Goal: Task Accomplishment & Management: Manage account settings

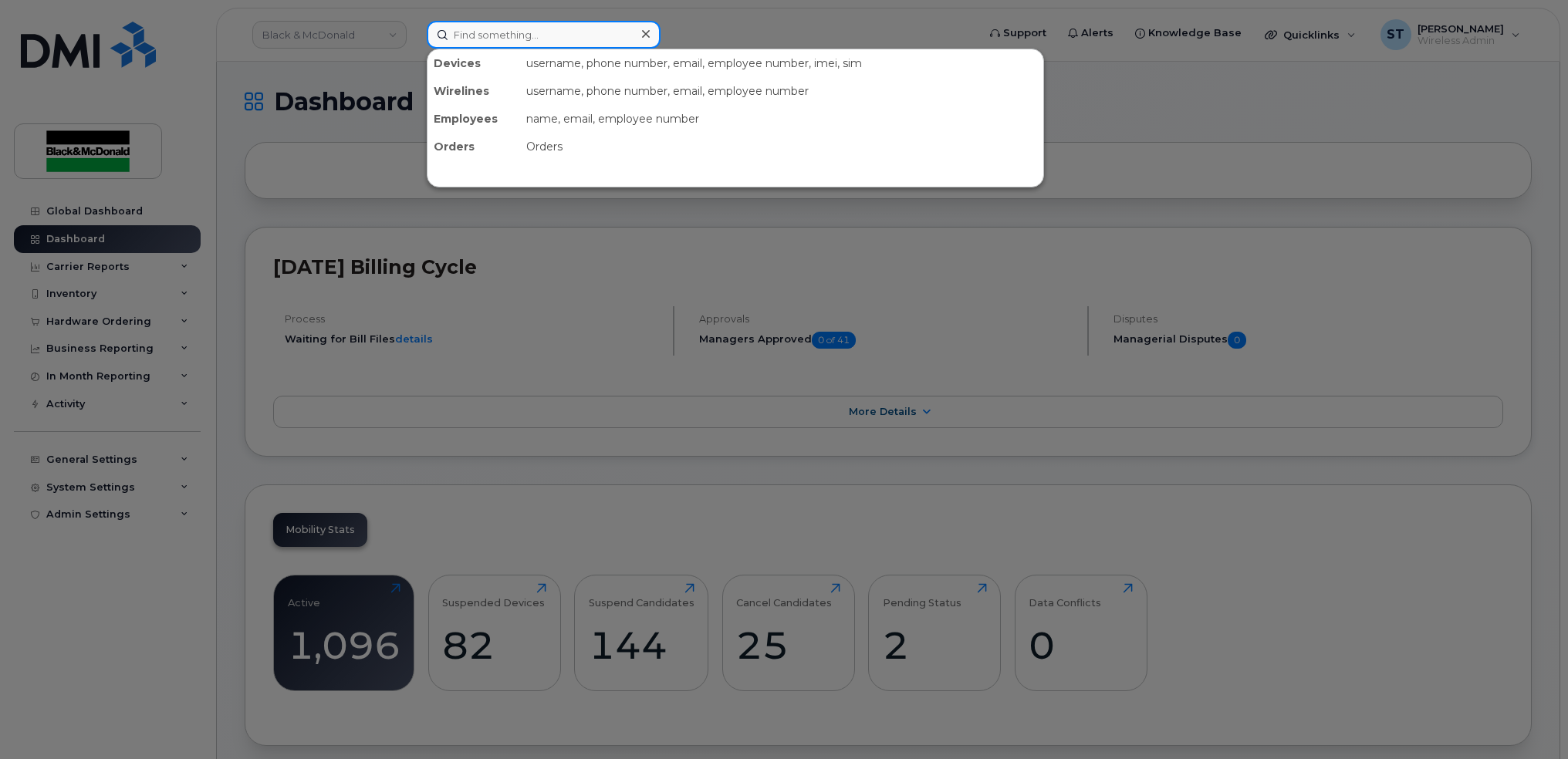
click at [572, 31] on input at bounding box center [544, 35] width 234 height 28
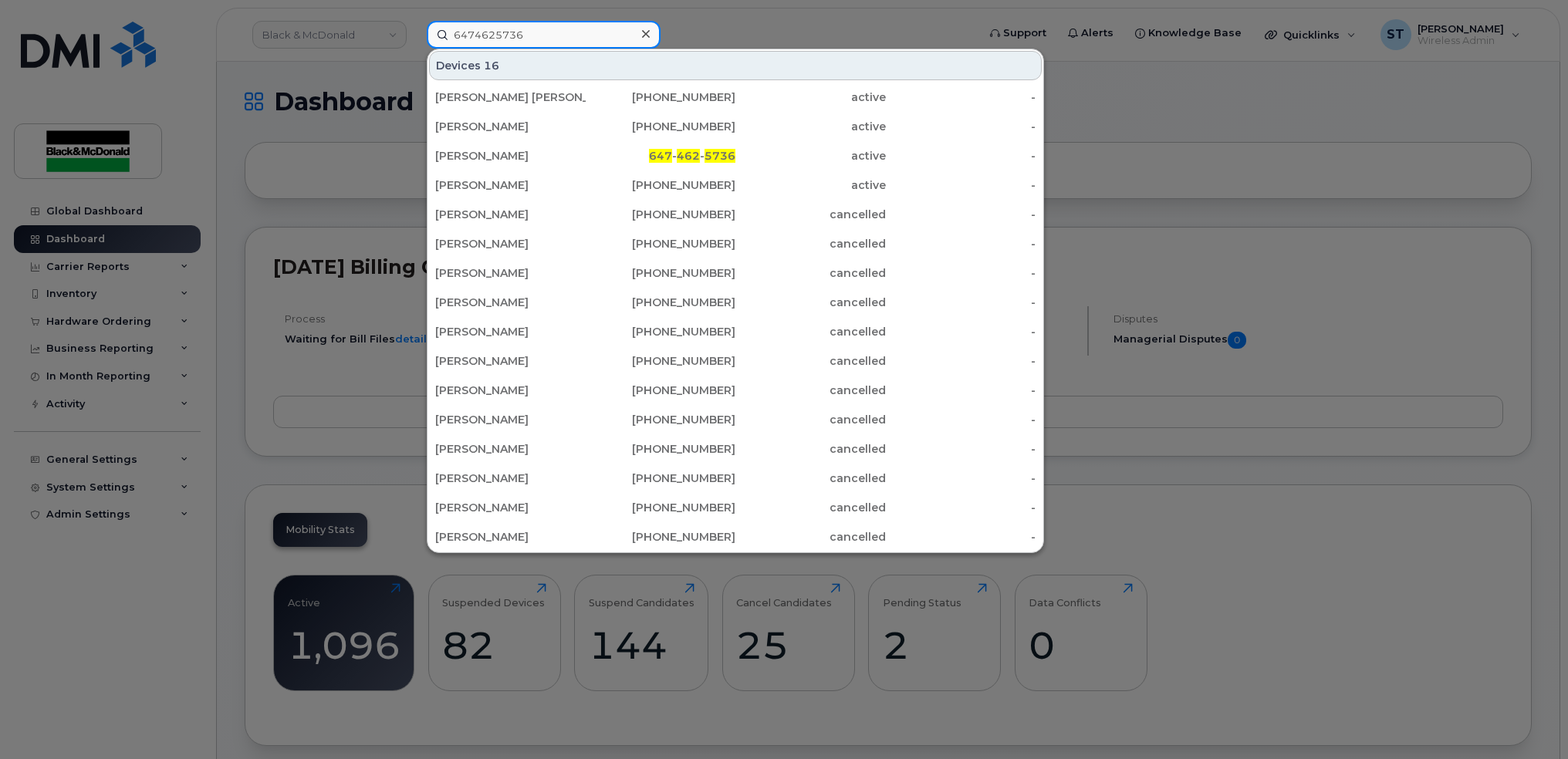
type input "6474625736"
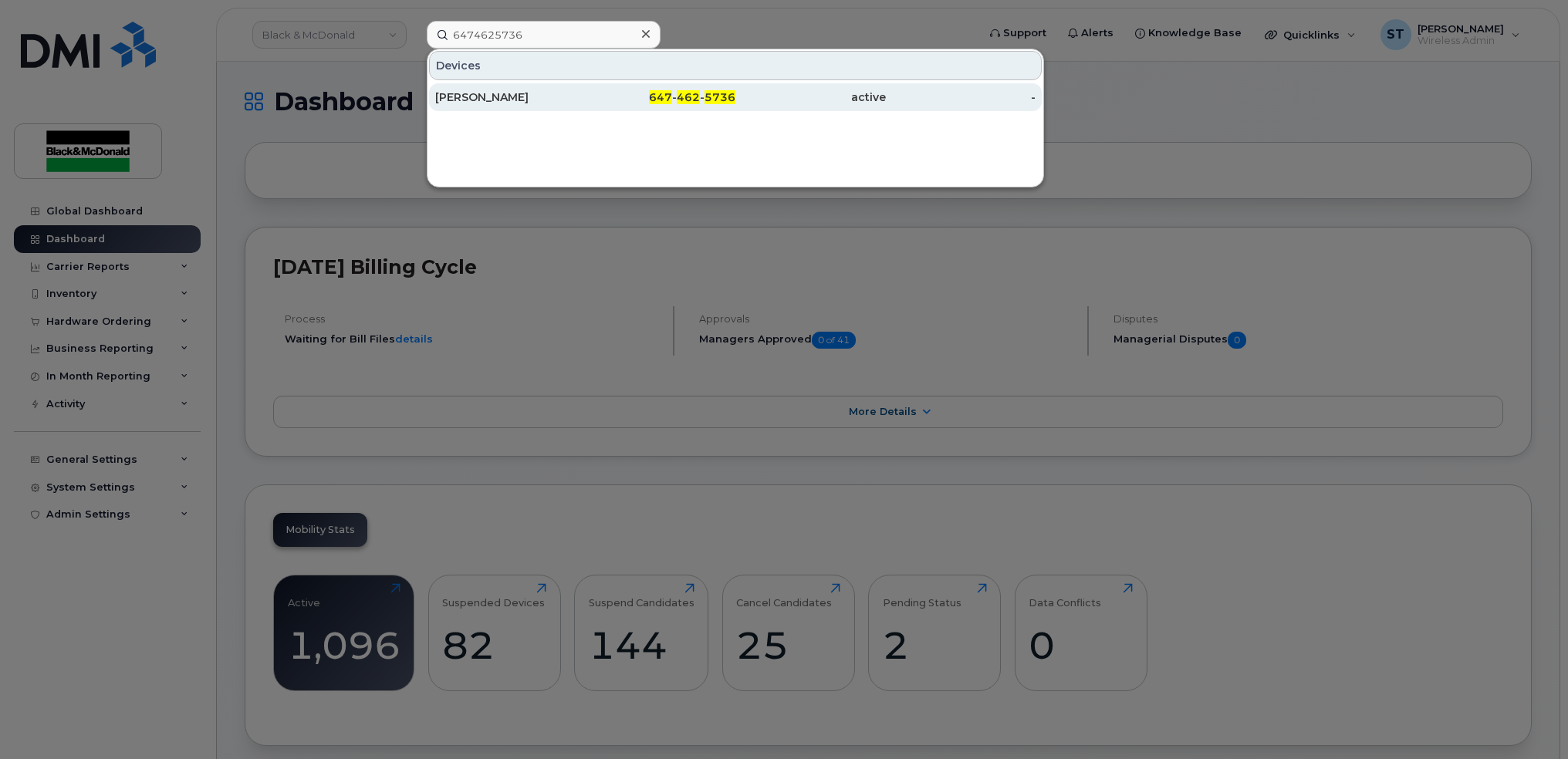
click at [502, 99] on div "[PERSON_NAME]" at bounding box center [511, 97] width 151 height 16
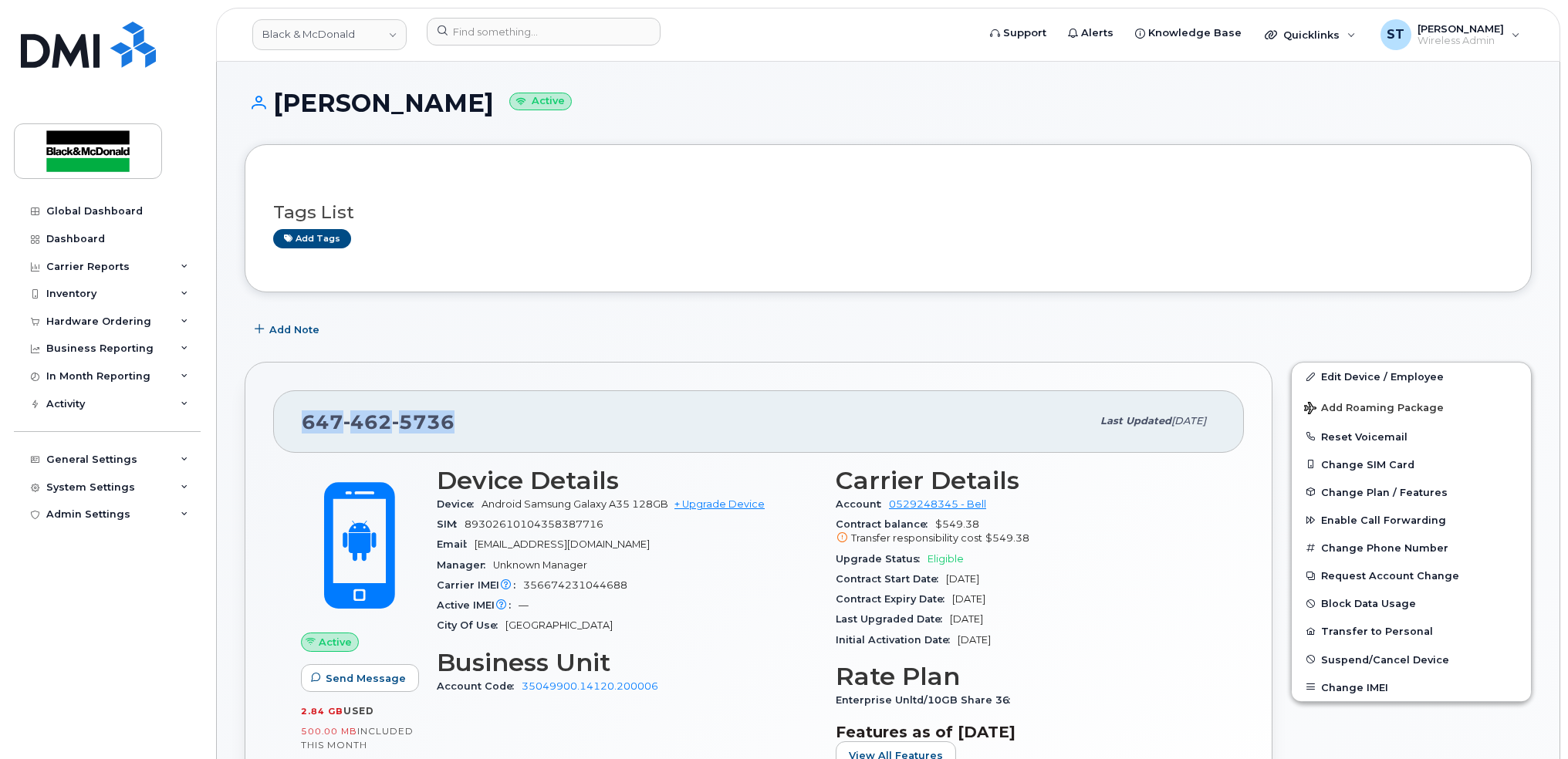
drag, startPoint x: 525, startPoint y: 426, endPoint x: 280, endPoint y: 399, distance: 246.5
click at [280, 399] on div "647 462 5736 Last updated Aug 25, 2025" at bounding box center [759, 421] width 971 height 62
copy span "647 462 5736"
click at [731, 515] on div "SIM 89302610104358387716" at bounding box center [627, 525] width 380 height 20
click at [732, 509] on link "+ Upgrade Device" at bounding box center [719, 505] width 90 height 12
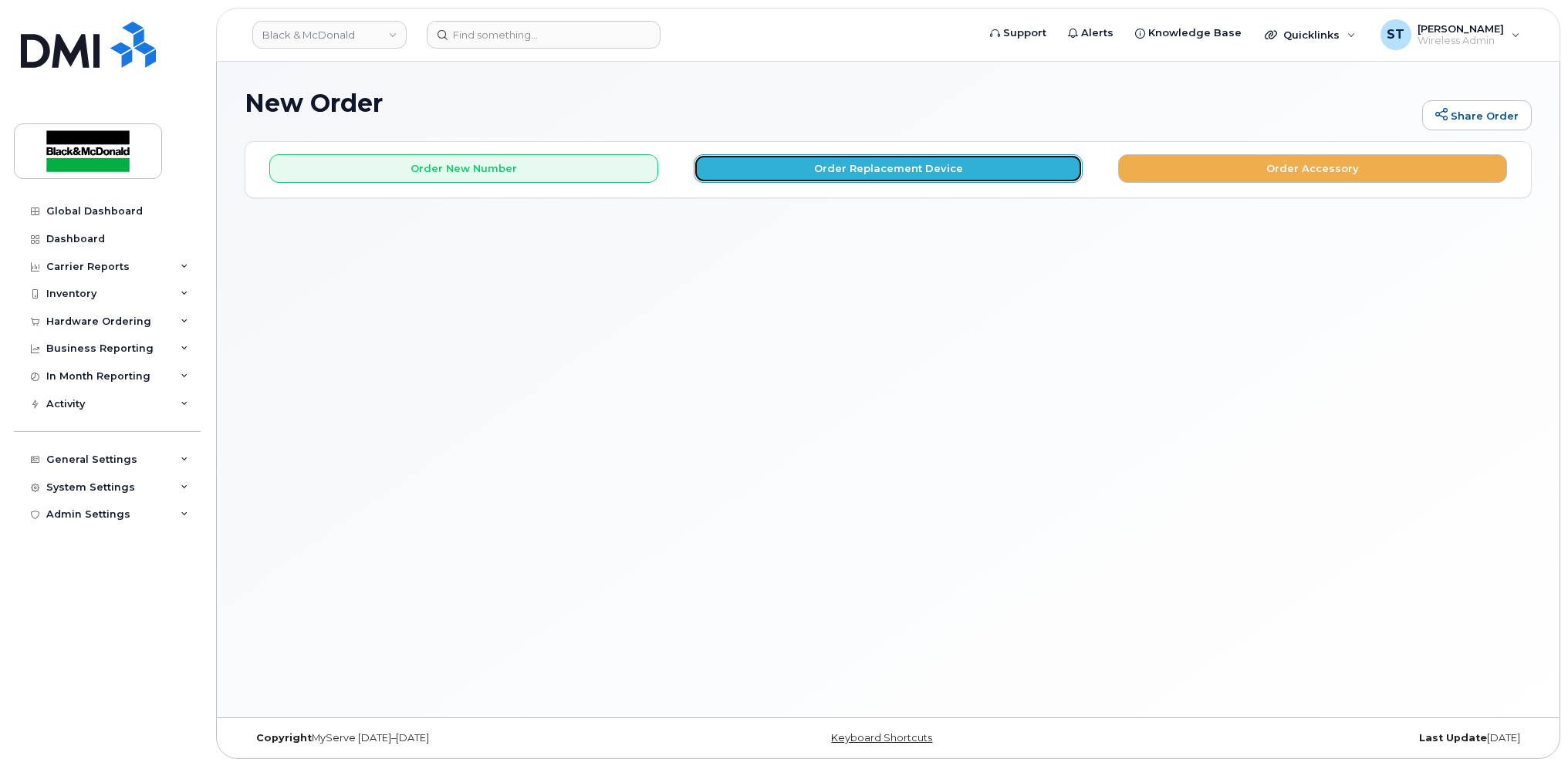
click at [864, 170] on button "Order Replacement Device" at bounding box center [888, 168] width 389 height 28
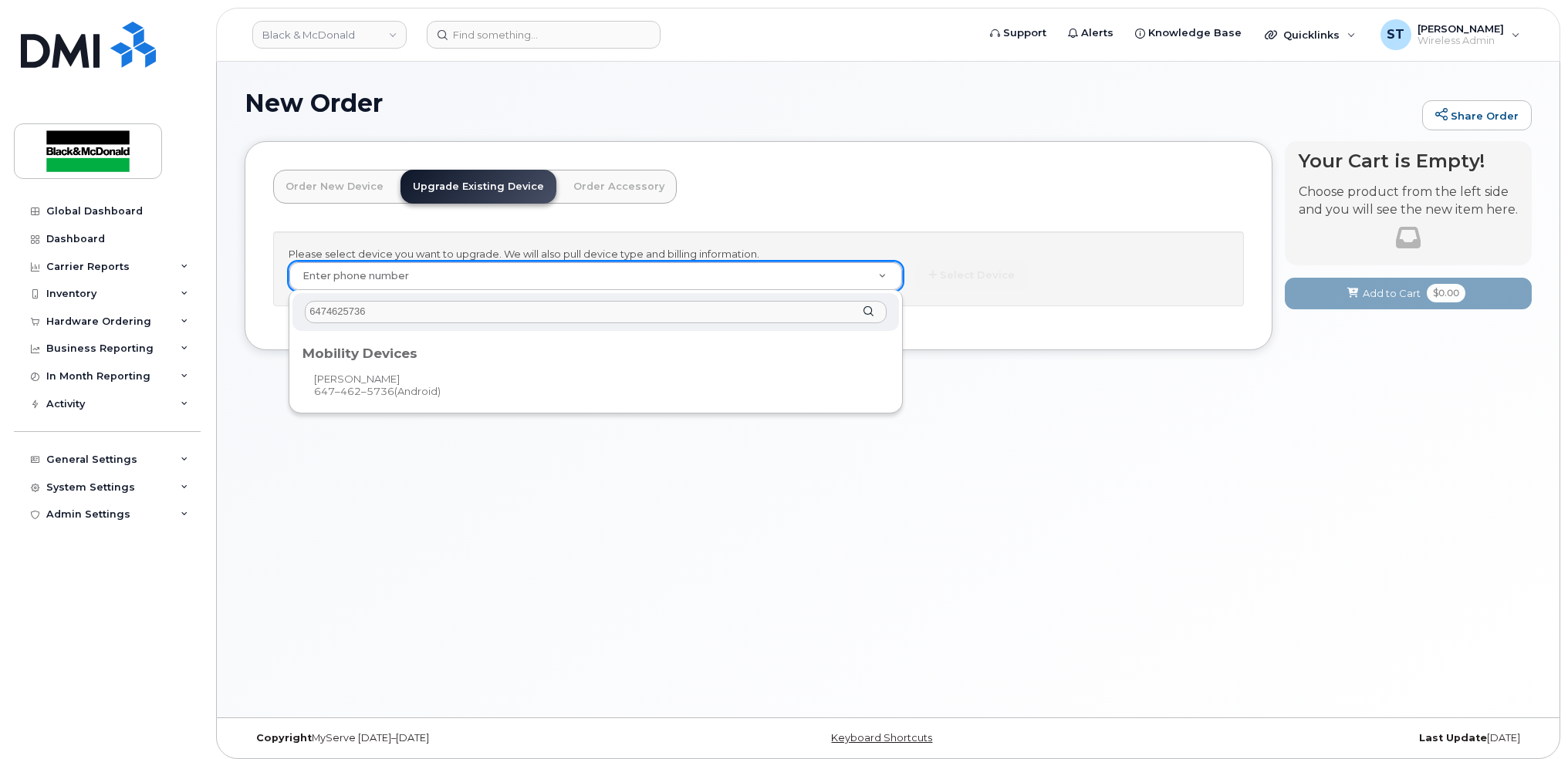
type input "6474625736"
type input "343080"
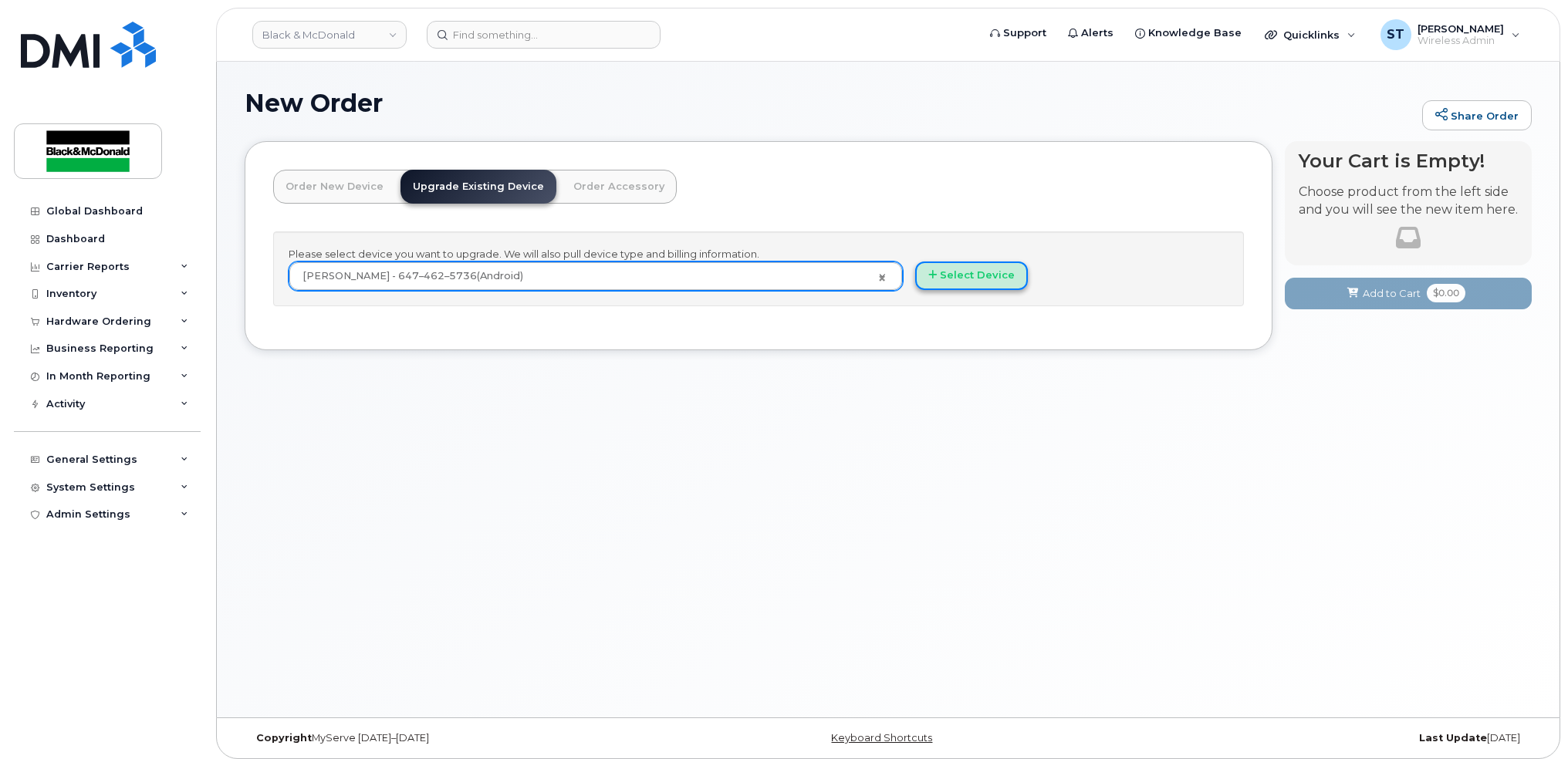
click at [980, 273] on button "Select Device" at bounding box center [972, 276] width 113 height 28
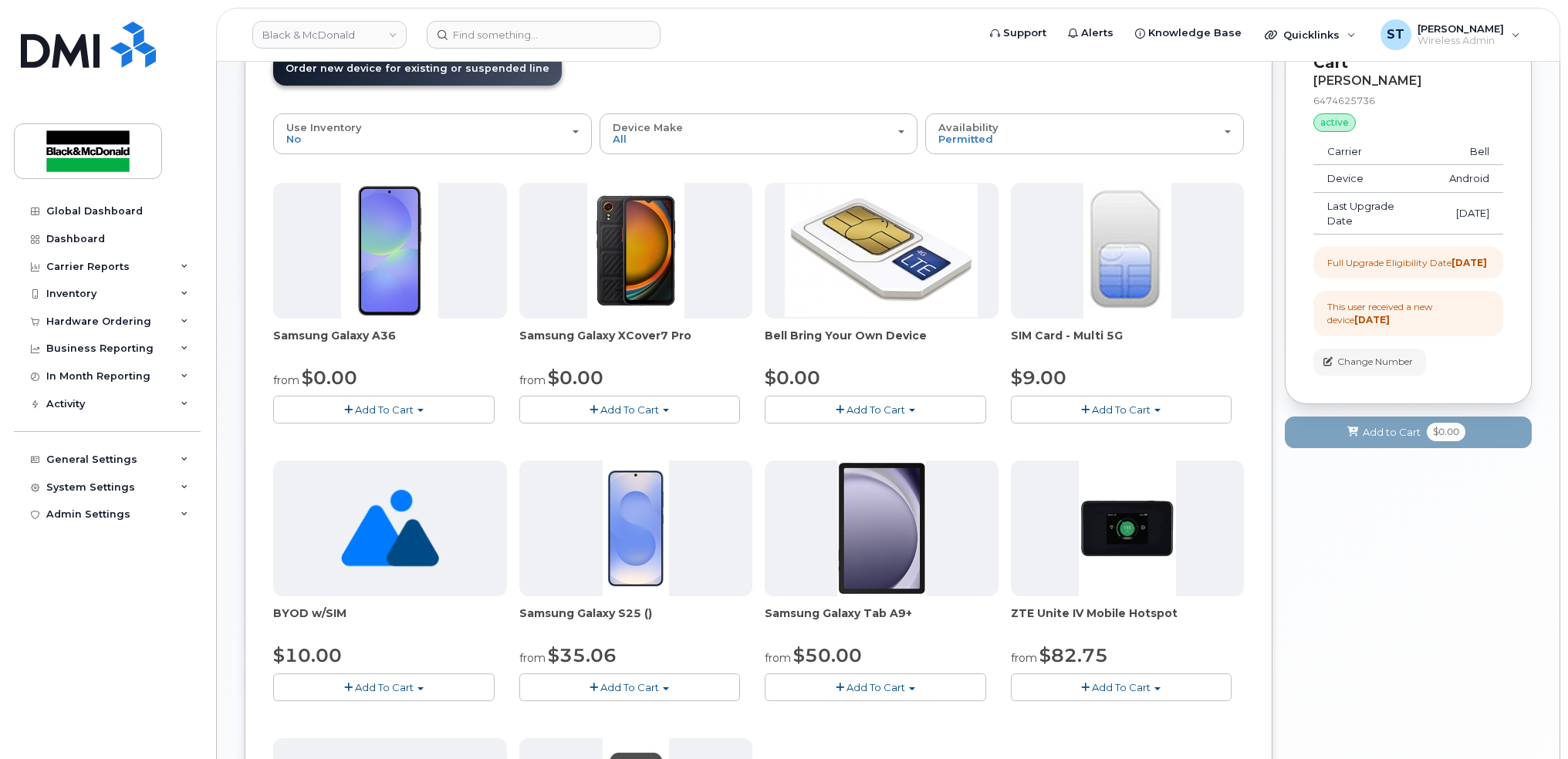
scroll to position [103, 0]
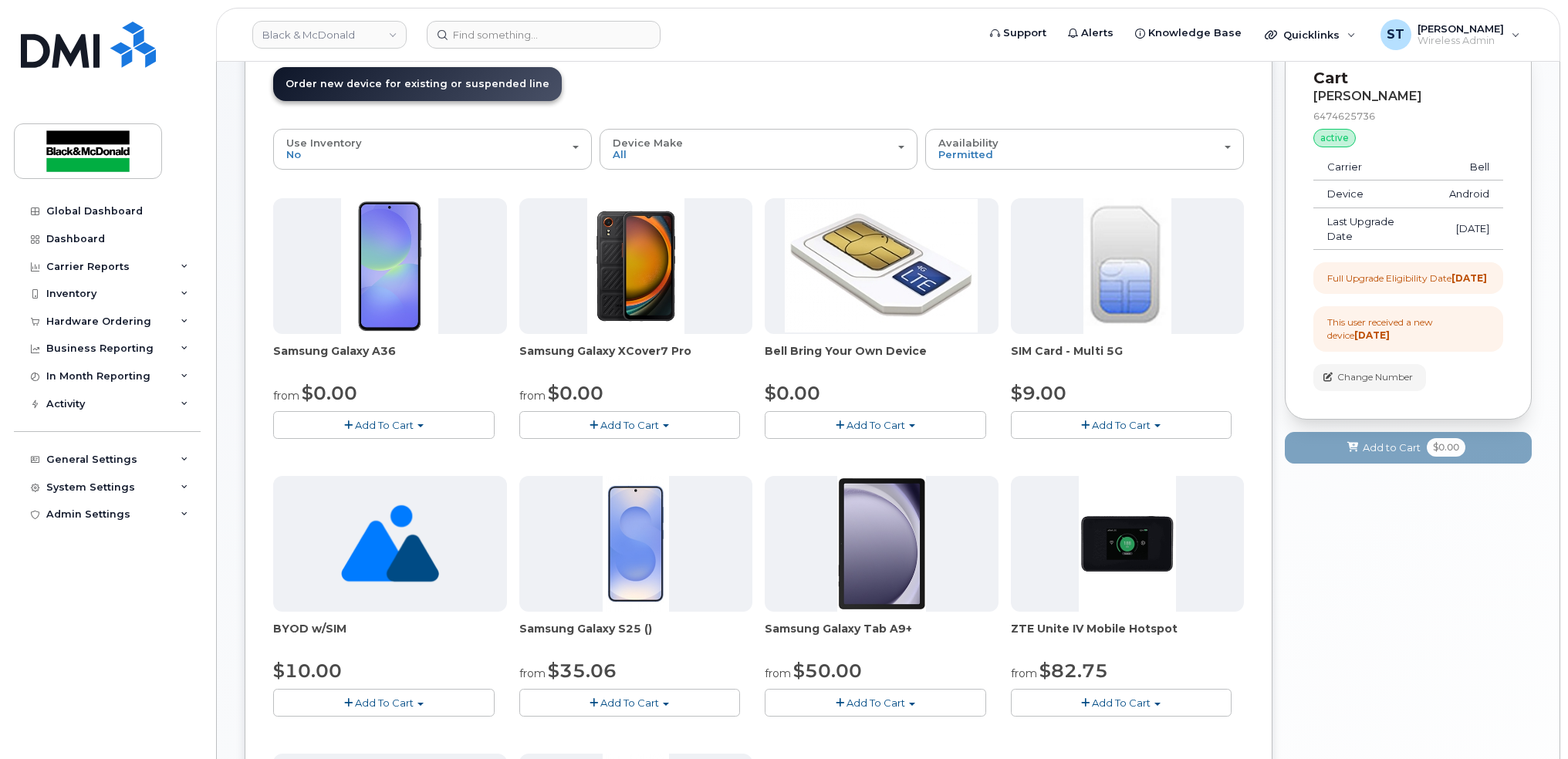
click at [595, 701] on span "button" at bounding box center [594, 703] width 8 height 10
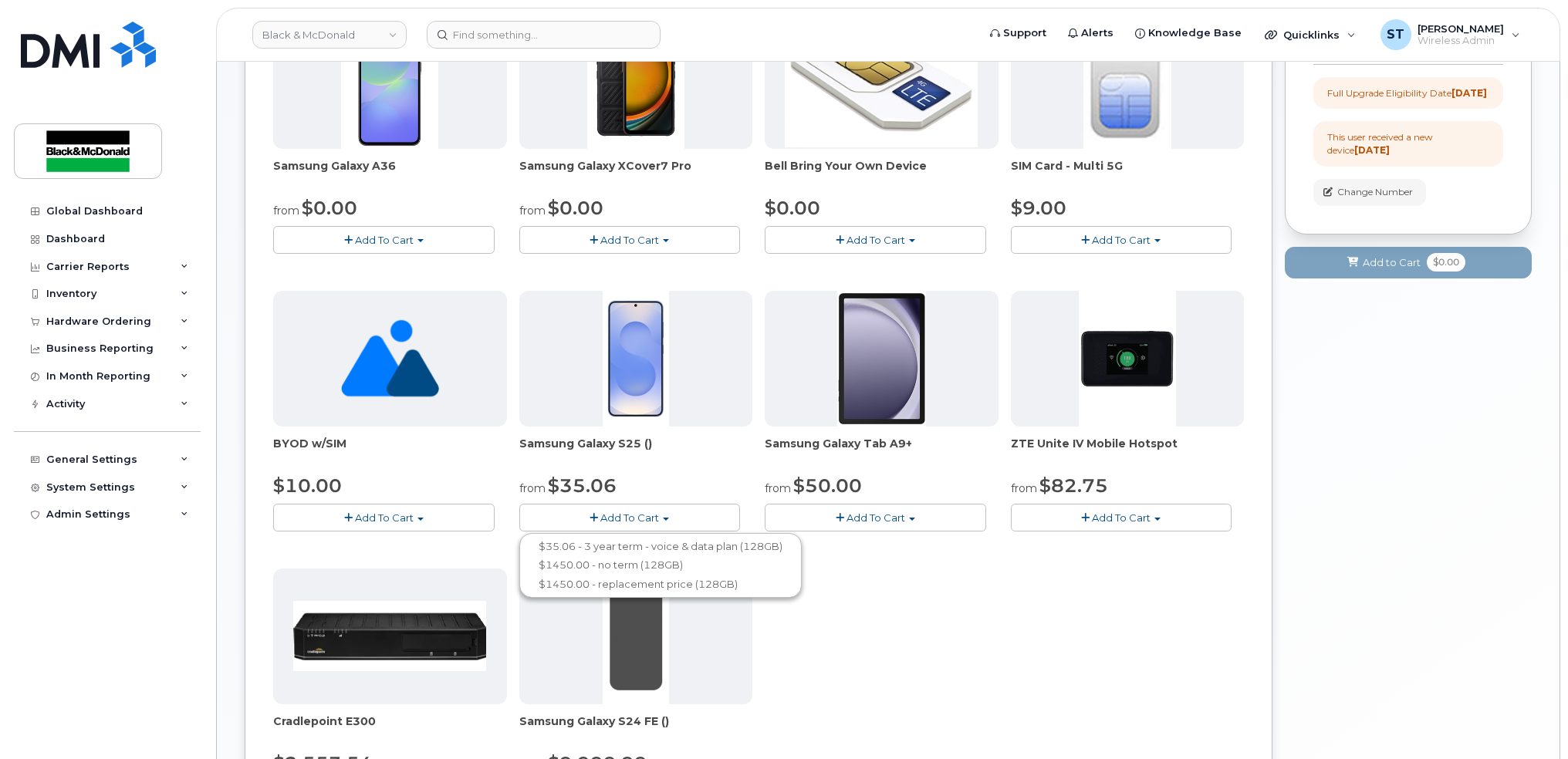
scroll to position [411, 0]
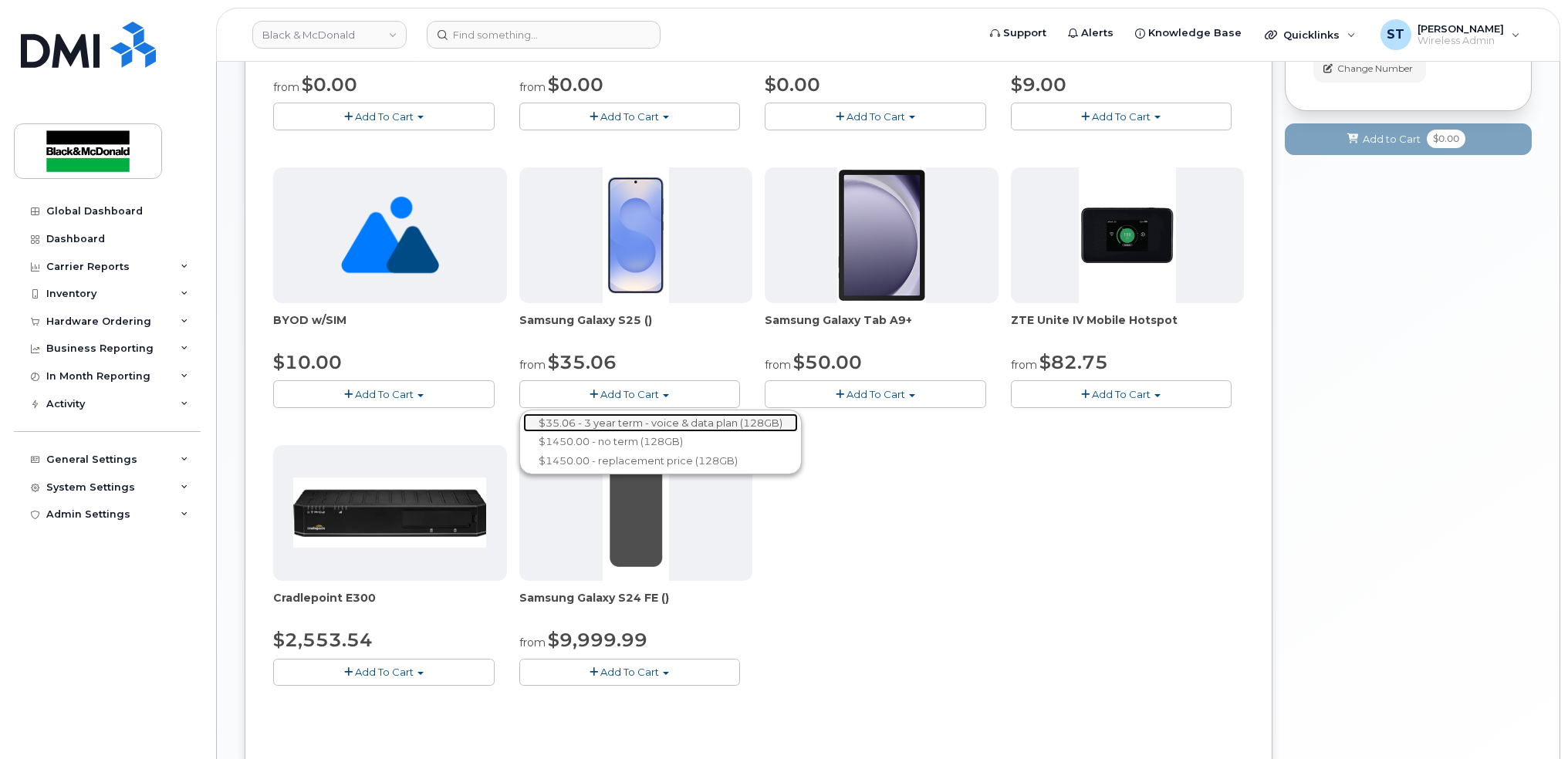
click at [594, 428] on link "$35.06 - 3 year term - voice & data plan (128GB)" at bounding box center [661, 423] width 275 height 19
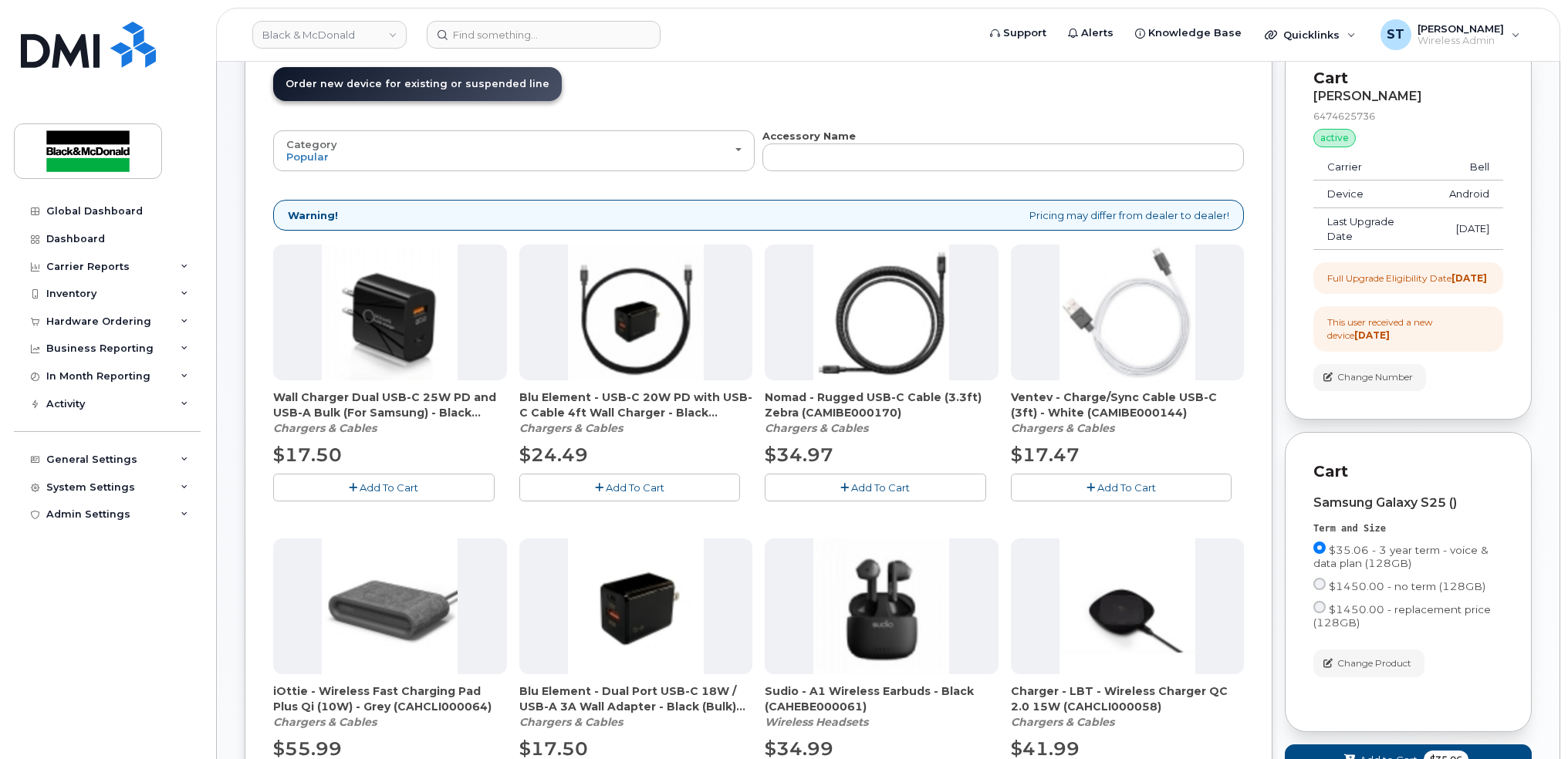
scroll to position [514, 0]
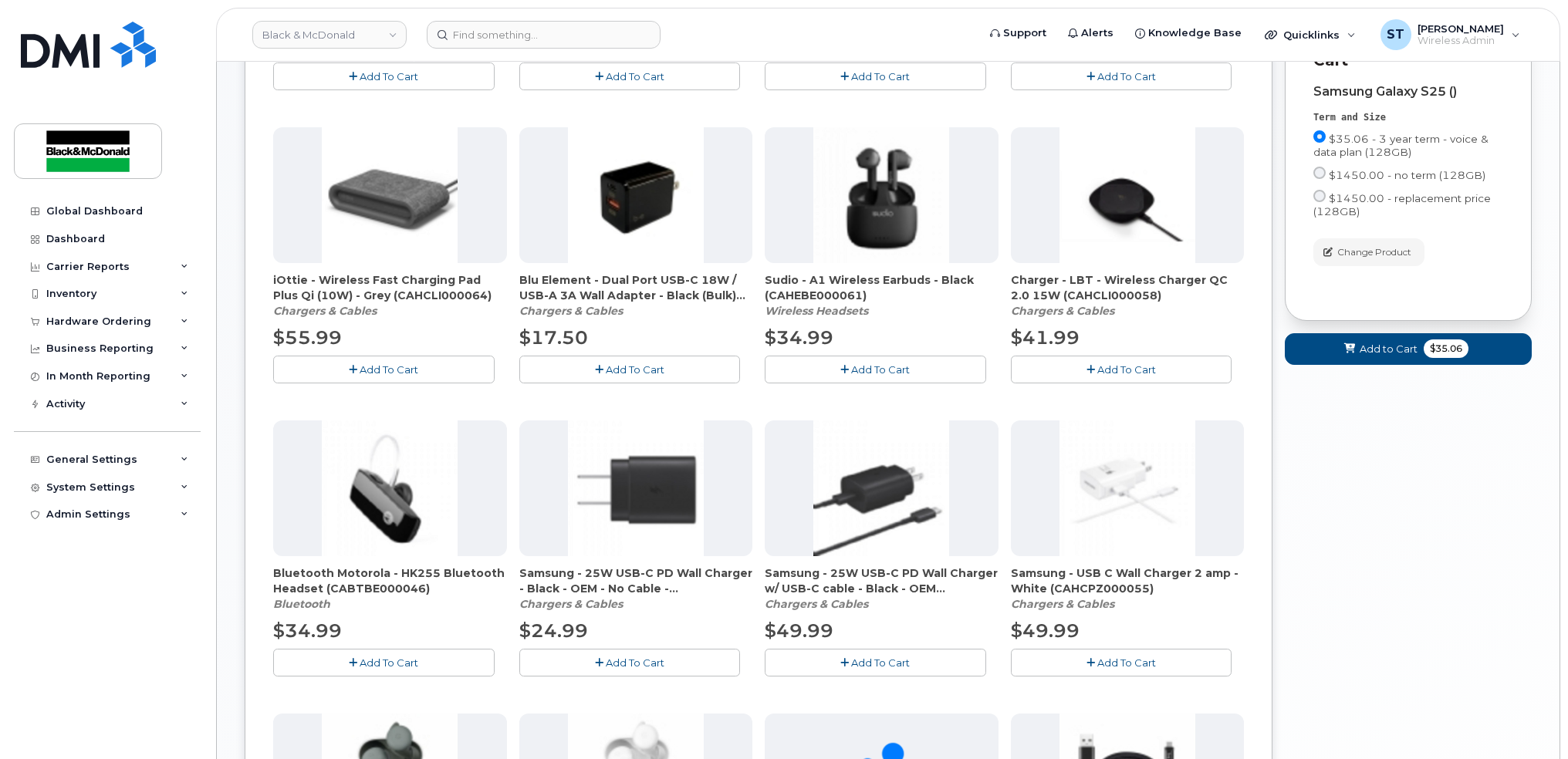
click at [641, 375] on button "Add To Cart" at bounding box center [630, 369] width 221 height 27
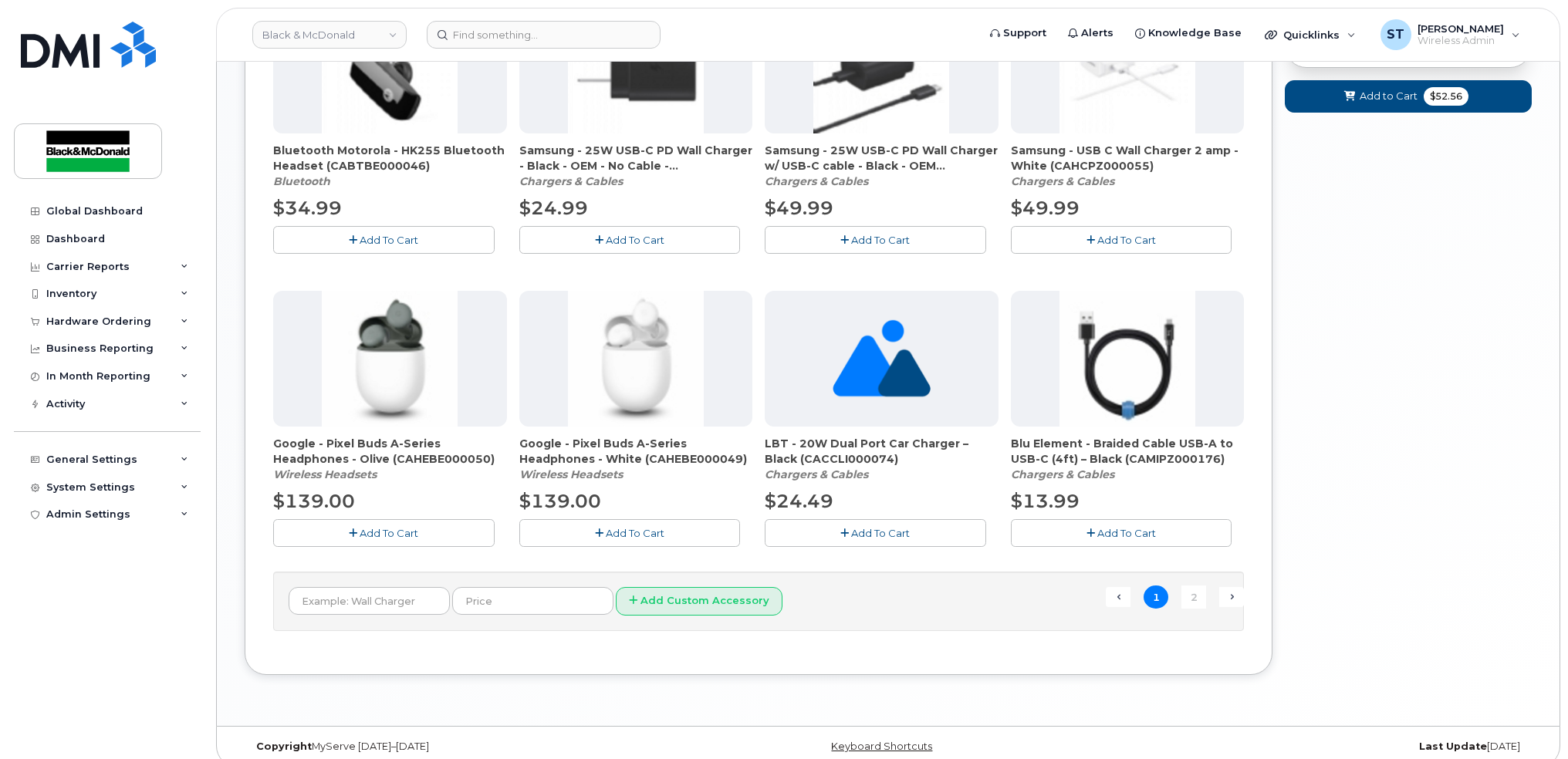
scroll to position [953, 0]
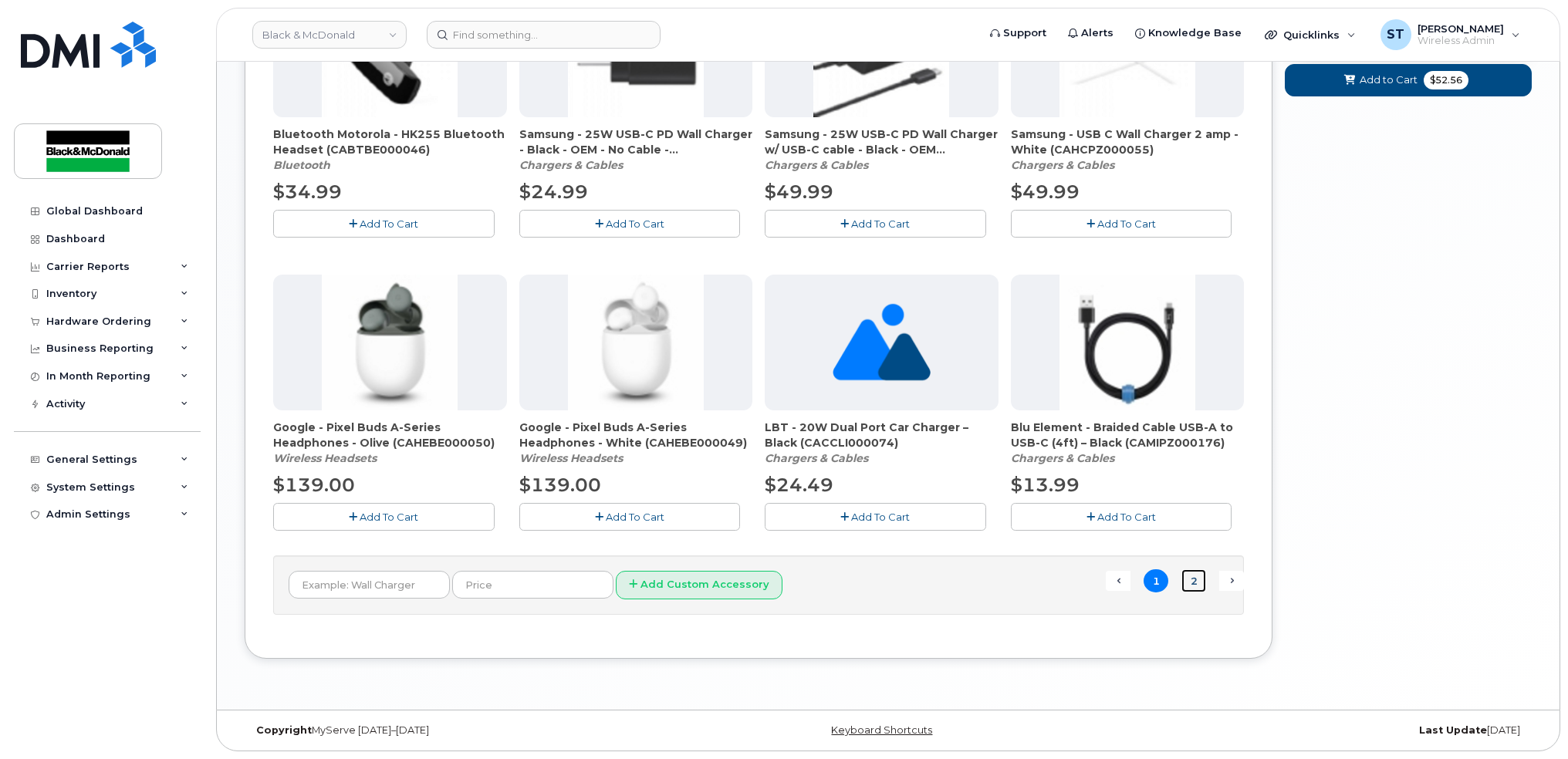
click at [1190, 587] on link "2" at bounding box center [1194, 581] width 25 height 24
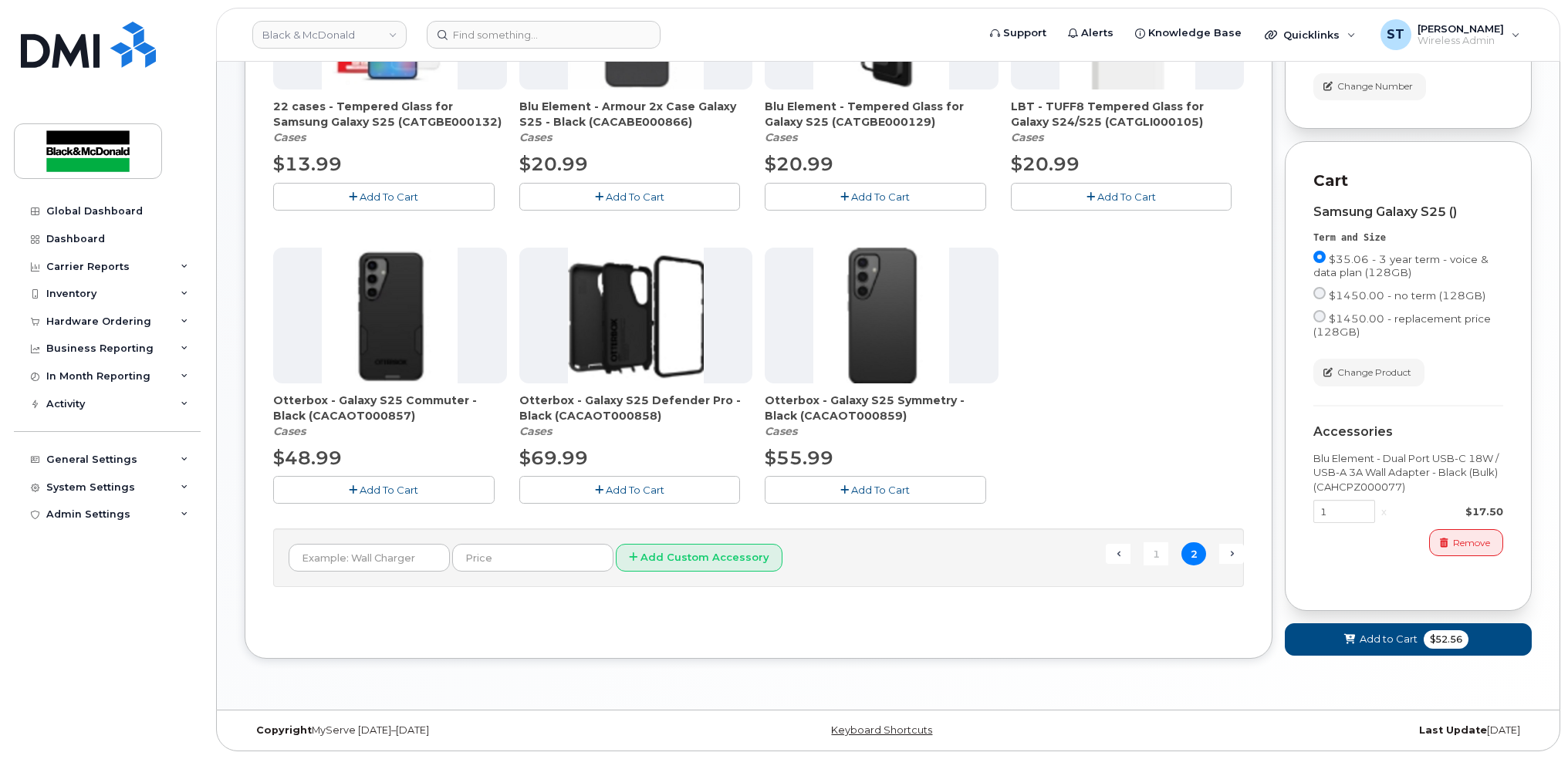
click at [862, 484] on span "Add To Cart" at bounding box center [880, 490] width 59 height 12
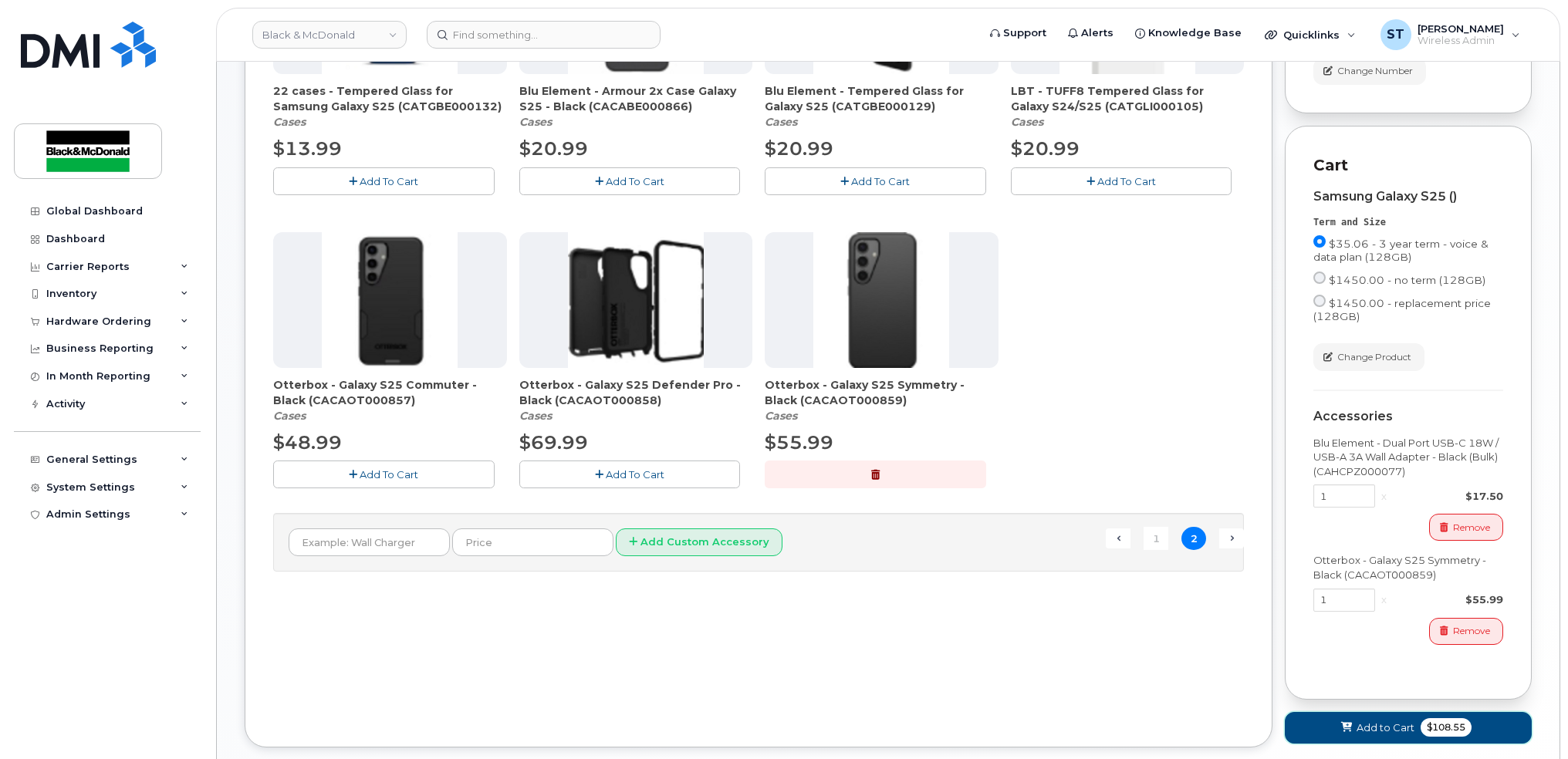
click at [1353, 736] on span at bounding box center [1348, 728] width 15 height 15
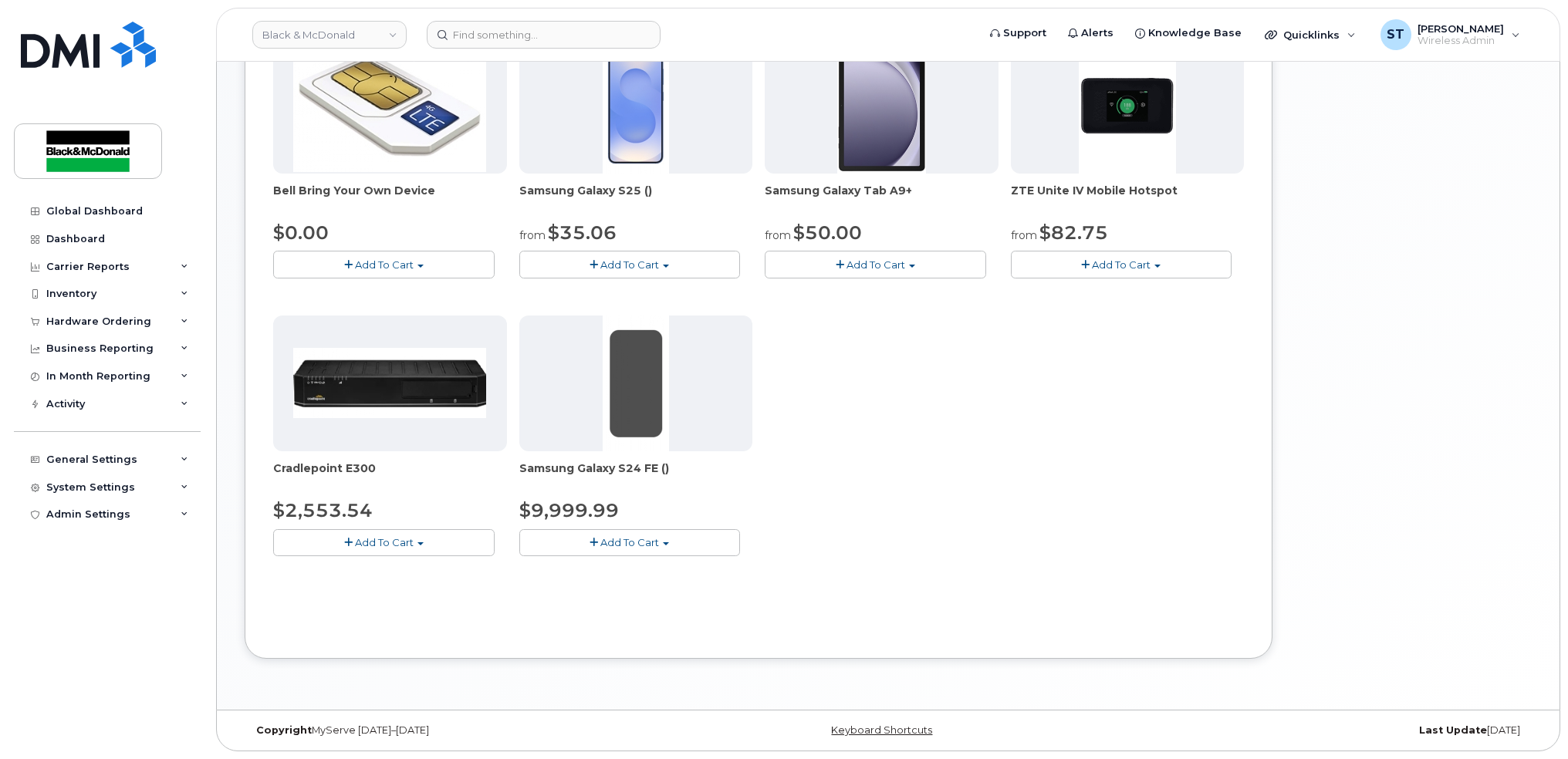
scroll to position [0, 0]
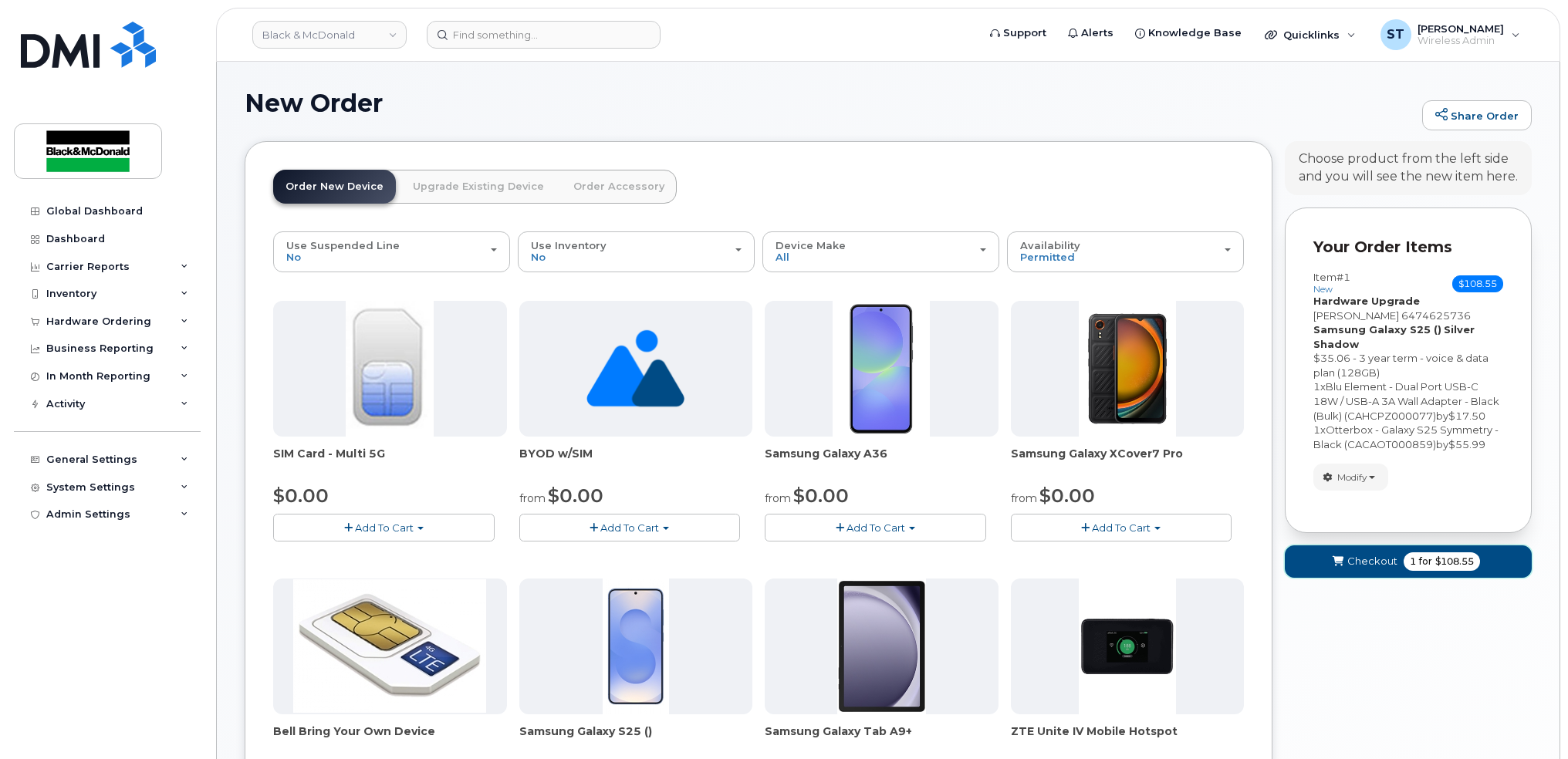
click at [1343, 559] on icon "submit" at bounding box center [1338, 562] width 11 height 10
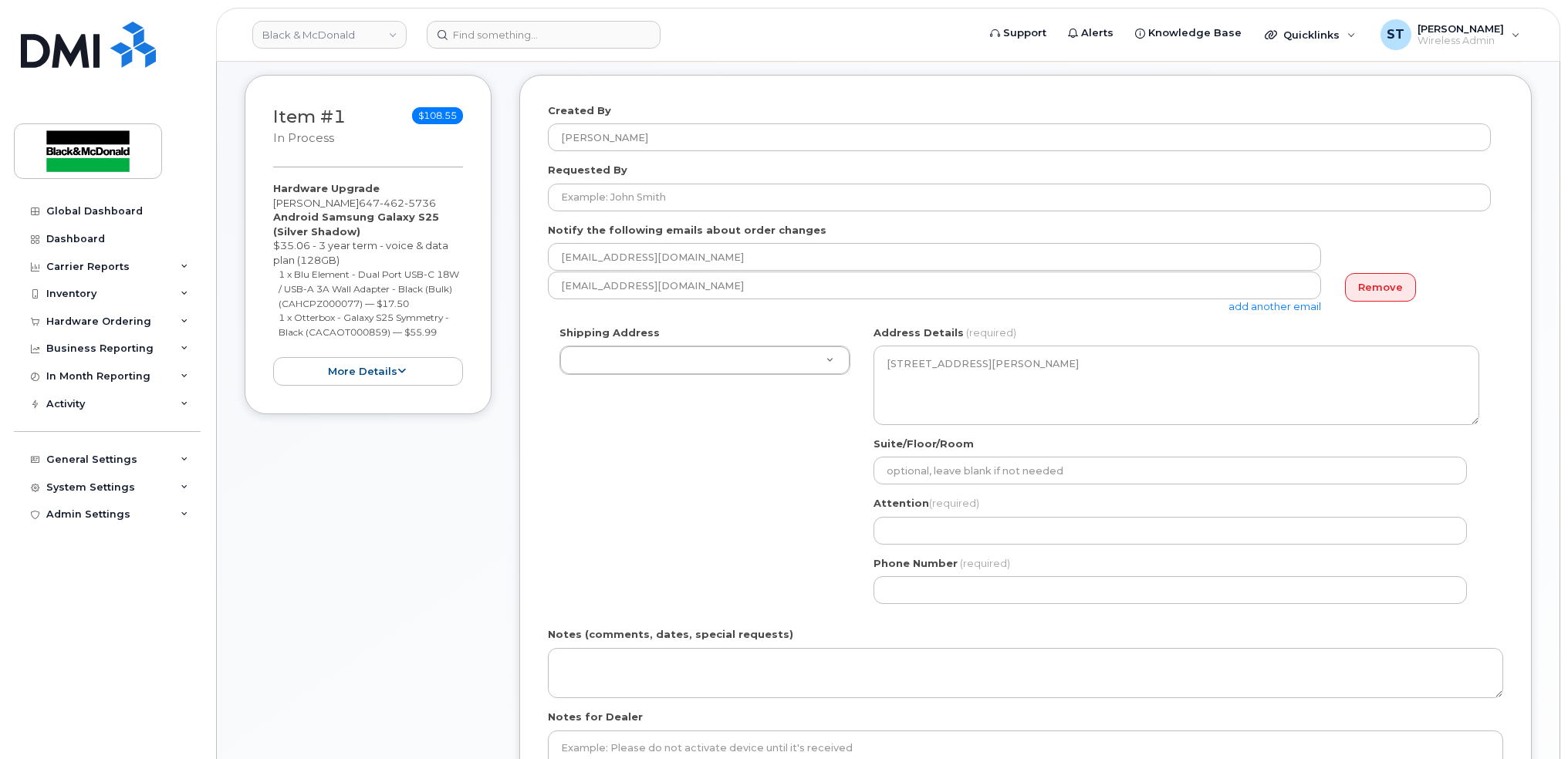
scroll to position [309, 0]
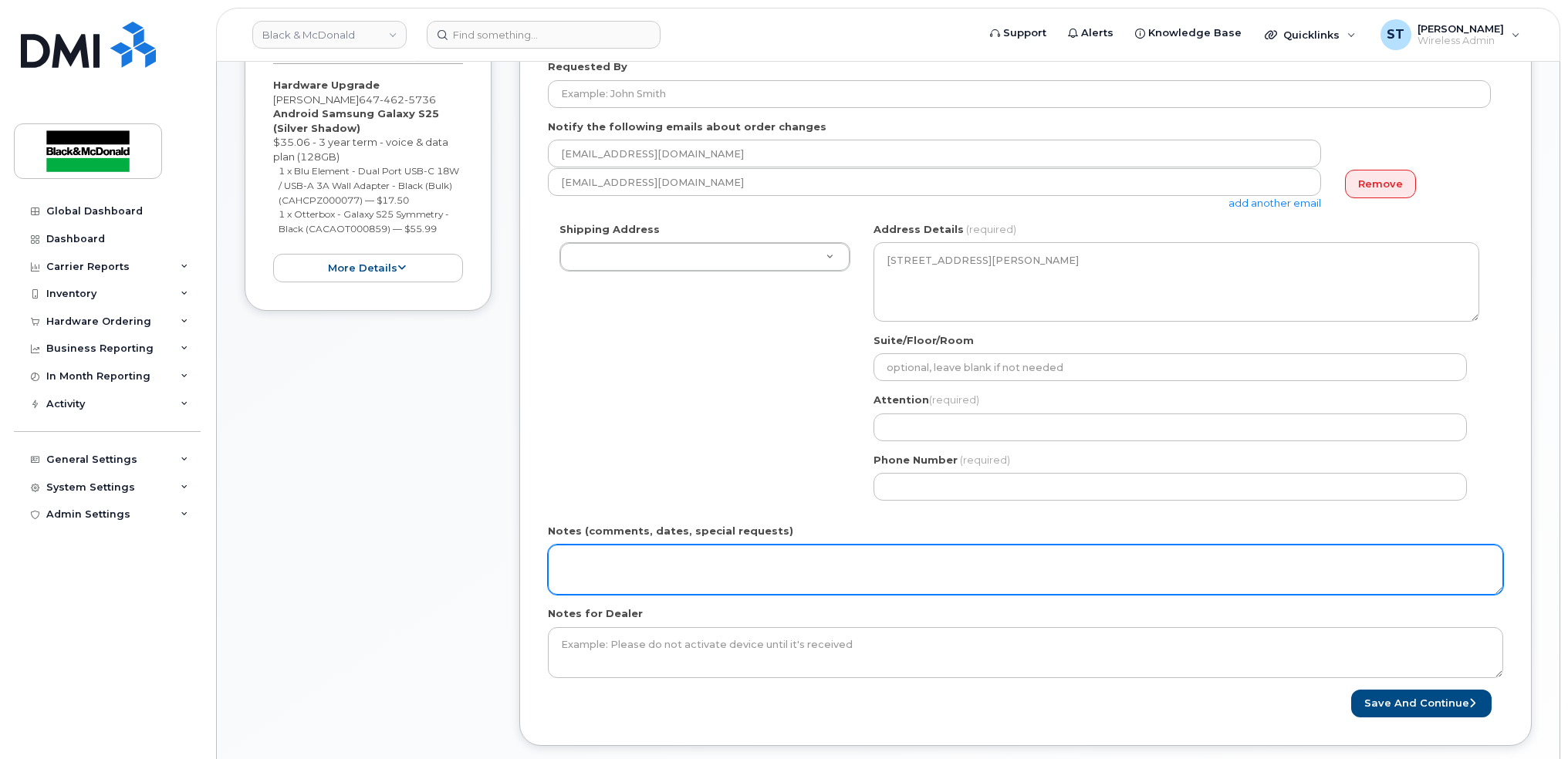
click at [859, 563] on textarea "Notes (comments, dates, special requests)" at bounding box center [1025, 570] width 956 height 51
paste textarea "[STREET_ADDRESS]"
click at [551, 569] on textarea "[STREET_ADDRESS]" at bounding box center [1025, 570] width 956 height 51
drag, startPoint x: 812, startPoint y: 565, endPoint x: 568, endPoint y: 551, distance: 244.4
click at [568, 554] on textarea "PLEASE SHIP TO : [STREET_ADDRESS]" at bounding box center [1025, 570] width 956 height 51
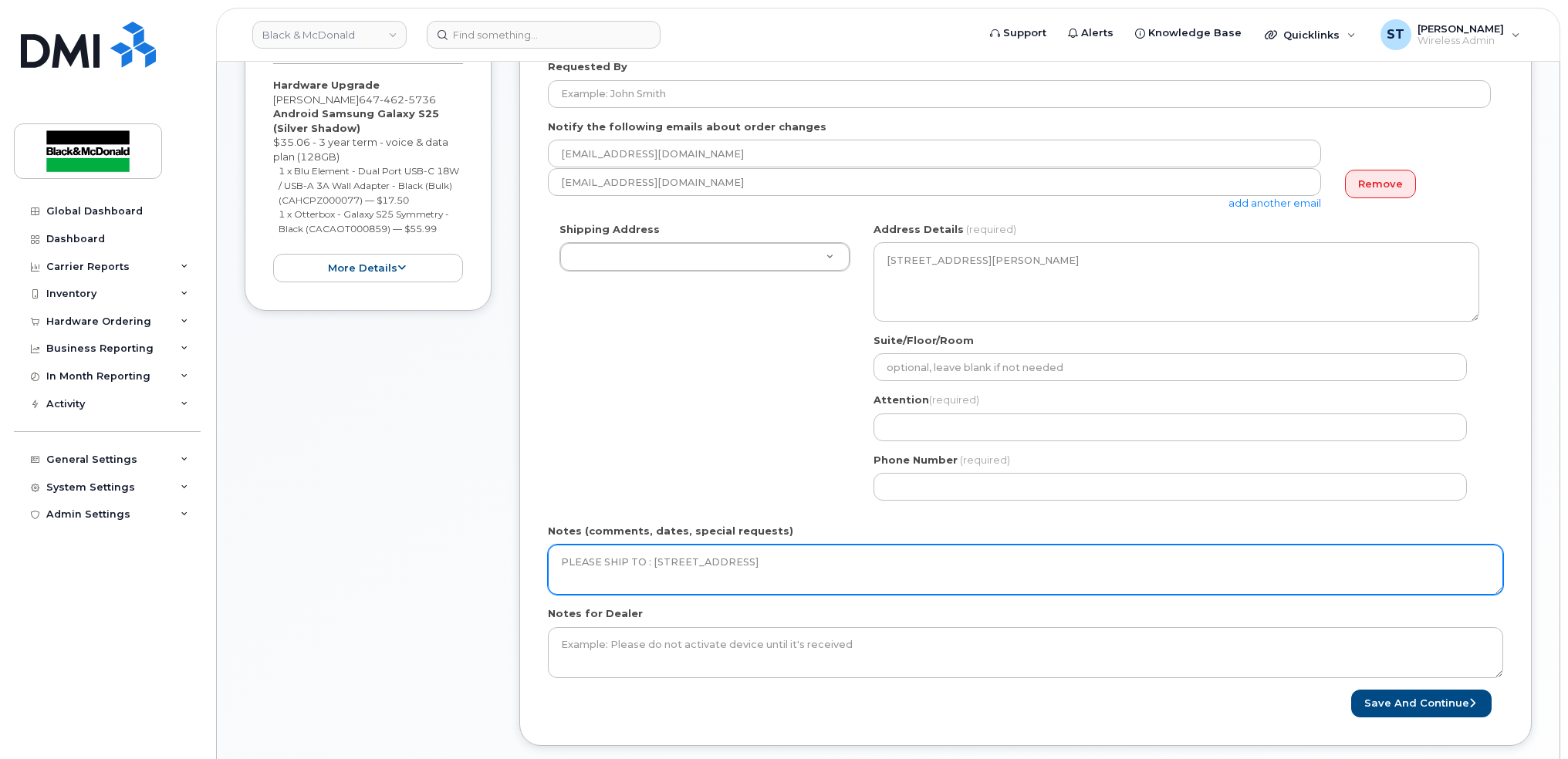
click at [817, 571] on textarea "PLEASE SHIP TO : [STREET_ADDRESS]" at bounding box center [1025, 570] width 956 height 51
click at [818, 570] on textarea "PLEASE SHIP TO : [STREET_ADDRESS]" at bounding box center [1025, 570] width 956 height 51
click at [817, 568] on textarea "PLEASE SHIP TO : 52 Grovetree RD, Etobicoke" at bounding box center [1025, 570] width 956 height 51
click at [763, 568] on textarea "PLEASE SHIP TO : 52 Grovetree RD, Etobicoke" at bounding box center [1025, 570] width 956 height 51
drag, startPoint x: 804, startPoint y: 560, endPoint x: 652, endPoint y: 568, distance: 152.2
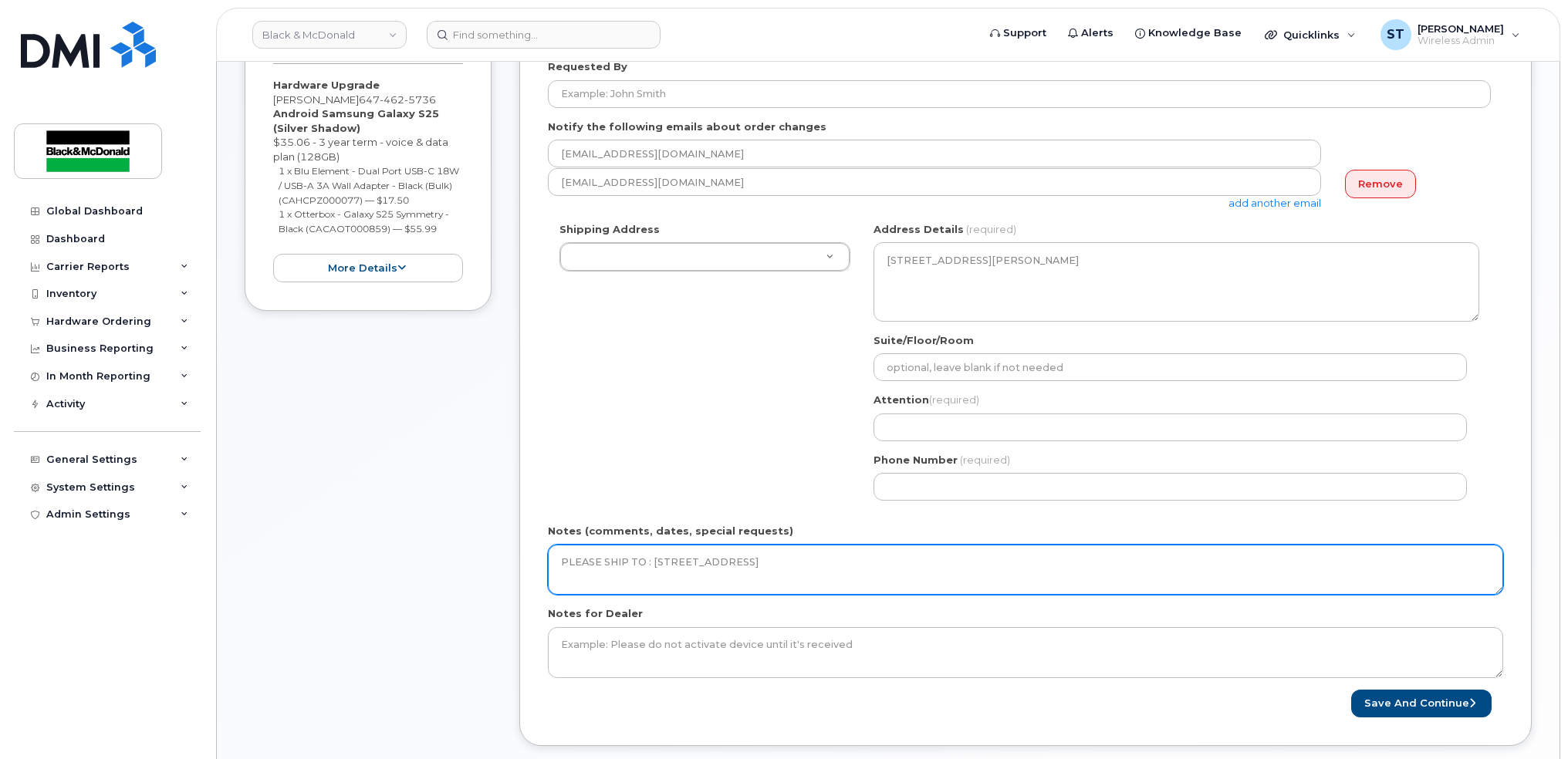
click at [652, 568] on textarea "PLEASE SHIP TO : 52 Grovetree RD, Etobicoke" at bounding box center [1025, 570] width 956 height 51
paste textarea "dEtobicoke, ON M9V 2Y2"
drag, startPoint x: 884, startPoint y: 558, endPoint x: 549, endPoint y: 571, distance: 335.3
click at [561, 571] on textarea "PLEASE SHIP TO : 52 Grovetree RdEtobicoke, ON M9V 2Y2" at bounding box center [1025, 570] width 956 height 51
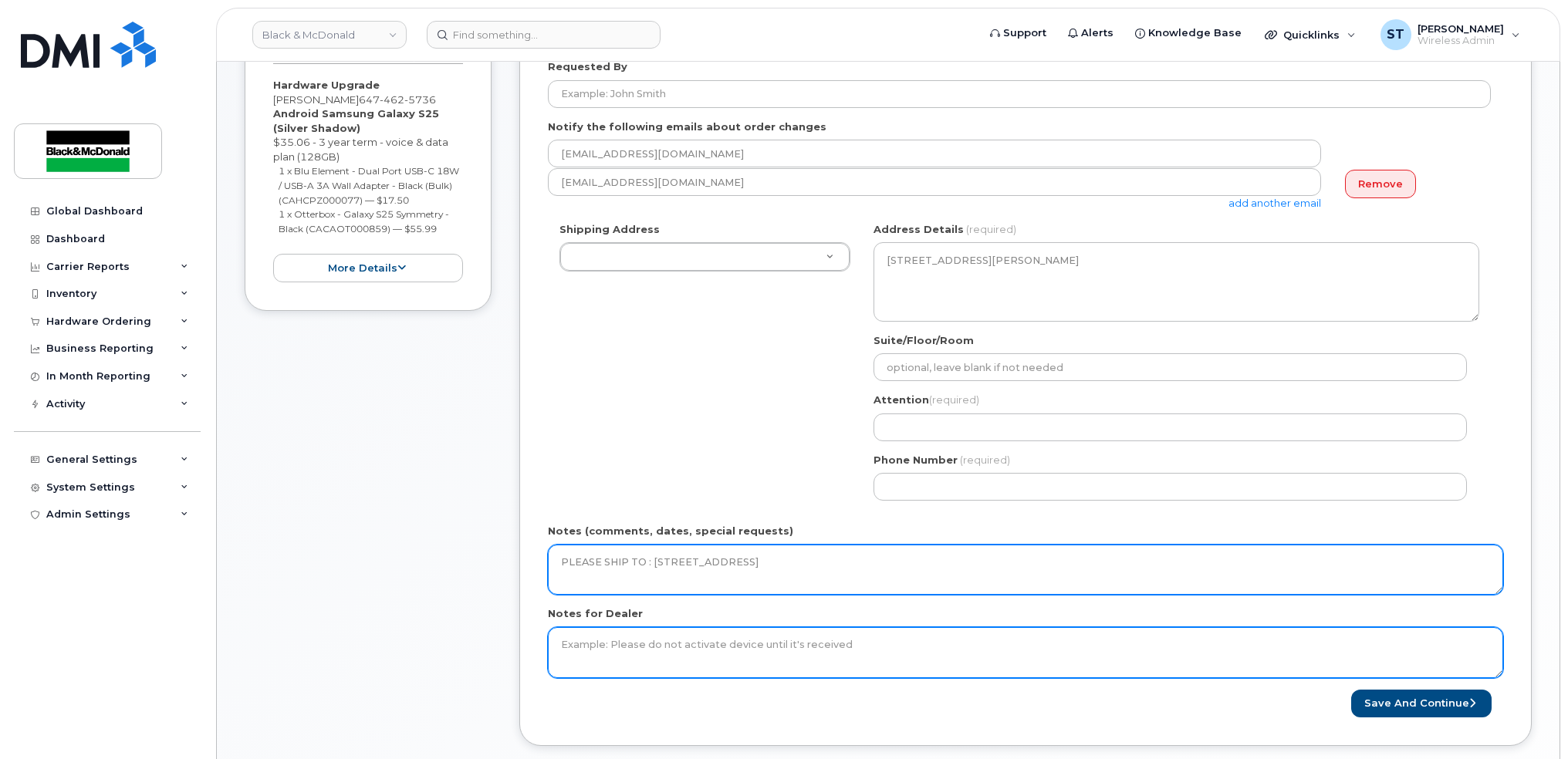
type textarea "PLEASE SHIP TO : 52 Grovetree RdEtobicoke, ON M9V 2Y2"
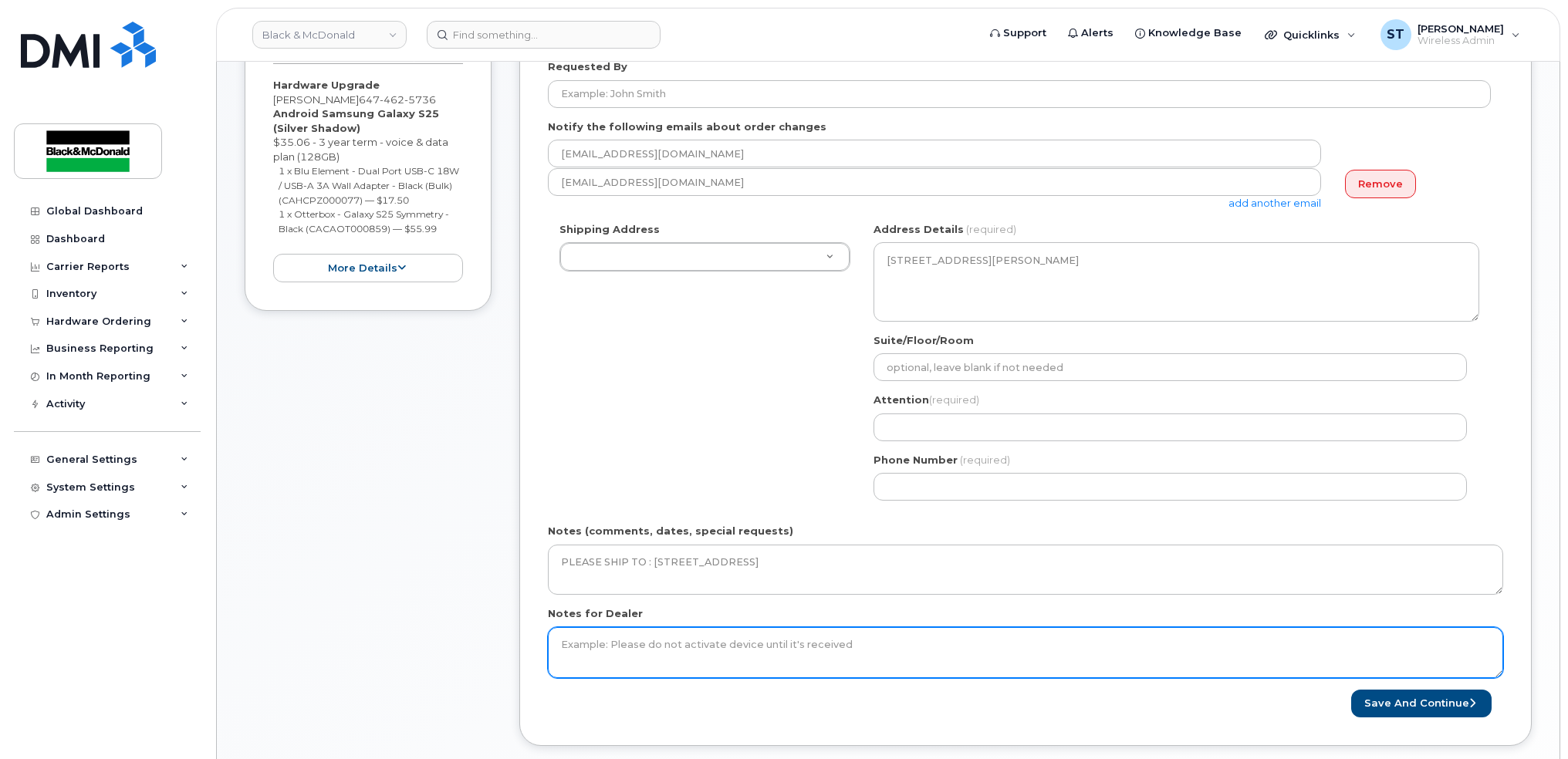
click at [727, 667] on textarea "Notes for Dealer" at bounding box center [1025, 652] width 956 height 51
paste textarea "PLEASE SHIP TO : 52 Grovetree RdEtobicoke, ON M9V 2Y2"
type textarea "PLEASE SHIP TO : 52 Grovetree RdEtobicoke, ON M9V 2Y2"
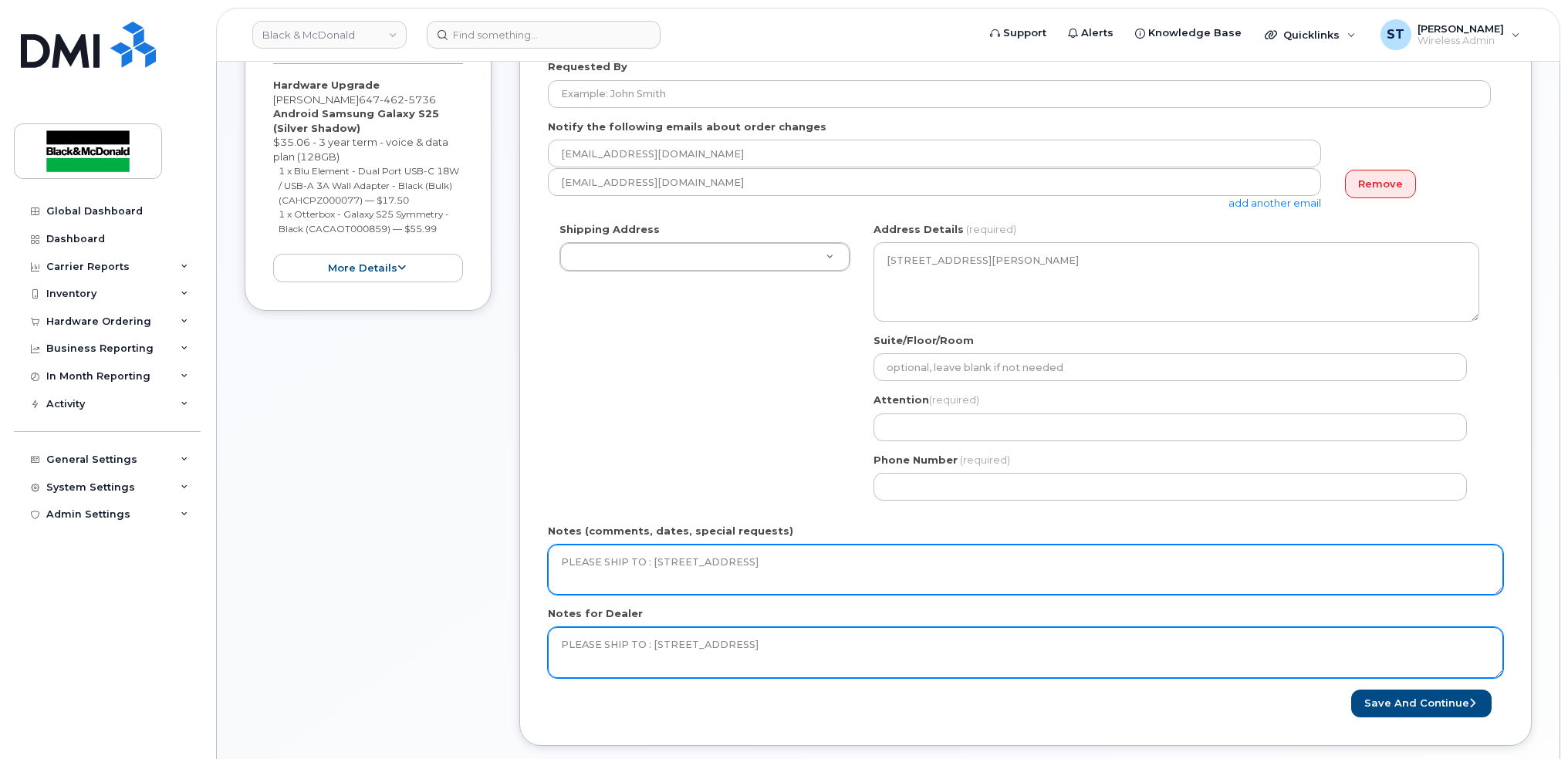
type textarea "PLEASE SHIP TO : [STREET_ADDRESS]"
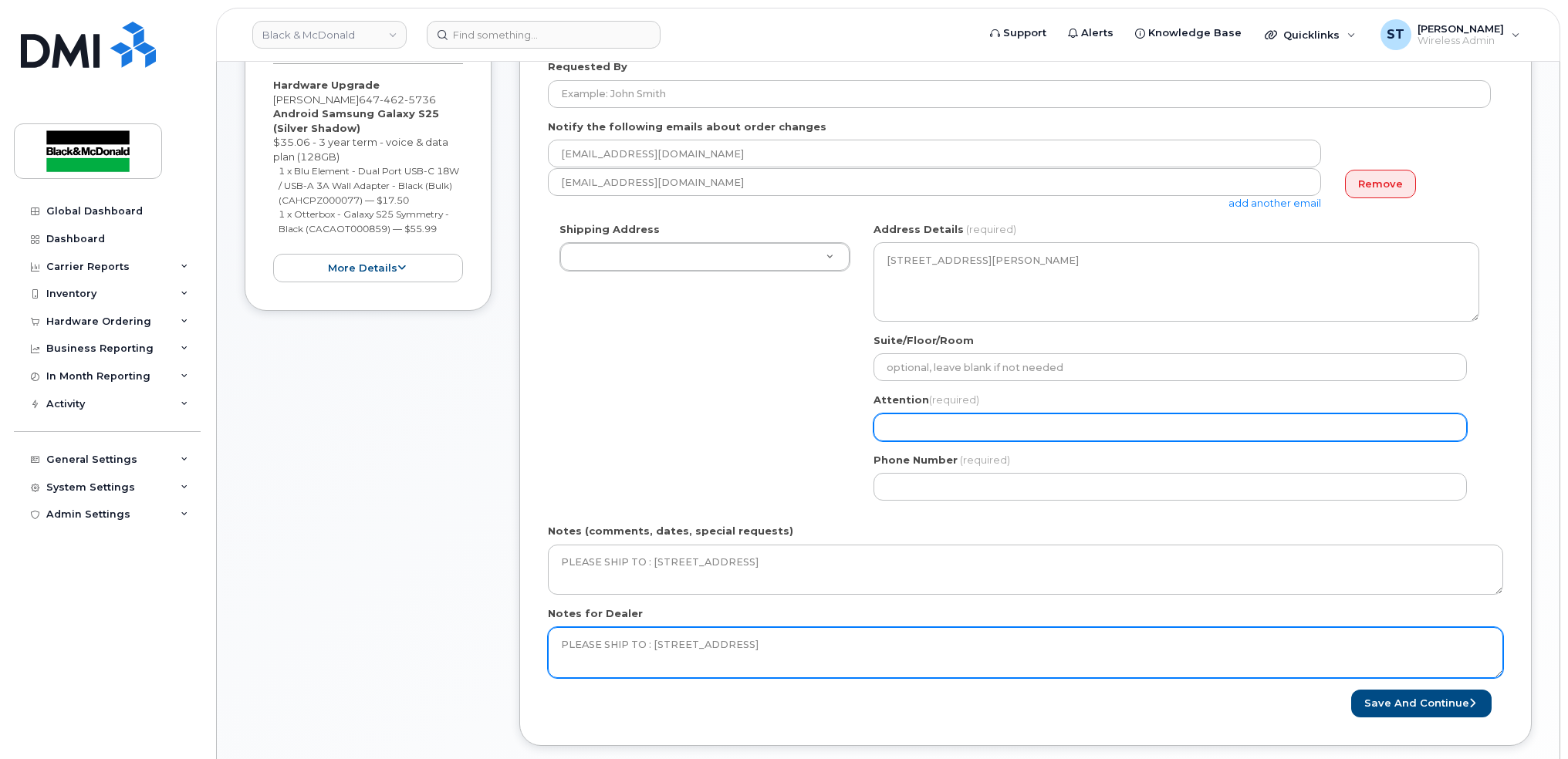
type textarea "PLEASE SHIP TO : [STREET_ADDRESS]"
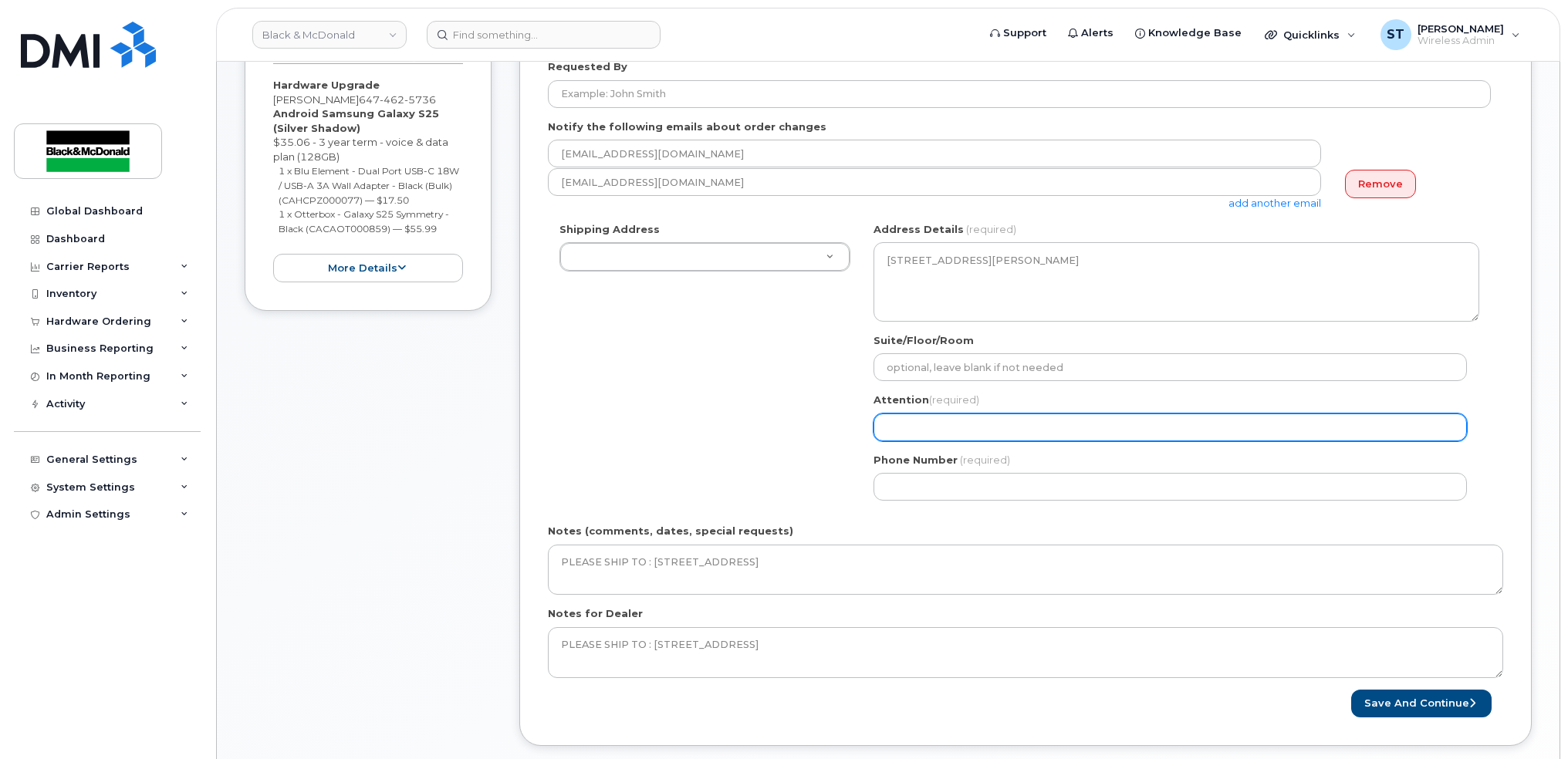
click at [961, 436] on input "Attention (required)" at bounding box center [1170, 428] width 593 height 28
drag, startPoint x: 999, startPoint y: 431, endPoint x: 941, endPoint y: 428, distance: 58.1
click at [941, 428] on input "Gennaro mete" at bounding box center [1170, 428] width 593 height 28
click at [938, 428] on input "Gennaro mete" at bounding box center [1170, 428] width 593 height 28
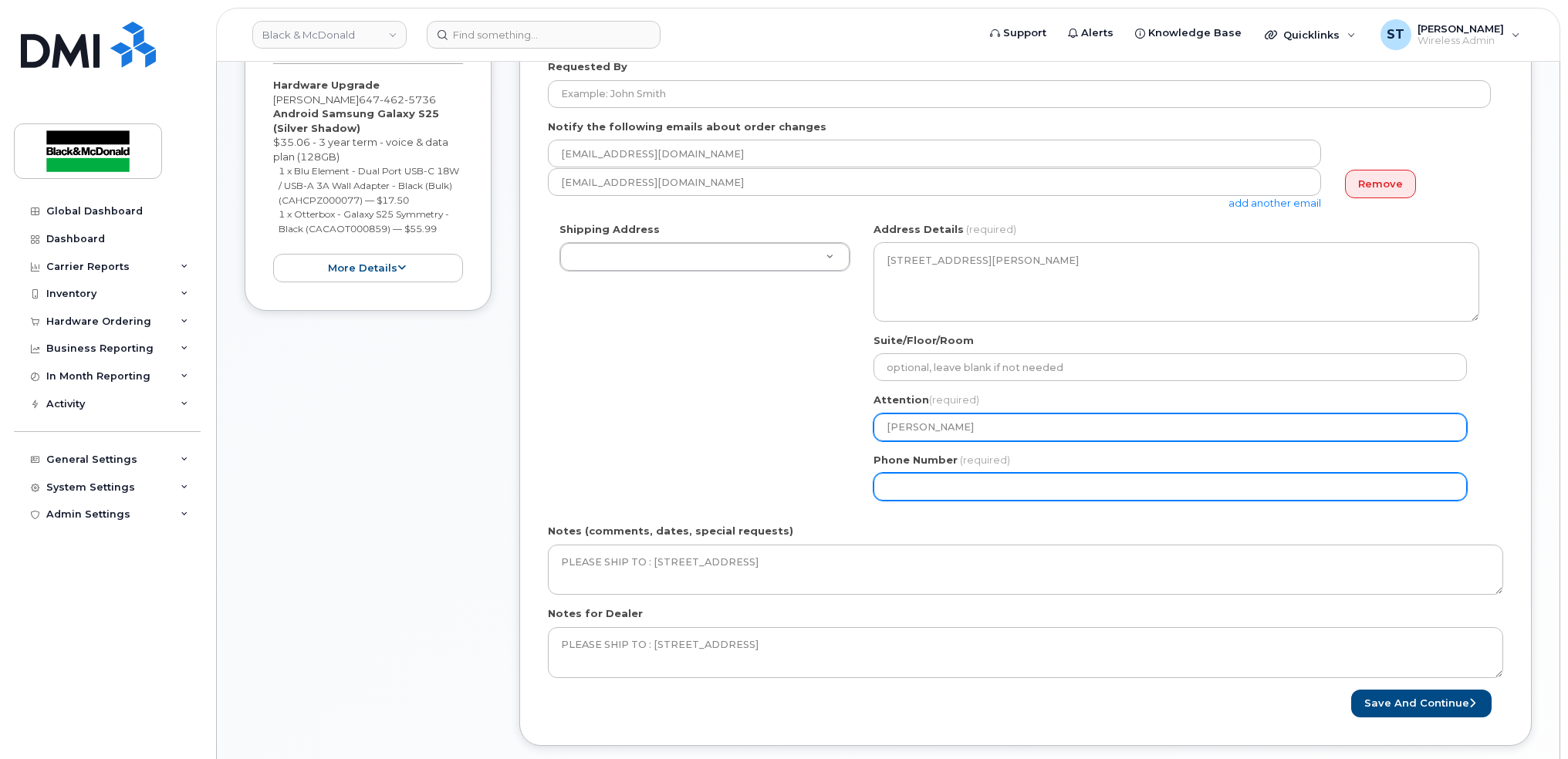
type input "[PERSON_NAME]"
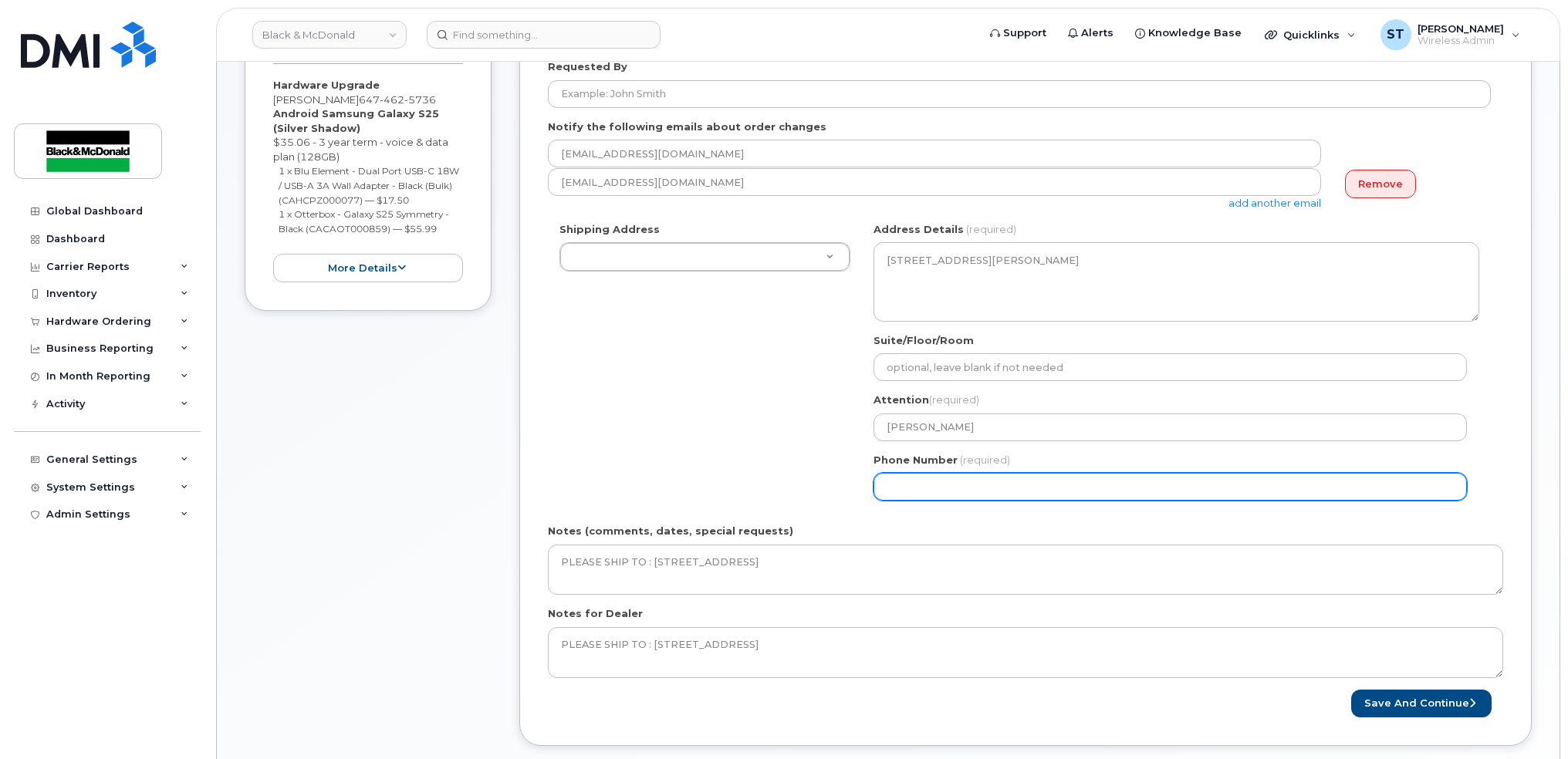
click at [916, 477] on input "Phone Number" at bounding box center [1170, 487] width 593 height 28
type input "6474625736"
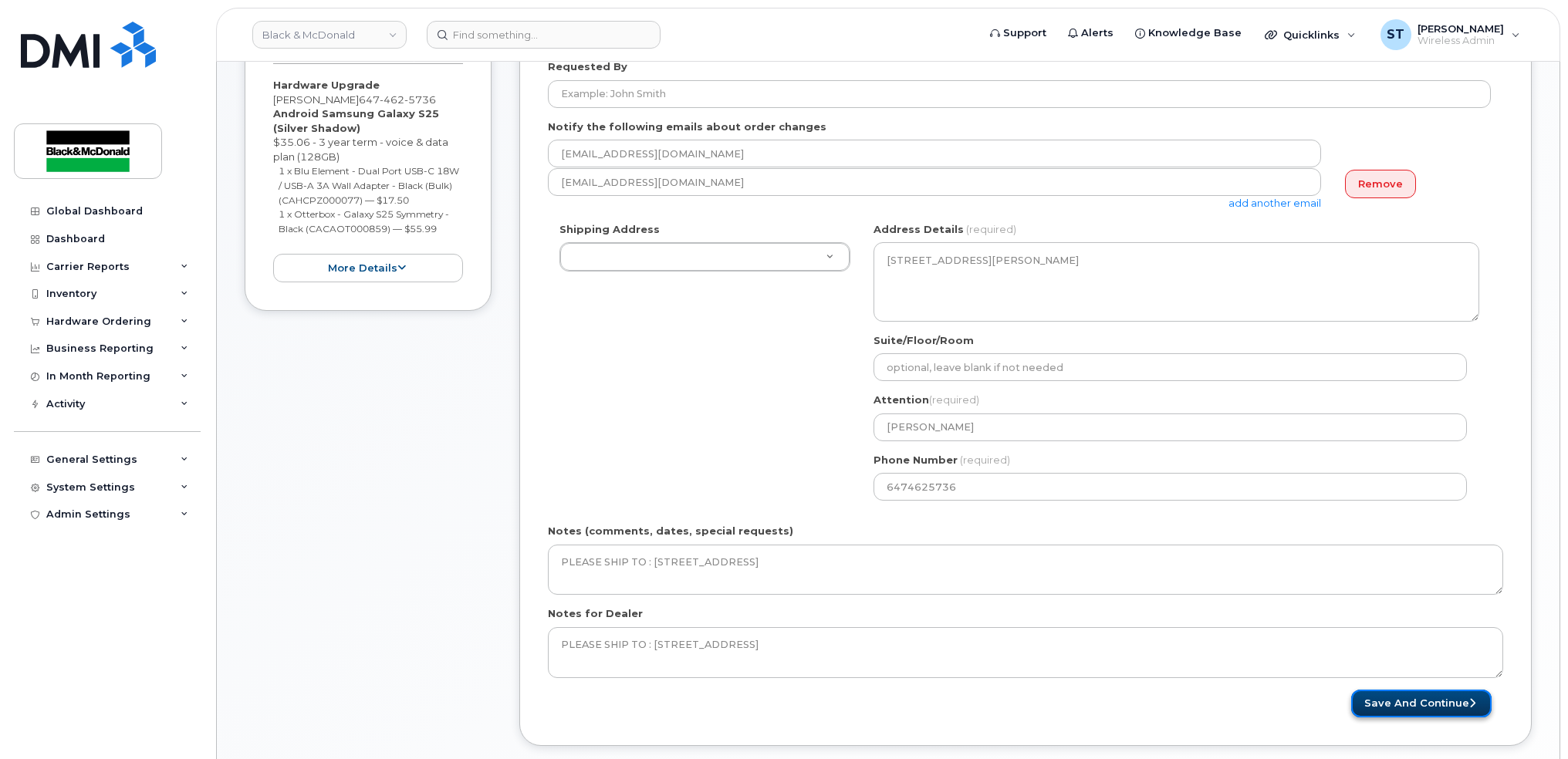
click at [1402, 702] on button "Save and Continue" at bounding box center [1421, 704] width 140 height 28
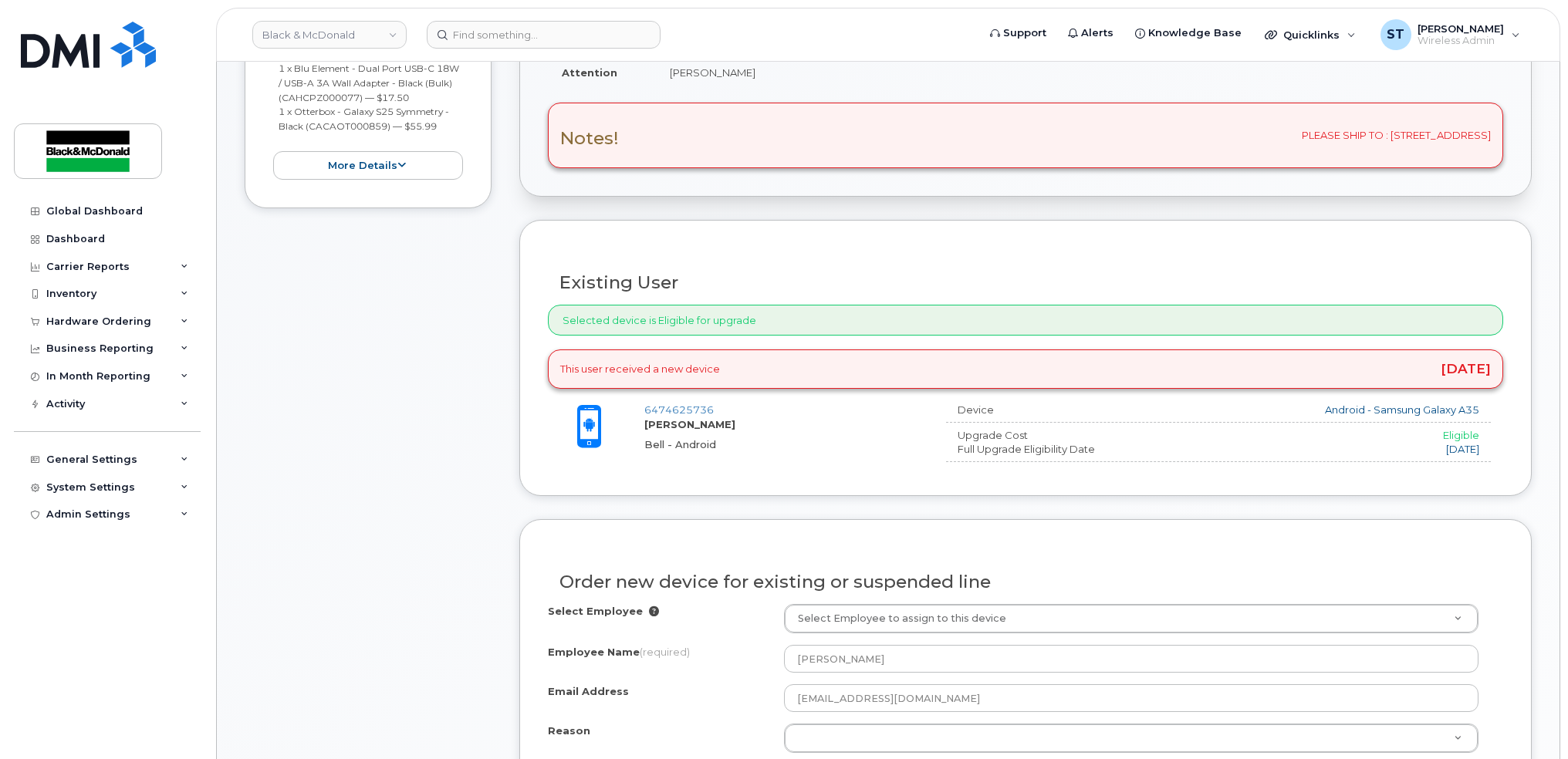
scroll to position [617, 0]
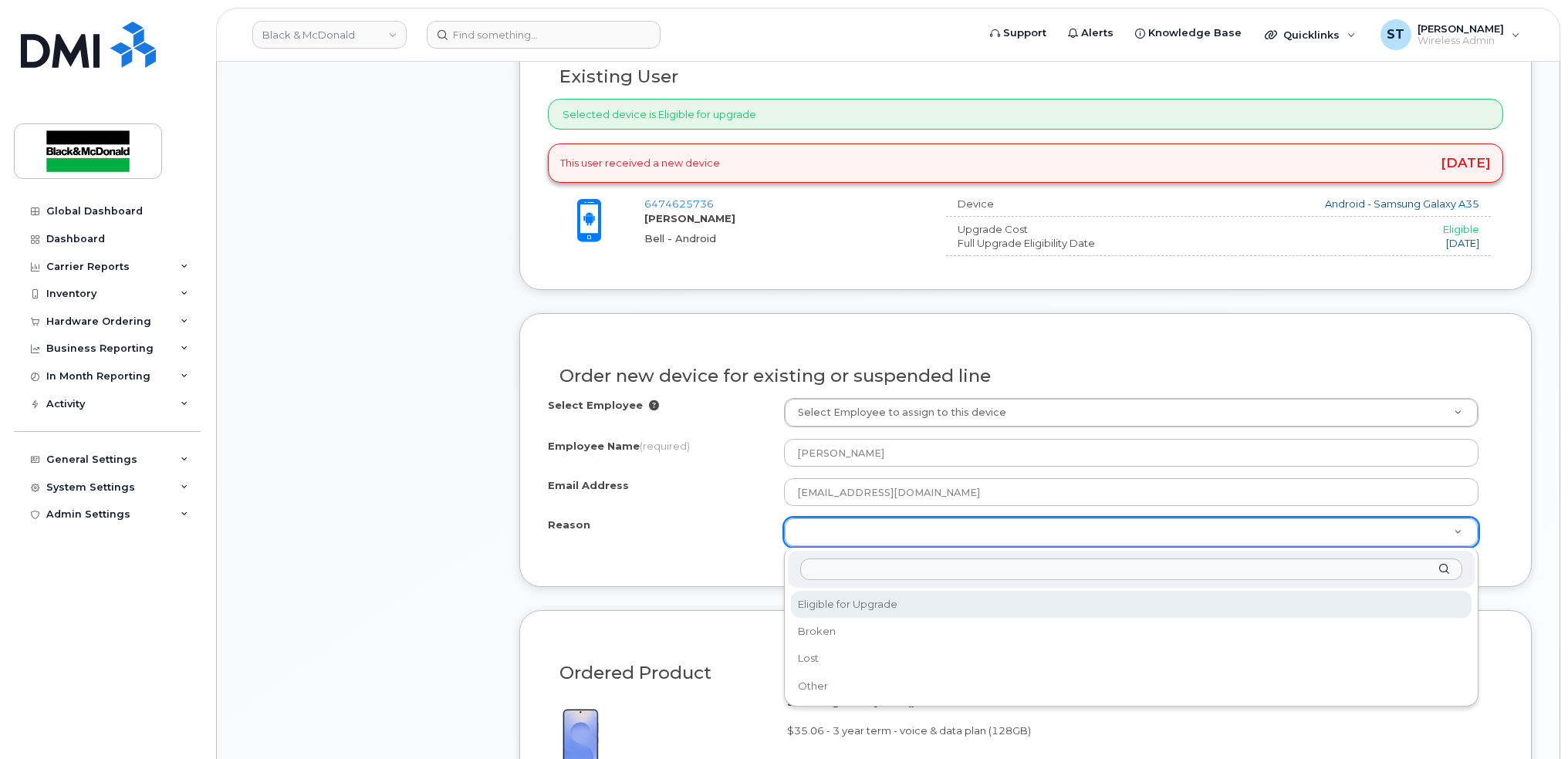
select select "eligible_for_upgrade"
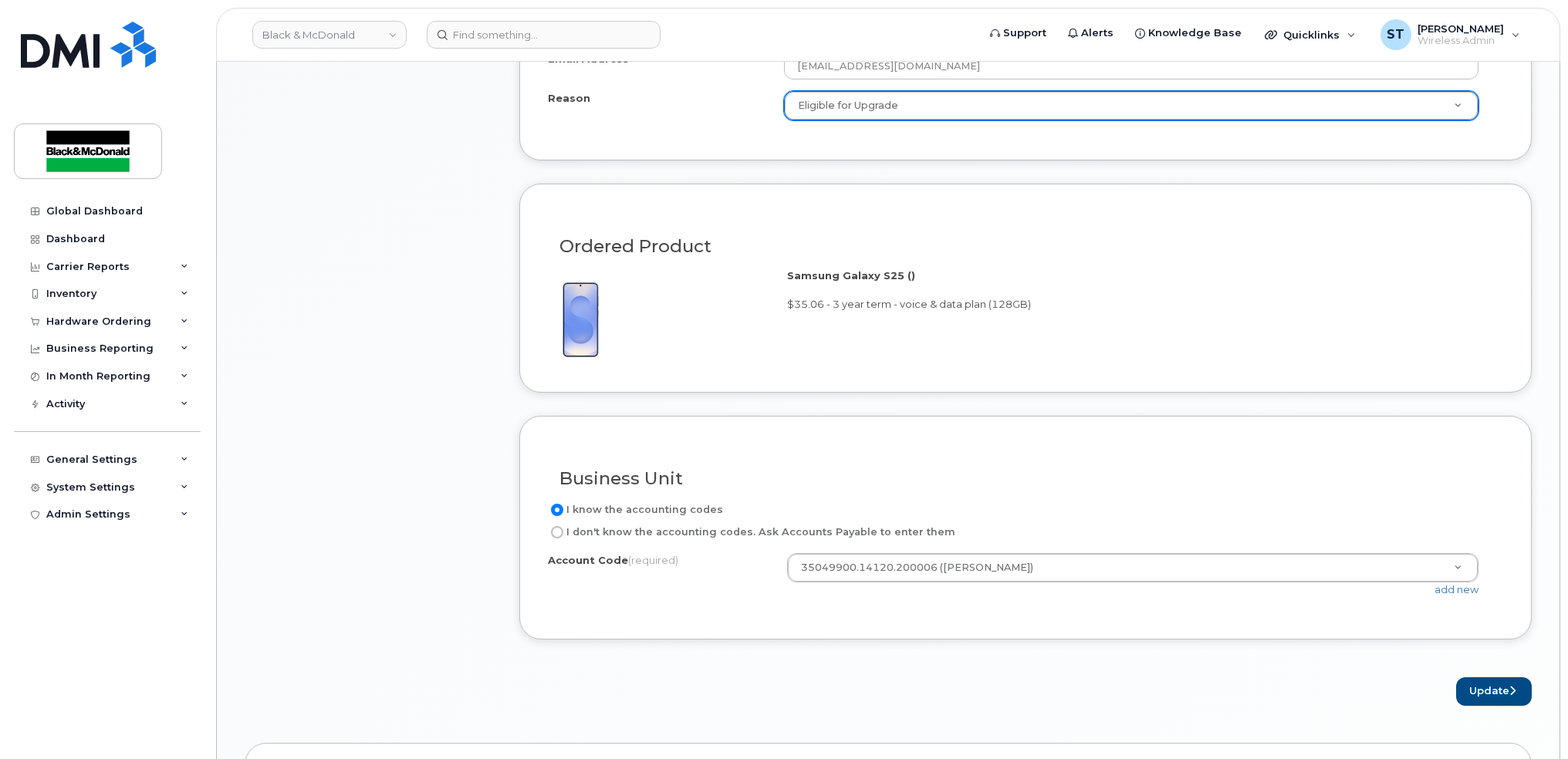
scroll to position [1131, 0]
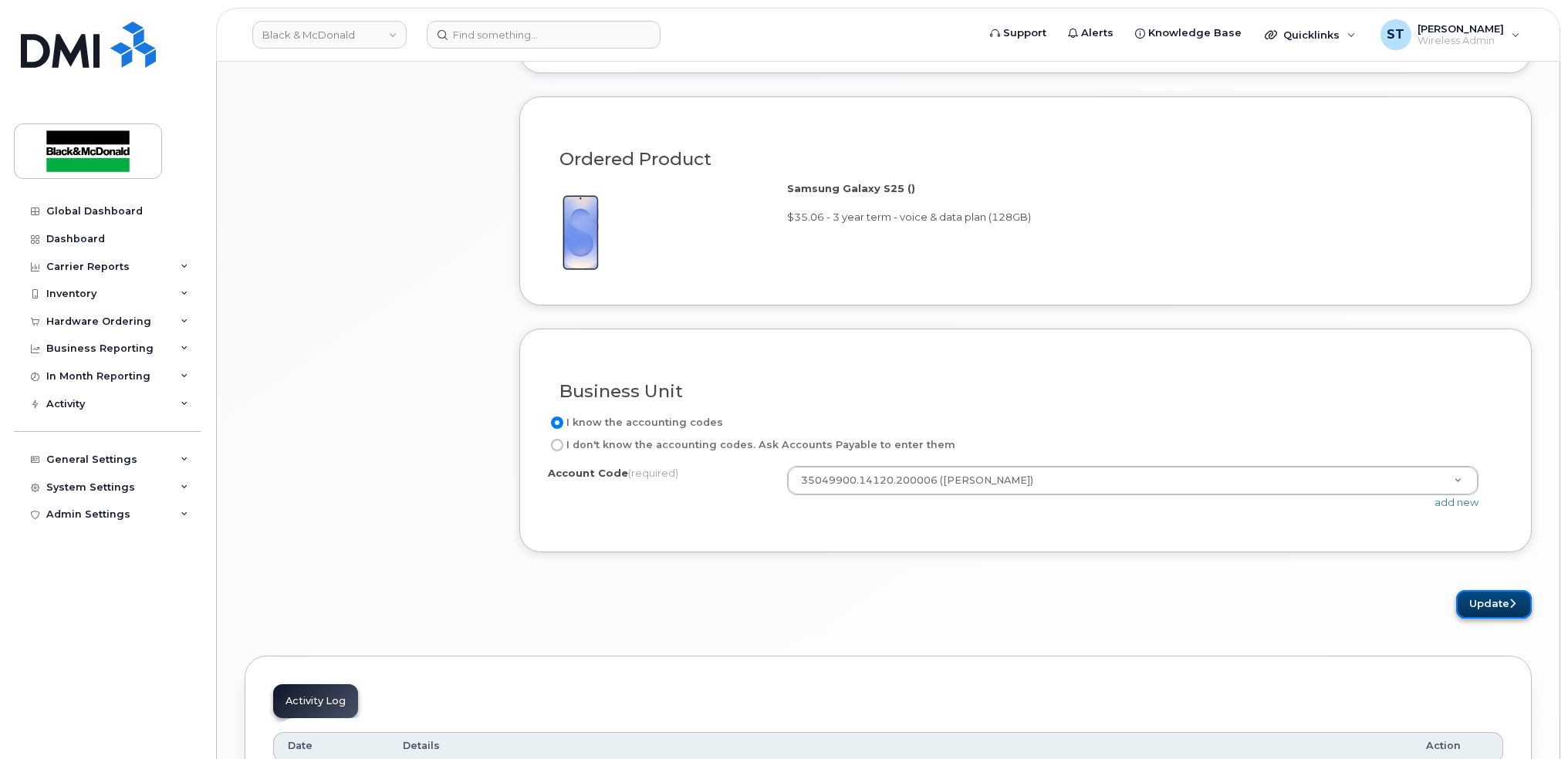
click at [1503, 612] on button "Update" at bounding box center [1493, 604] width 75 height 28
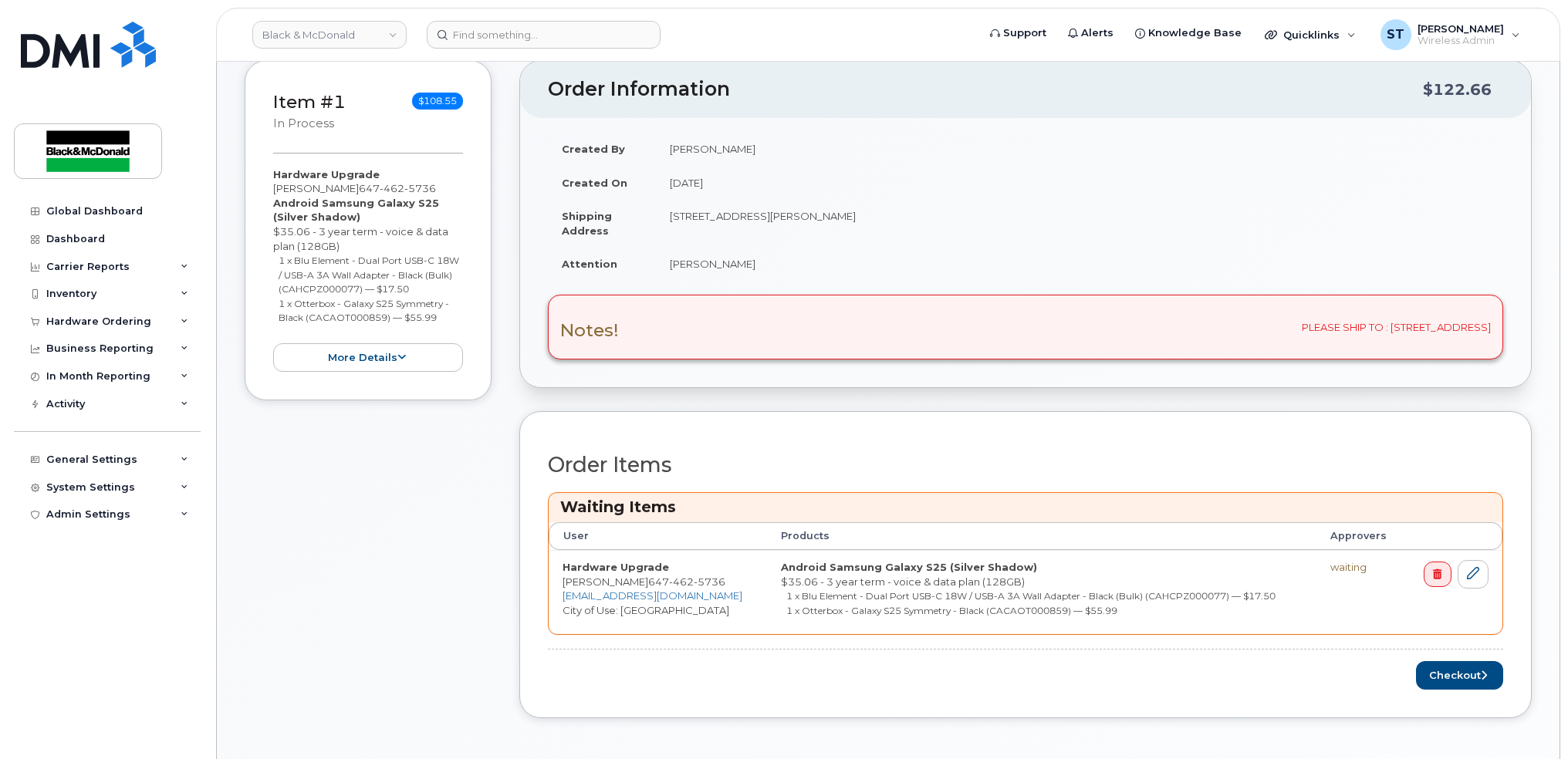
scroll to position [411, 0]
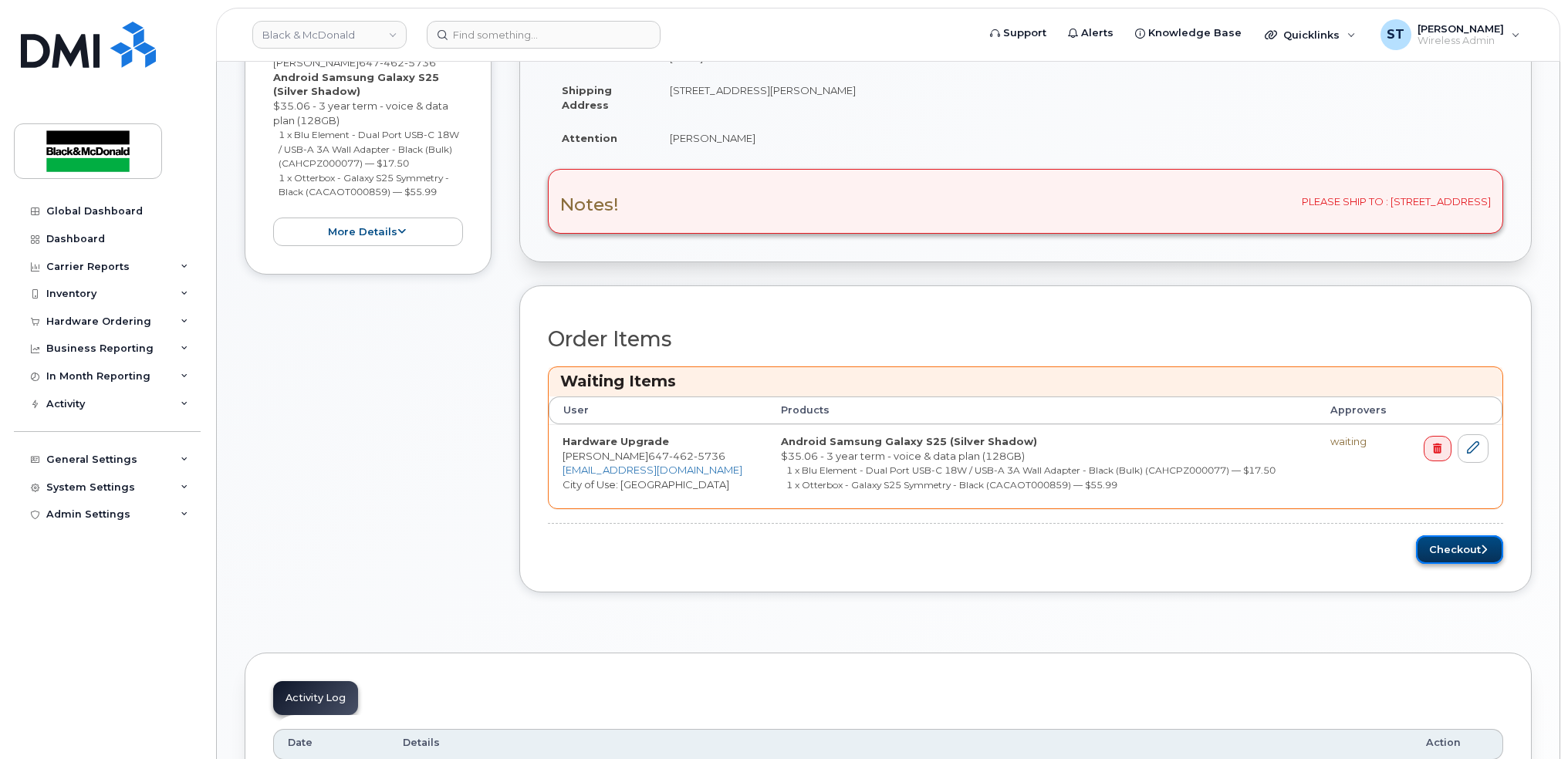
click at [1452, 555] on button "Checkout" at bounding box center [1459, 549] width 87 height 28
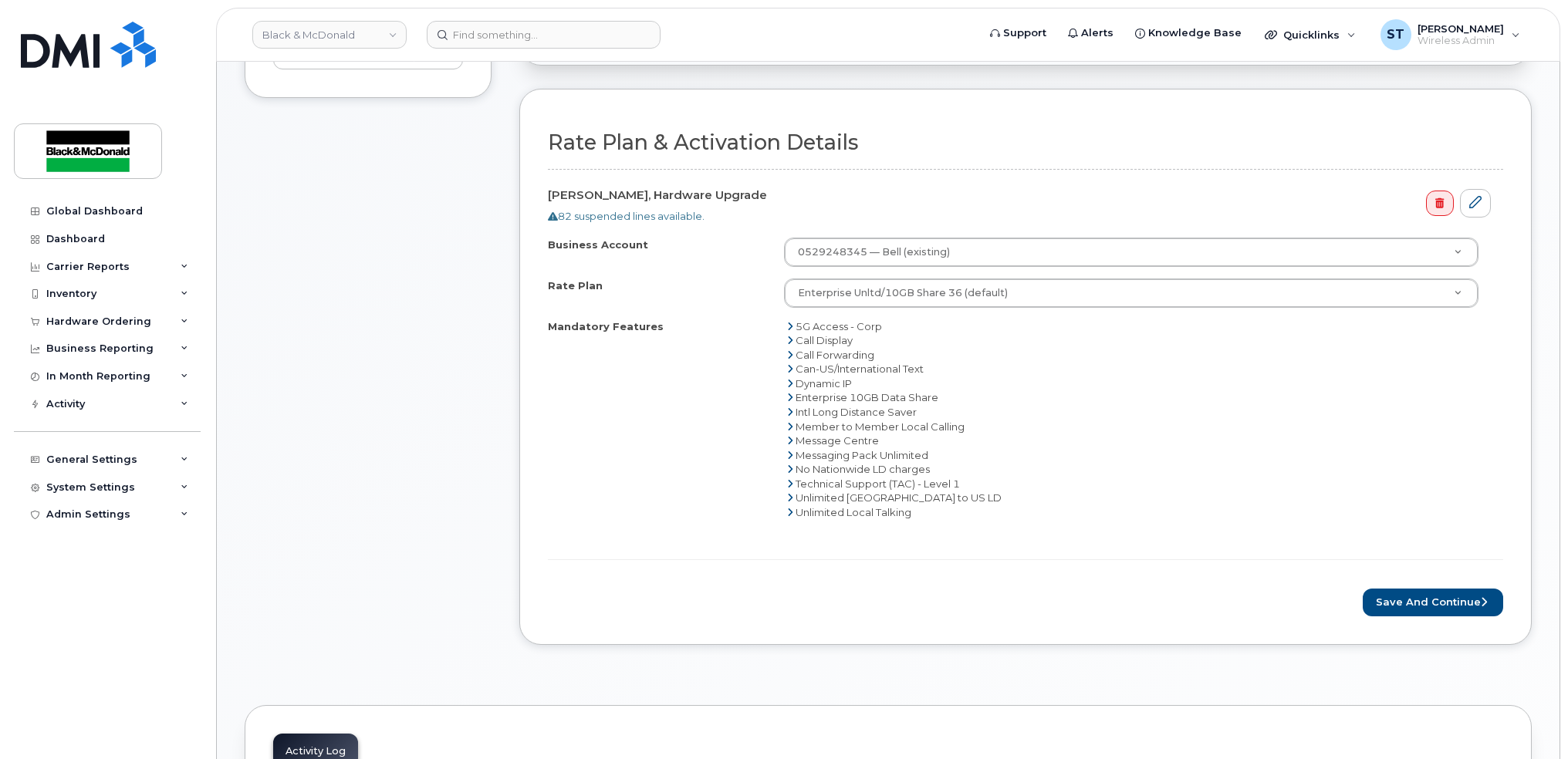
scroll to position [514, 0]
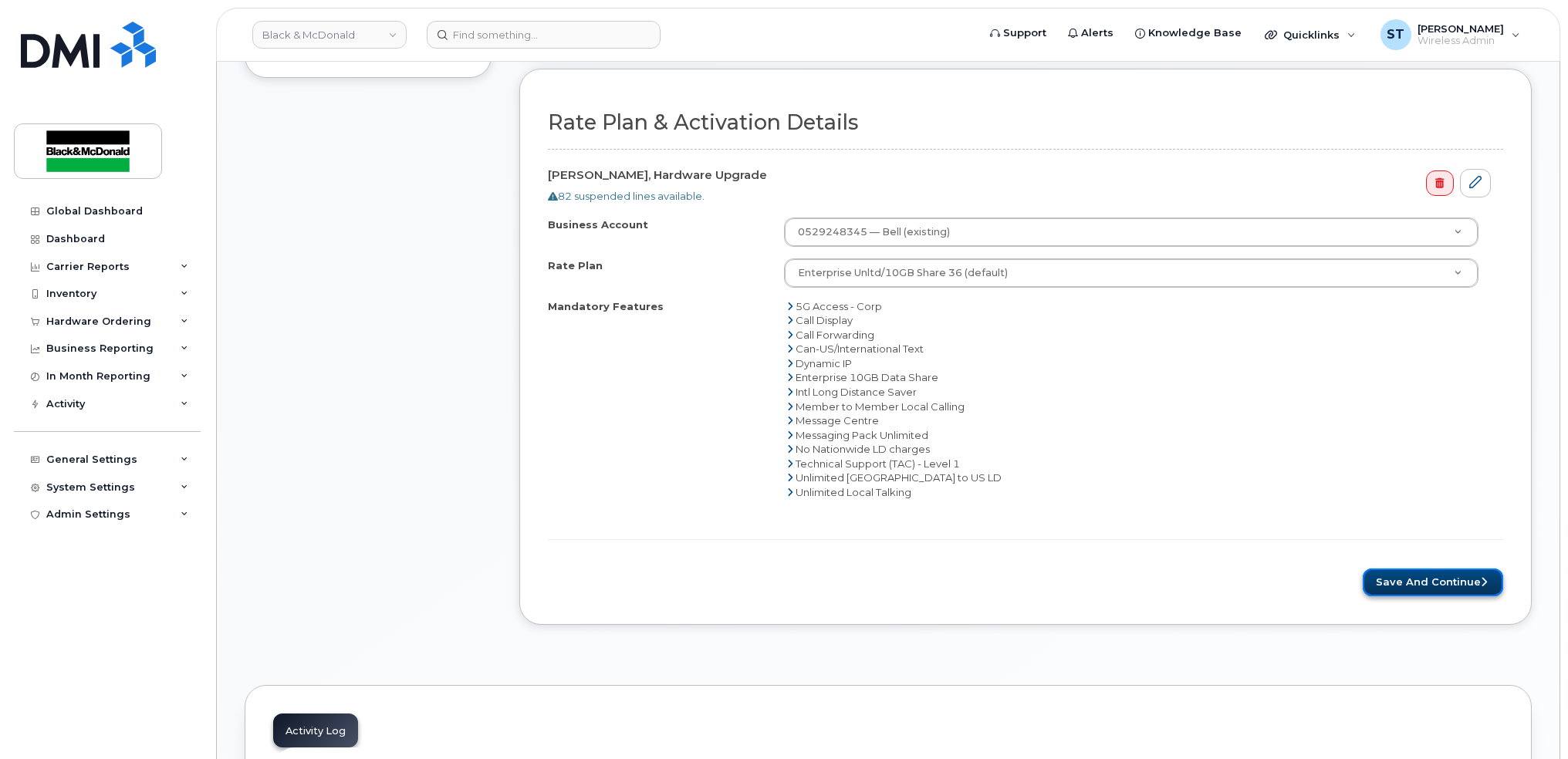
click at [1394, 578] on button "Save and Continue" at bounding box center [1433, 583] width 140 height 28
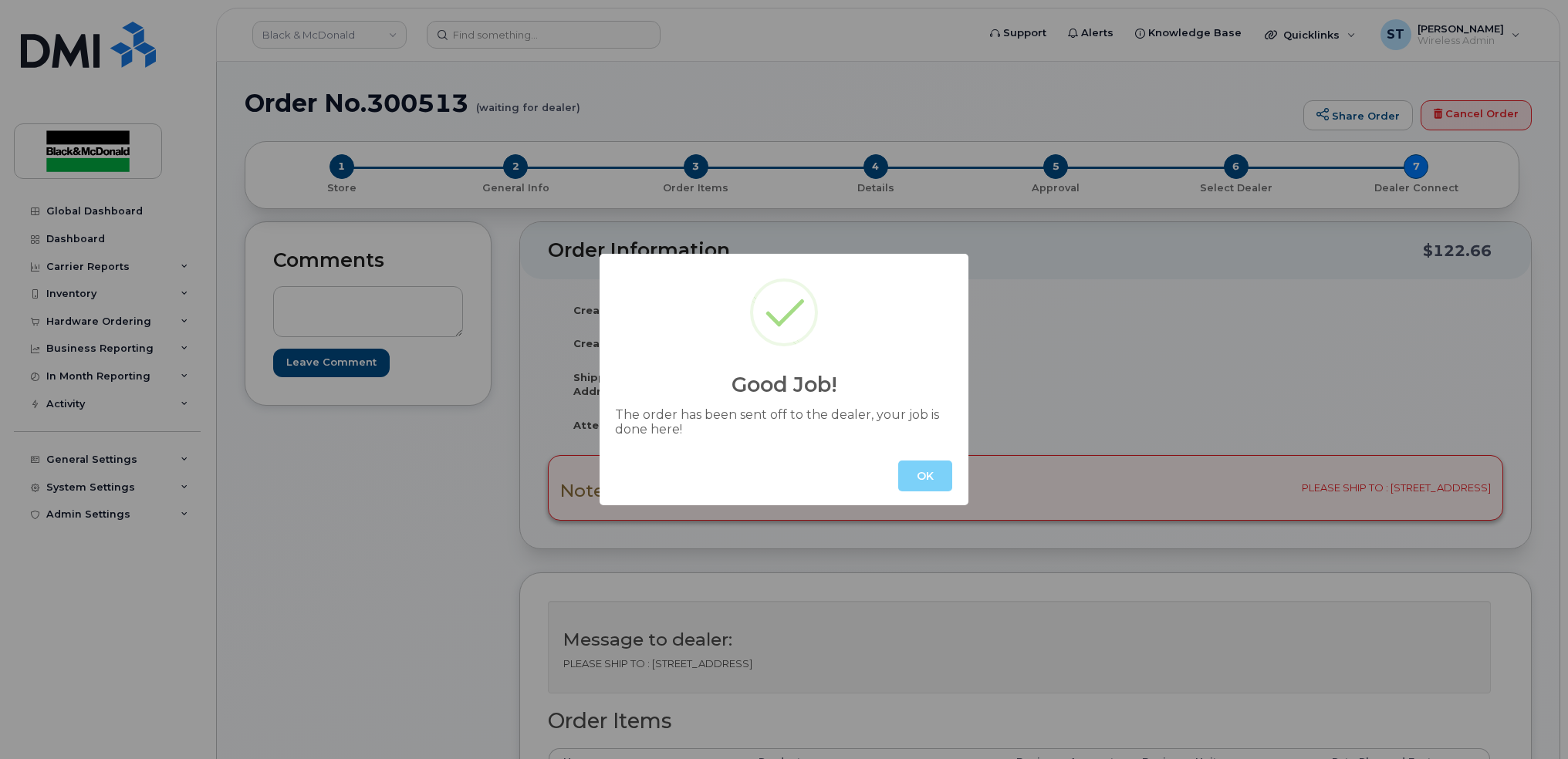
click at [909, 452] on div "OK" at bounding box center [784, 476] width 369 height 59
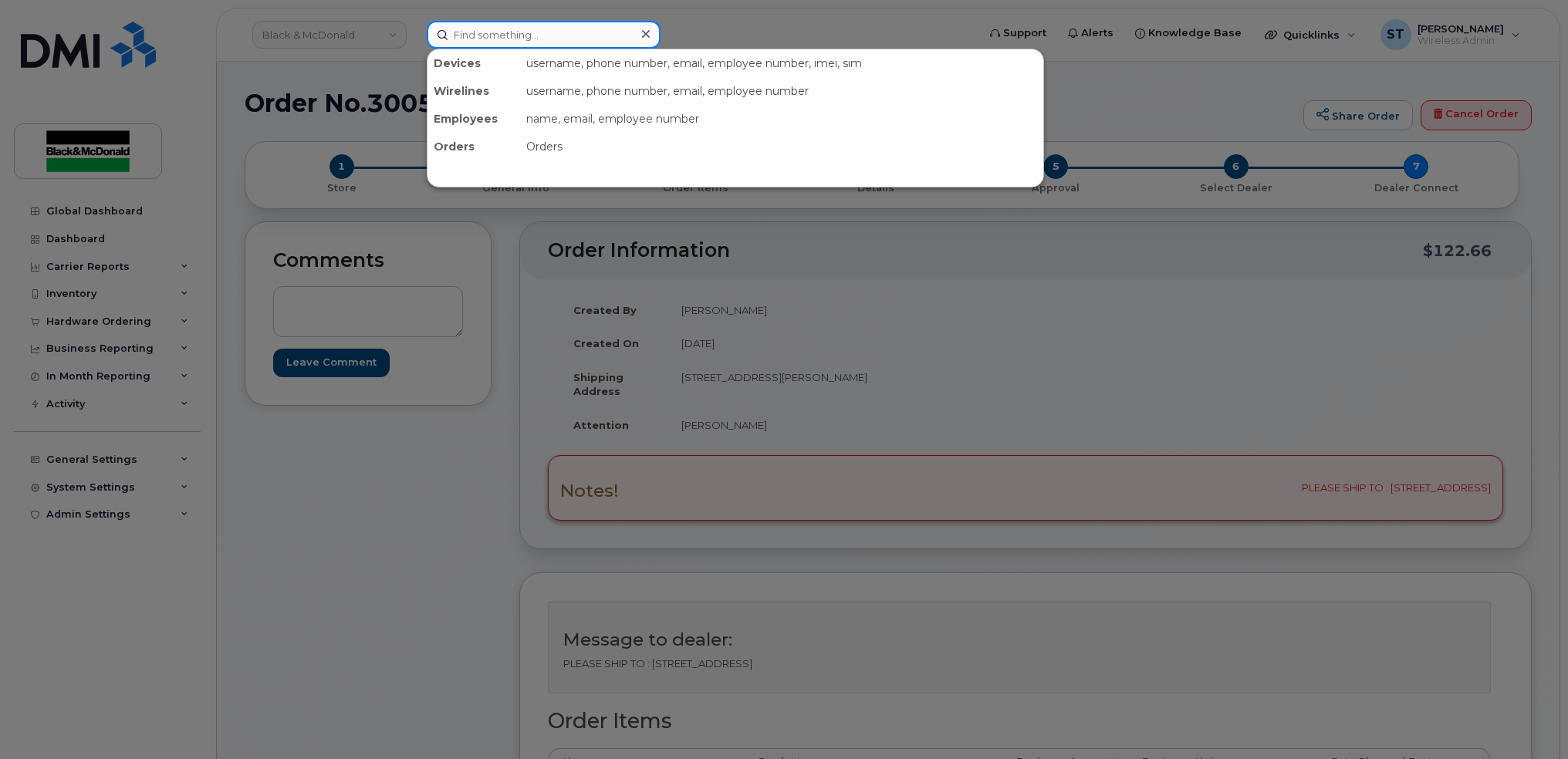
click at [498, 21] on input at bounding box center [544, 35] width 234 height 28
paste input "8930261010 4395192335"
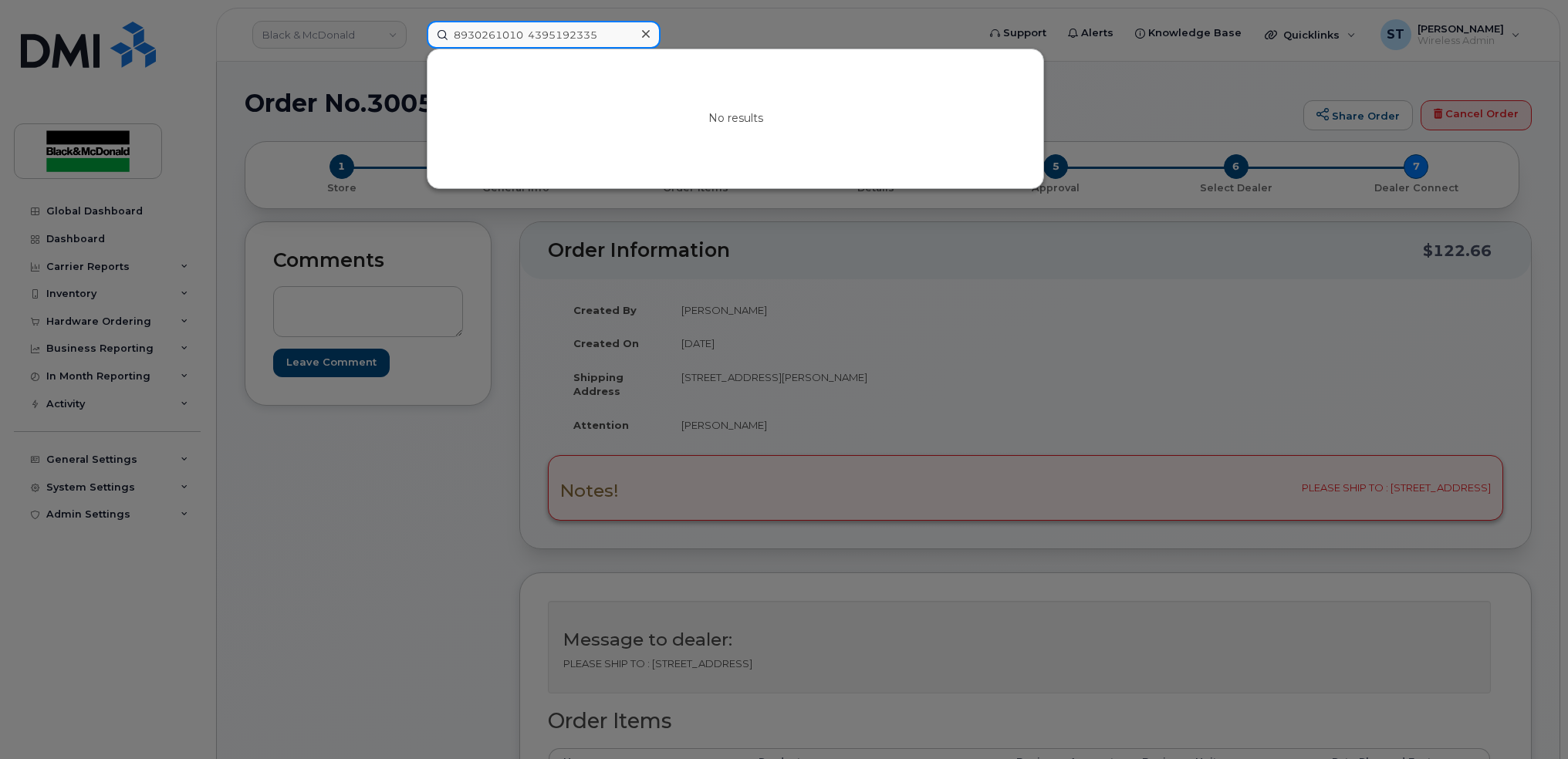
click at [532, 38] on input "8930261010 4395192335" at bounding box center [544, 35] width 234 height 28
click at [528, 35] on input "8930261010 4395192335" at bounding box center [544, 35] width 234 height 28
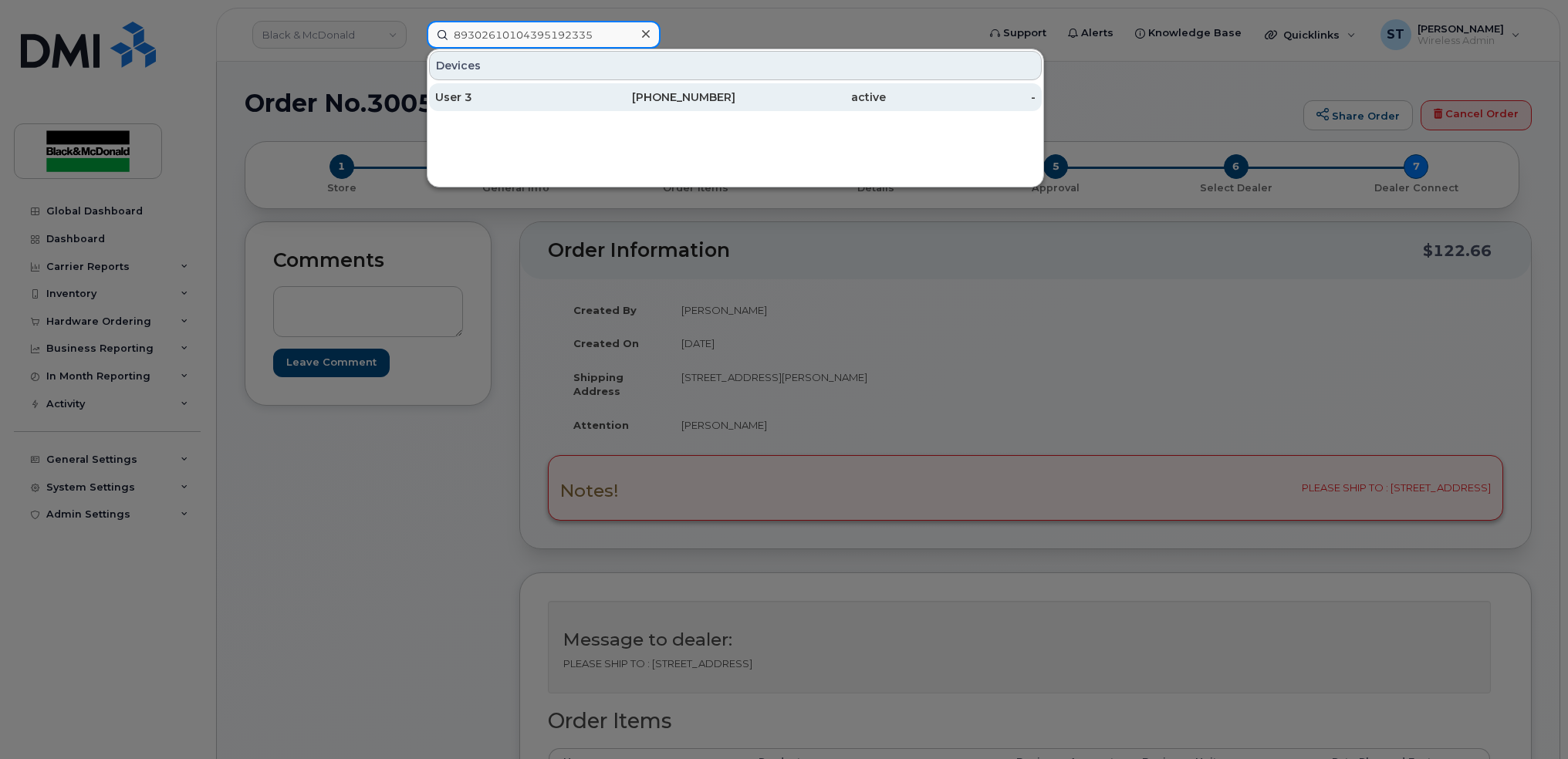
type input "89302610104395192335"
click at [511, 103] on div "User 3" at bounding box center [511, 97] width 151 height 16
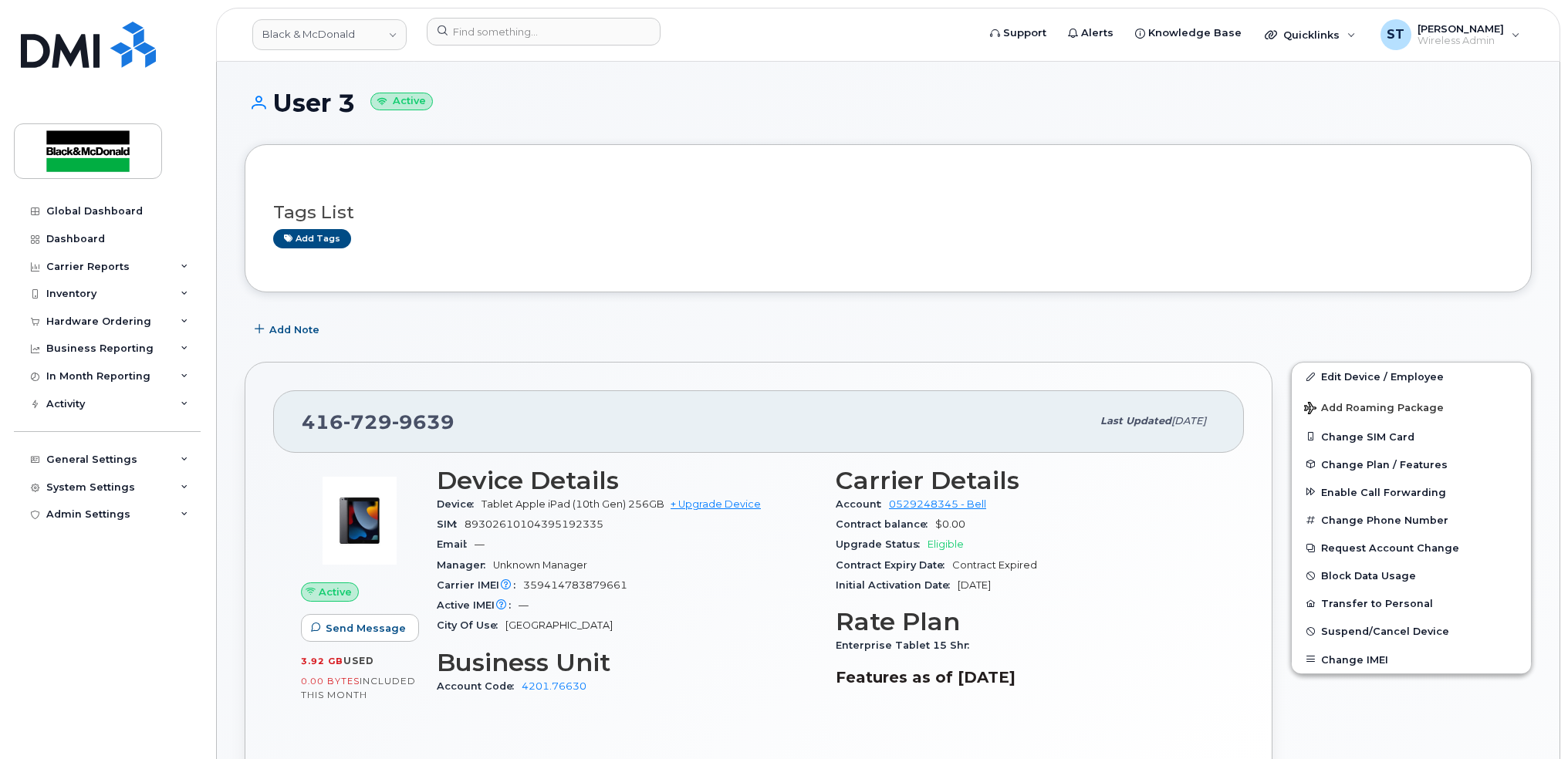
click at [488, 341] on div "Add Note" at bounding box center [888, 330] width 1287 height 28
click at [702, 503] on link "+ Upgrade Device" at bounding box center [715, 505] width 90 height 12
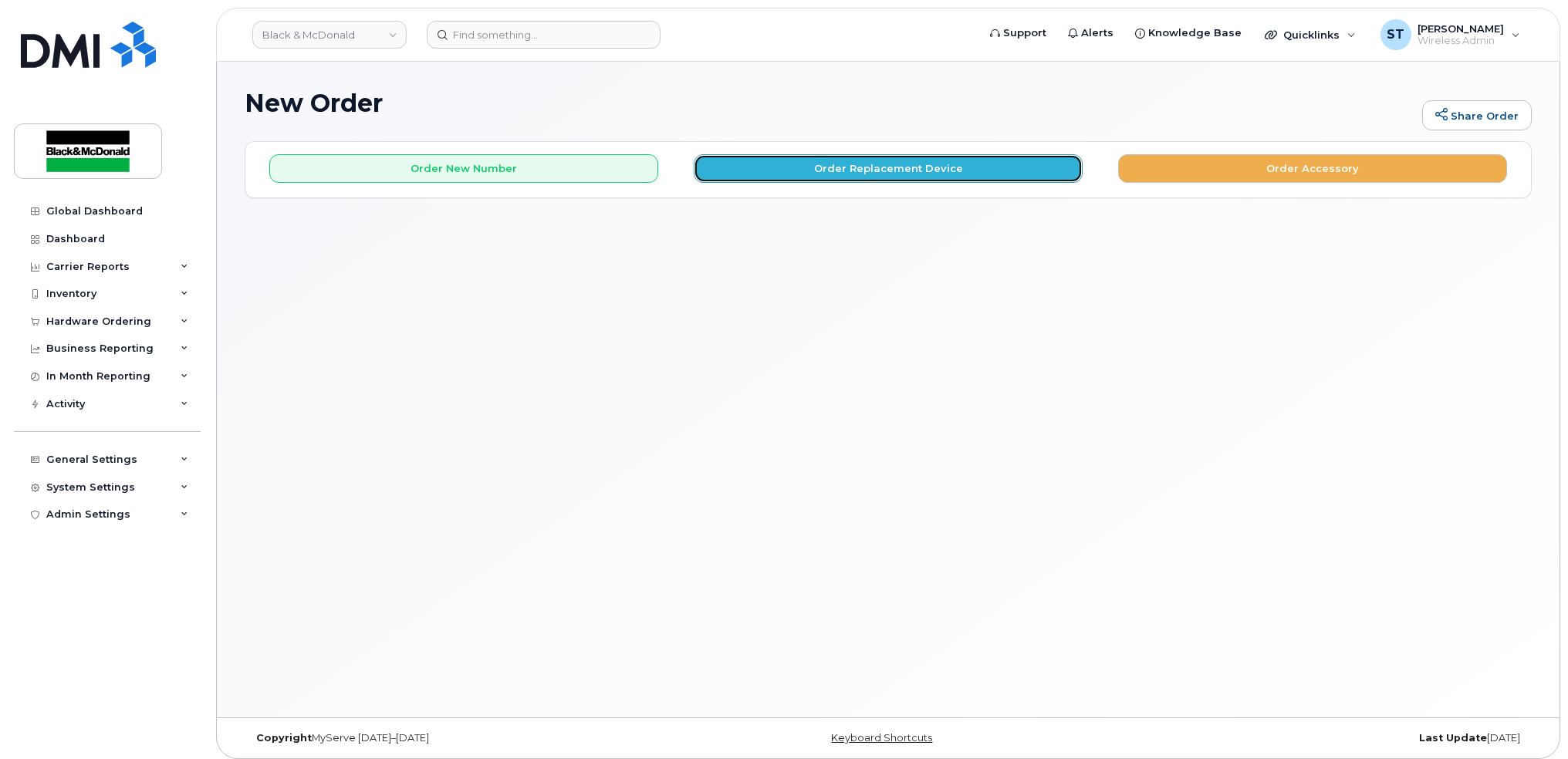
click at [835, 167] on button "Order Replacement Device" at bounding box center [888, 168] width 389 height 28
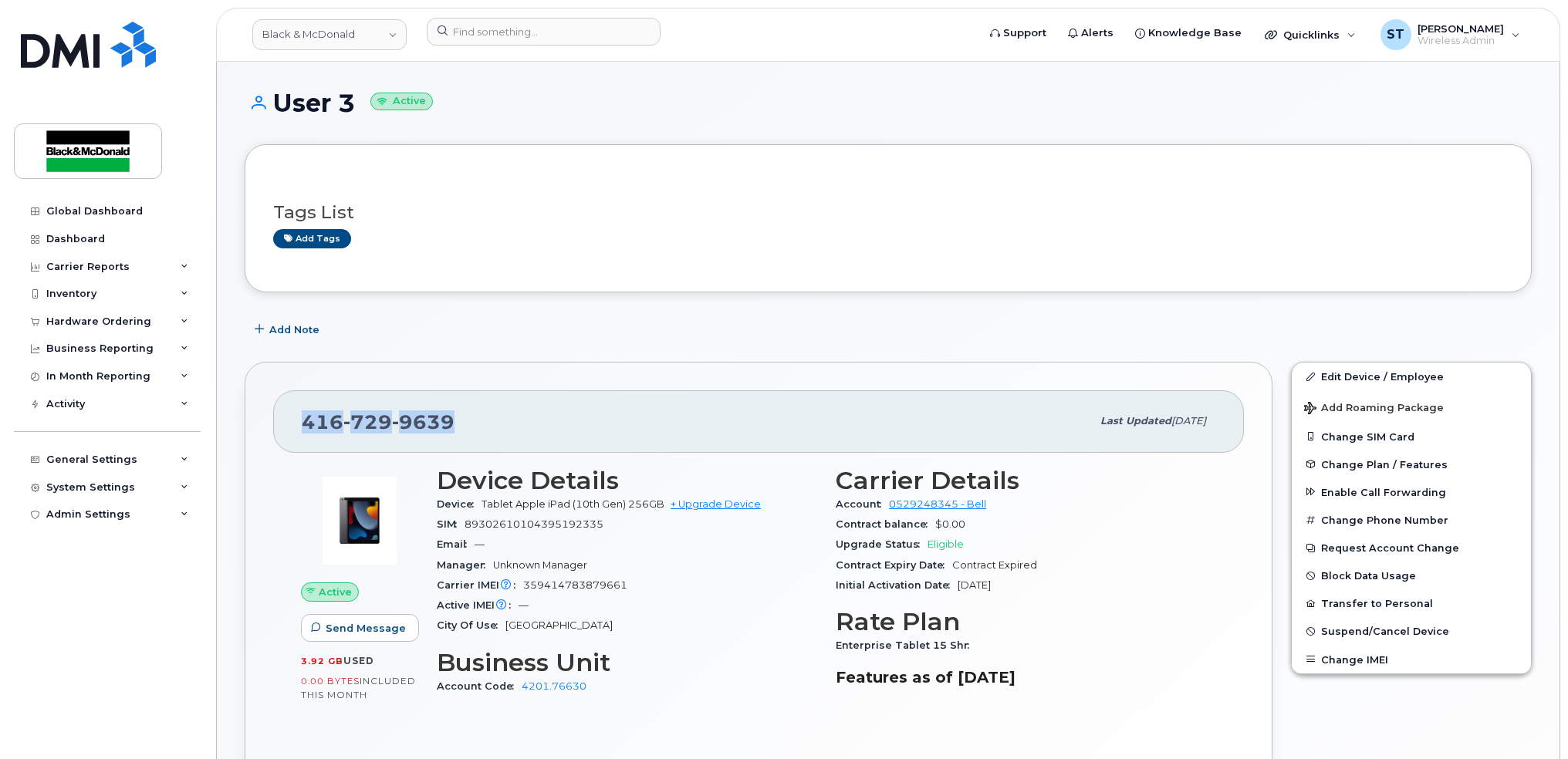
drag, startPoint x: 466, startPoint y: 423, endPoint x: 275, endPoint y: 418, distance: 191.1
click at [275, 418] on div "416 729 9639 Last updated Mar 28, 2024" at bounding box center [759, 421] width 971 height 62
copy span "416 729 9639"
click at [730, 500] on link "+ Upgrade Device" at bounding box center [715, 505] width 90 height 12
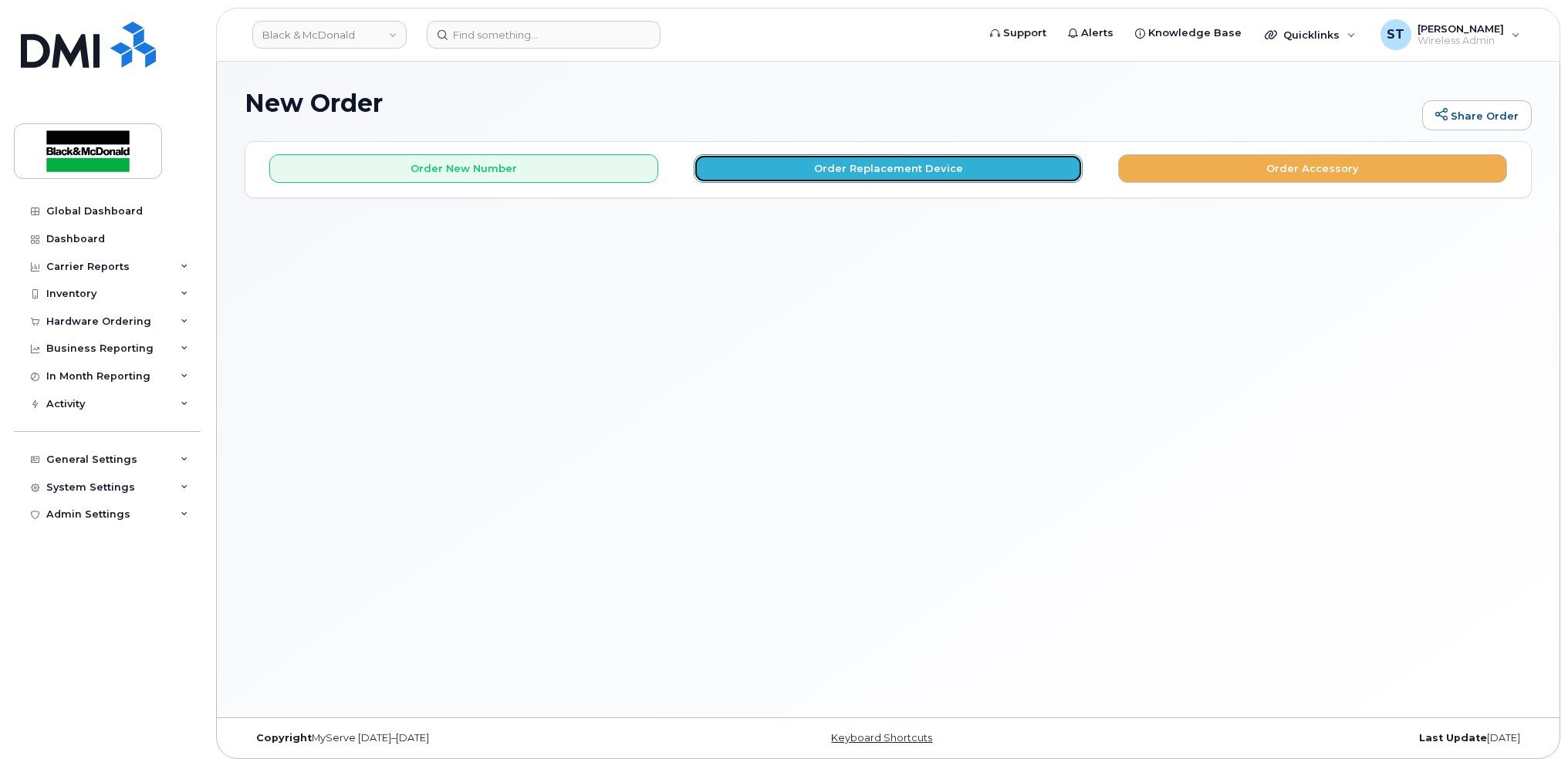
click at [874, 163] on button "Order Replacement Device" at bounding box center [888, 168] width 389 height 28
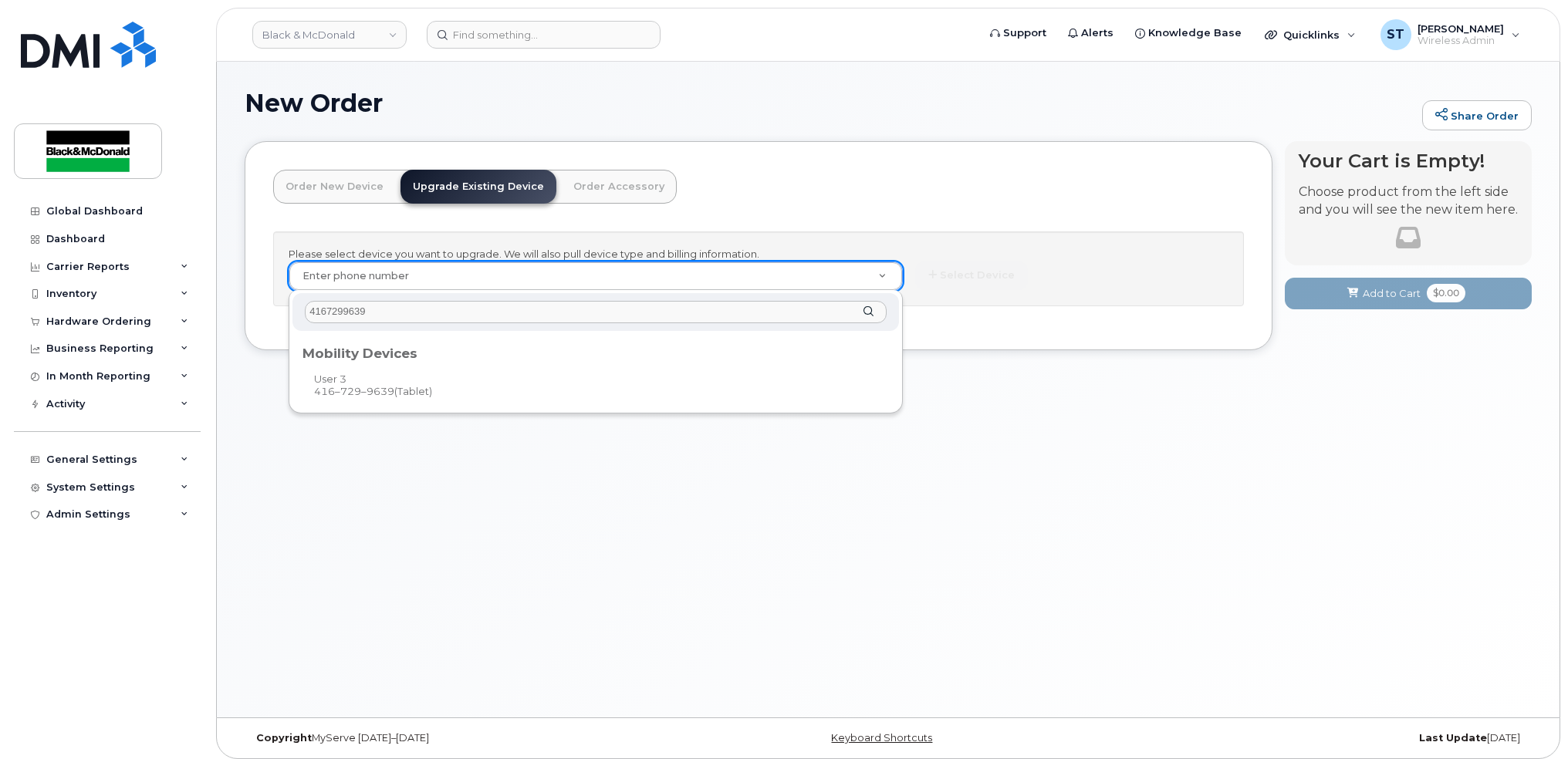
type input "4167299639"
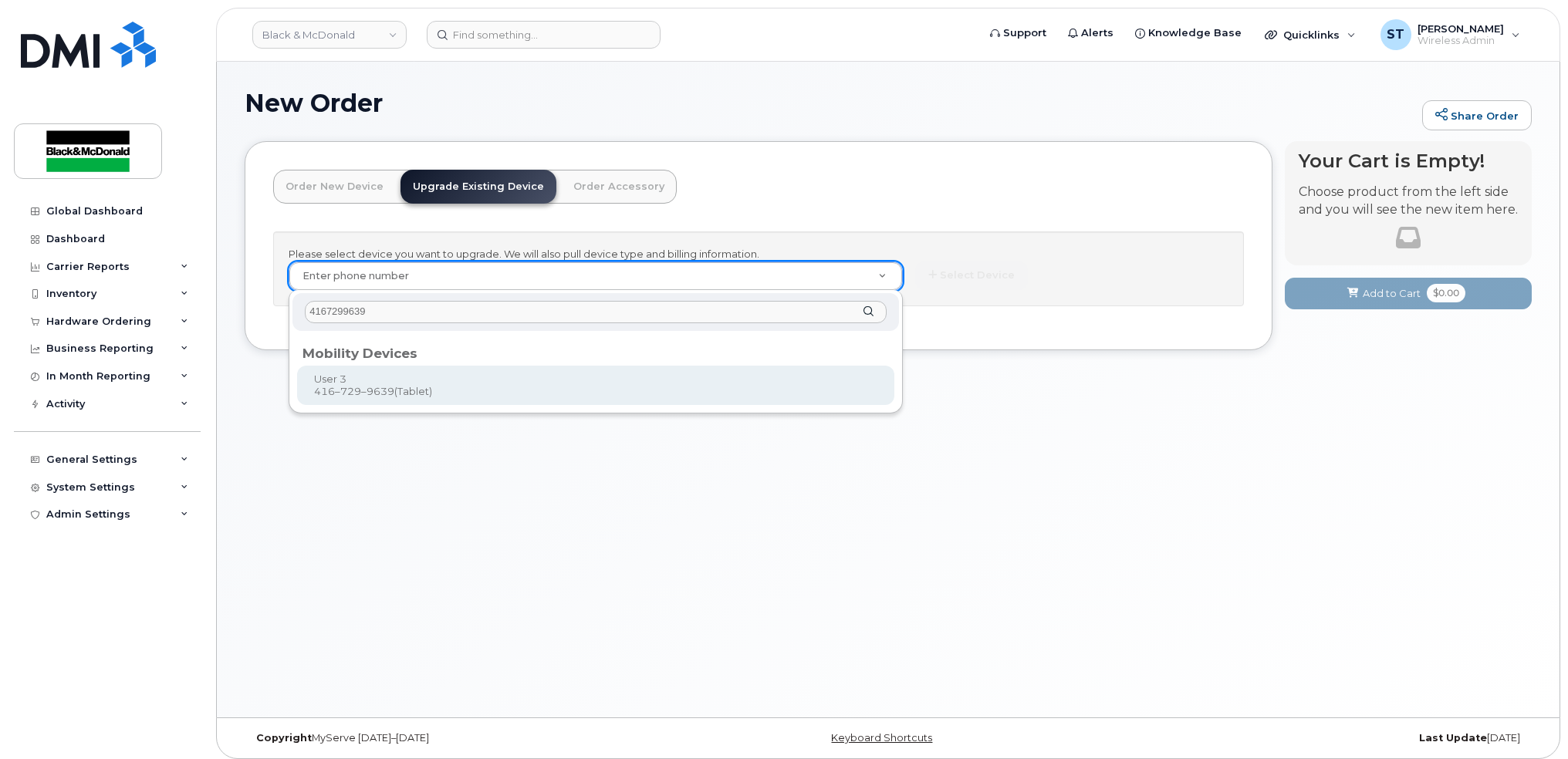
type input "969187"
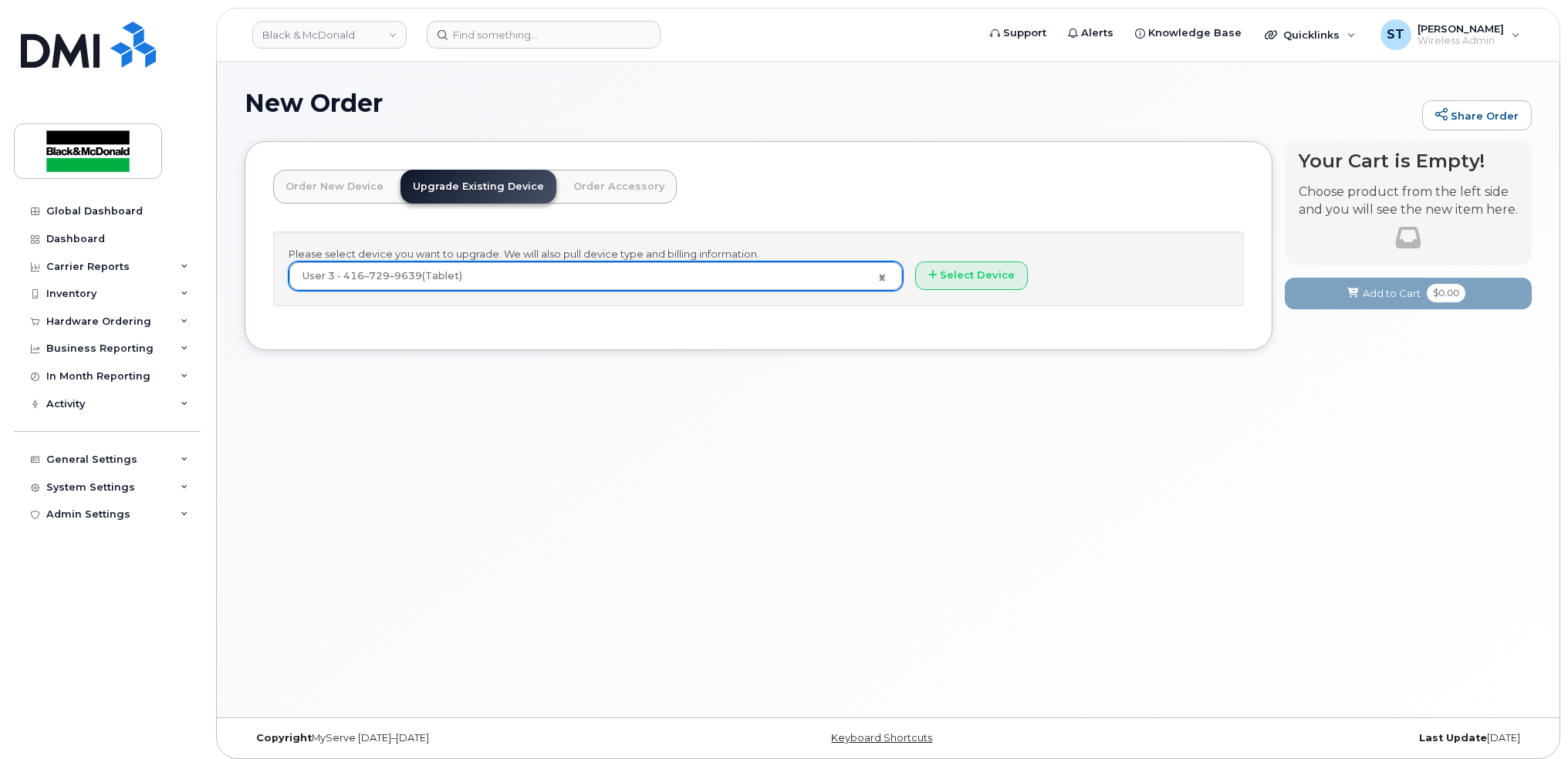
click at [951, 249] on div "Please select device you want to upgrade. We will also pull device type and bil…" at bounding box center [759, 268] width 971 height 75
click at [963, 286] on button "Select Device" at bounding box center [972, 276] width 113 height 28
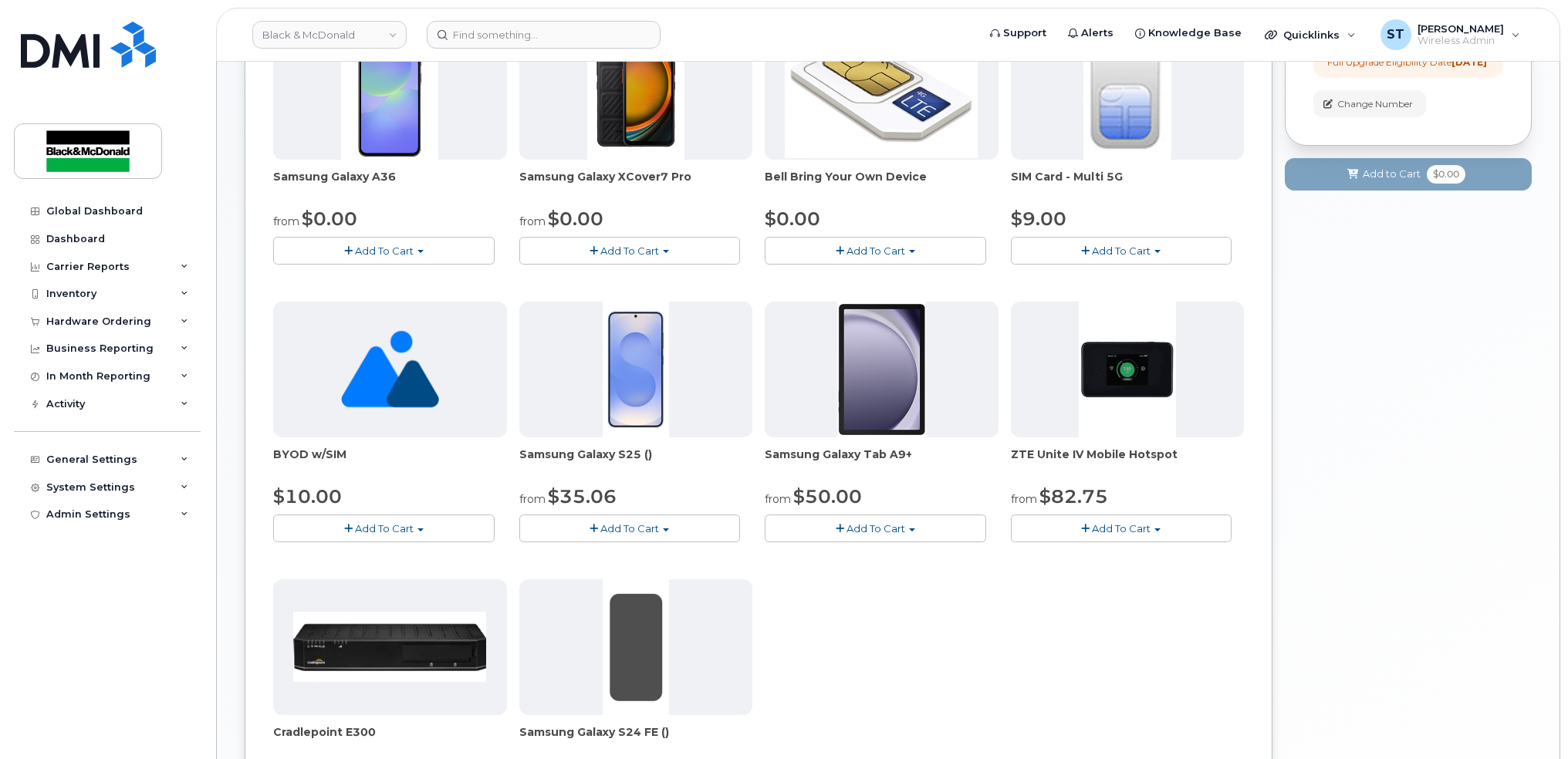
scroll to position [411, 0]
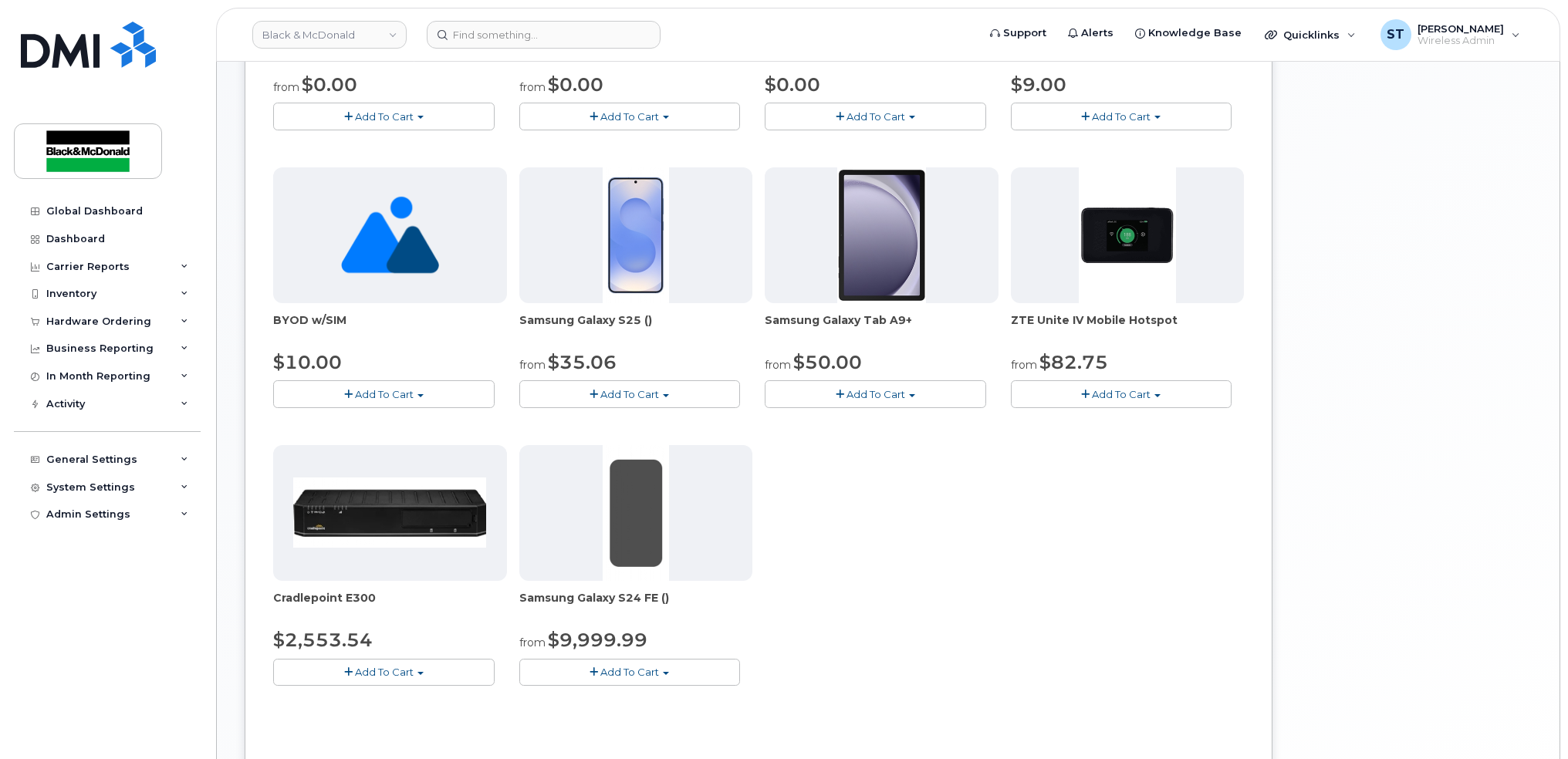
click at [859, 394] on span "Add To Cart" at bounding box center [876, 394] width 59 height 12
drag, startPoint x: 835, startPoint y: 427, endPoint x: 922, endPoint y: 453, distance: 90.8
click at [835, 424] on link "$50.00 - 3 year term" at bounding box center [858, 423] width 178 height 19
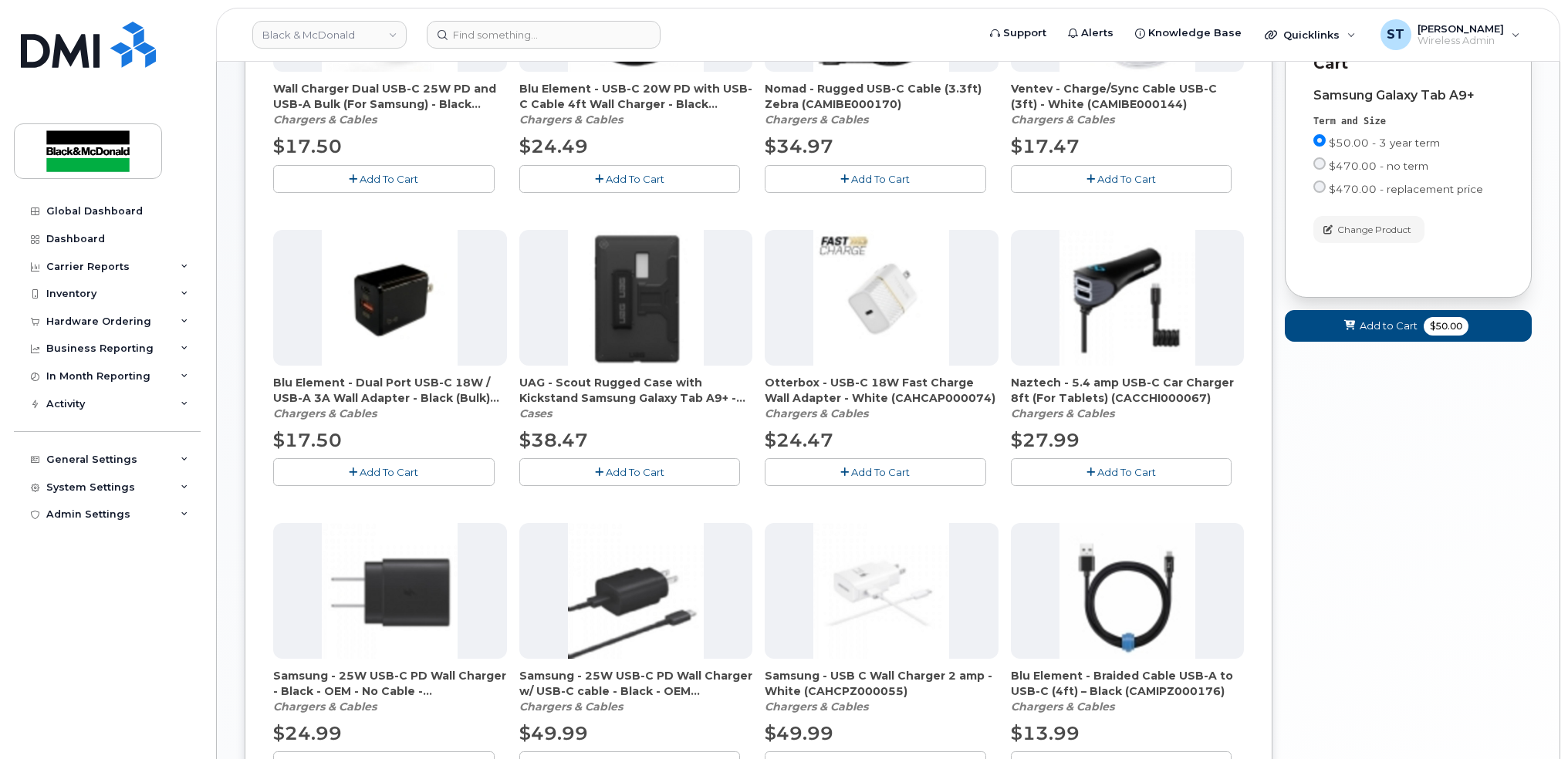
click at [603, 468] on button "Add To Cart" at bounding box center [630, 471] width 221 height 27
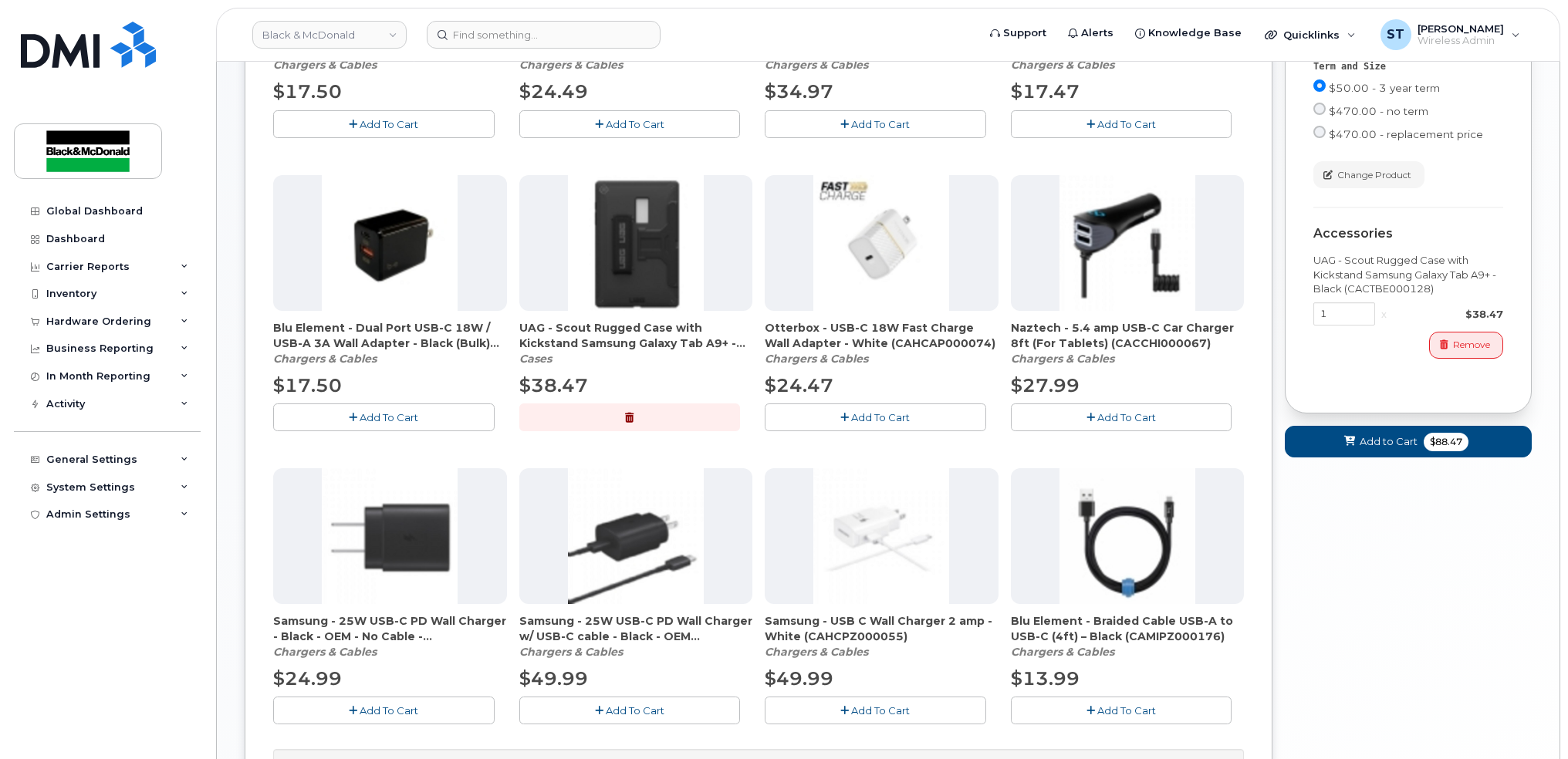
scroll to position [514, 0]
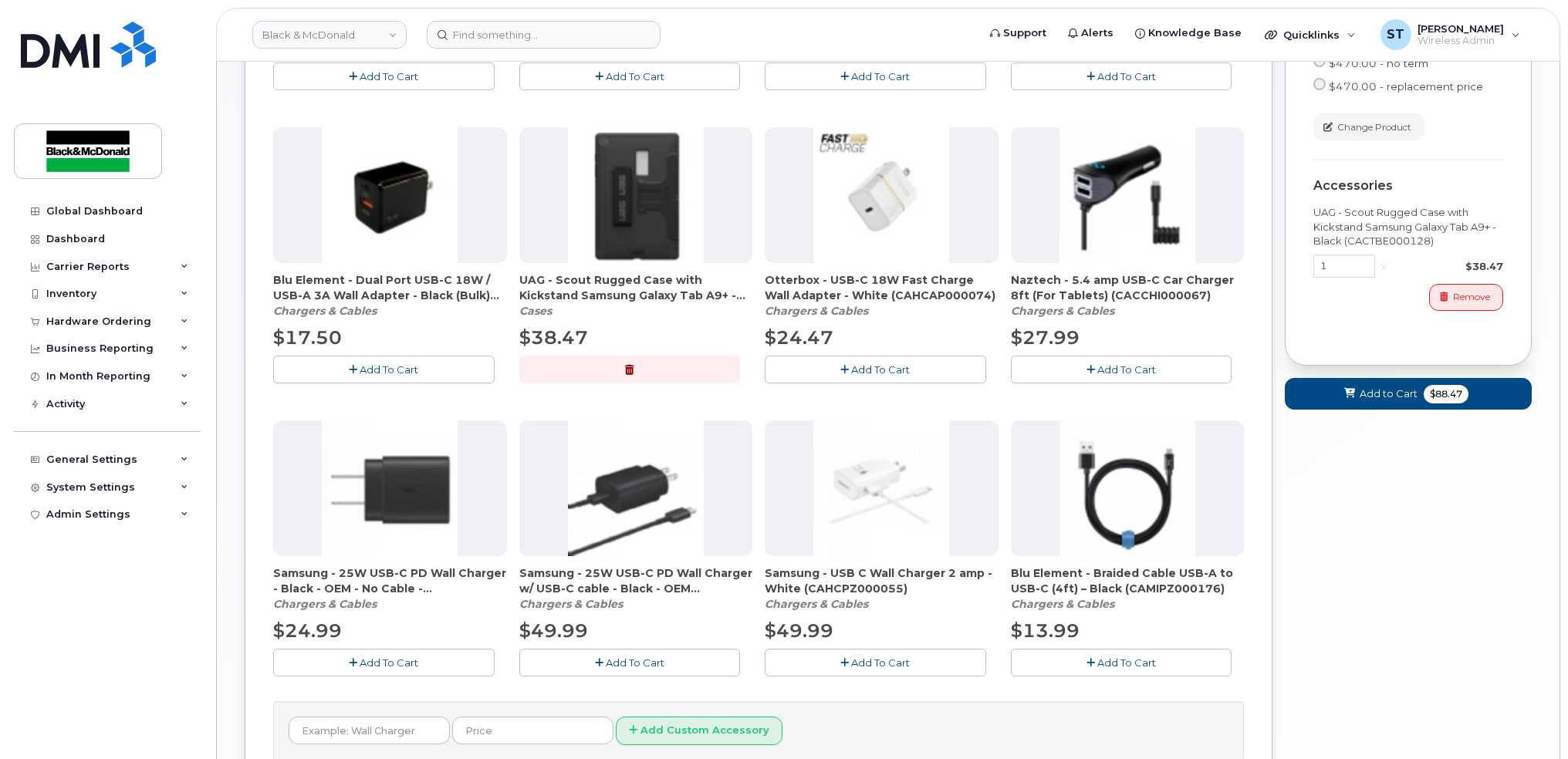
click at [371, 671] on button "Add To Cart" at bounding box center [384, 662] width 221 height 27
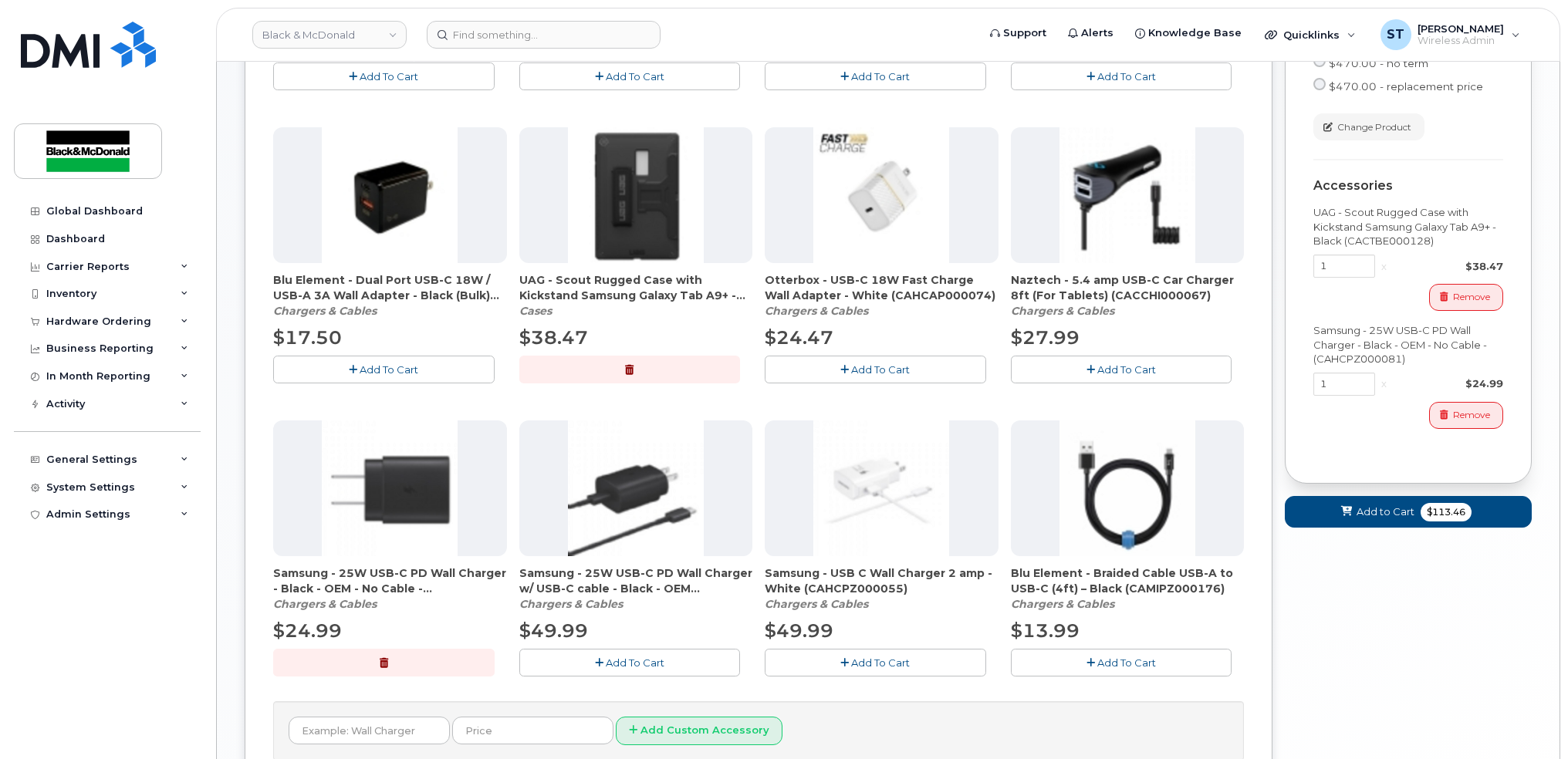
click at [1375, 547] on div "Cart User 3 4167299639 active suspended Carrier Bell Device Tablet Additional c…" at bounding box center [1409, 90] width 247 height 927
click at [1374, 528] on button "Add to Cart $113.46" at bounding box center [1409, 512] width 247 height 31
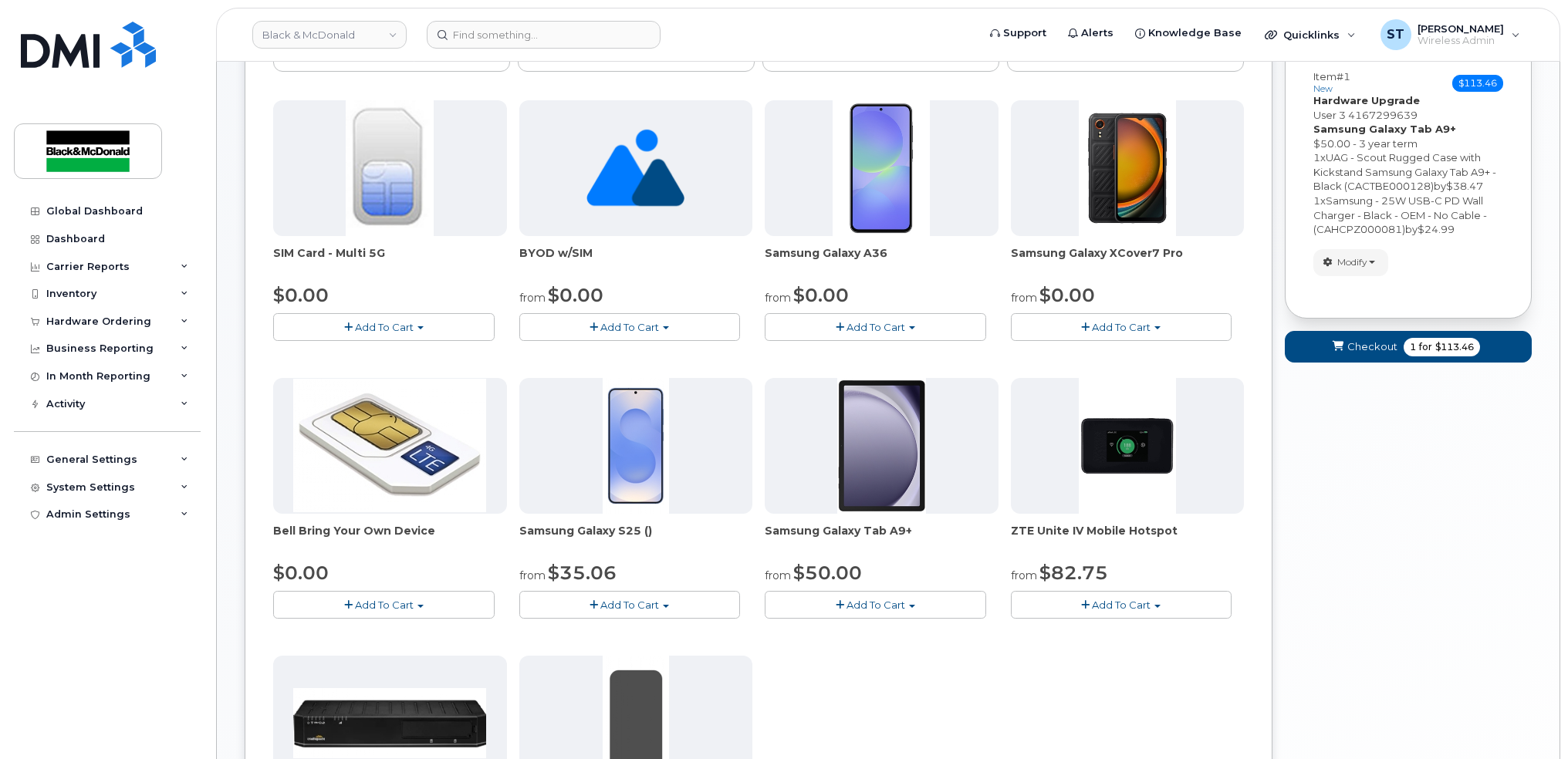
scroll to position [129, 0]
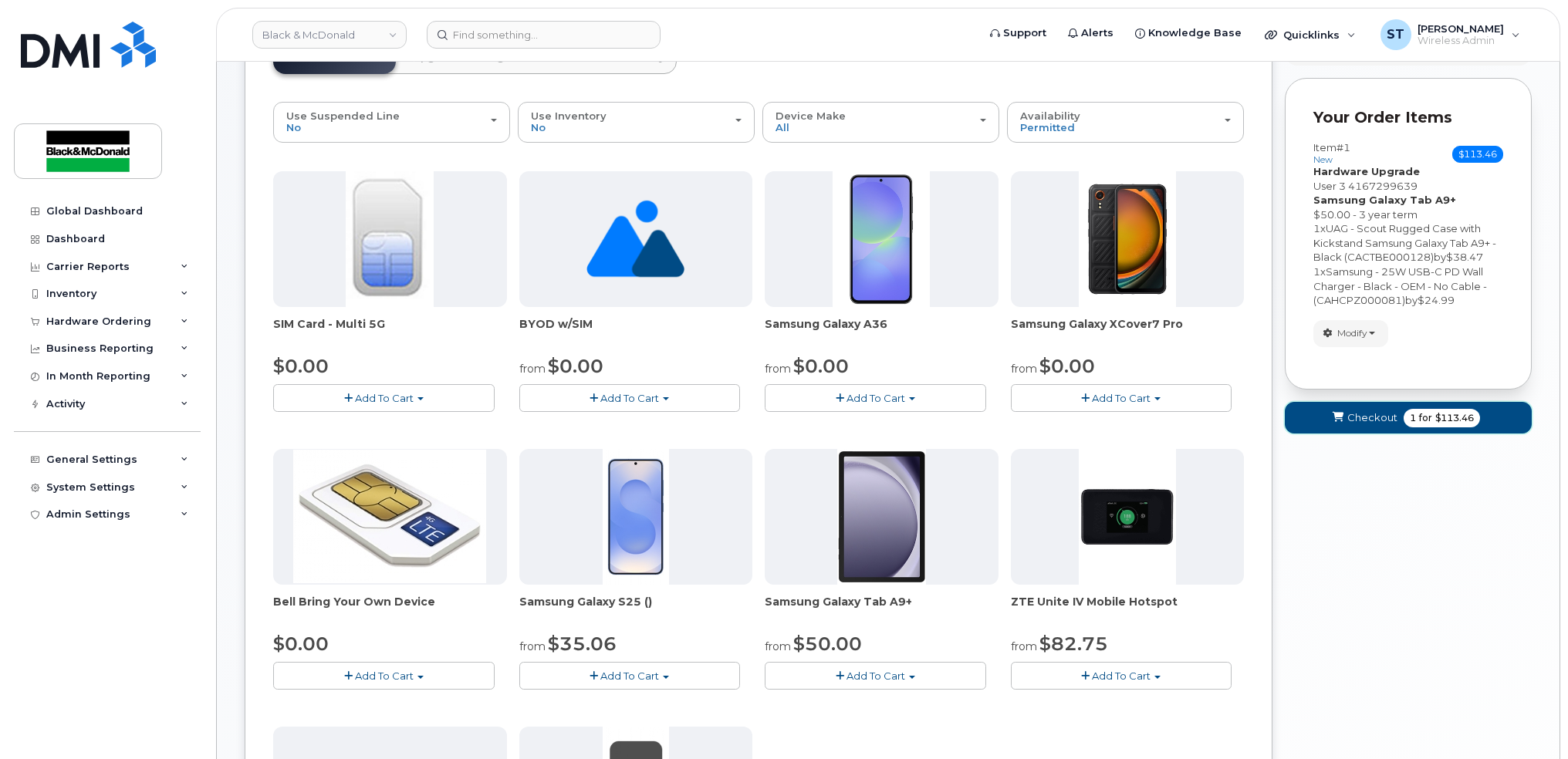
click at [1356, 432] on button "Checkout 1 for $113.46" at bounding box center [1409, 418] width 247 height 31
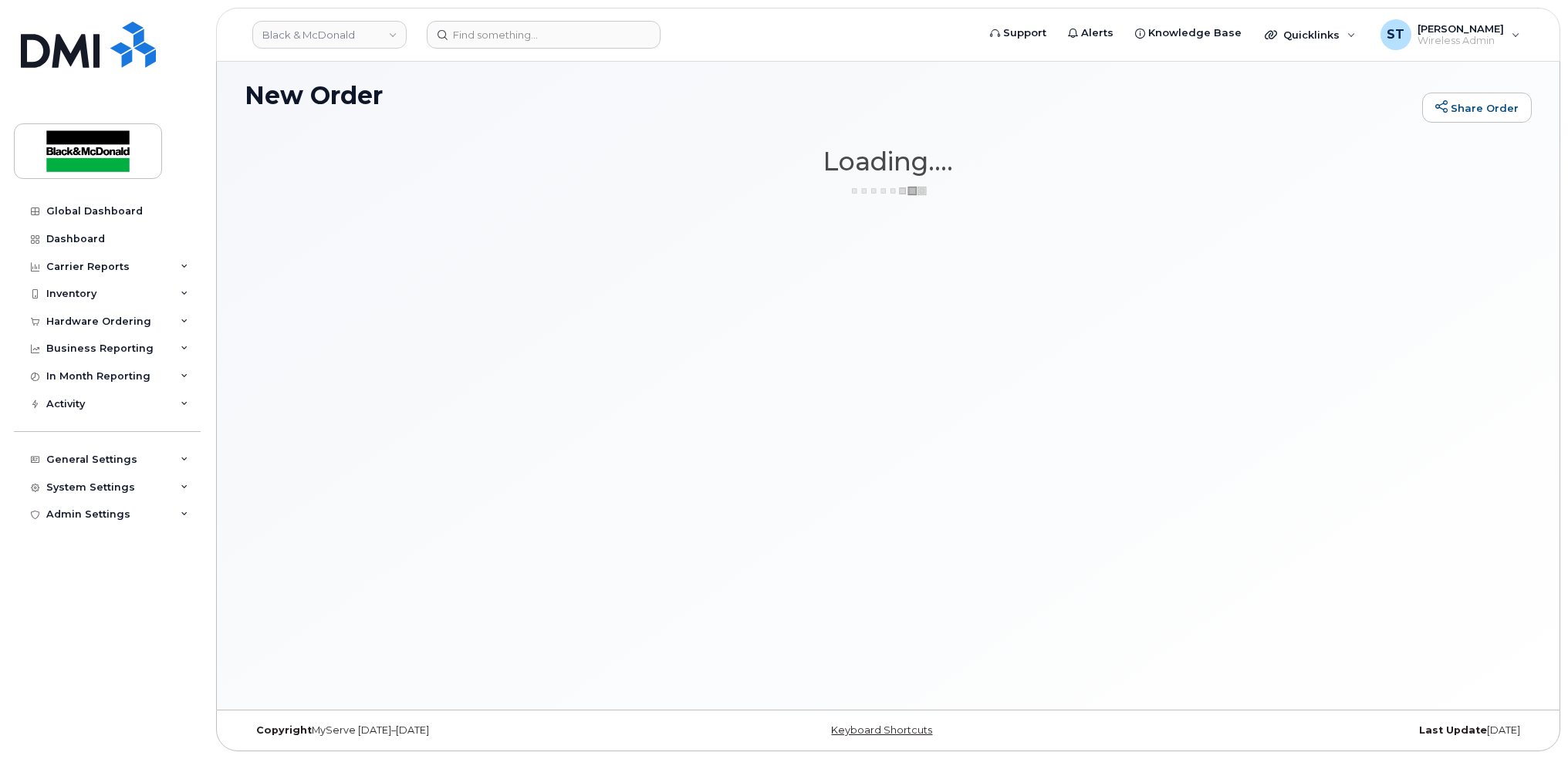
scroll to position [7, 0]
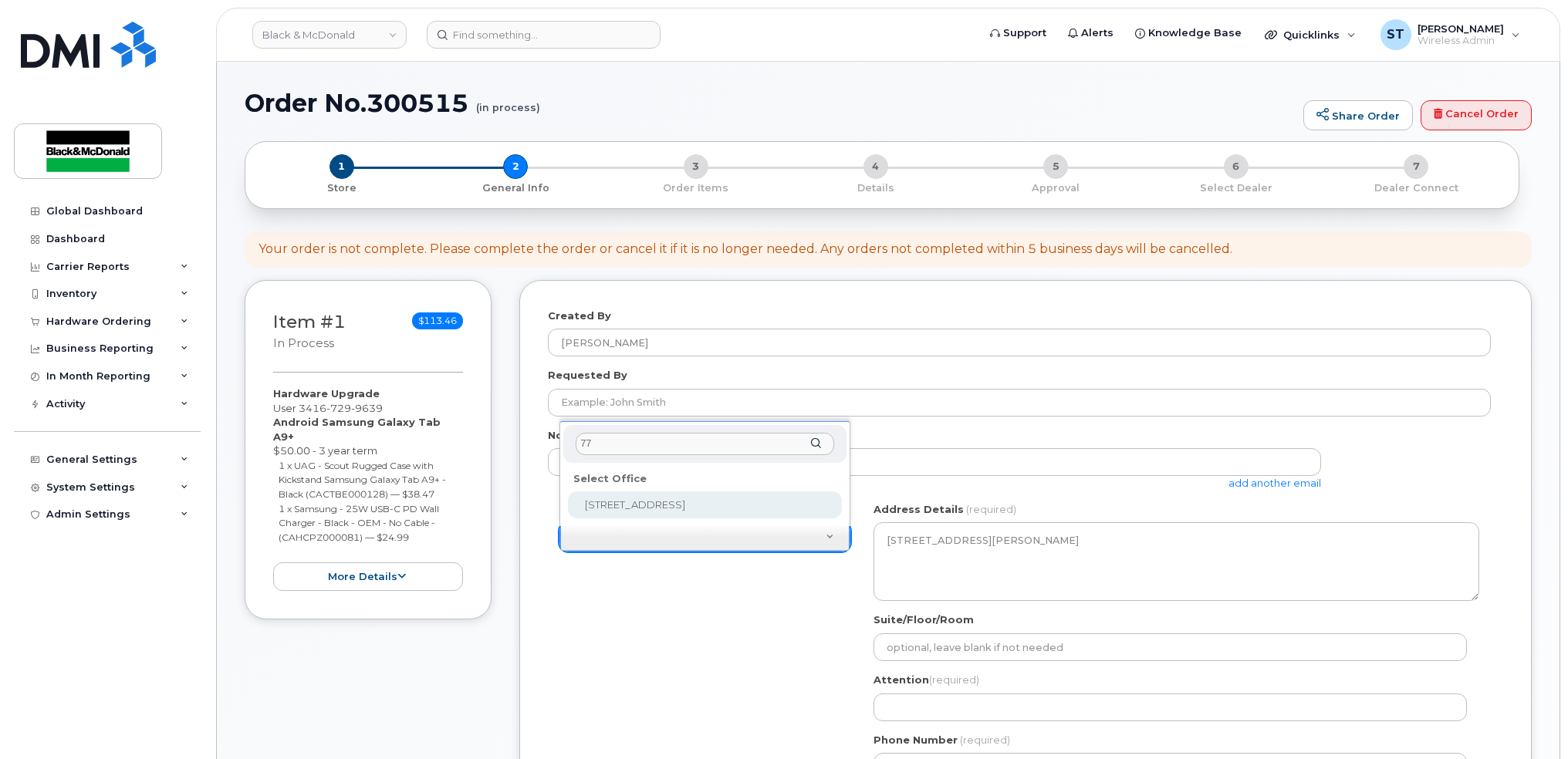
type input "77"
select select
type textarea "77 Railside Road Toronto Ontario M3A1B2"
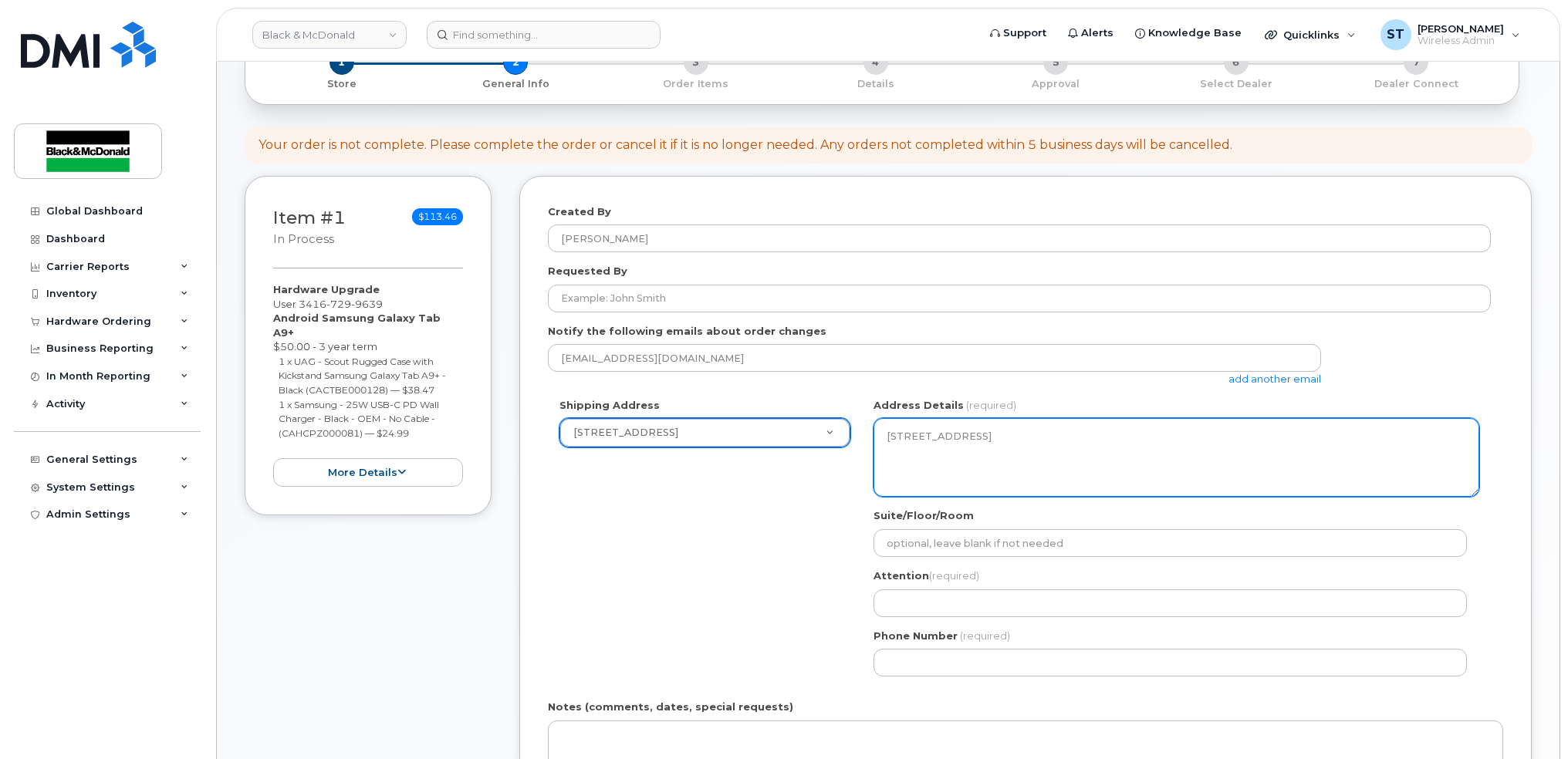
scroll to position [205, 0]
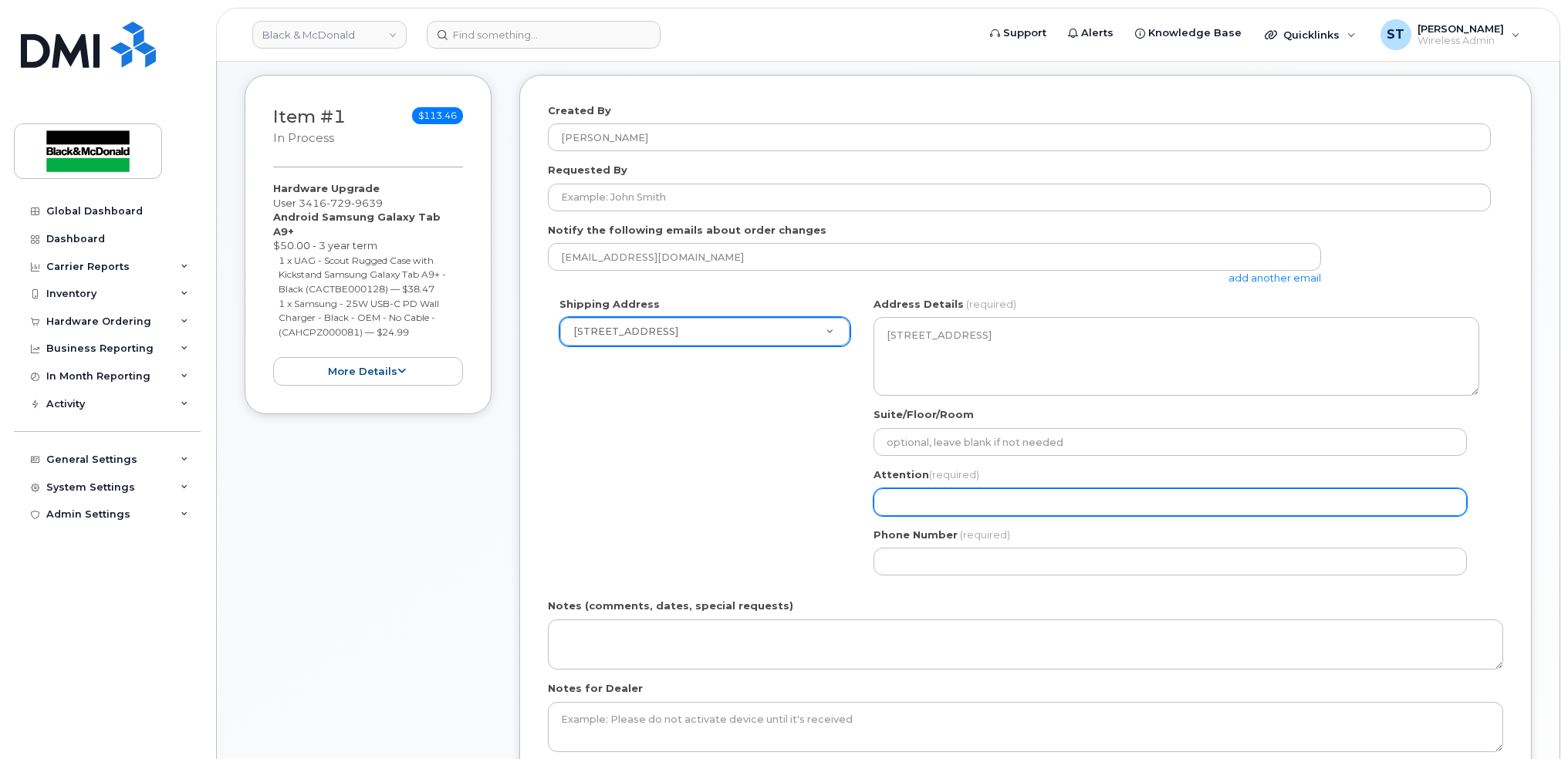
click at [933, 511] on input "Attention (required)" at bounding box center [1170, 503] width 593 height 28
paste input "VISHAL SAGAR"
type input "VISHAL SAGAR"
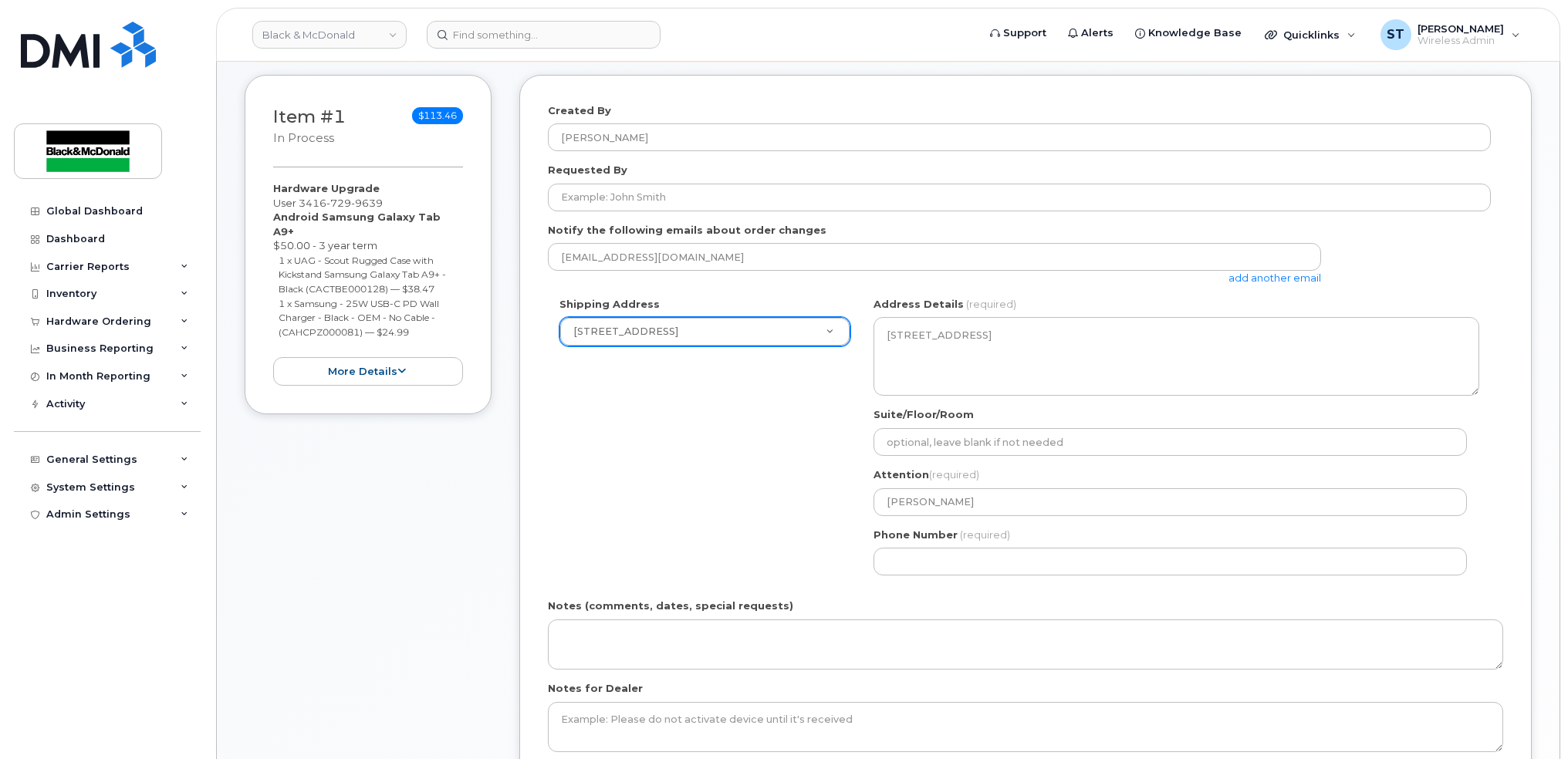
click at [794, 523] on div "Shipping Address 77 Railside Road 1011 Wilson Avenue 1071-26 Street NE 10717-18…" at bounding box center [1019, 442] width 943 height 290
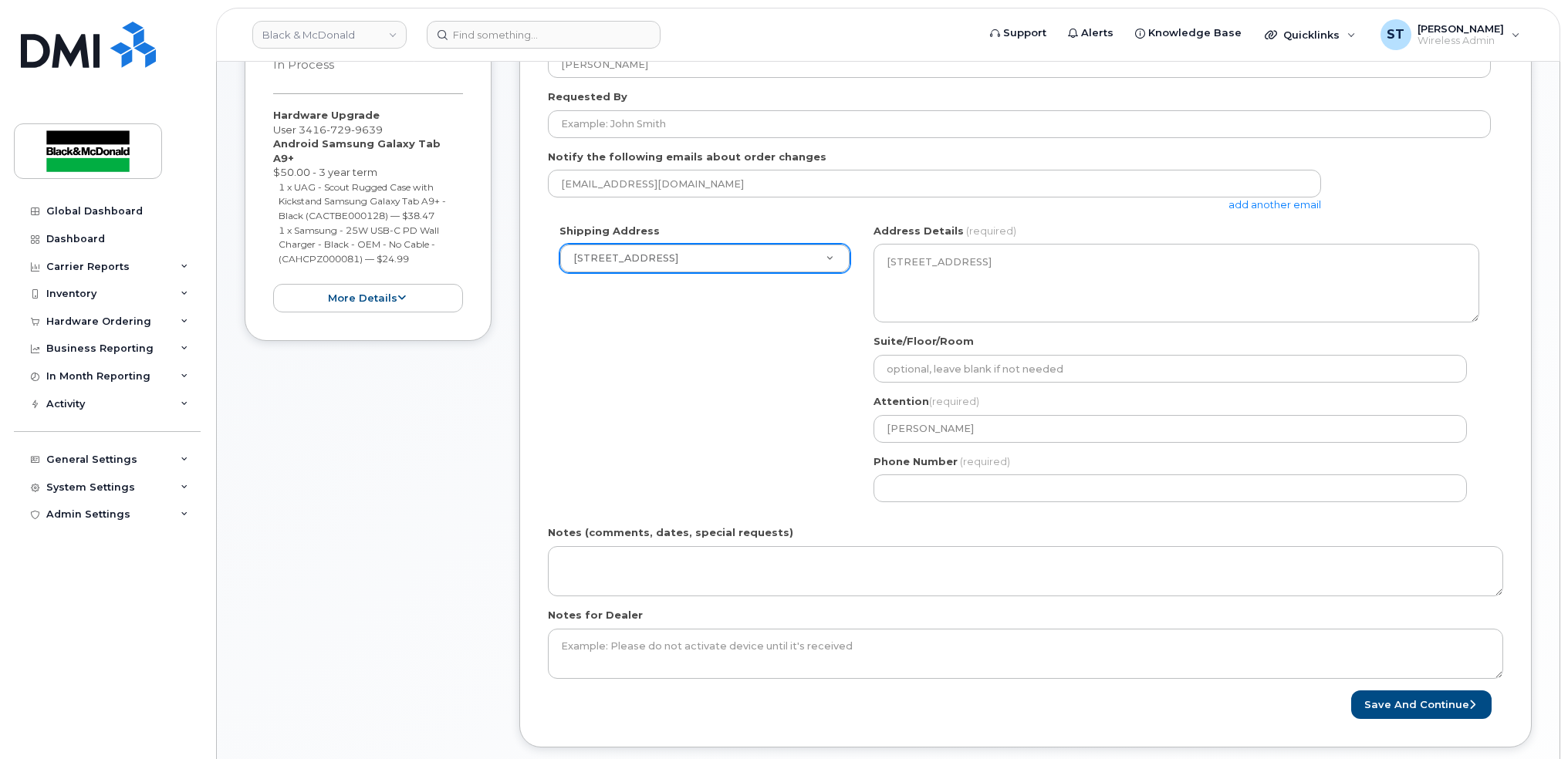
scroll to position [411, 0]
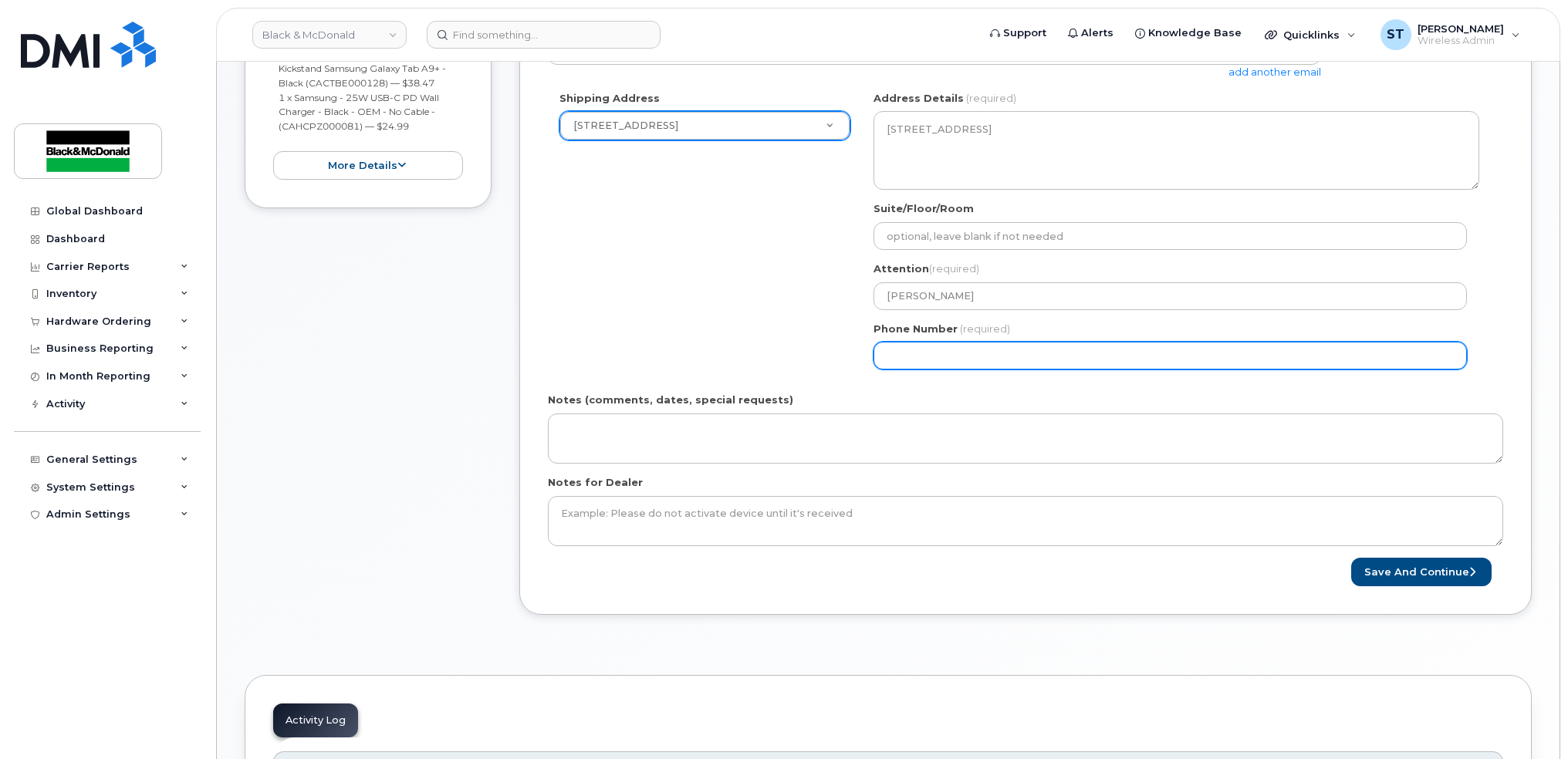
click at [965, 360] on input "Phone Number" at bounding box center [1170, 356] width 593 height 28
type input "4372974126"
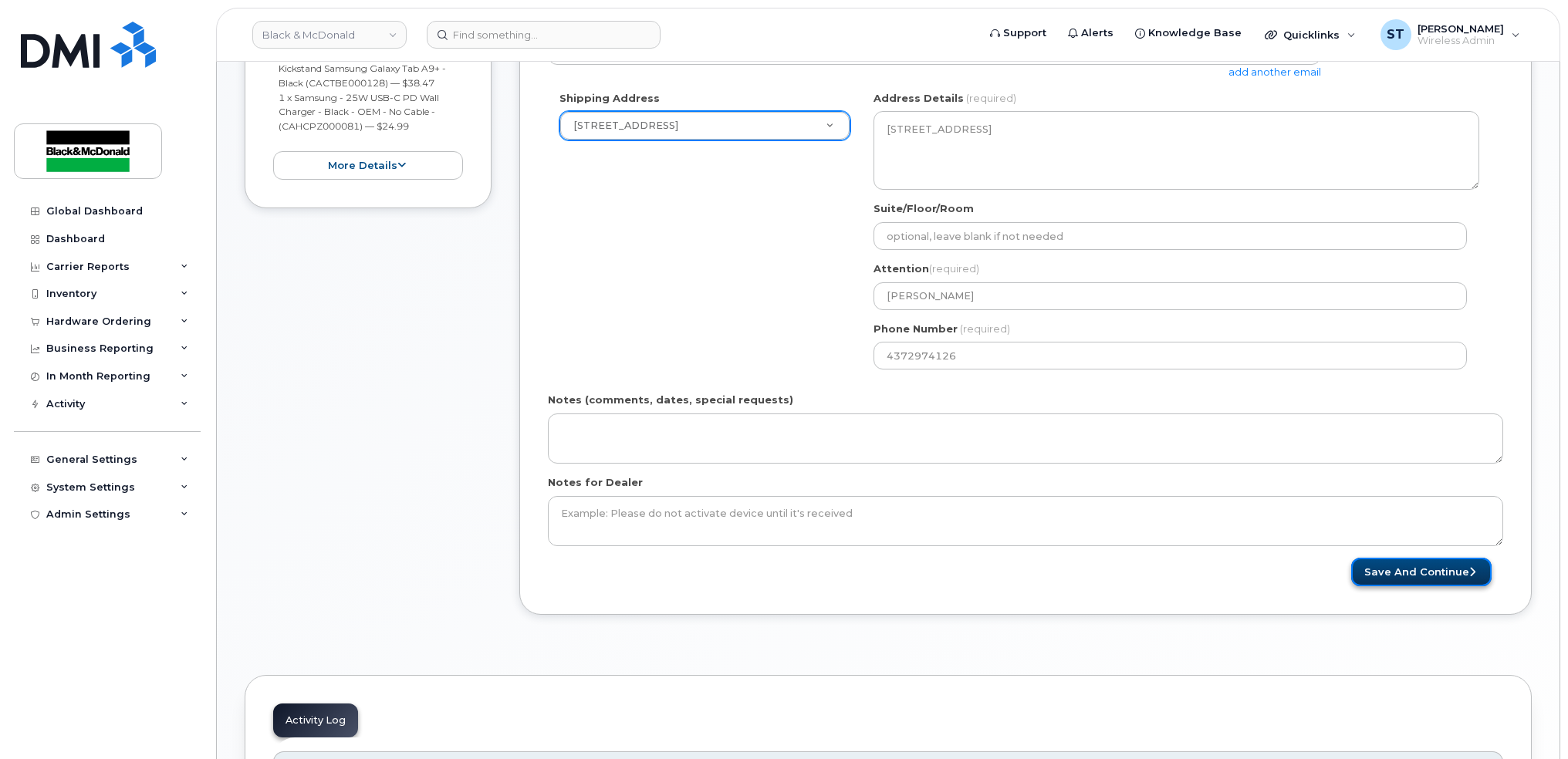
click at [1435, 564] on button "Save and Continue" at bounding box center [1421, 572] width 140 height 28
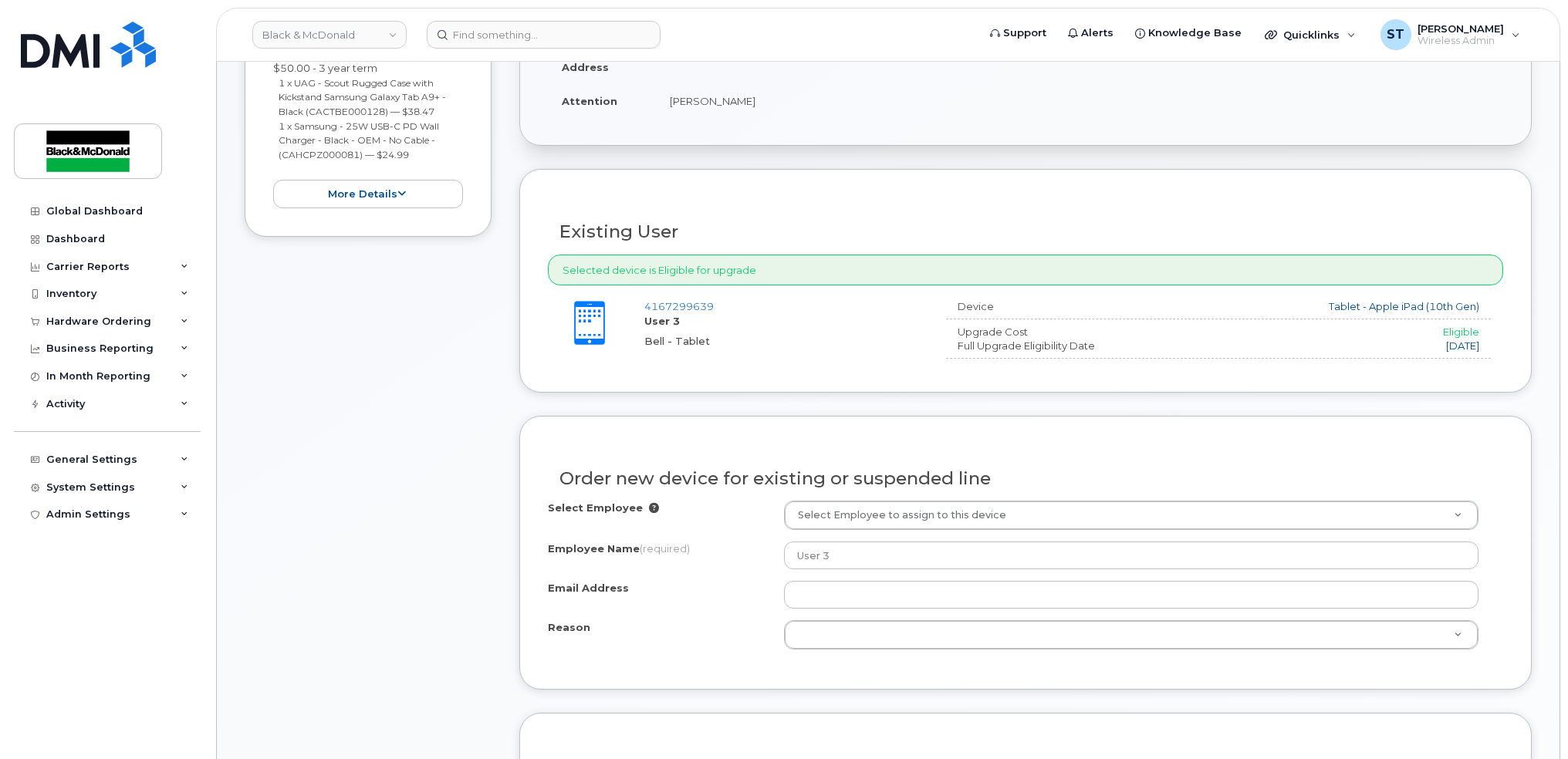
scroll to position [411, 0]
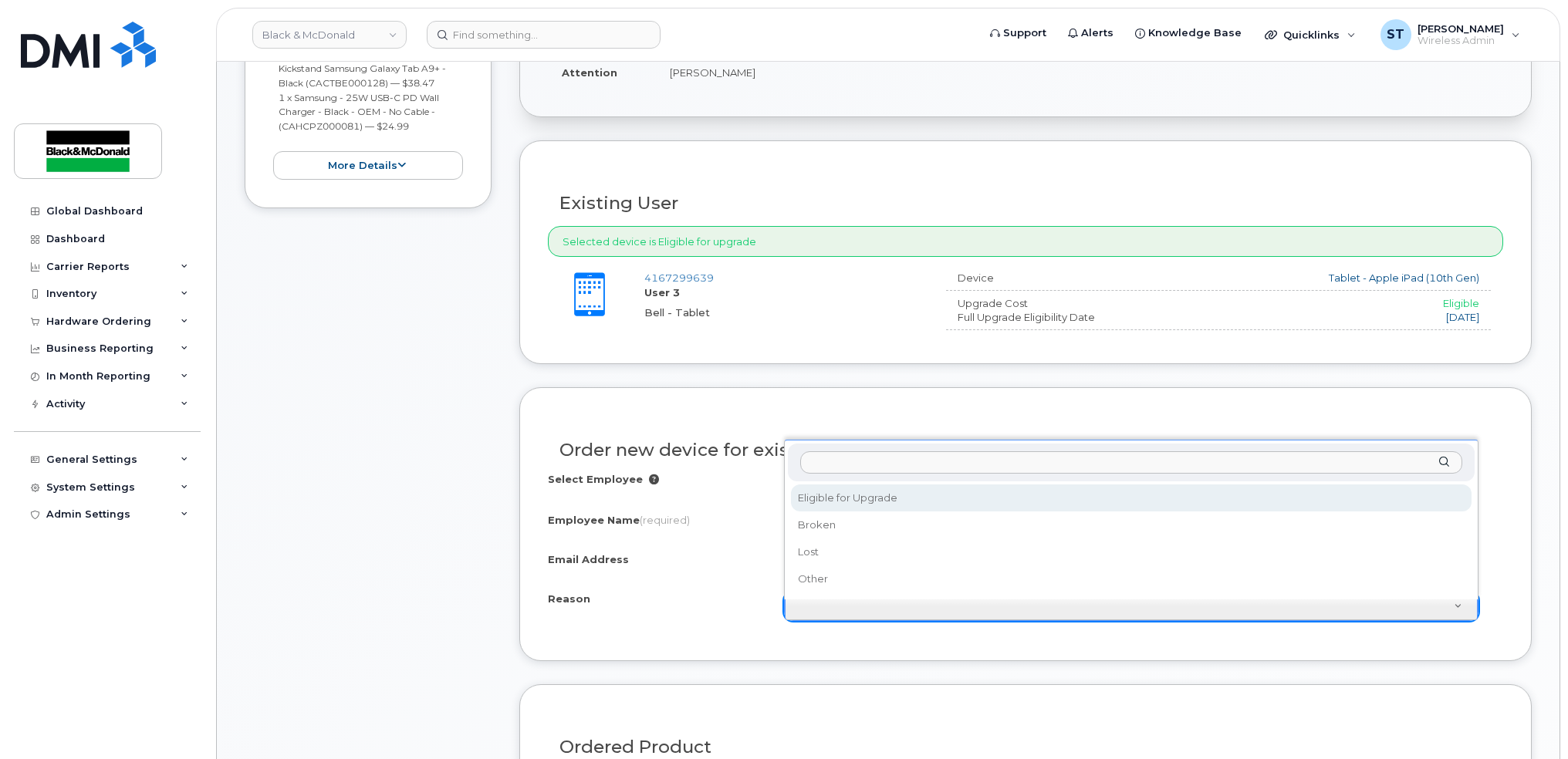
select select "eligible_for_upgrade"
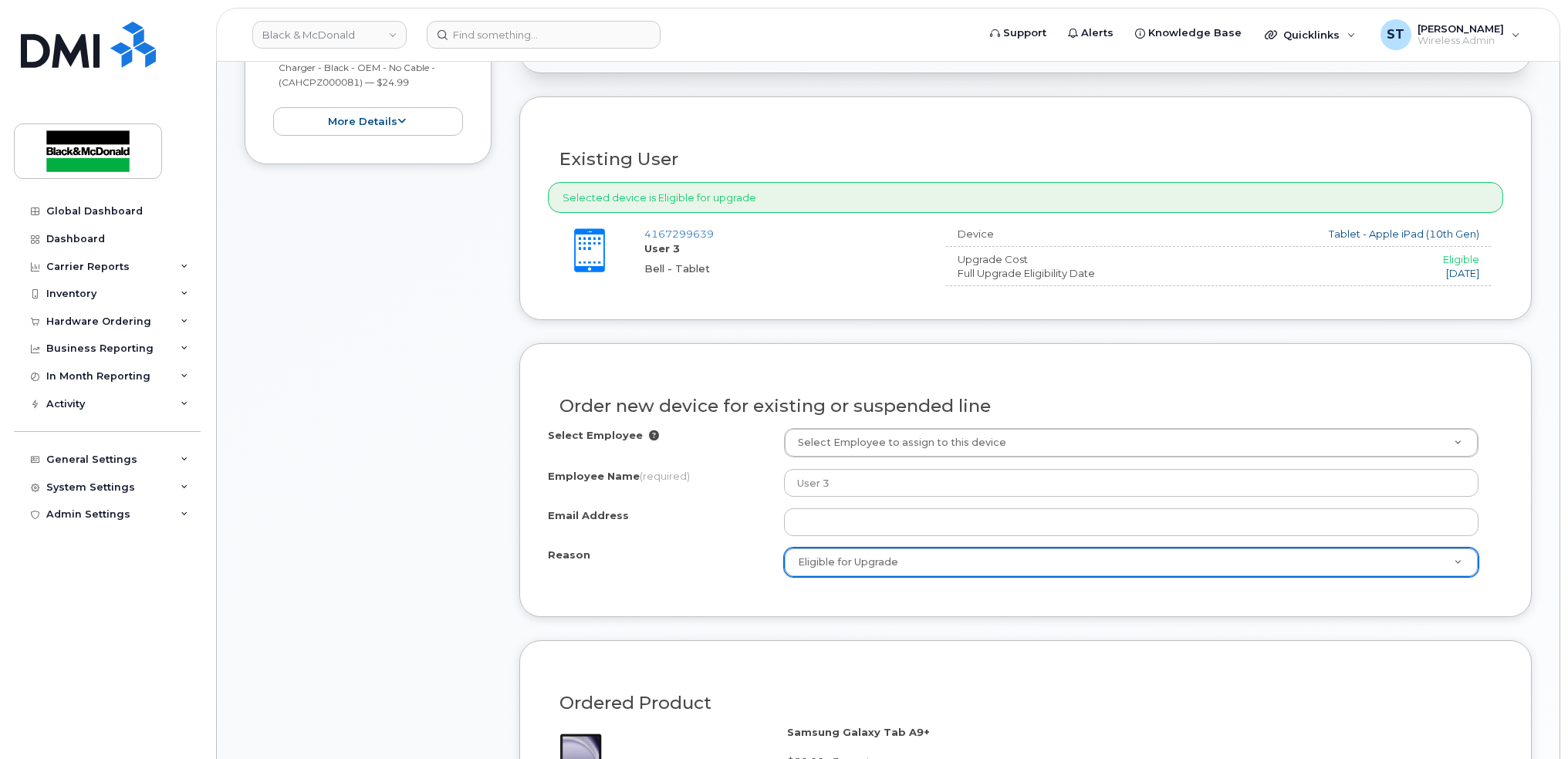
scroll to position [720, 0]
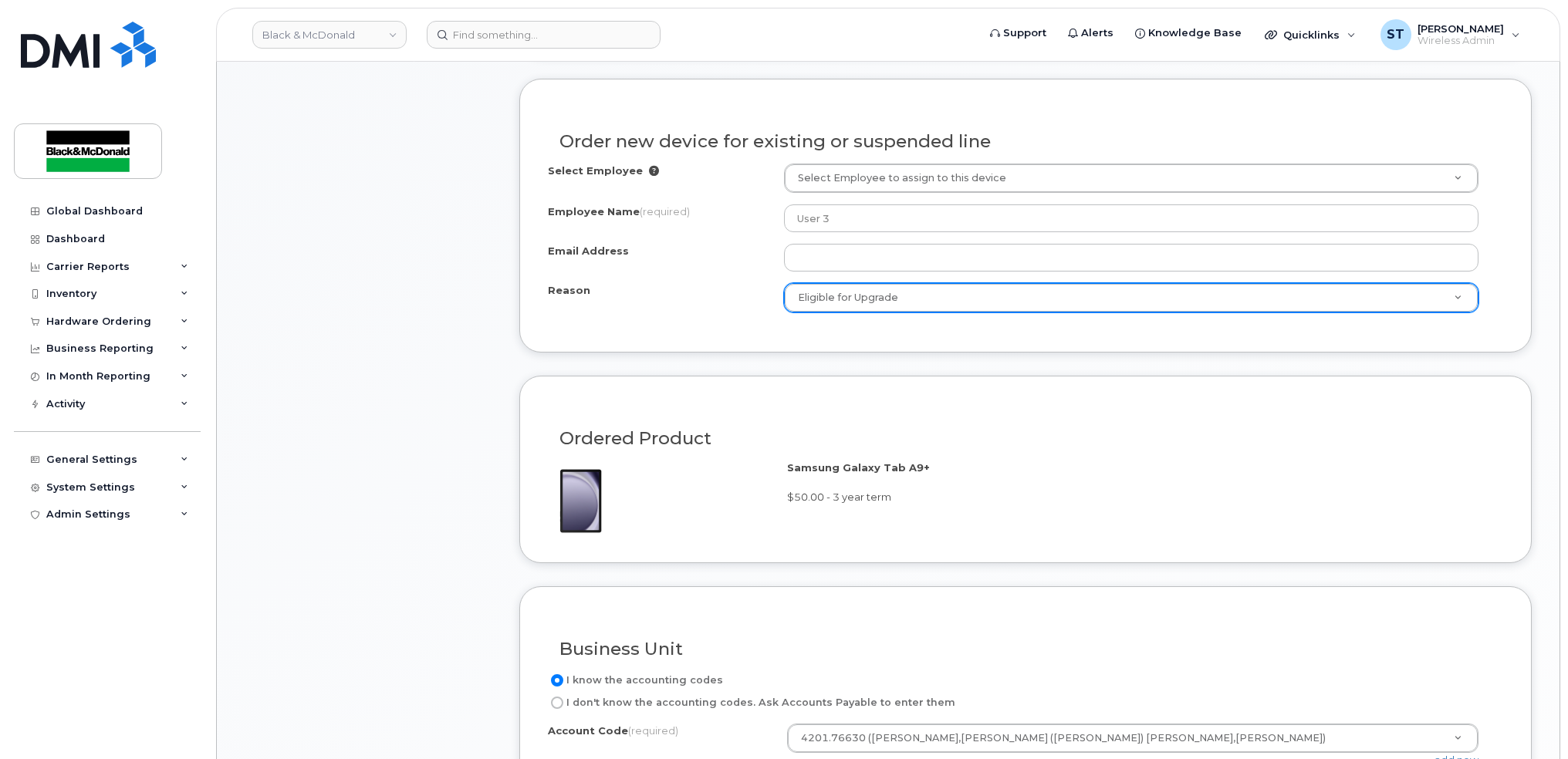
click at [1130, 347] on div "Order new device for existing or suspended line Select Employee Select Employee…" at bounding box center [1026, 215] width 1013 height 274
click at [458, 36] on input at bounding box center [544, 35] width 234 height 28
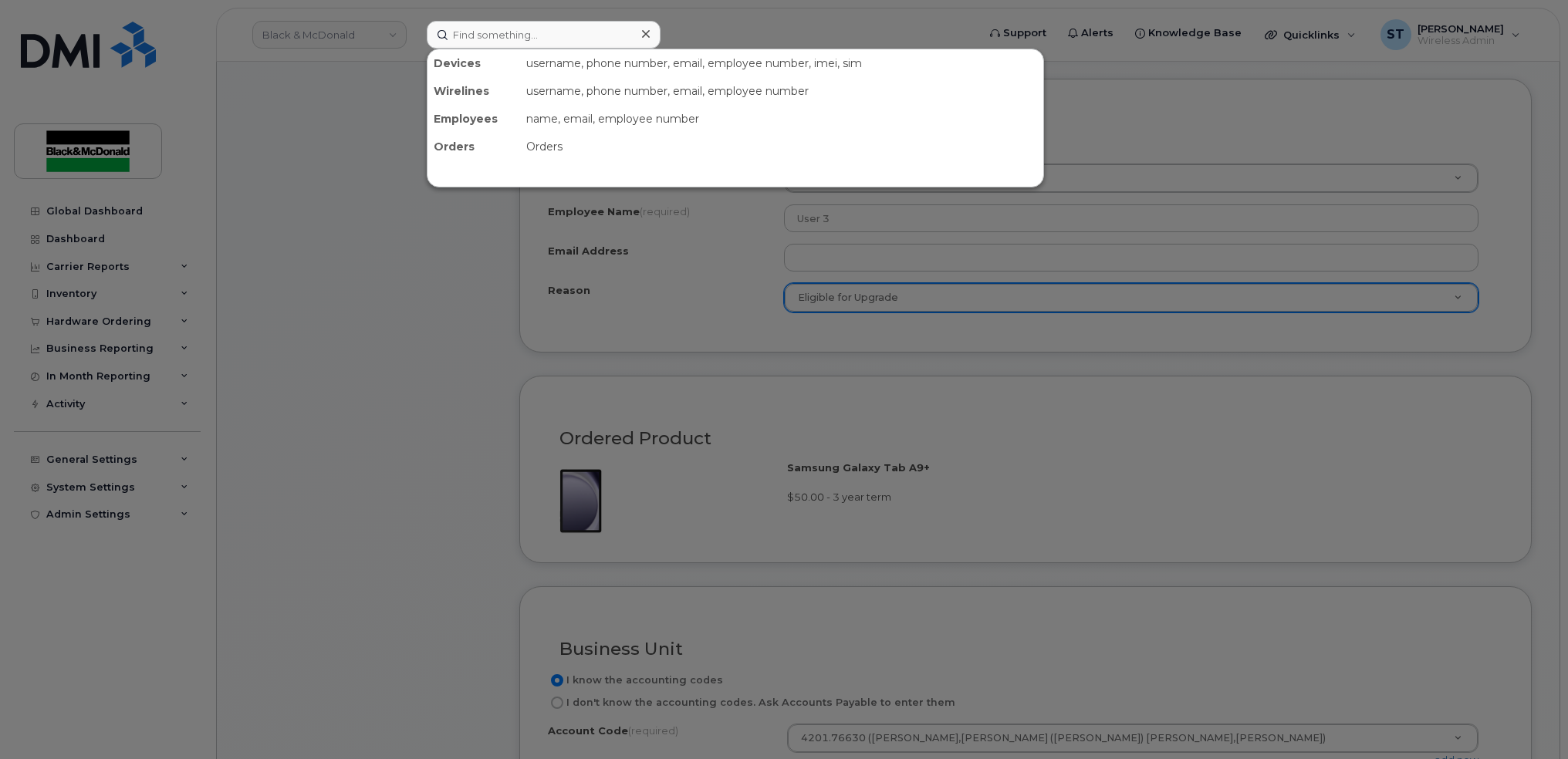
click at [306, 234] on div at bounding box center [784, 380] width 1568 height 759
click at [527, 37] on input at bounding box center [544, 35] width 234 height 28
click at [804, 391] on div at bounding box center [784, 380] width 1568 height 759
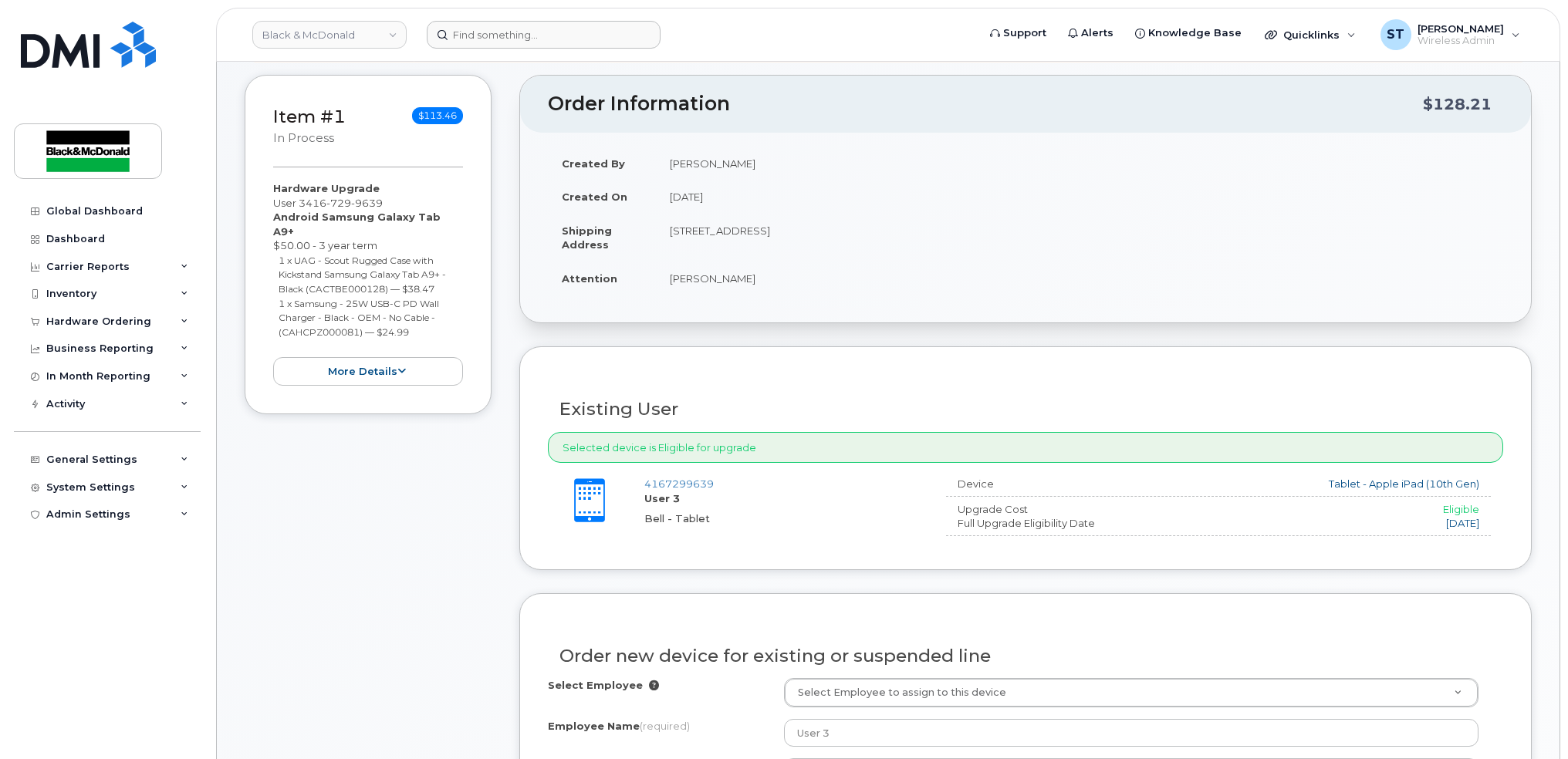
scroll to position [0, 0]
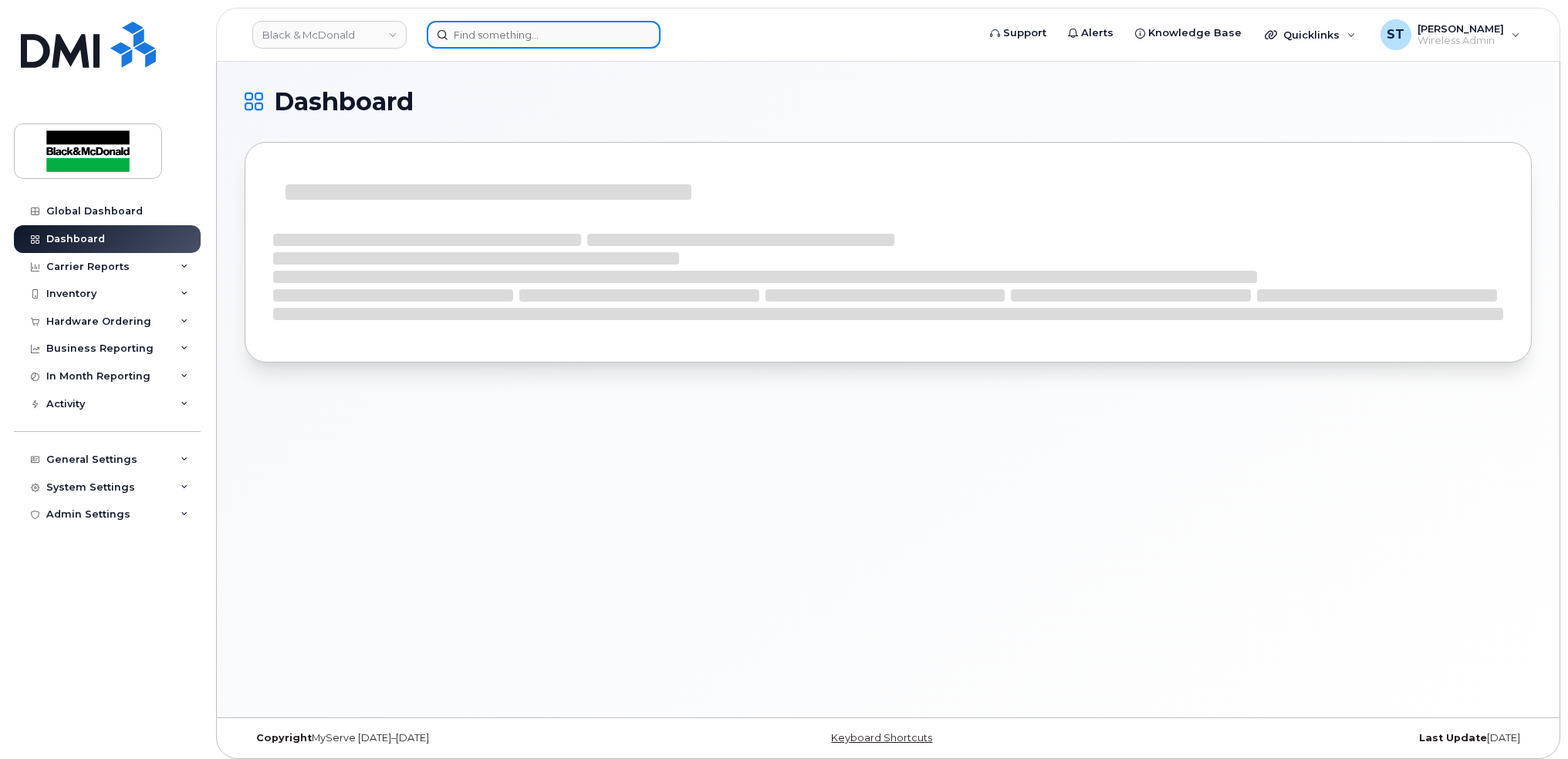
click at [462, 28] on input at bounding box center [544, 35] width 234 height 28
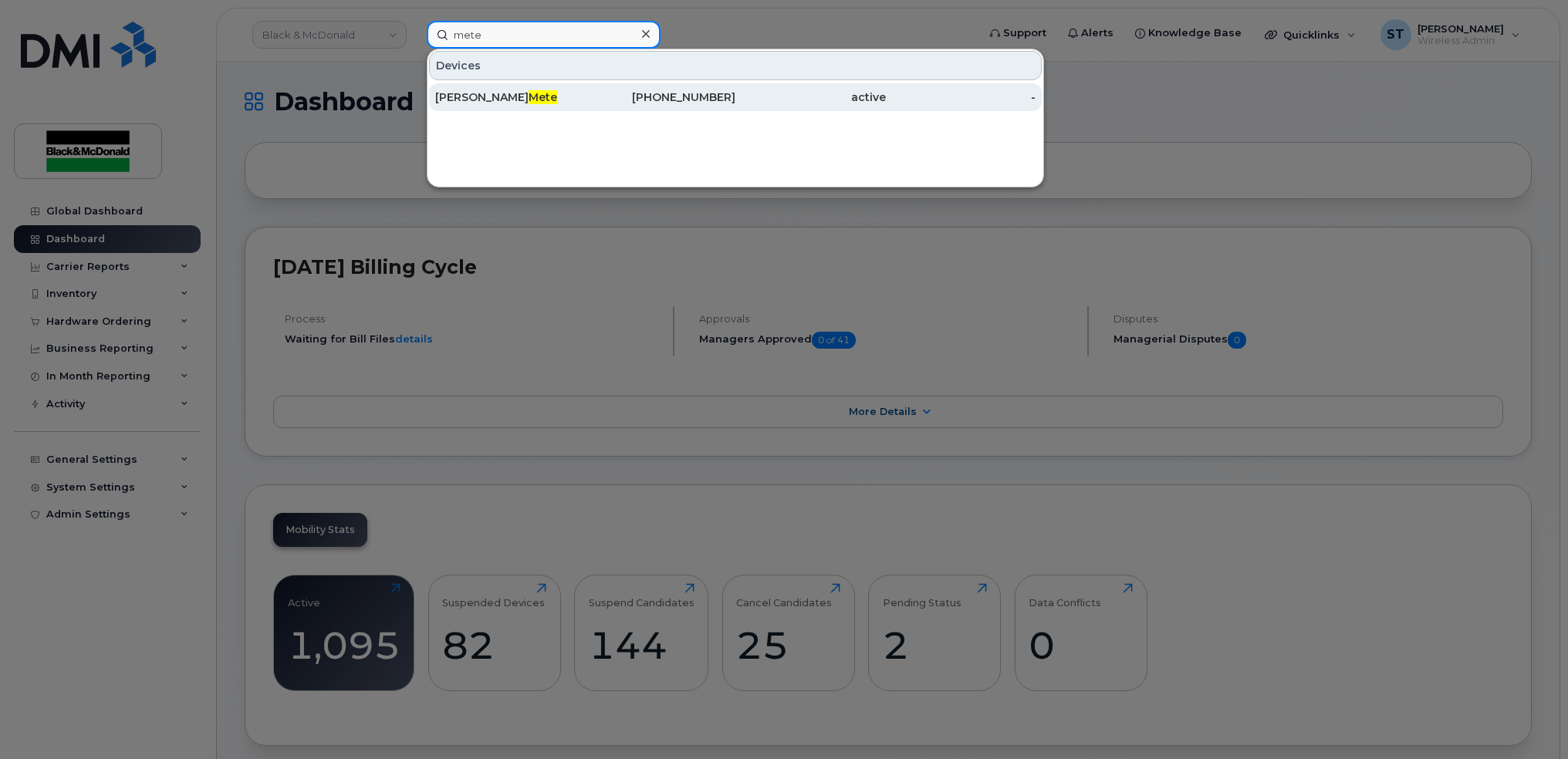
type input "mete"
click at [496, 107] on div "Gennaro Mete" at bounding box center [511, 98] width 151 height 28
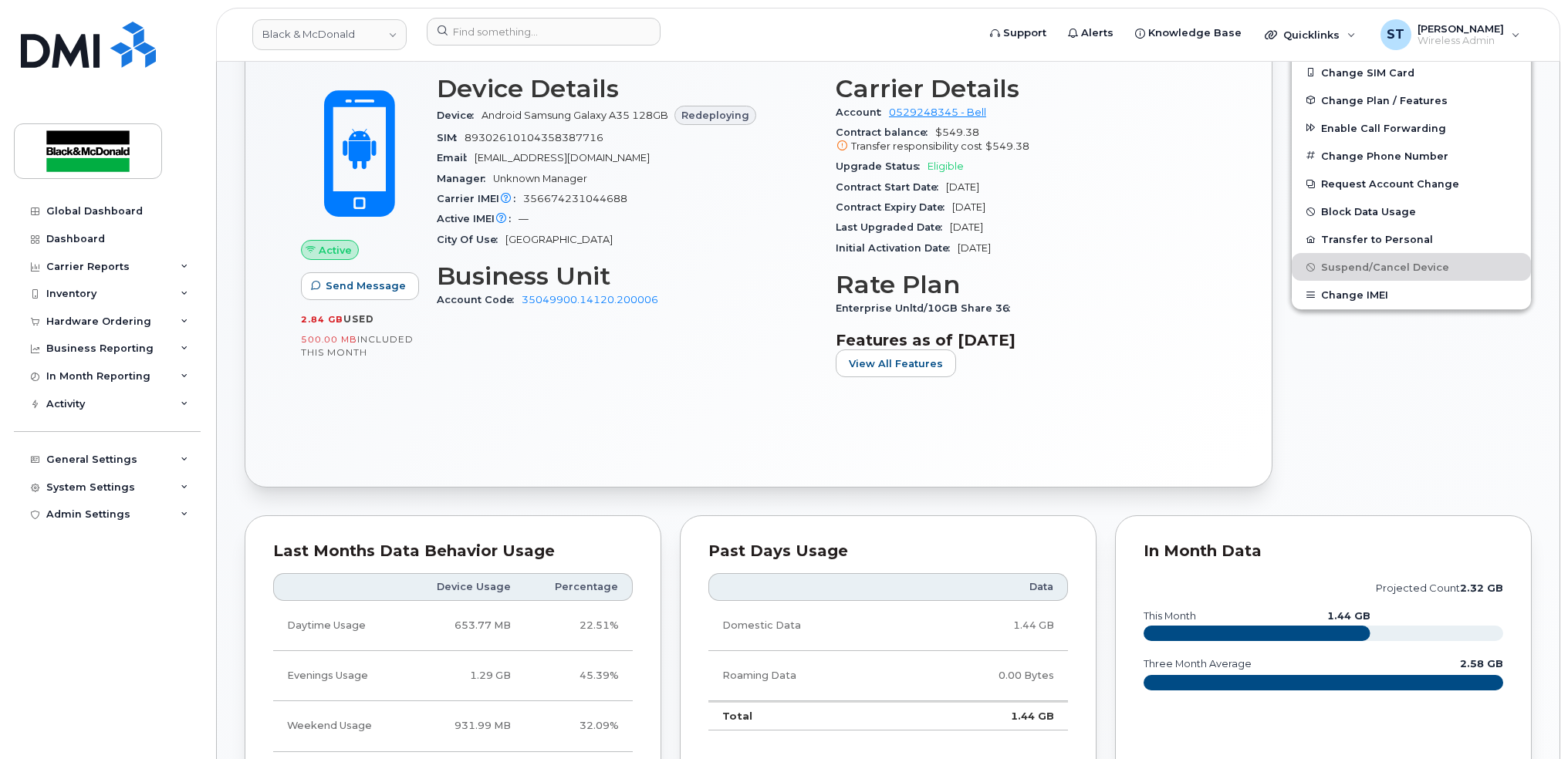
scroll to position [309, 0]
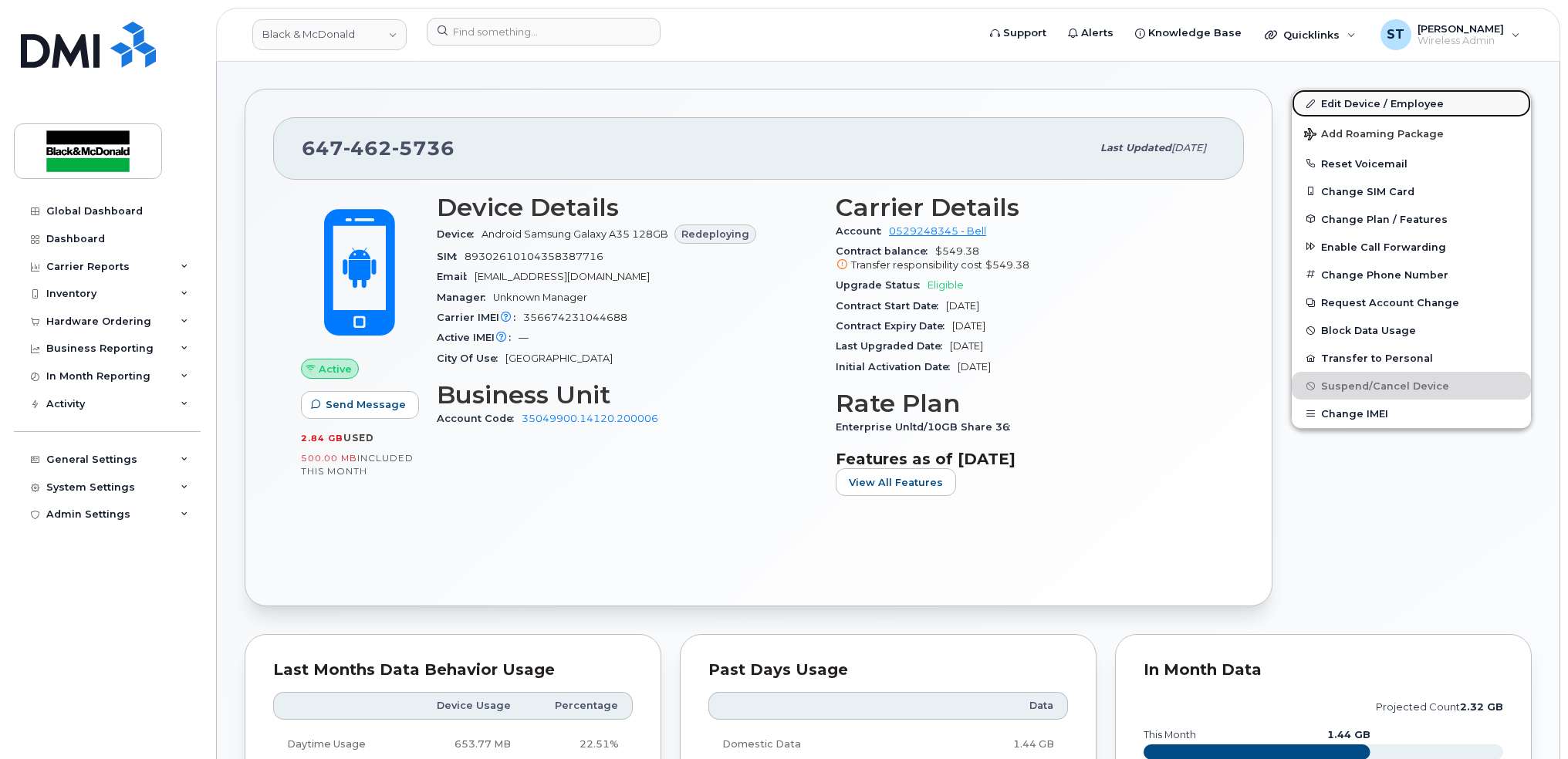
click at [1350, 109] on link "Edit Device / Employee" at bounding box center [1411, 104] width 240 height 28
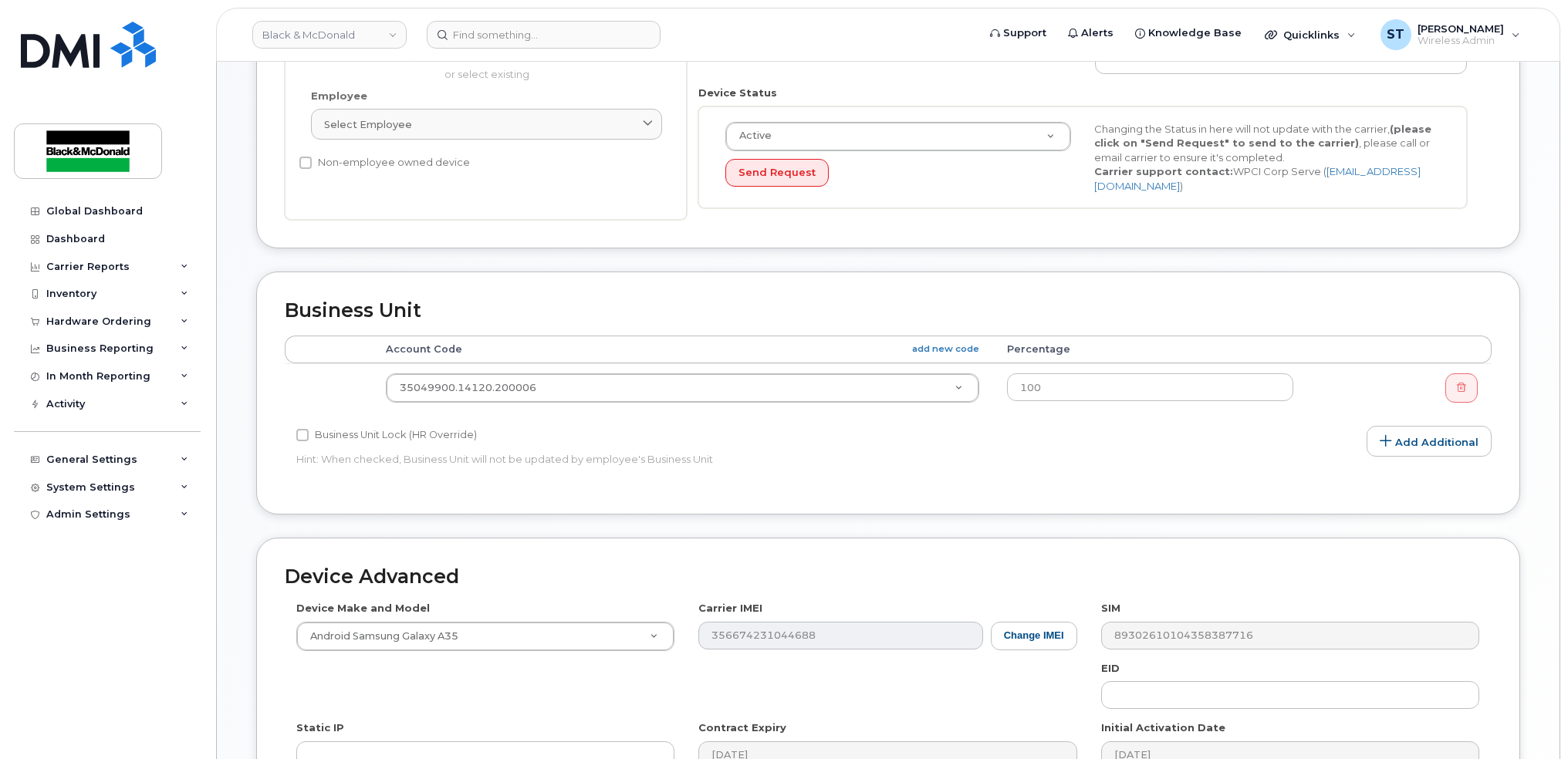
scroll to position [514, 0]
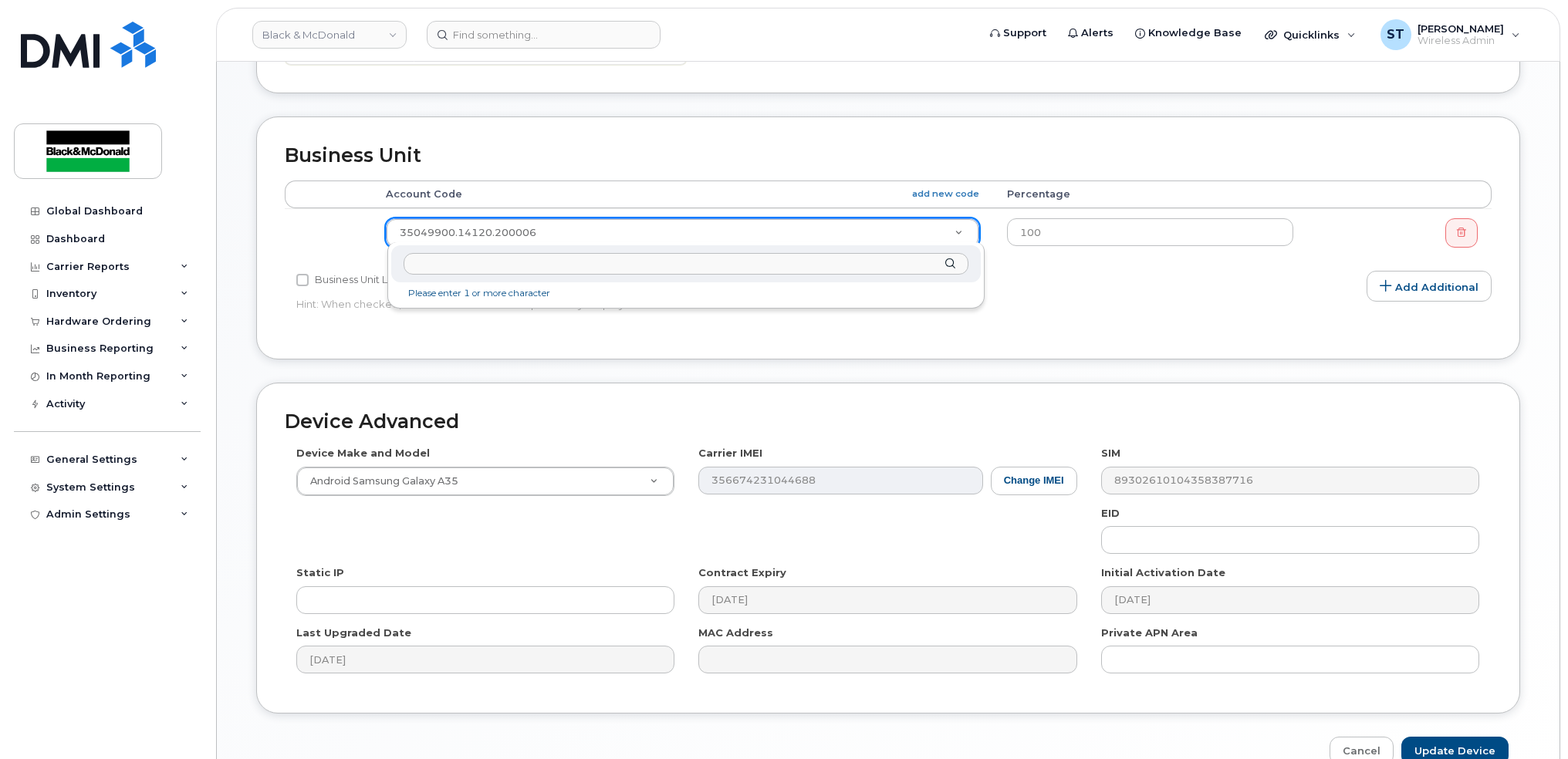
drag, startPoint x: 612, startPoint y: 230, endPoint x: 171, endPoint y: 224, distance: 441.0
click at [573, 268] on input "35048441.14150.500000" at bounding box center [686, 263] width 565 height 22
drag, startPoint x: 561, startPoint y: 263, endPoint x: 346, endPoint y: 262, distance: 215.0
click at [343, 262] on body "Black & McDonald Support Alerts Knowledge Base Quicklinks Suspend / Cancel Devi…" at bounding box center [784, 164] width 1568 height 1356
type input "35"
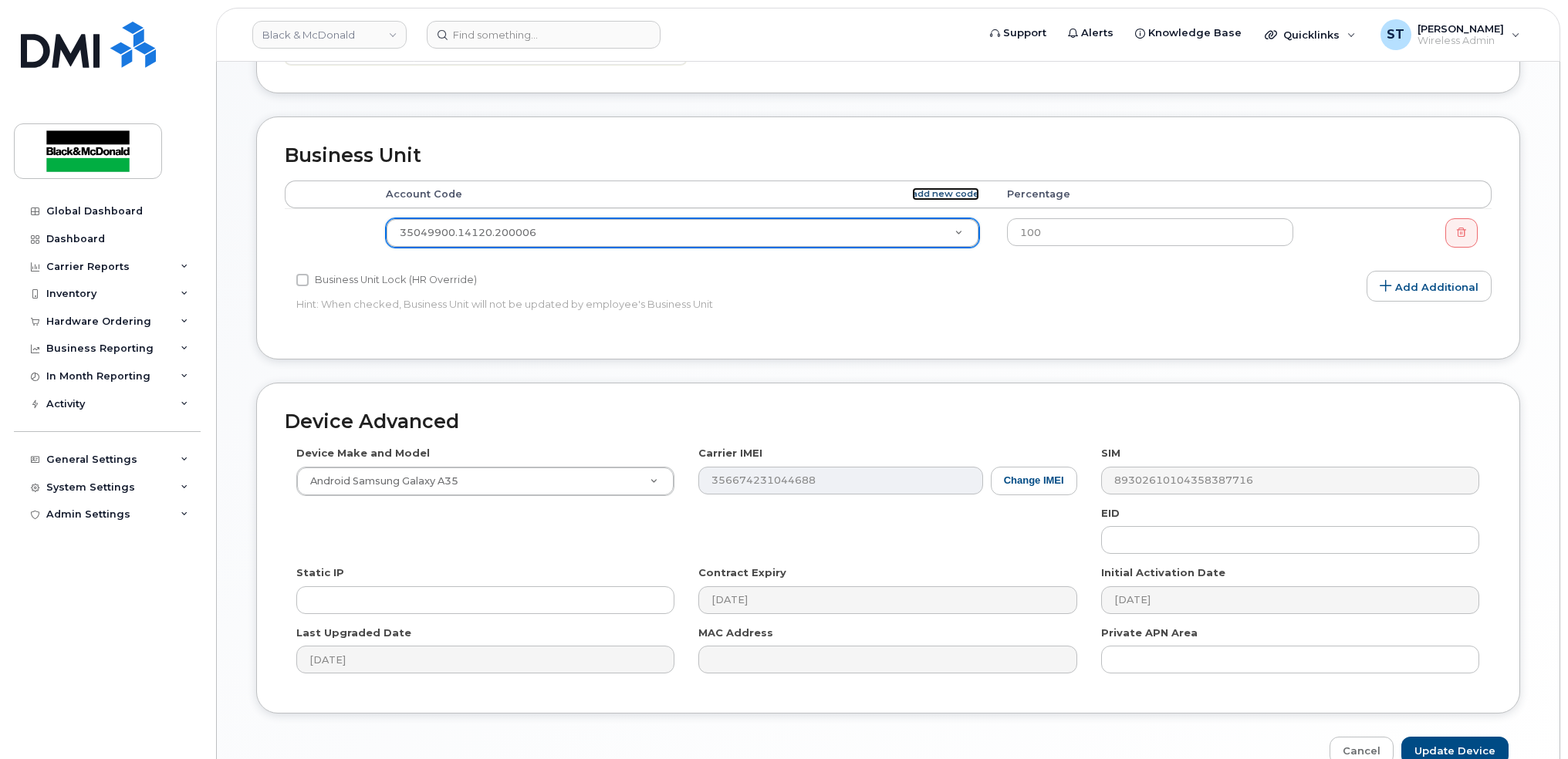
click at [929, 188] on link "add new code" at bounding box center [946, 194] width 67 height 13
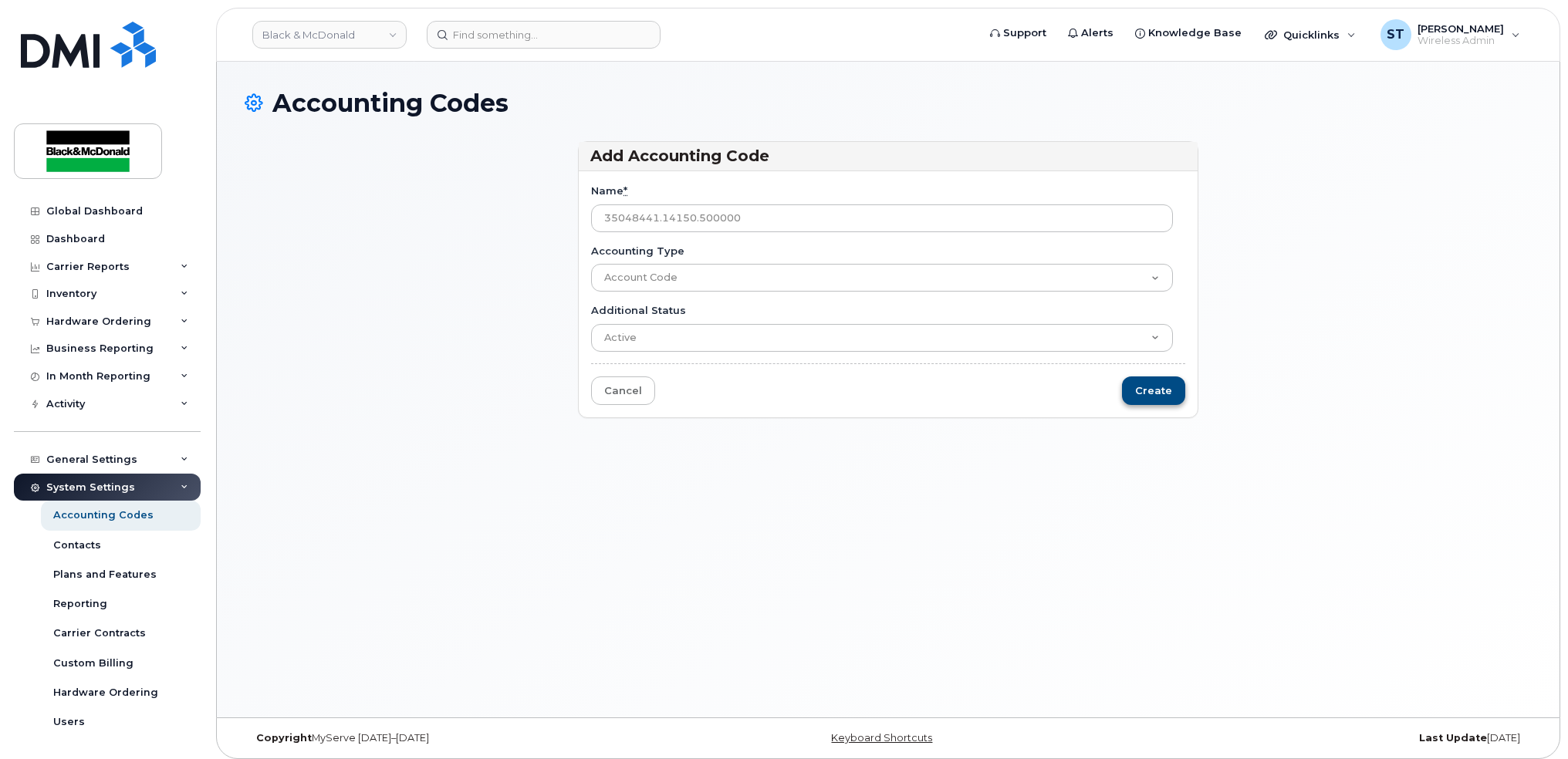
type input "35048441.14150.500000"
click at [1164, 399] on input "Create" at bounding box center [1154, 390] width 63 height 28
type input "Saving..."
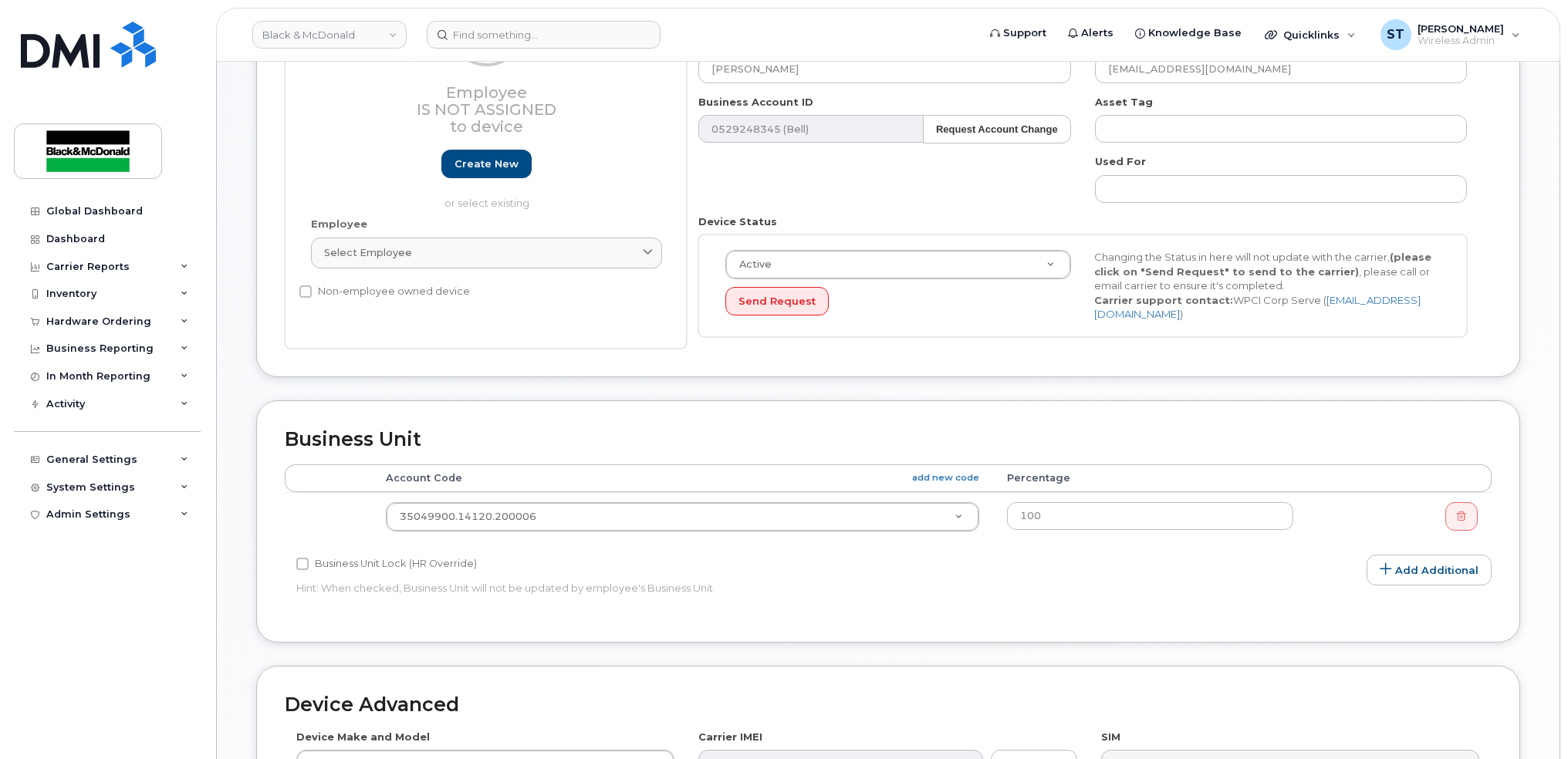
scroll to position [309, 0]
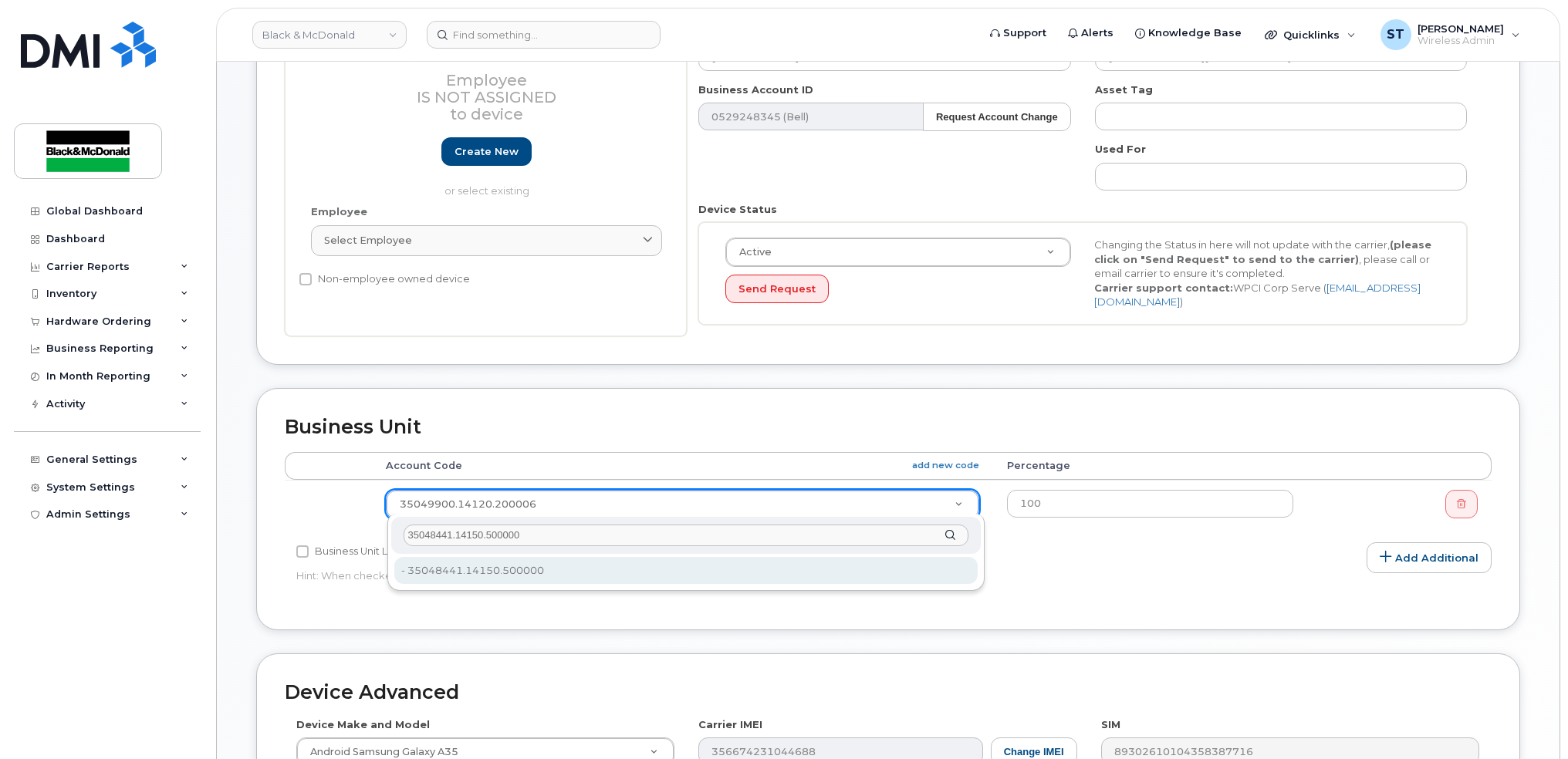
type input "35048441.14150.500000"
type input "36048982"
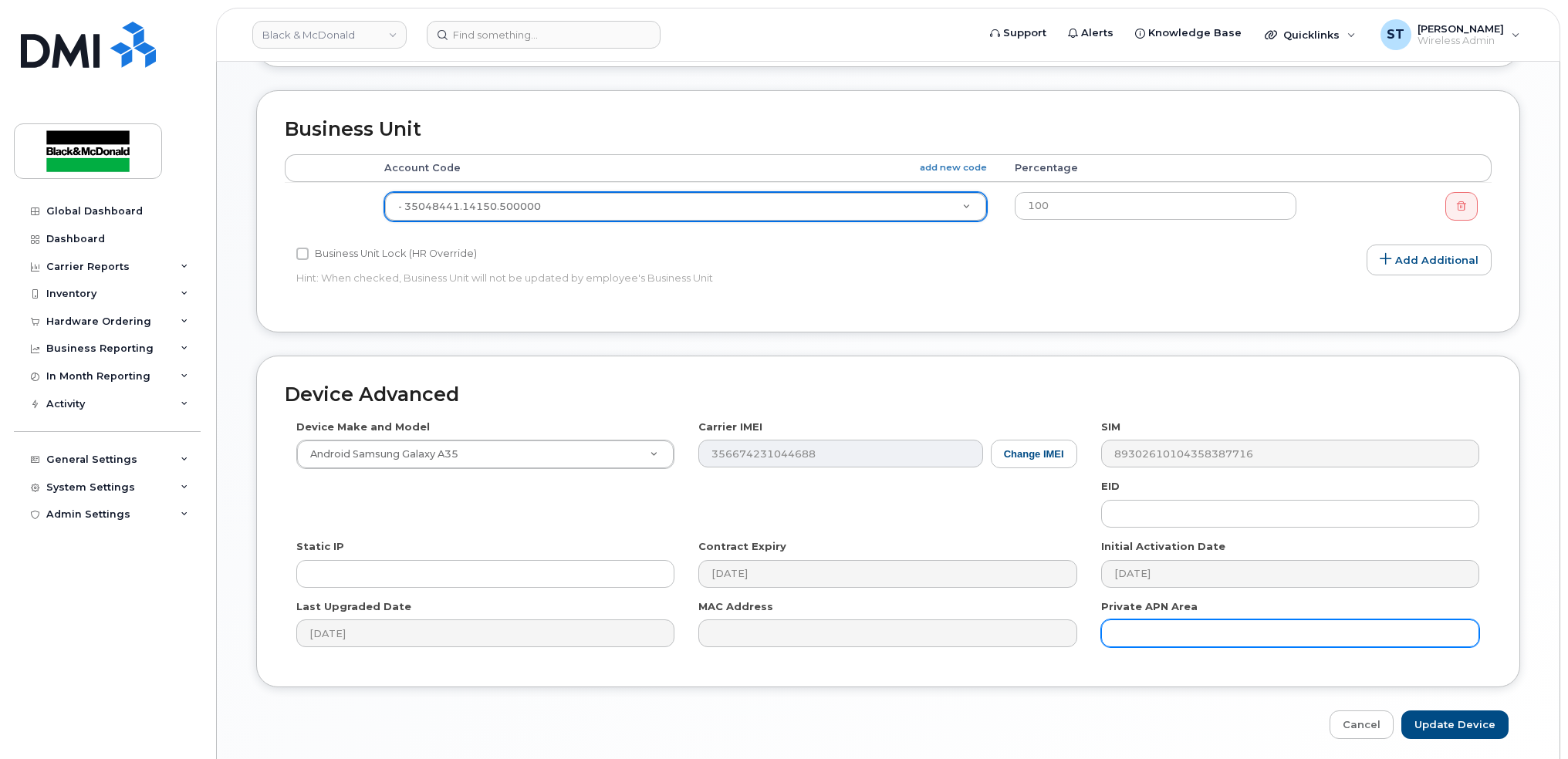
scroll to position [658, 0]
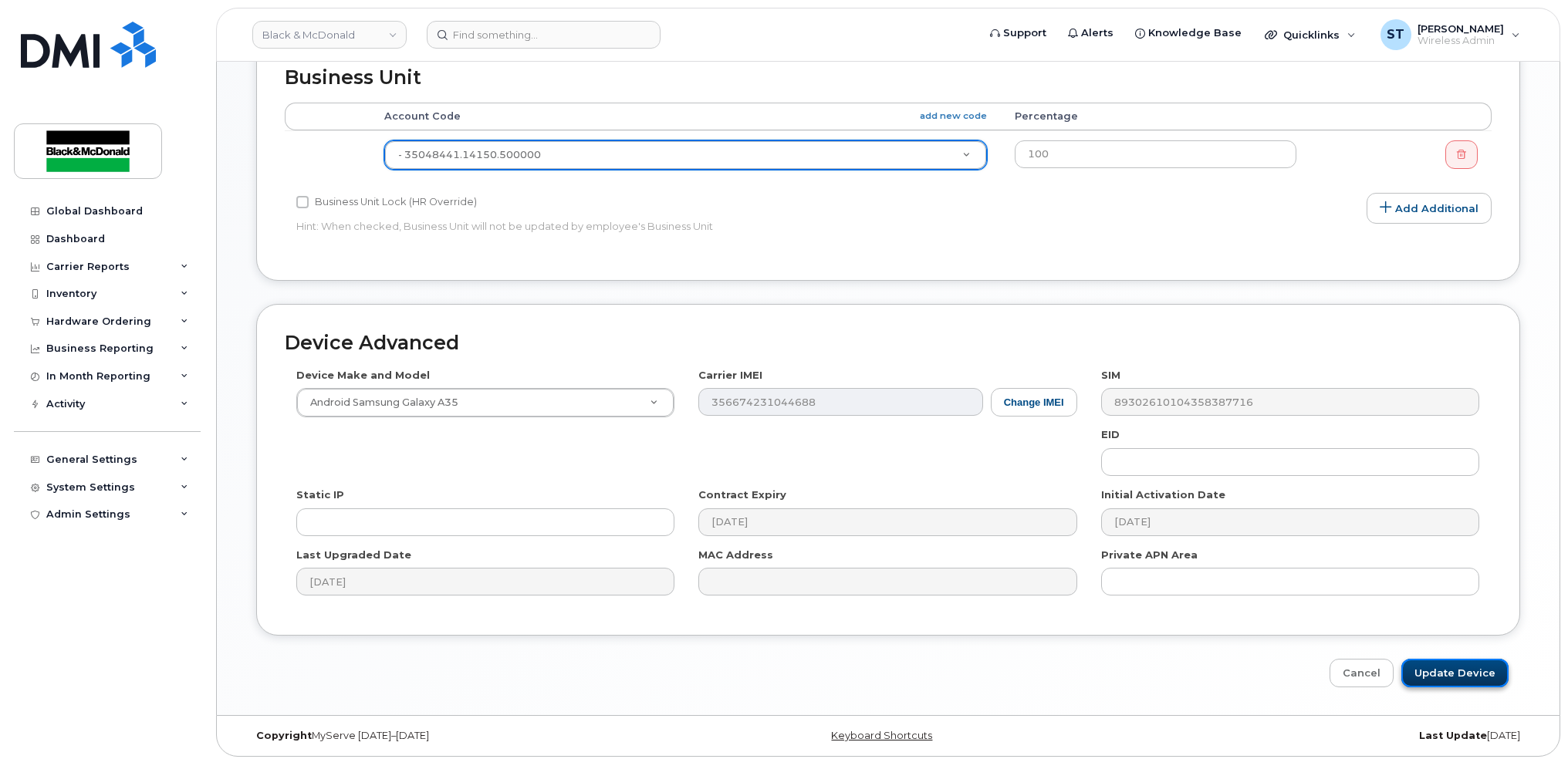
click at [1435, 661] on input "Update Device" at bounding box center [1454, 673] width 107 height 28
type input "Saving..."
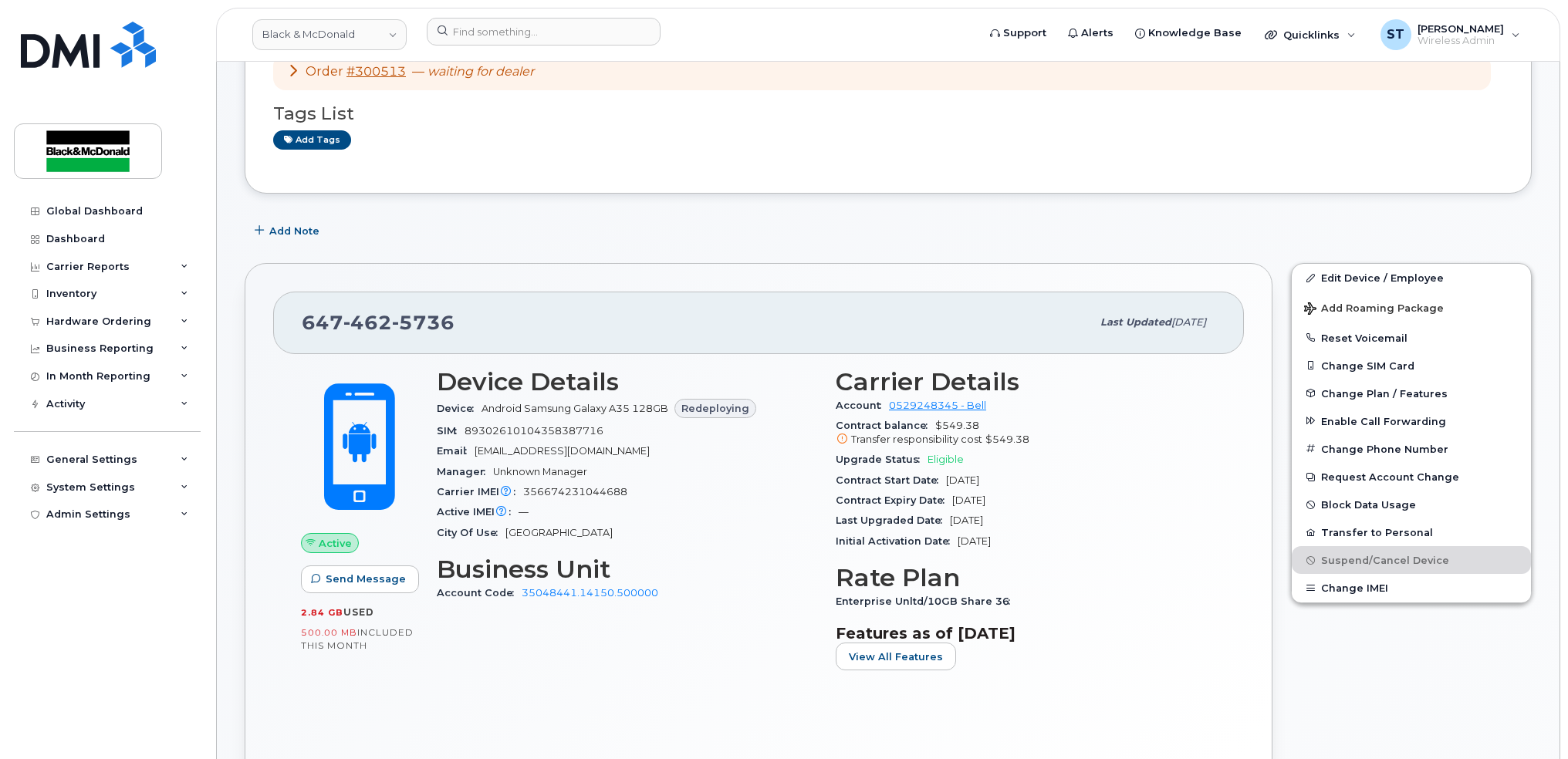
scroll to position [103, 0]
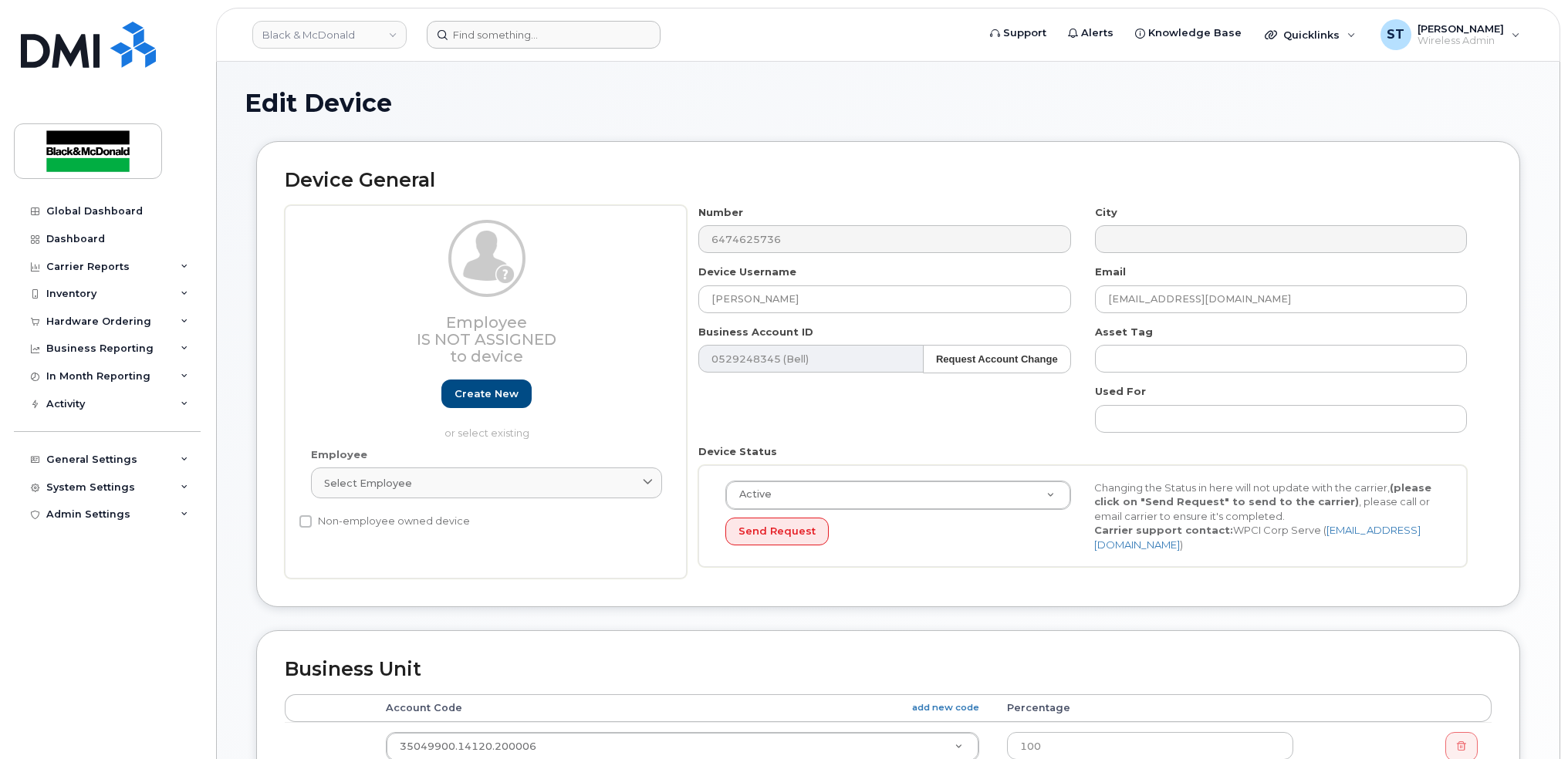
scroll to position [514, 0]
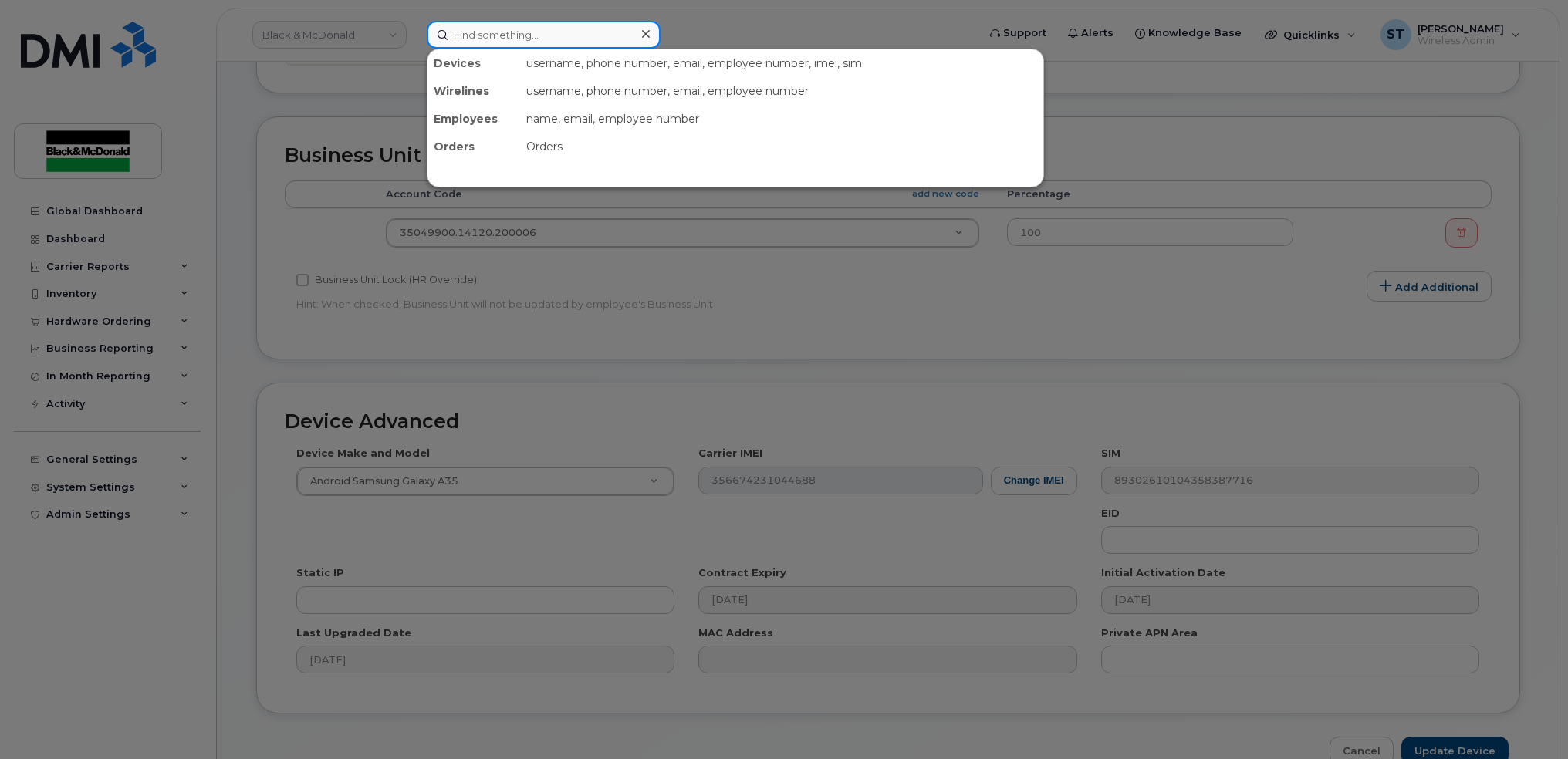
click at [467, 23] on input at bounding box center [544, 35] width 234 height 28
click at [349, 181] on div at bounding box center [784, 380] width 1568 height 759
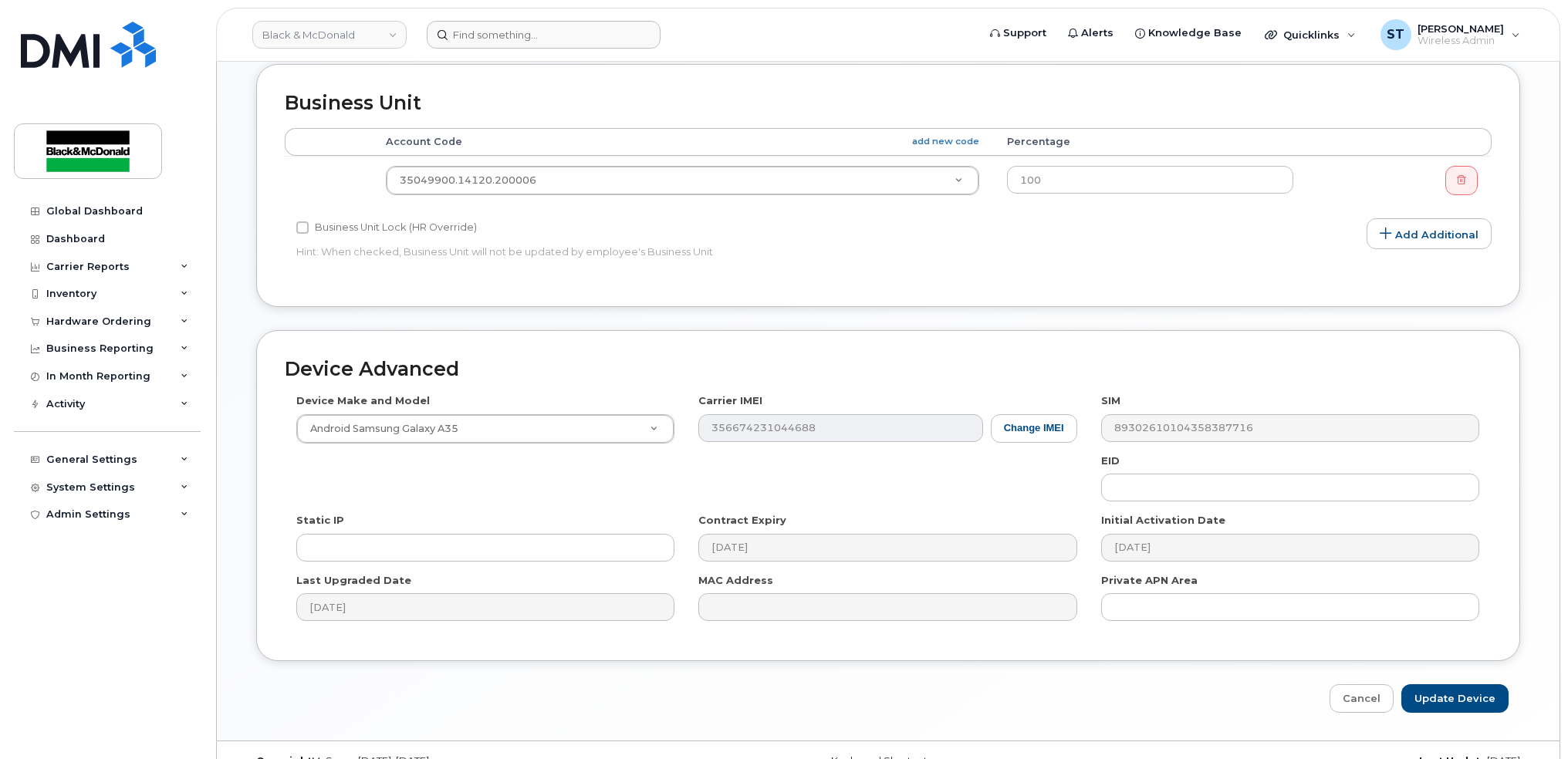
scroll to position [592, 0]
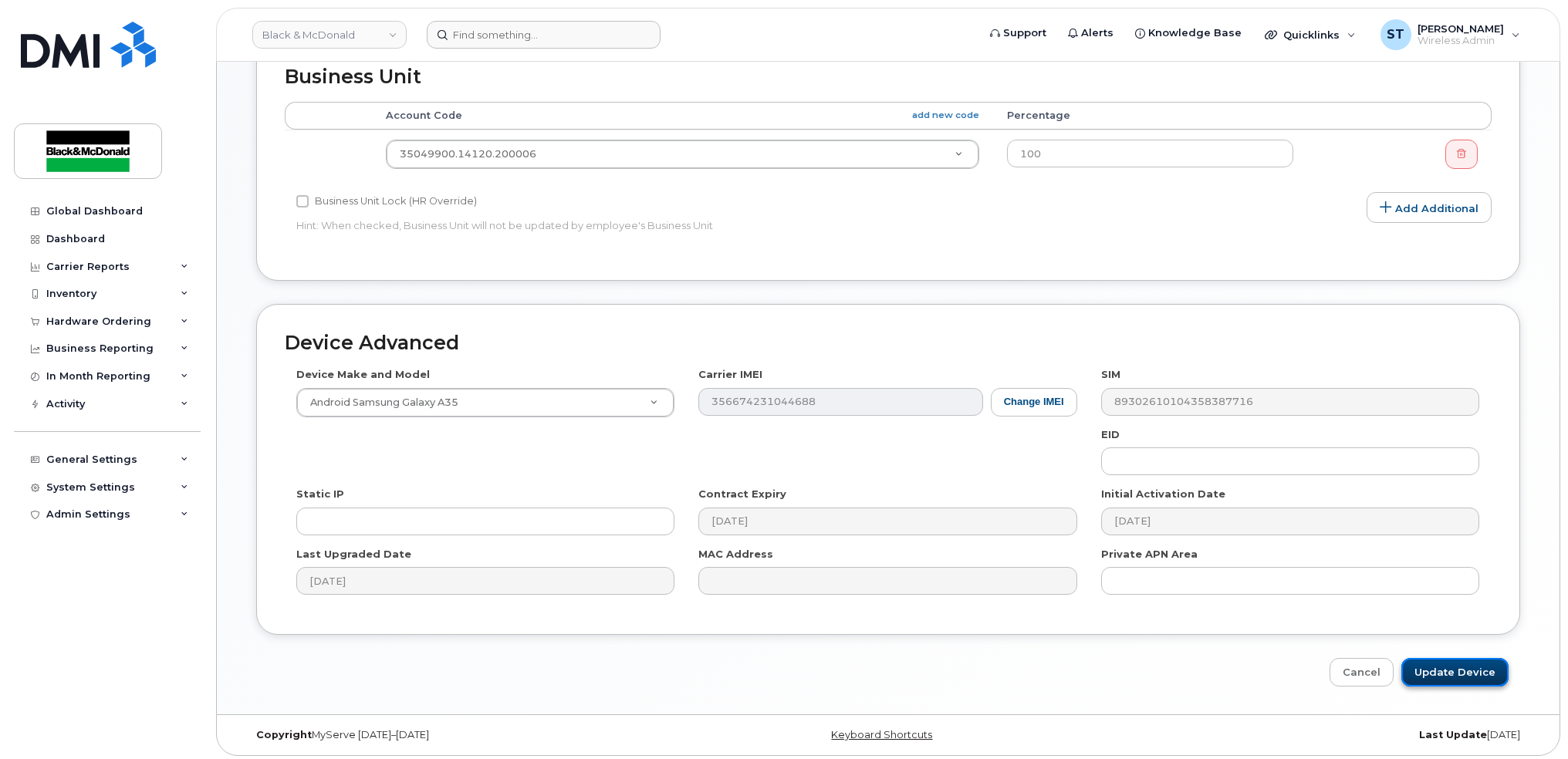
click at [1445, 660] on input "Update Device" at bounding box center [1454, 672] width 107 height 28
type input "Saving..."
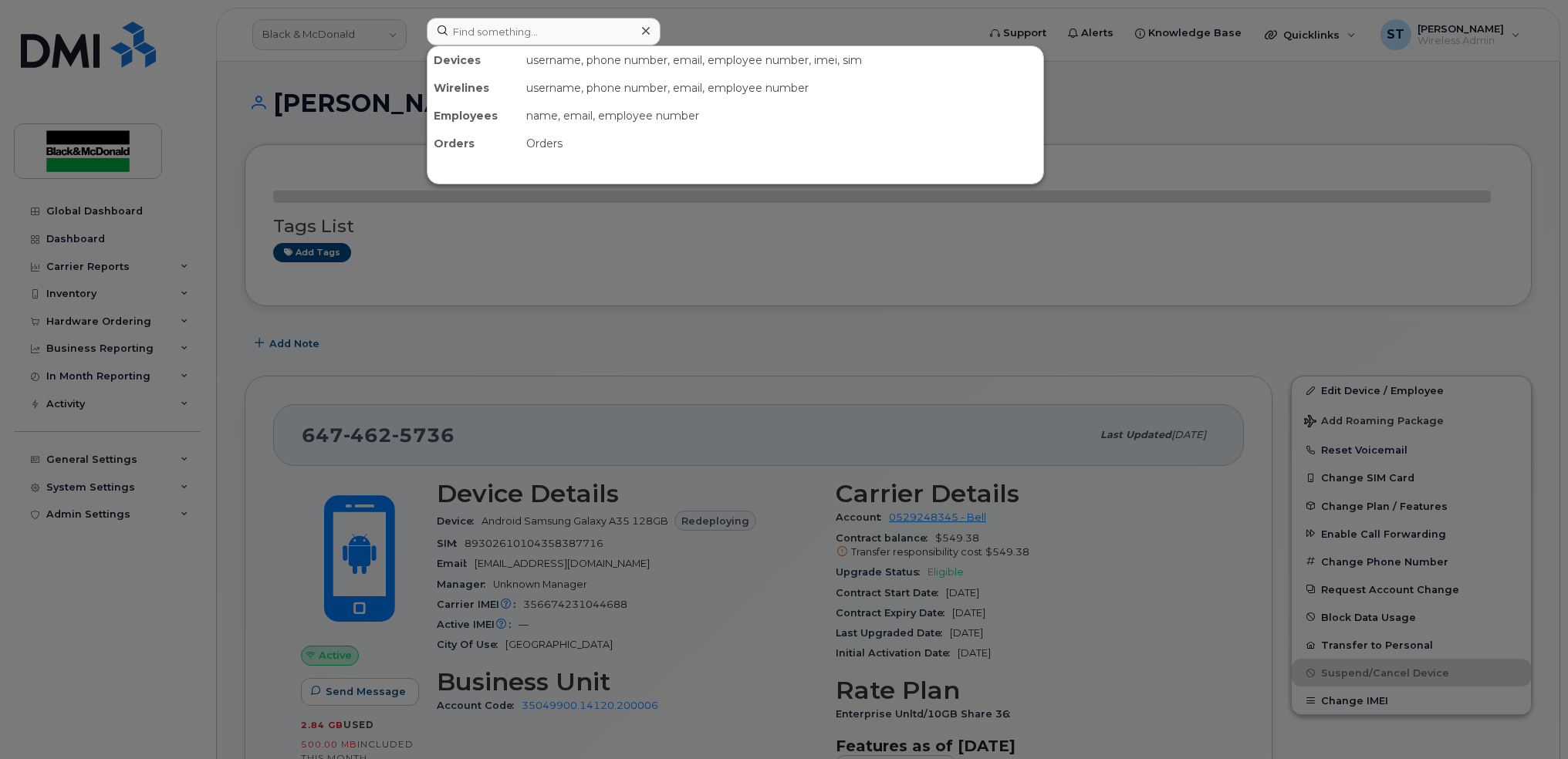
click at [531, 39] on input at bounding box center [544, 31] width 234 height 28
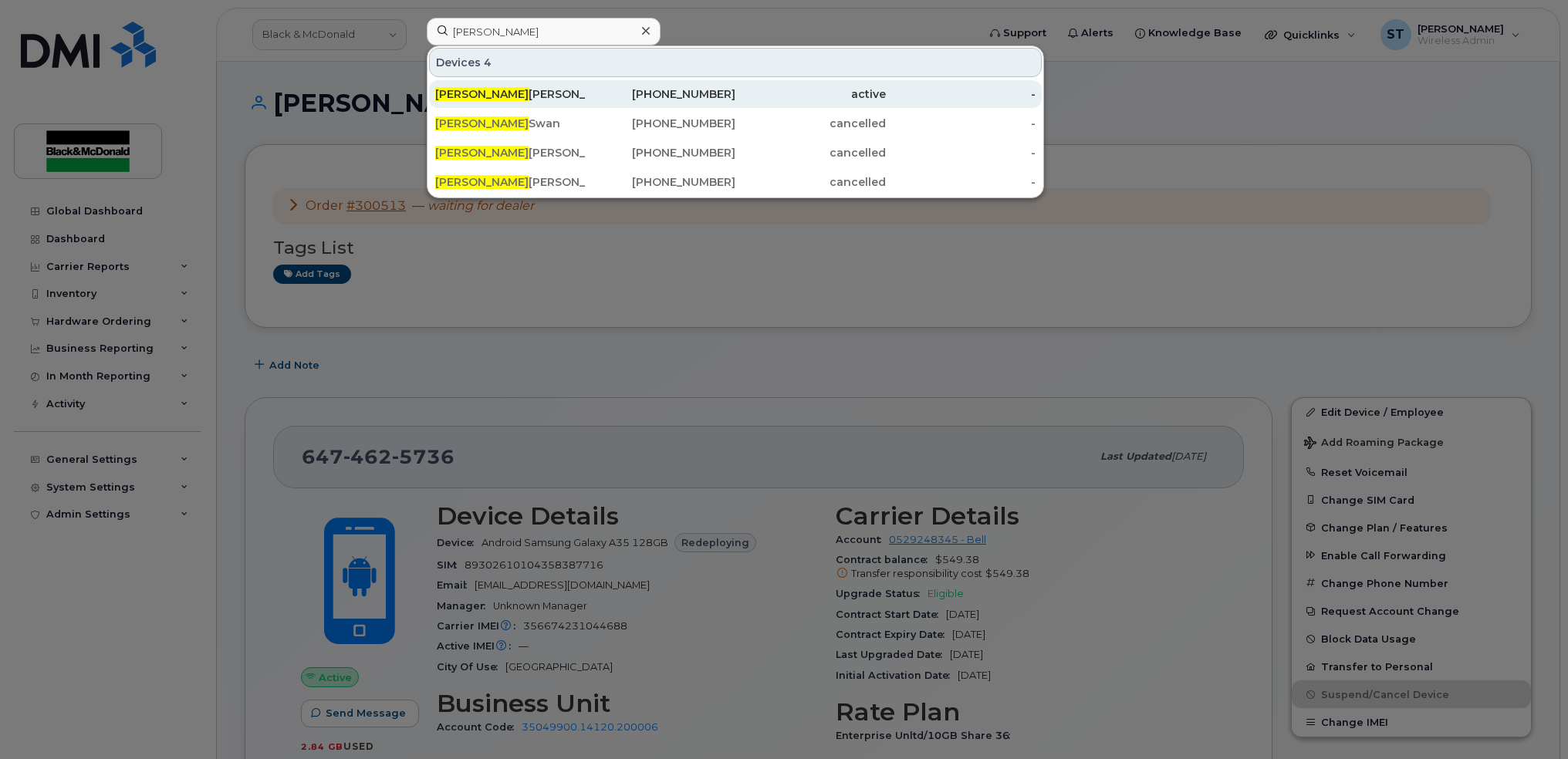
type input "brett"
click at [491, 93] on div "Brett Jennings" at bounding box center [511, 94] width 151 height 16
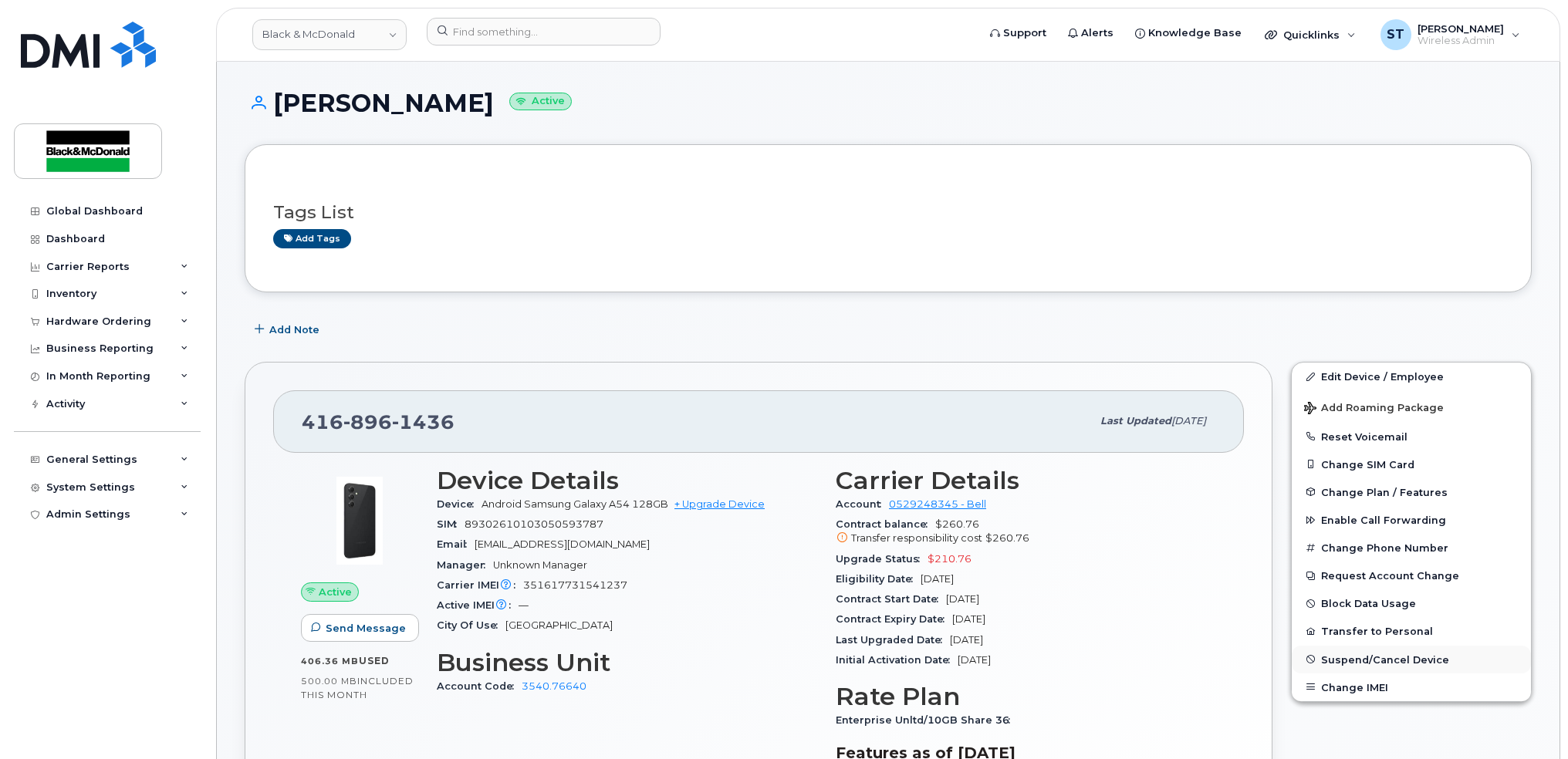
click at [1362, 663] on span "Suspend/Cancel Device" at bounding box center [1385, 660] width 128 height 12
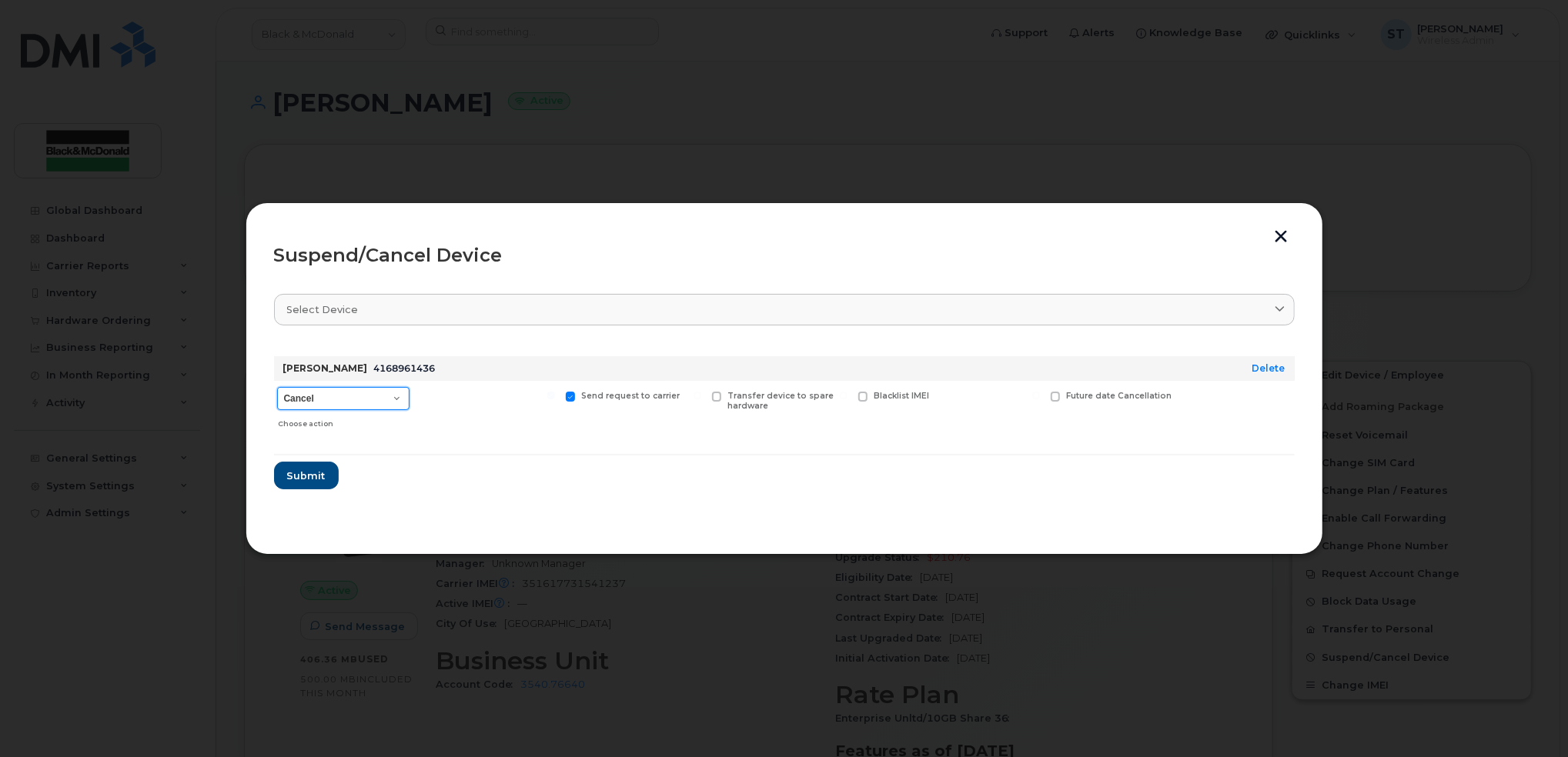
click at [340, 402] on select "Cancel Suspend - Extend Suspension Suspend - Reduced Rate Suspend - Full Rate S…" at bounding box center [343, 398] width 132 height 23
click at [277, 387] on select "Cancel Suspend - Extend Suspension Suspend - Reduced Rate Suspend - Full Rate S…" at bounding box center [343, 398] width 132 height 23
click at [382, 396] on select "Cancel Suspend - Extend Suspension Suspend - Reduced Rate Suspend - Full Rate S…" at bounding box center [343, 398] width 132 height 23
select select "[object Object]"
click at [277, 387] on select "Cancel Suspend - Extend Suspension Suspend - Reduced Rate Suspend - Full Rate S…" at bounding box center [343, 398] width 132 height 23
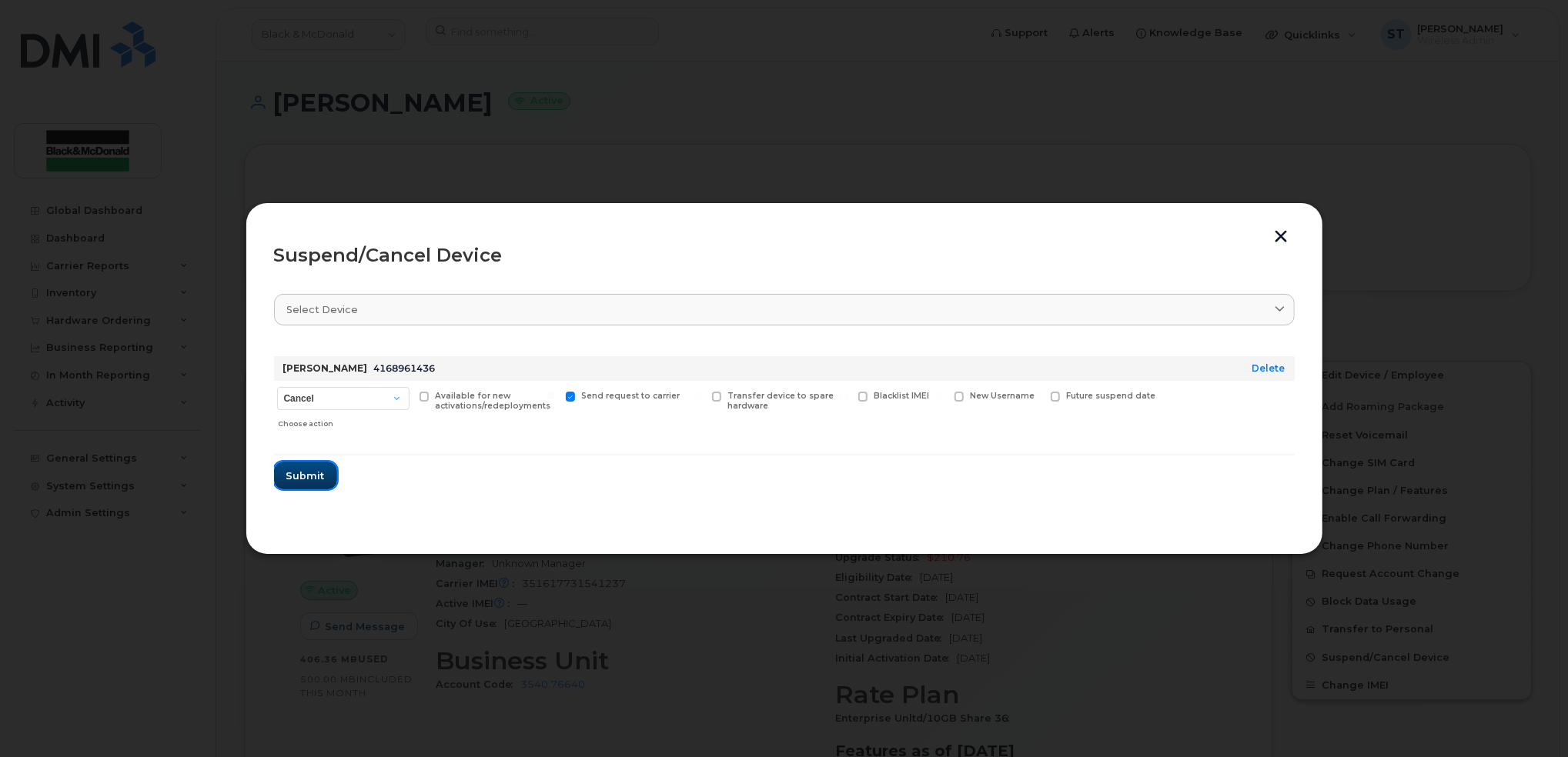
click at [296, 475] on span "Submit" at bounding box center [305, 476] width 39 height 15
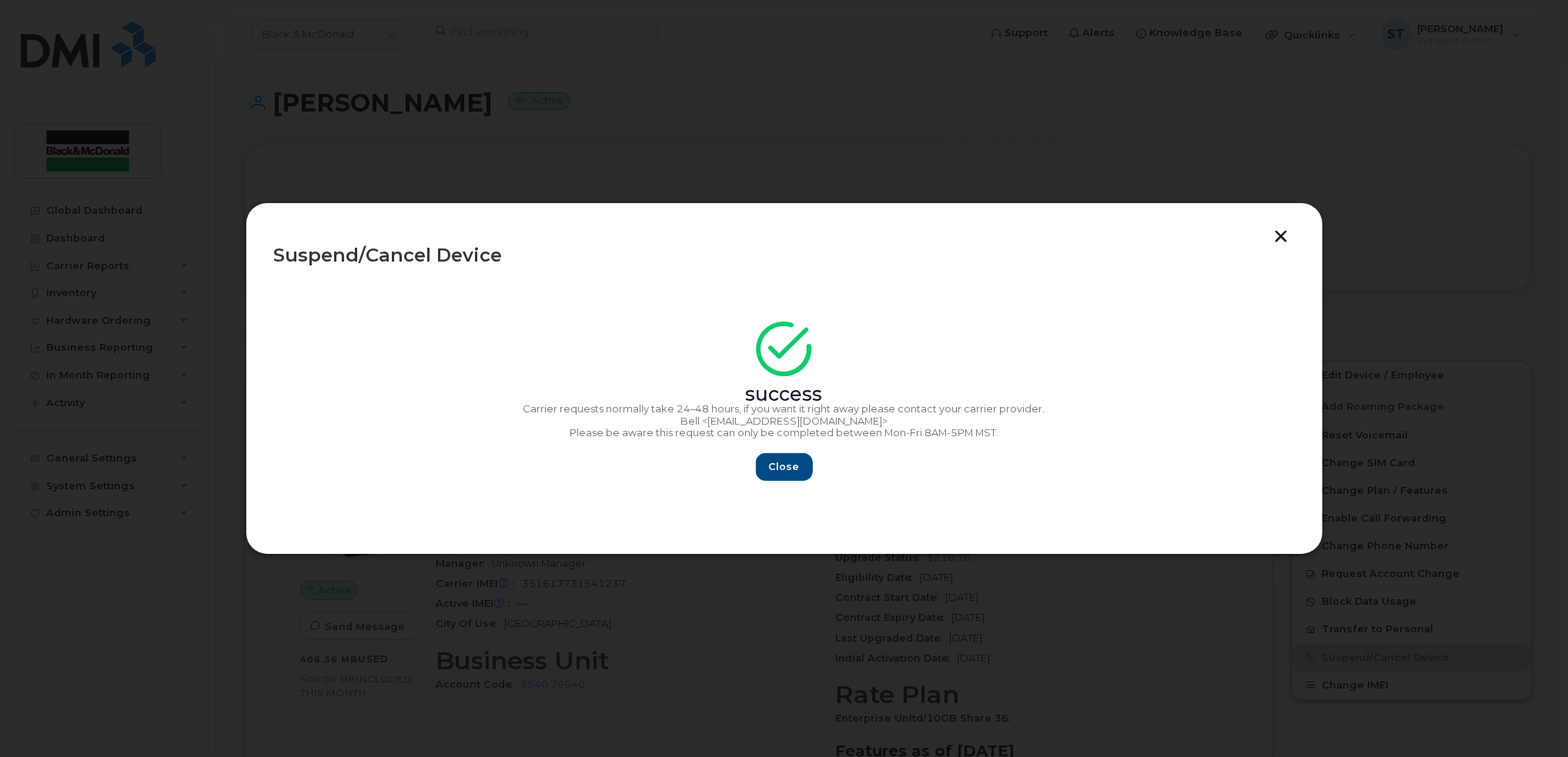
click at [1281, 243] on button "button" at bounding box center [1282, 238] width 23 height 17
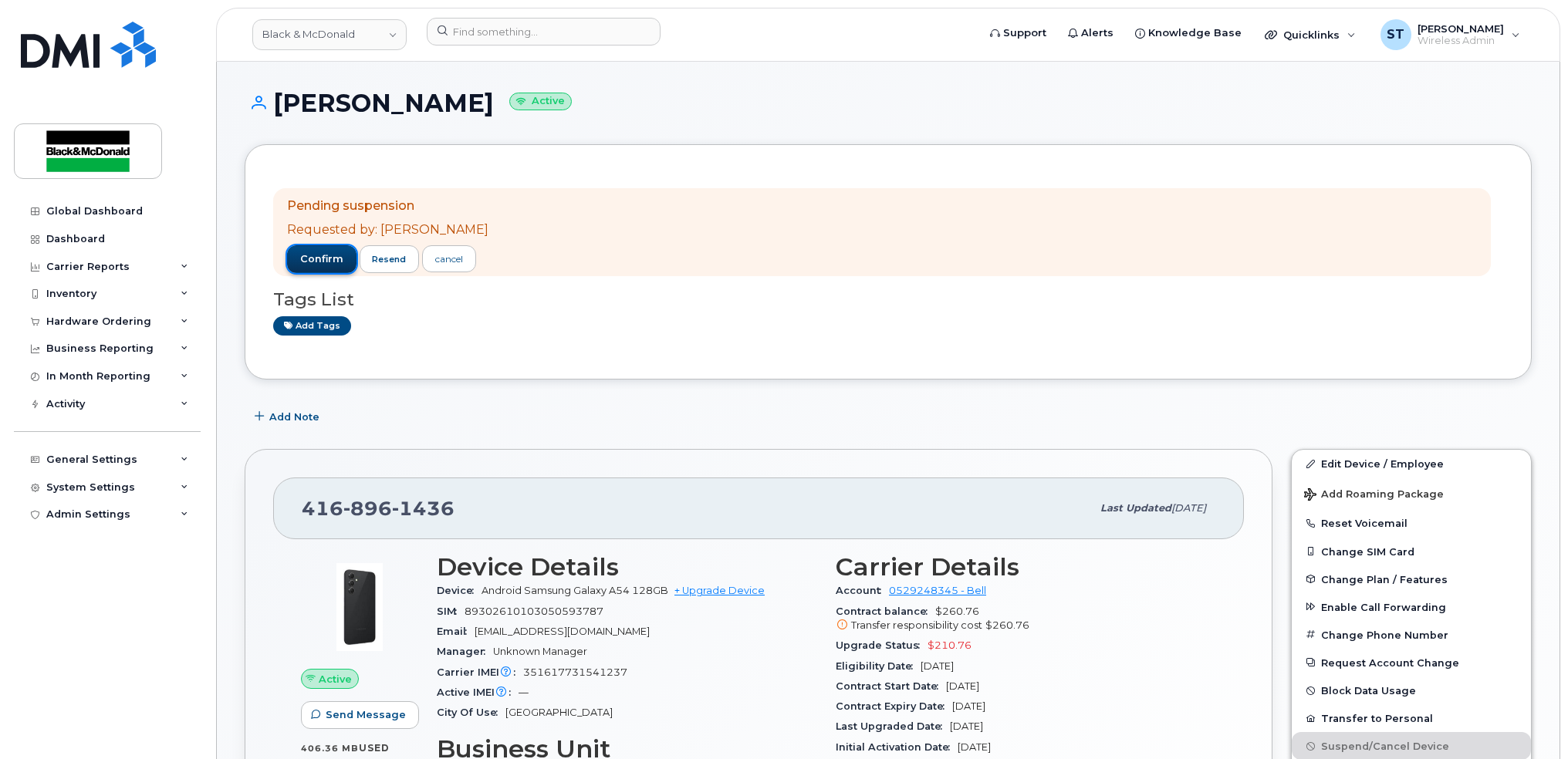
click at [314, 257] on span "confirm" at bounding box center [322, 259] width 43 height 14
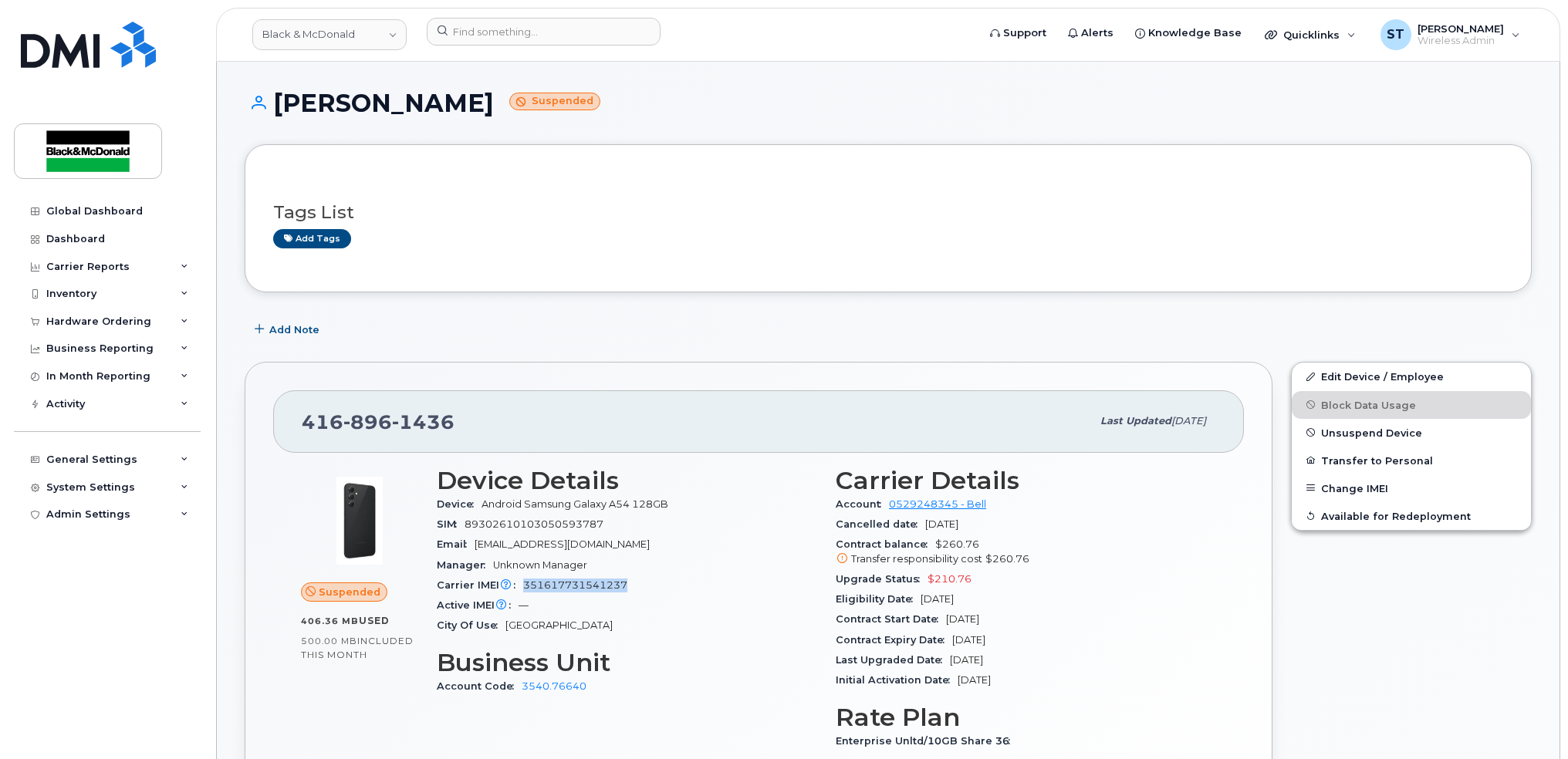
drag, startPoint x: 630, startPoint y: 591, endPoint x: 523, endPoint y: 590, distance: 107.0
click at [523, 590] on div "Carrier IMEI Carrier IMEI is reported during the last billing cycle or change o…" at bounding box center [627, 586] width 380 height 20
drag, startPoint x: 523, startPoint y: 590, endPoint x: 542, endPoint y: 589, distance: 19.0
copy span "351617731541237"
click at [465, 27] on input at bounding box center [544, 31] width 234 height 28
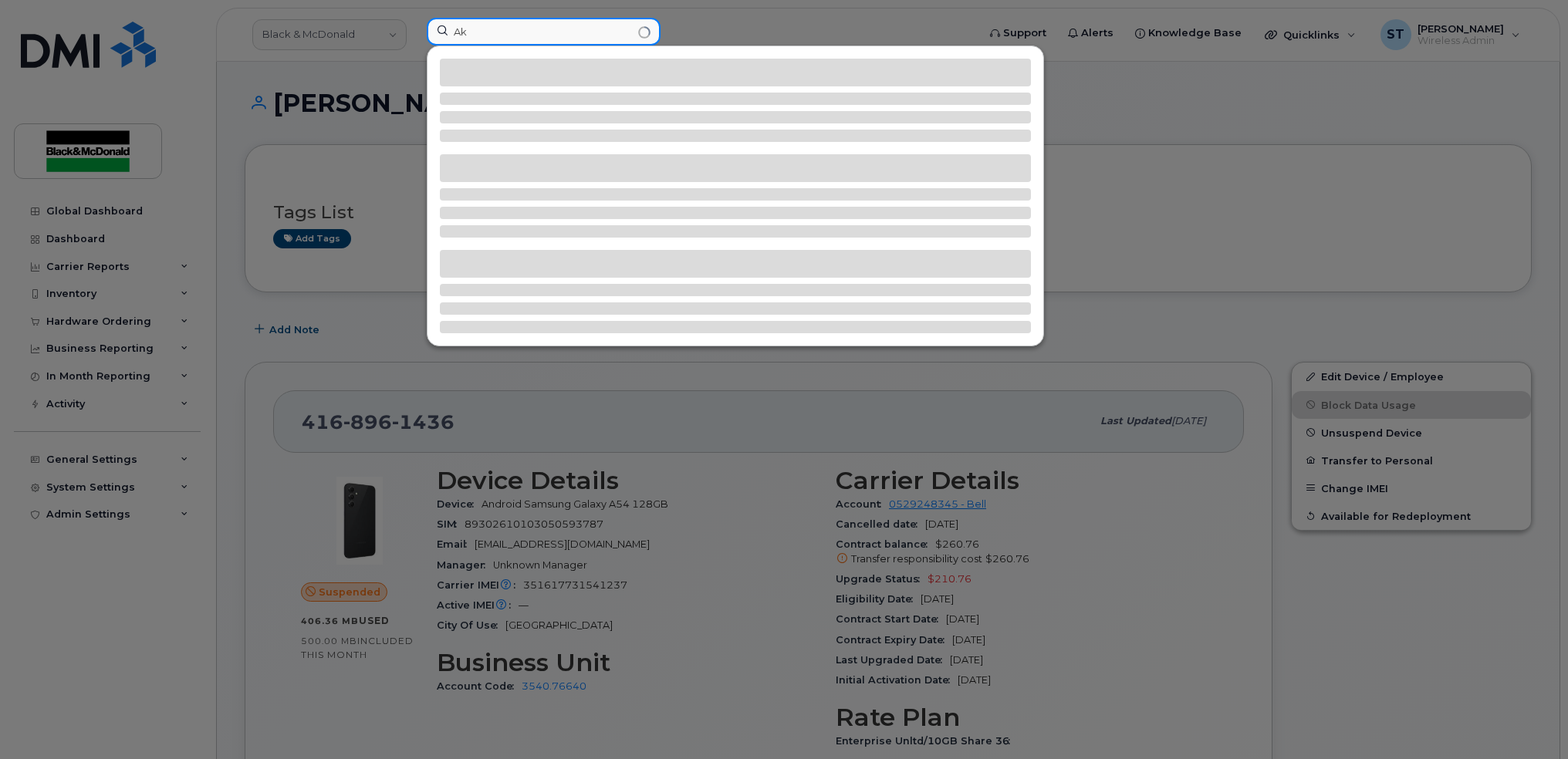
type input "A"
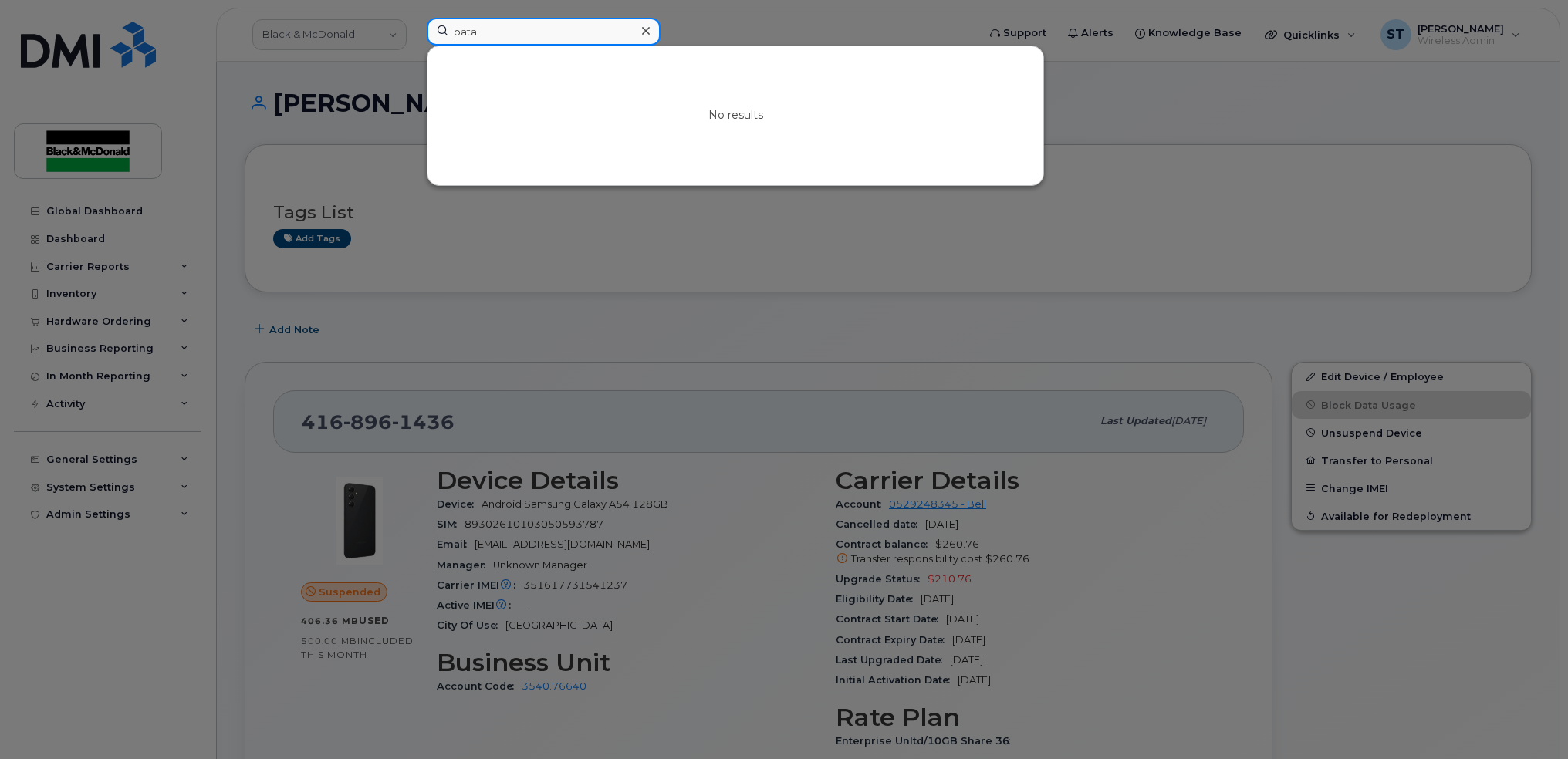
type input "pata"
click at [646, 31] on icon at bounding box center [646, 31] width 7 height 12
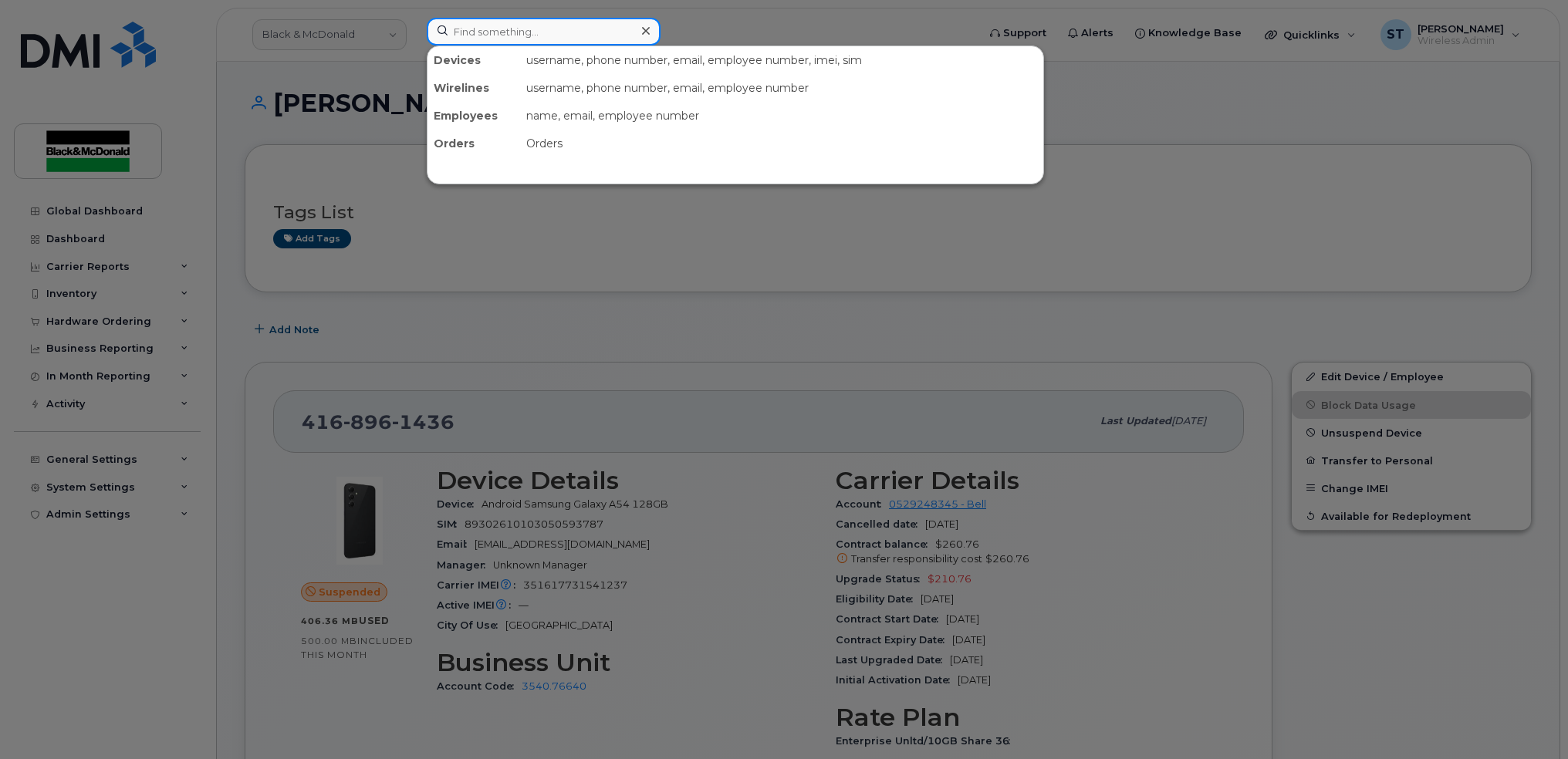
click at [545, 31] on input at bounding box center [544, 31] width 234 height 28
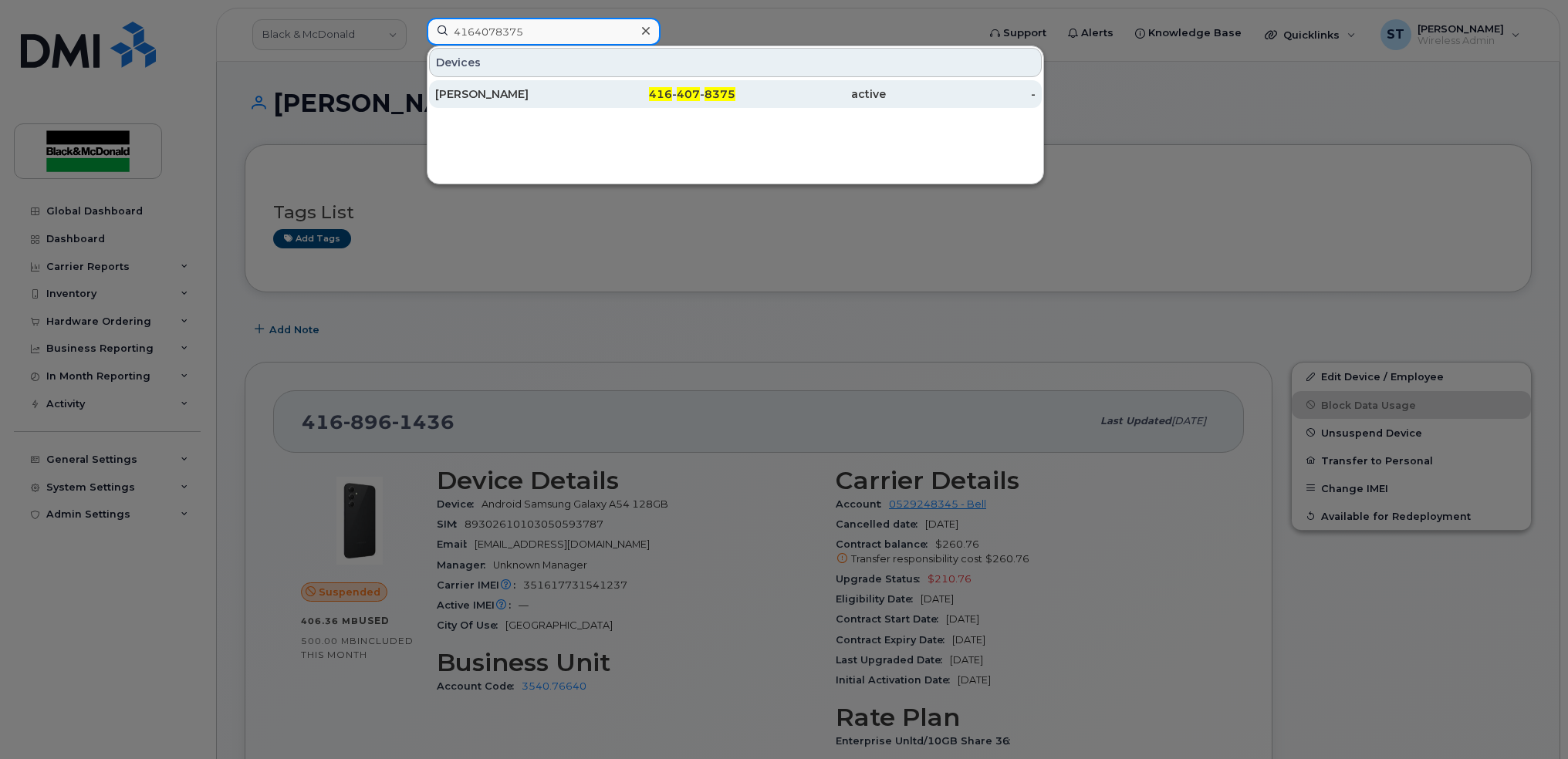
type input "4164078375"
click at [477, 85] on div "[PERSON_NAME]" at bounding box center [511, 94] width 151 height 28
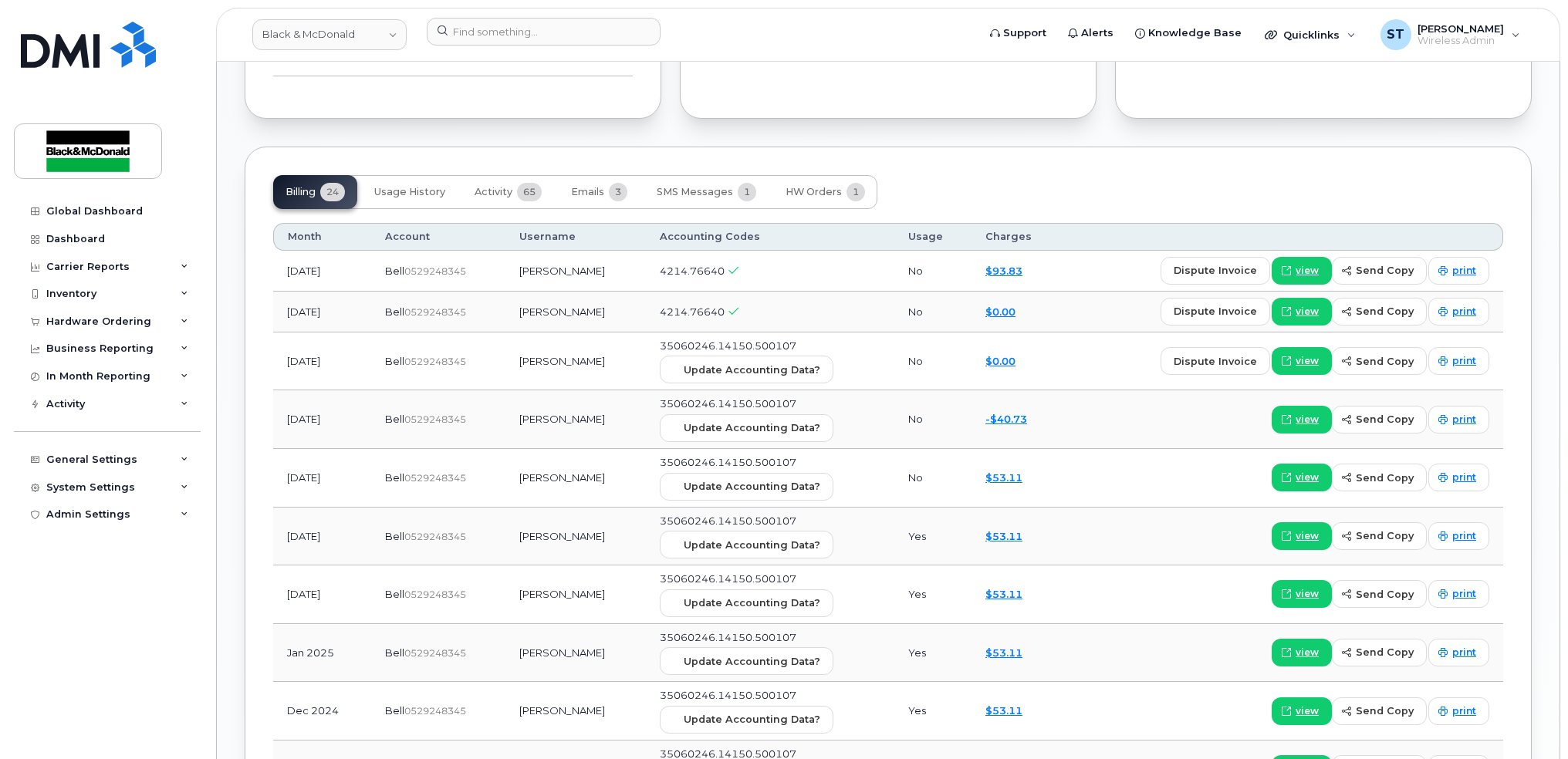
scroll to position [1131, 0]
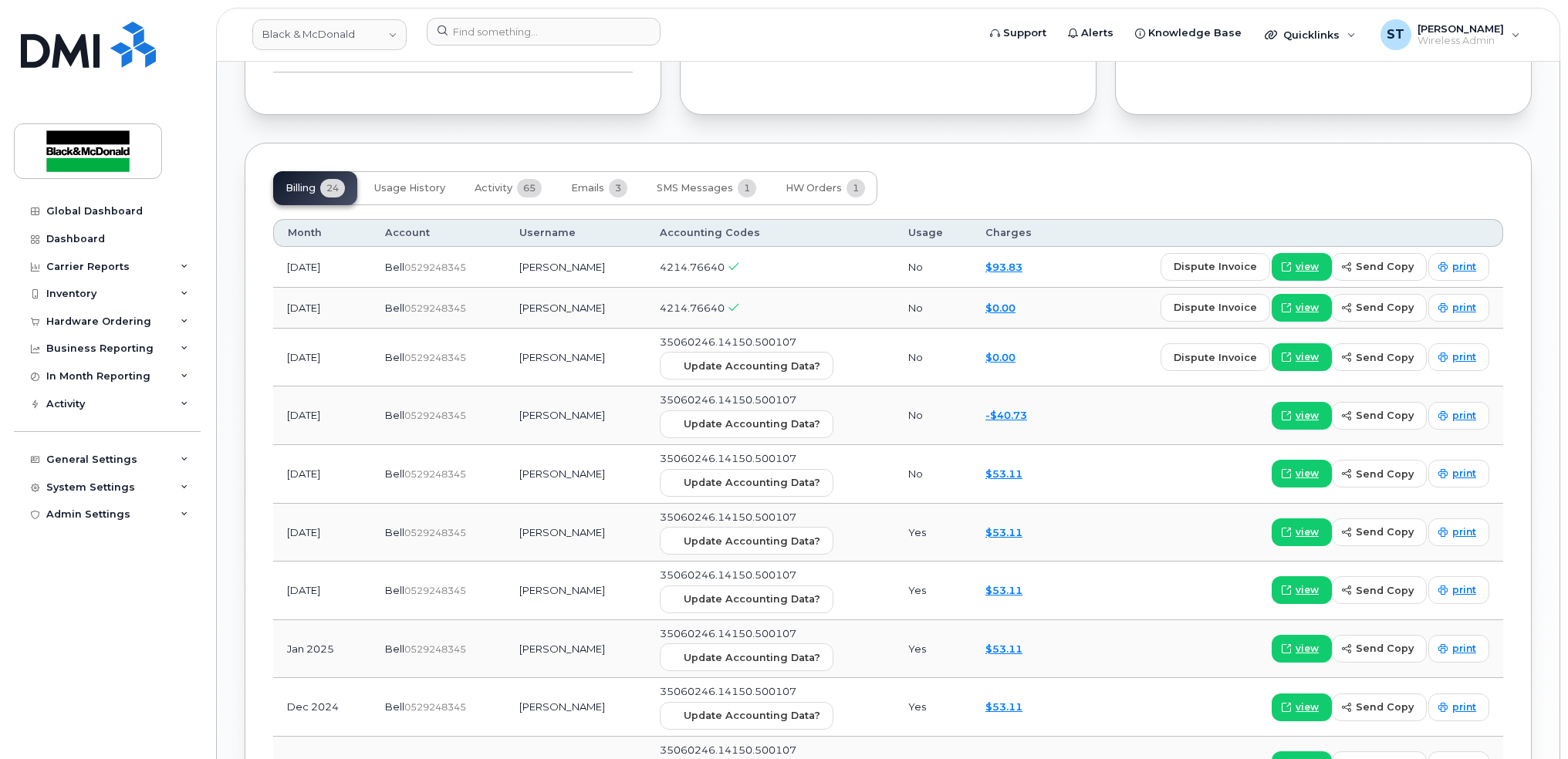
drag, startPoint x: 611, startPoint y: 320, endPoint x: 508, endPoint y: 312, distance: 103.3
click at [506, 313] on tr "[DATE] Bell  0529248345 [PERSON_NAME] 4214.76640 No $0.00 dispute invoice view …" at bounding box center [888, 307] width 1231 height 41
drag, startPoint x: 508, startPoint y: 312, endPoint x: 548, endPoint y: 305, distance: 40.6
copy tr "0529248345 [PERSON_NAME]"
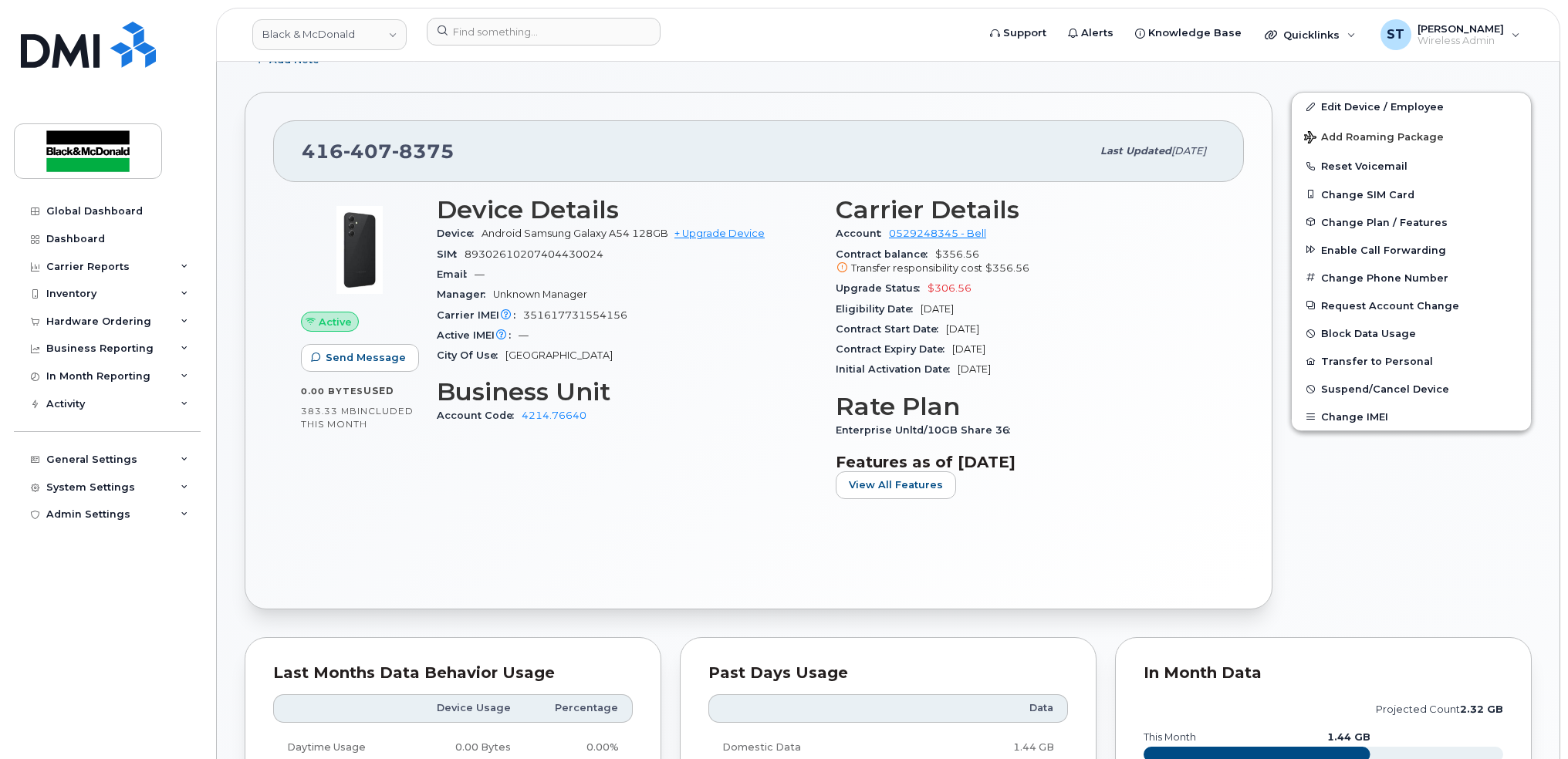
scroll to position [0, 0]
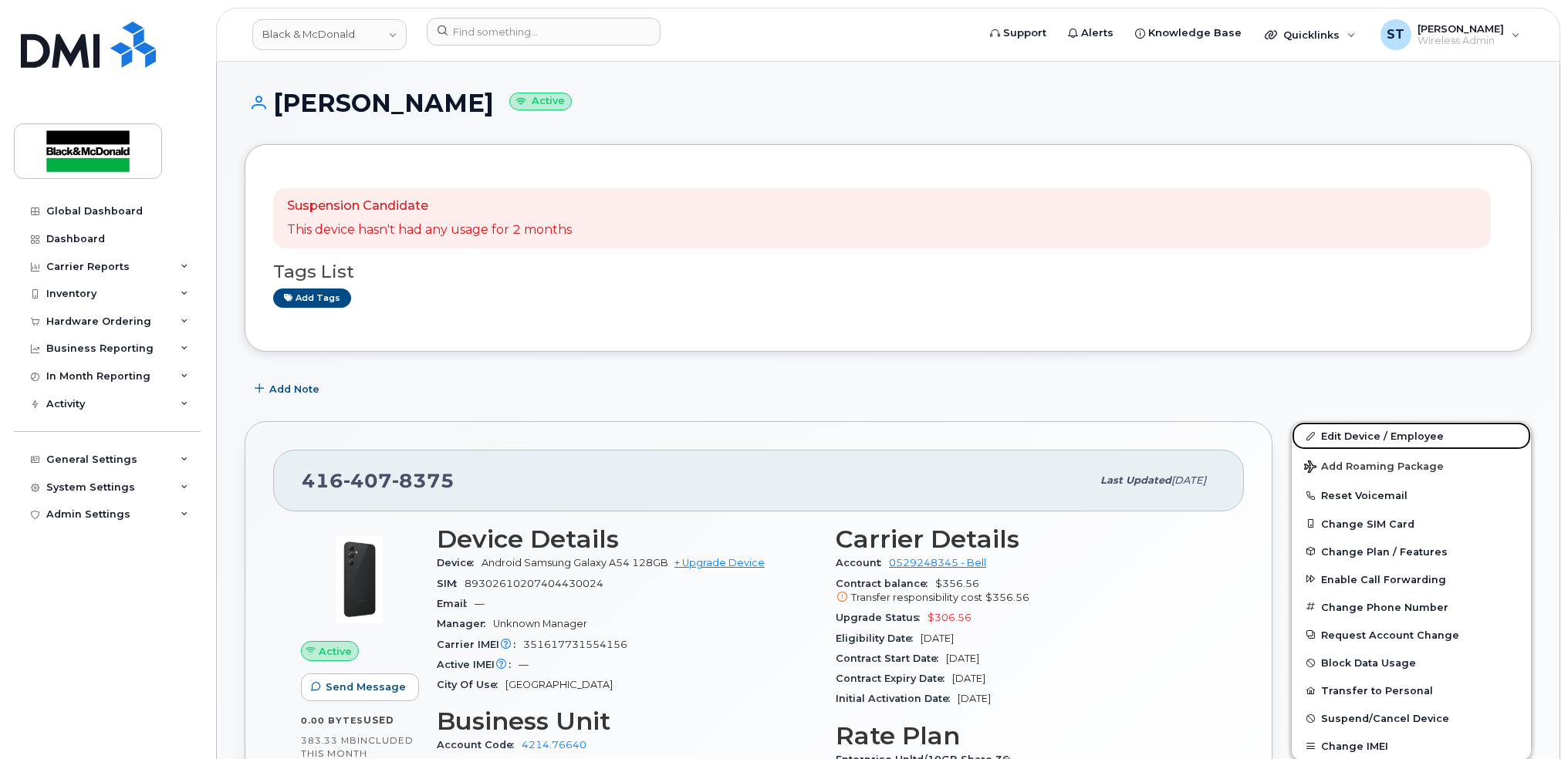
drag, startPoint x: 1364, startPoint y: 426, endPoint x: 958, endPoint y: 460, distance: 407.4
click at [1364, 427] on link "Edit Device / Employee" at bounding box center [1411, 436] width 240 height 28
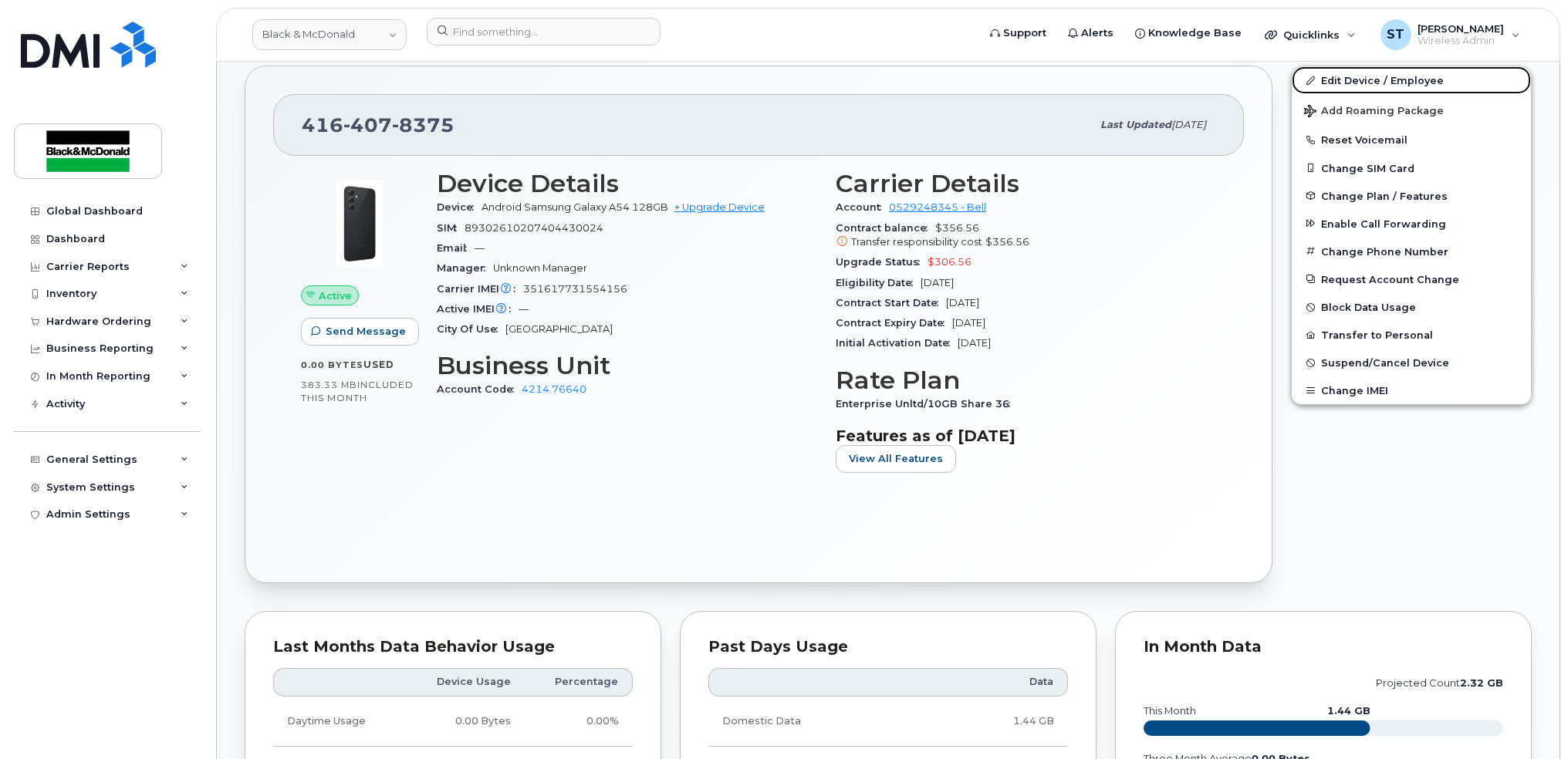
scroll to position [617, 0]
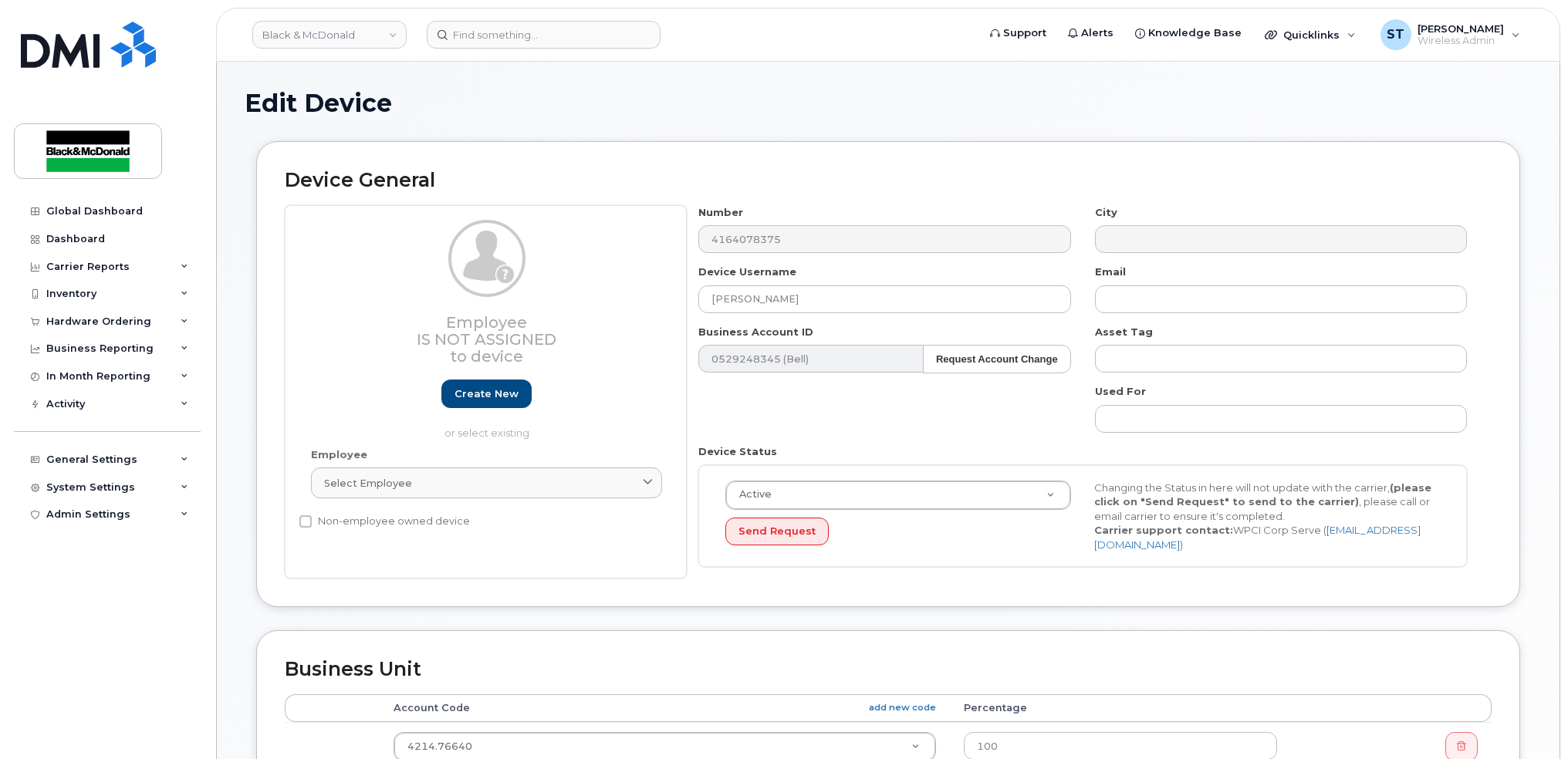
scroll to position [592, 0]
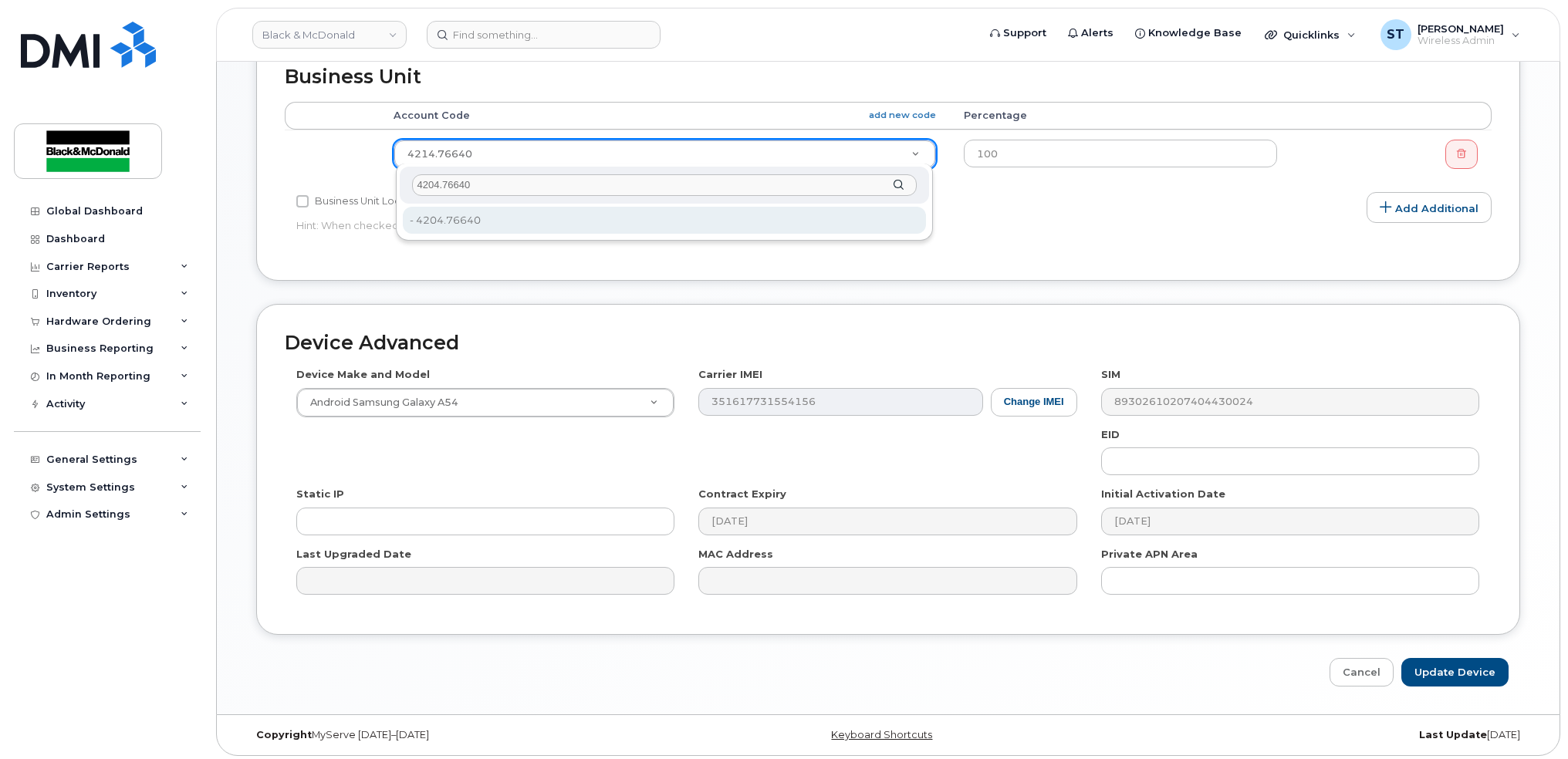
type input "4204.76640"
type input "81167"
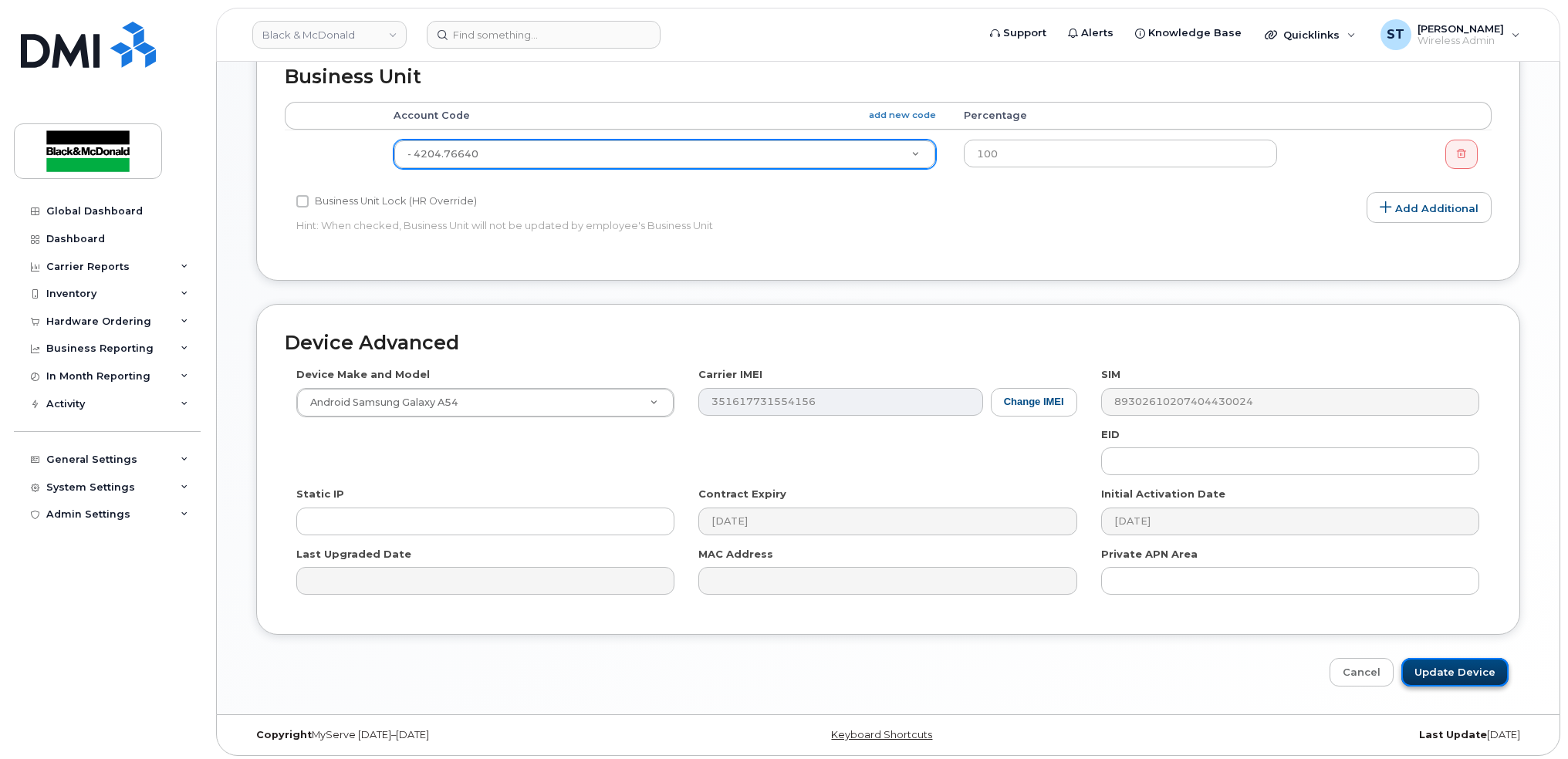
click at [1431, 670] on input "Update Device" at bounding box center [1454, 672] width 107 height 28
type input "Saving..."
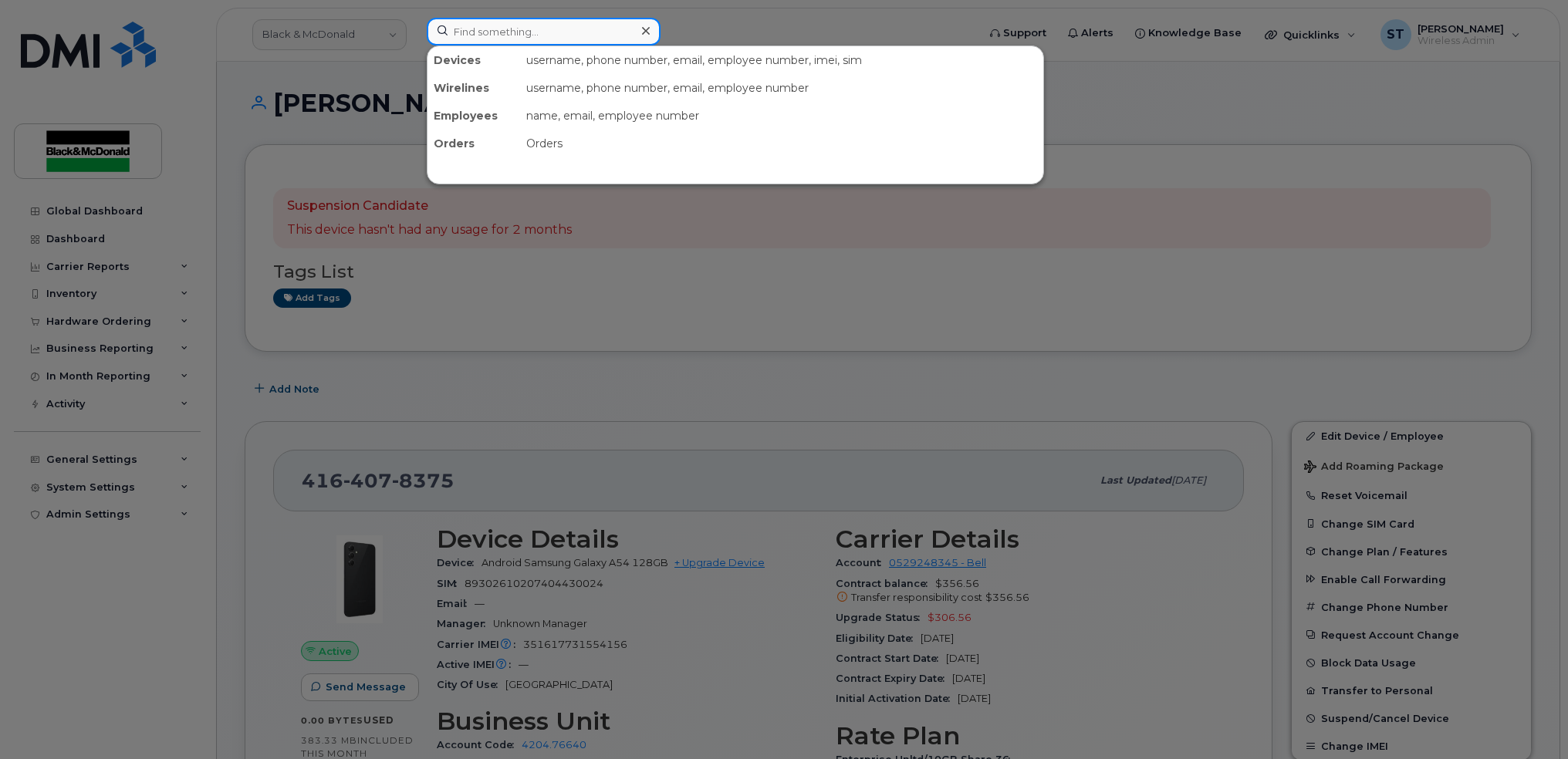
click at [633, 32] on input at bounding box center [544, 31] width 234 height 28
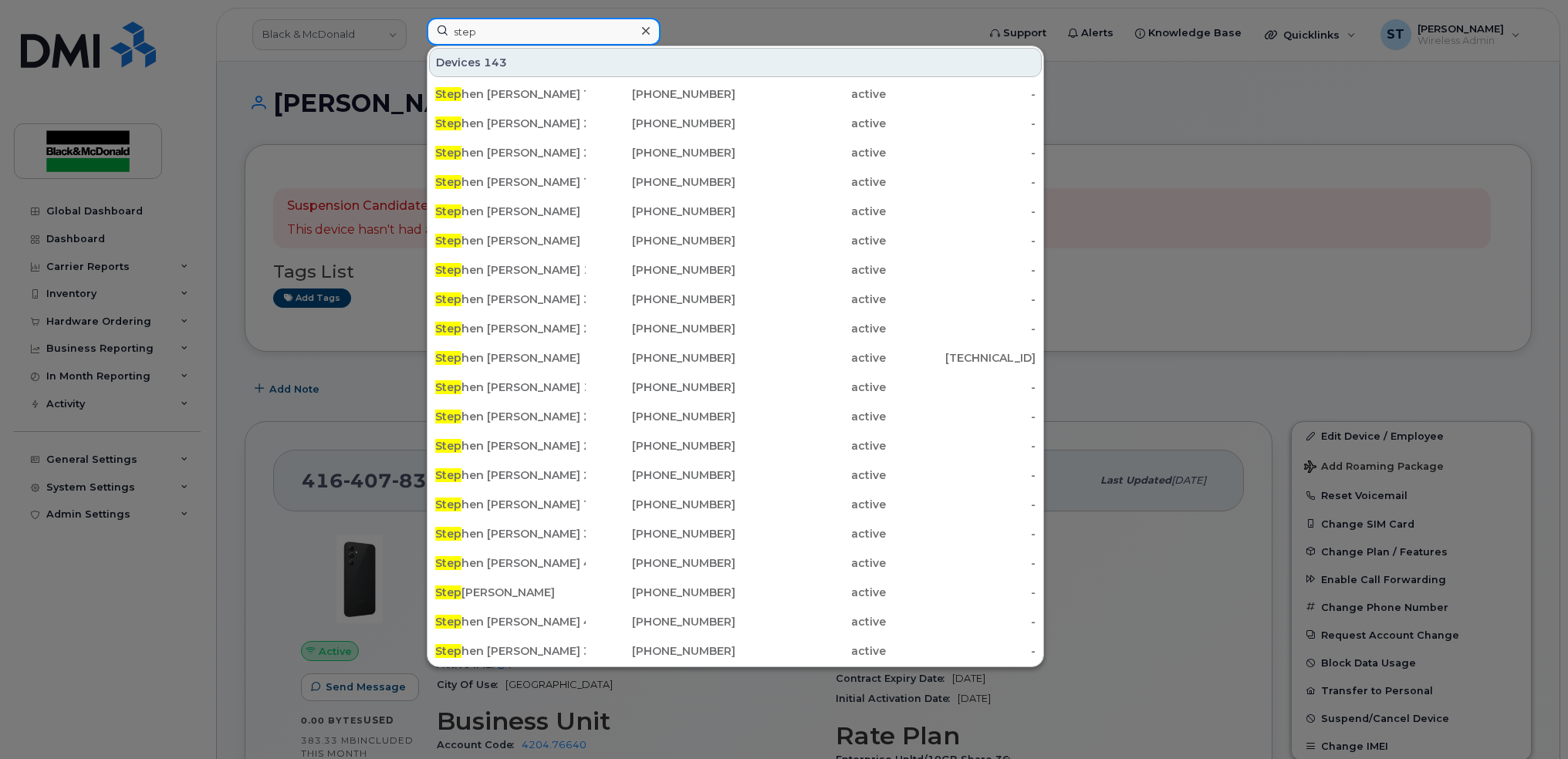
type input "Stephanie"
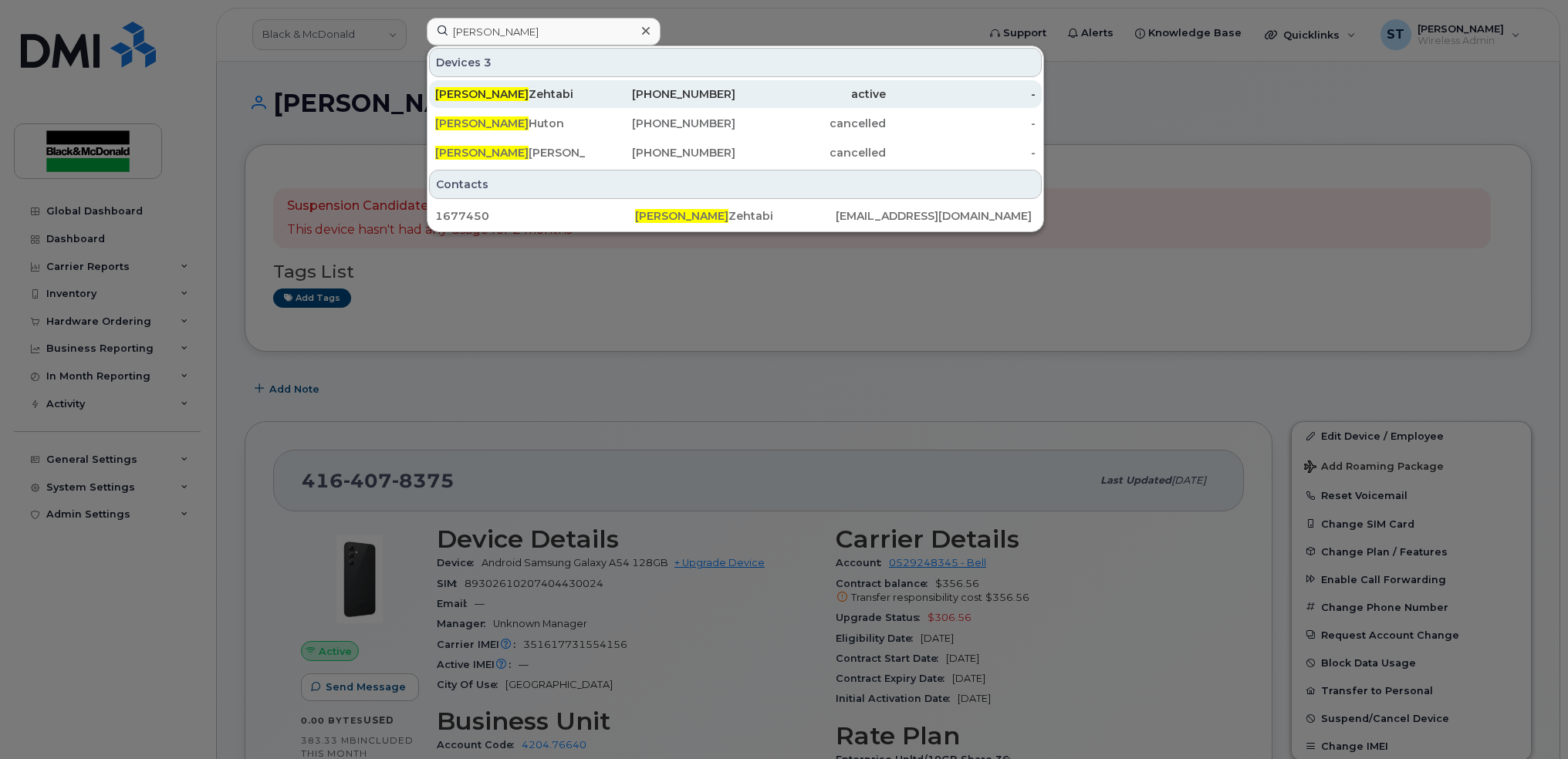
click at [500, 93] on div "Stephanie Zehtabi" at bounding box center [511, 94] width 151 height 16
click at [489, 95] on span "Stephanie" at bounding box center [482, 94] width 94 height 14
click at [644, 94] on div "416-476-3765" at bounding box center [661, 94] width 151 height 16
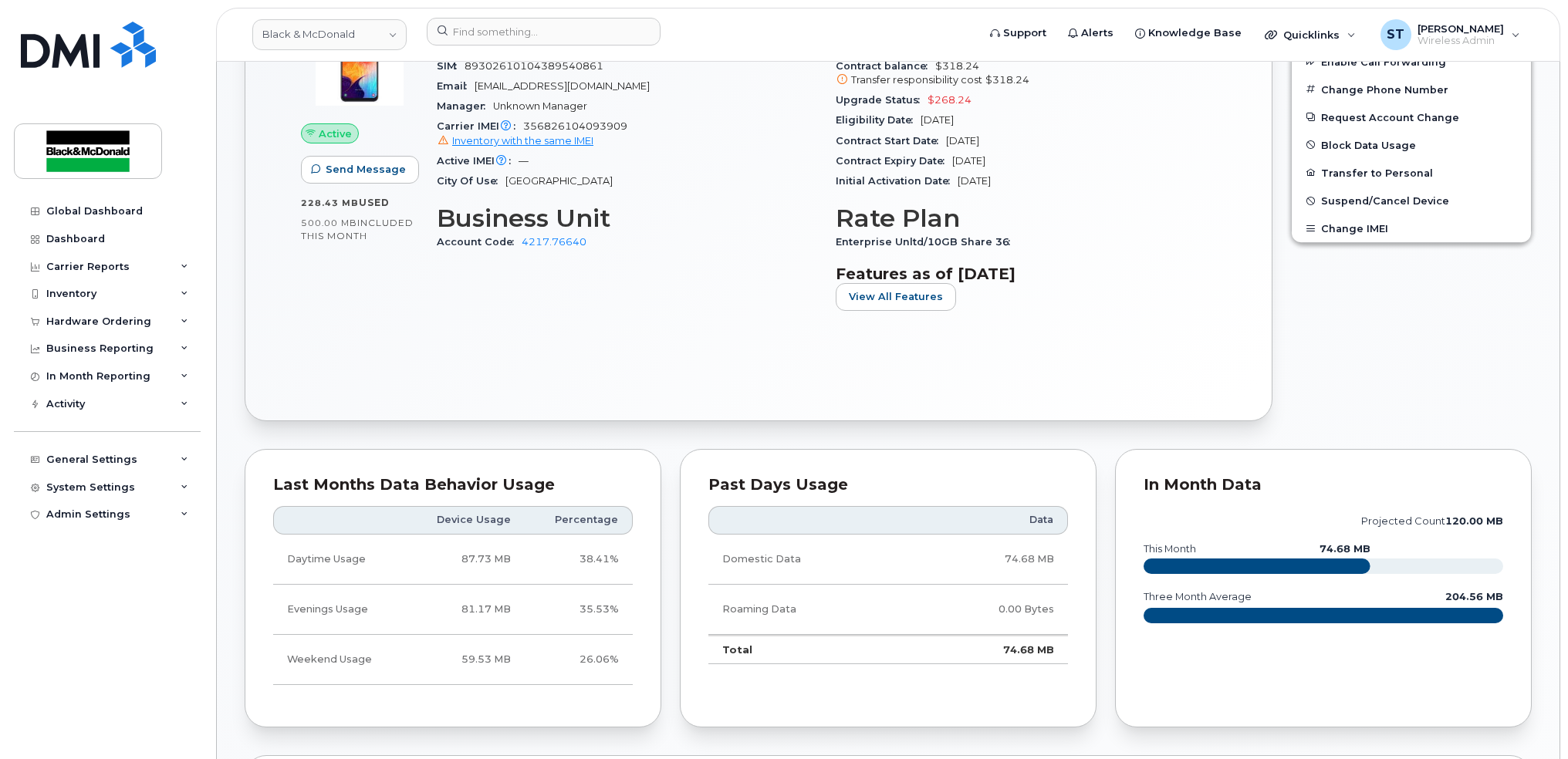
scroll to position [514, 0]
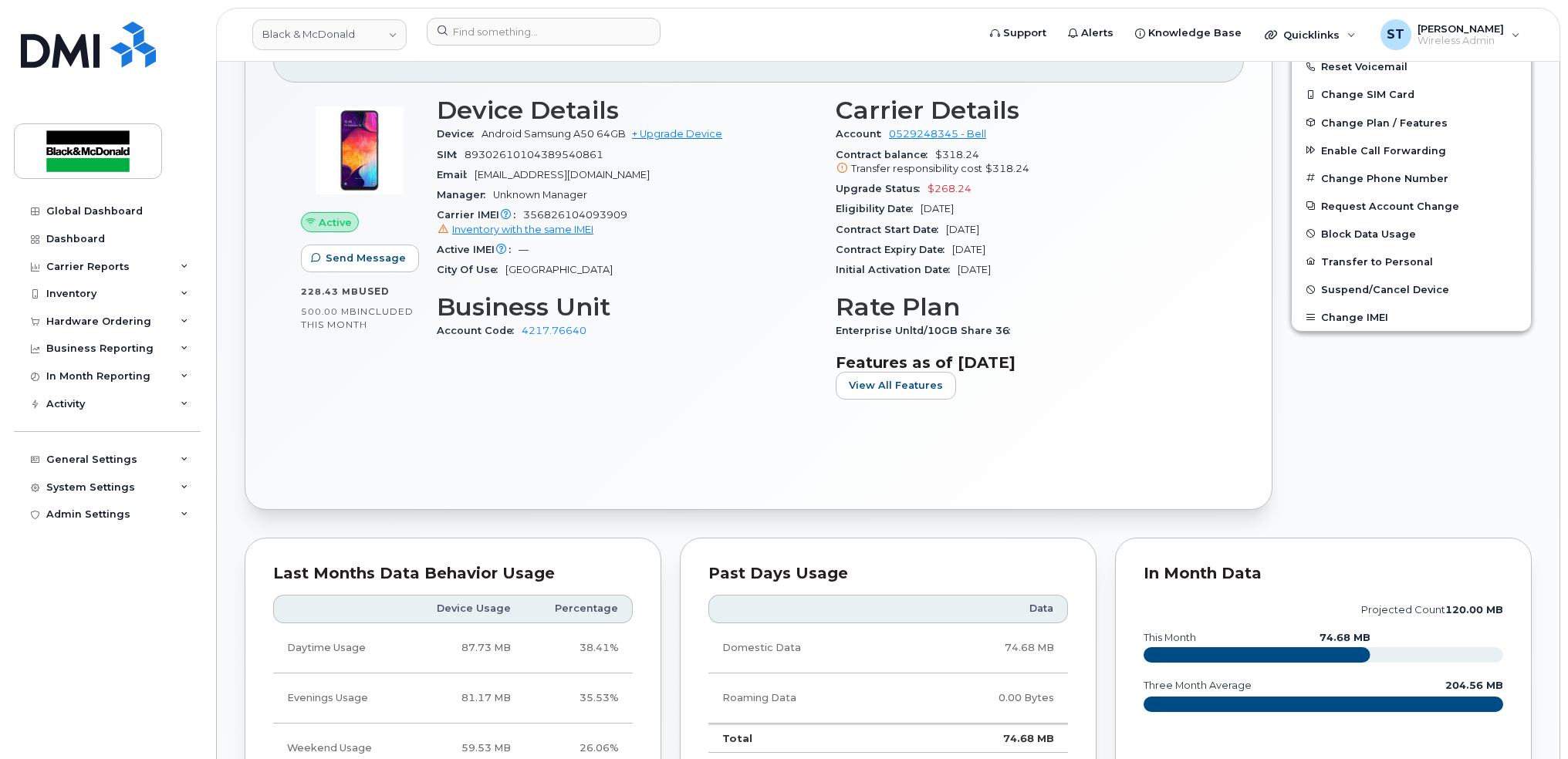
click at [530, 217] on span "356826104093909 Inventory with the same IMEI" at bounding box center [627, 223] width 380 height 28
drag, startPoint x: 530, startPoint y: 217, endPoint x: 532, endPoint y: 237, distance: 20.1
click at [532, 237] on div "Carrier IMEI Carrier IMEI is reported during the last billing cycle or change o…" at bounding box center [627, 223] width 380 height 35
click at [533, 234] on span "Inventory with the same IMEI" at bounding box center [523, 230] width 141 height 12
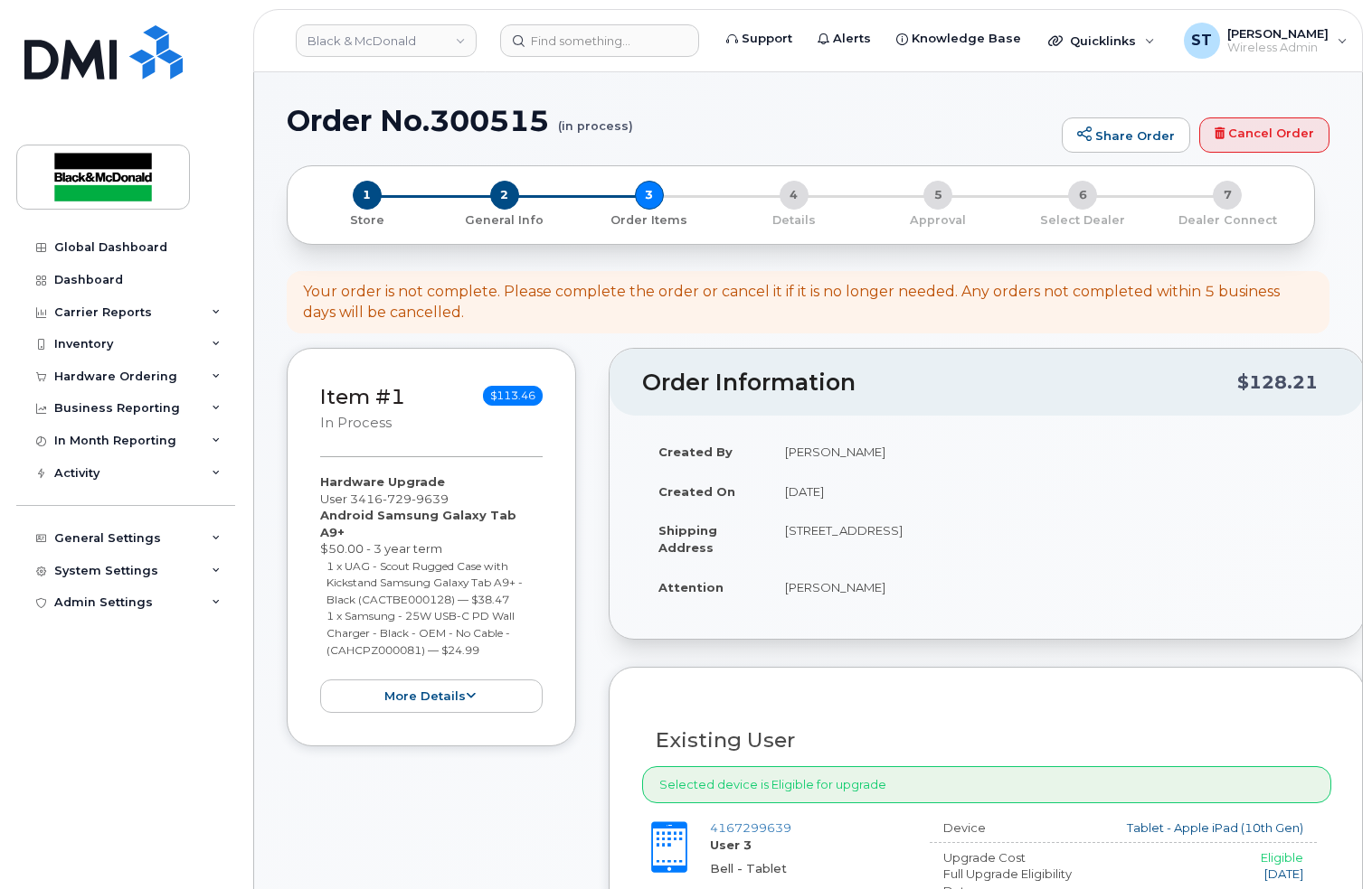
select select "eligible_for_upgrade"
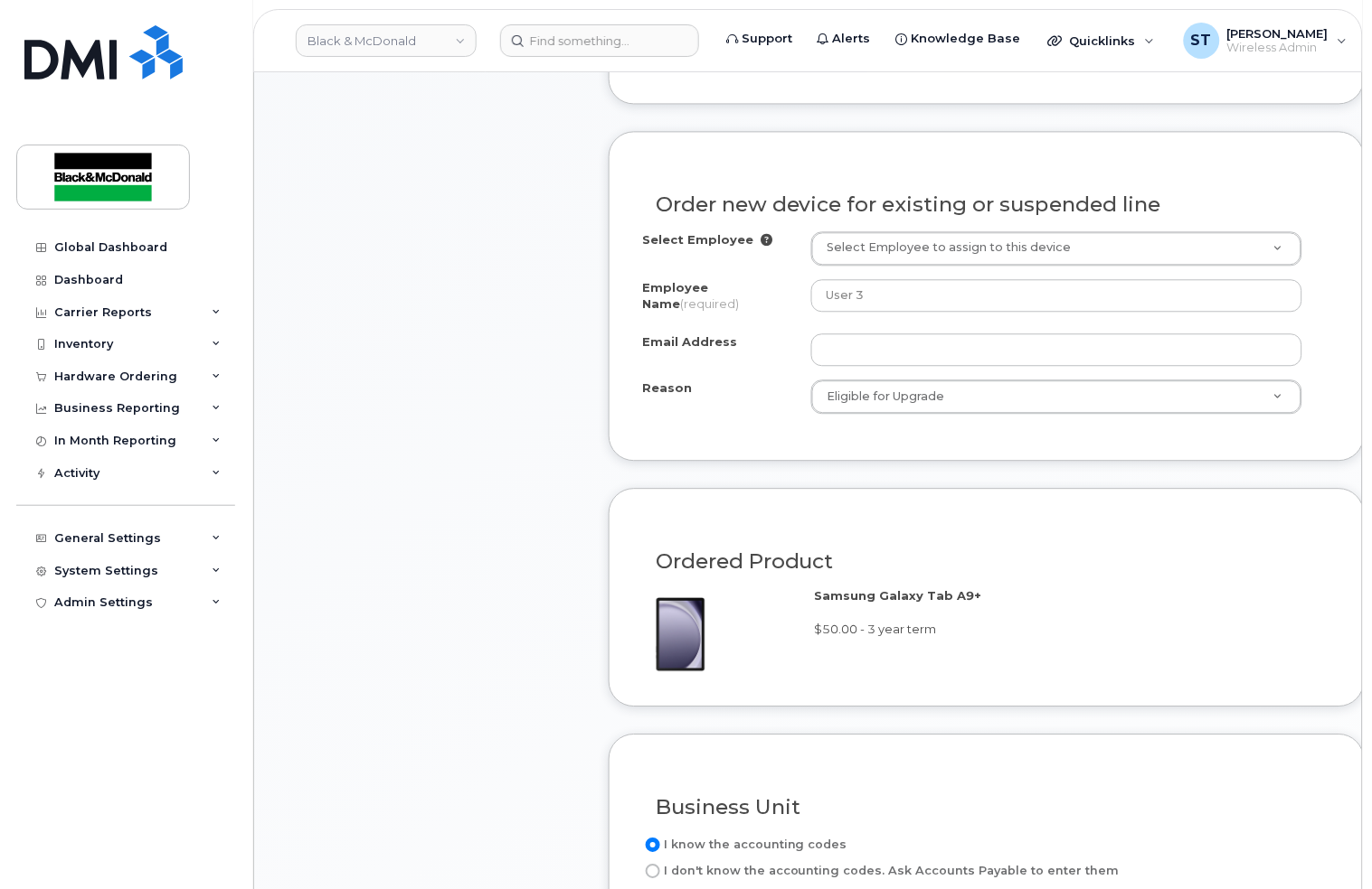
scroll to position [843, 0]
click at [619, 33] on input at bounding box center [599, 41] width 199 height 33
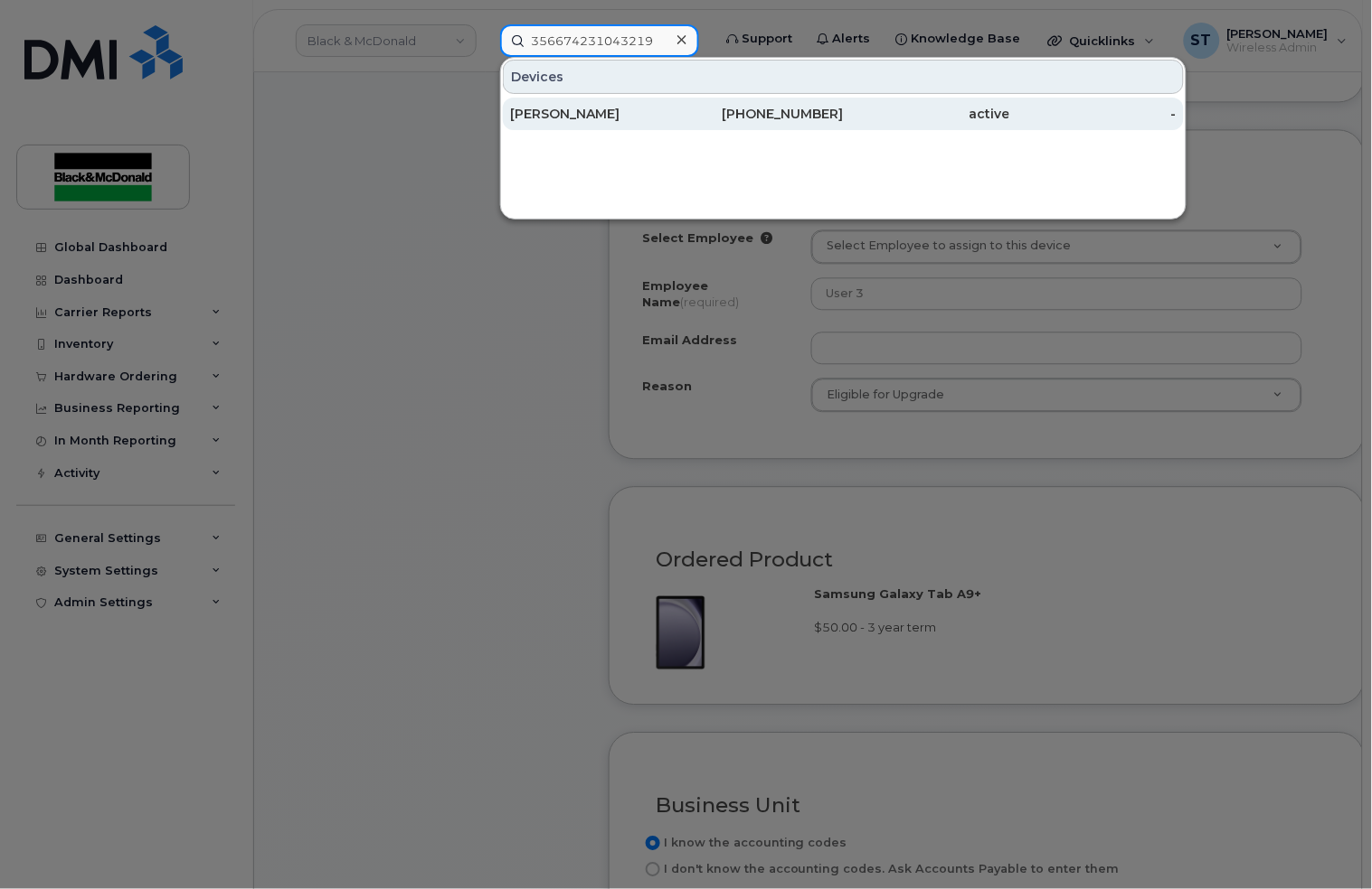
type input "356674231043219"
click at [572, 112] on div "[PERSON_NAME]" at bounding box center [592, 114] width 166 height 18
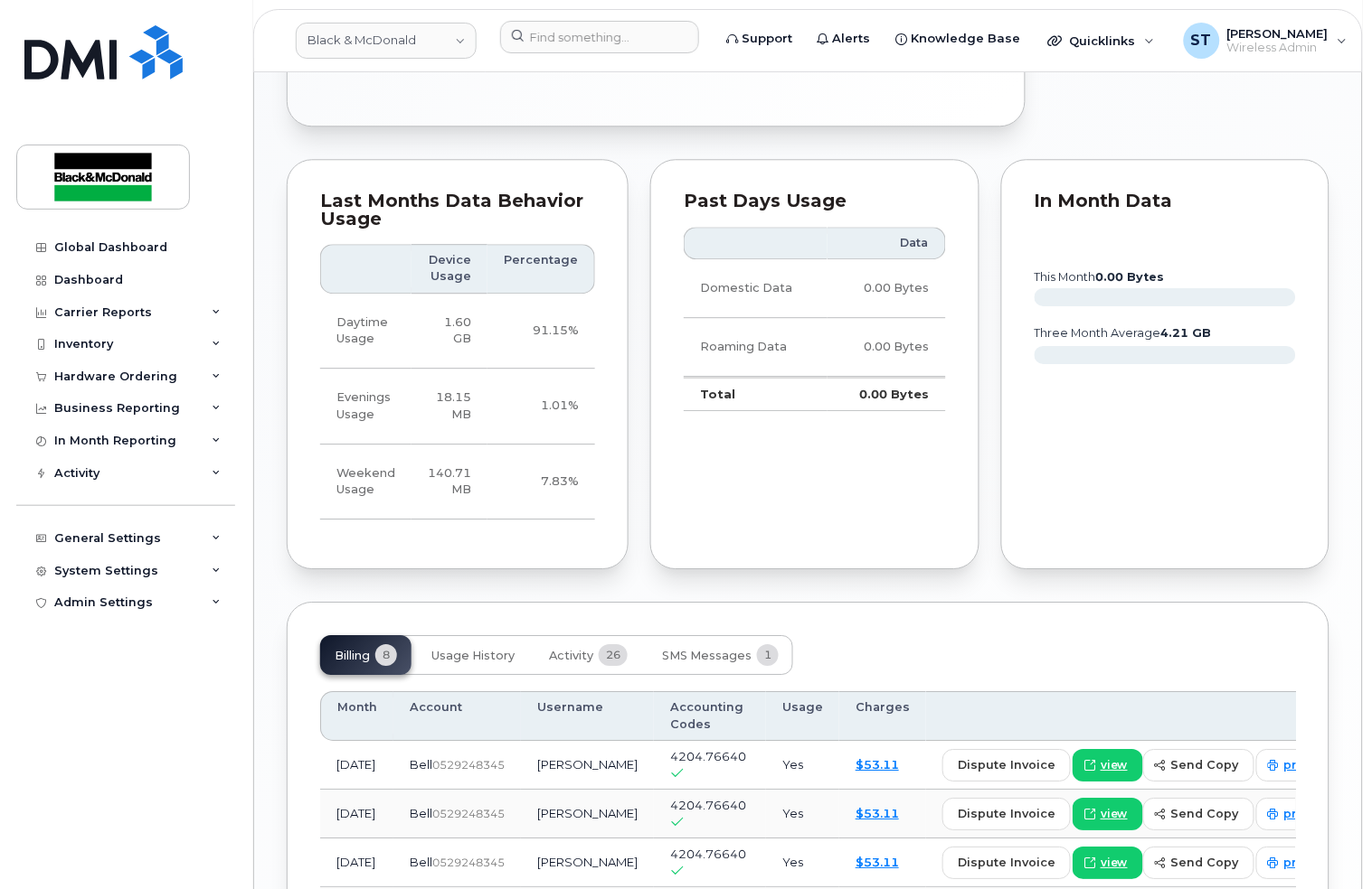
scroll to position [1383, 0]
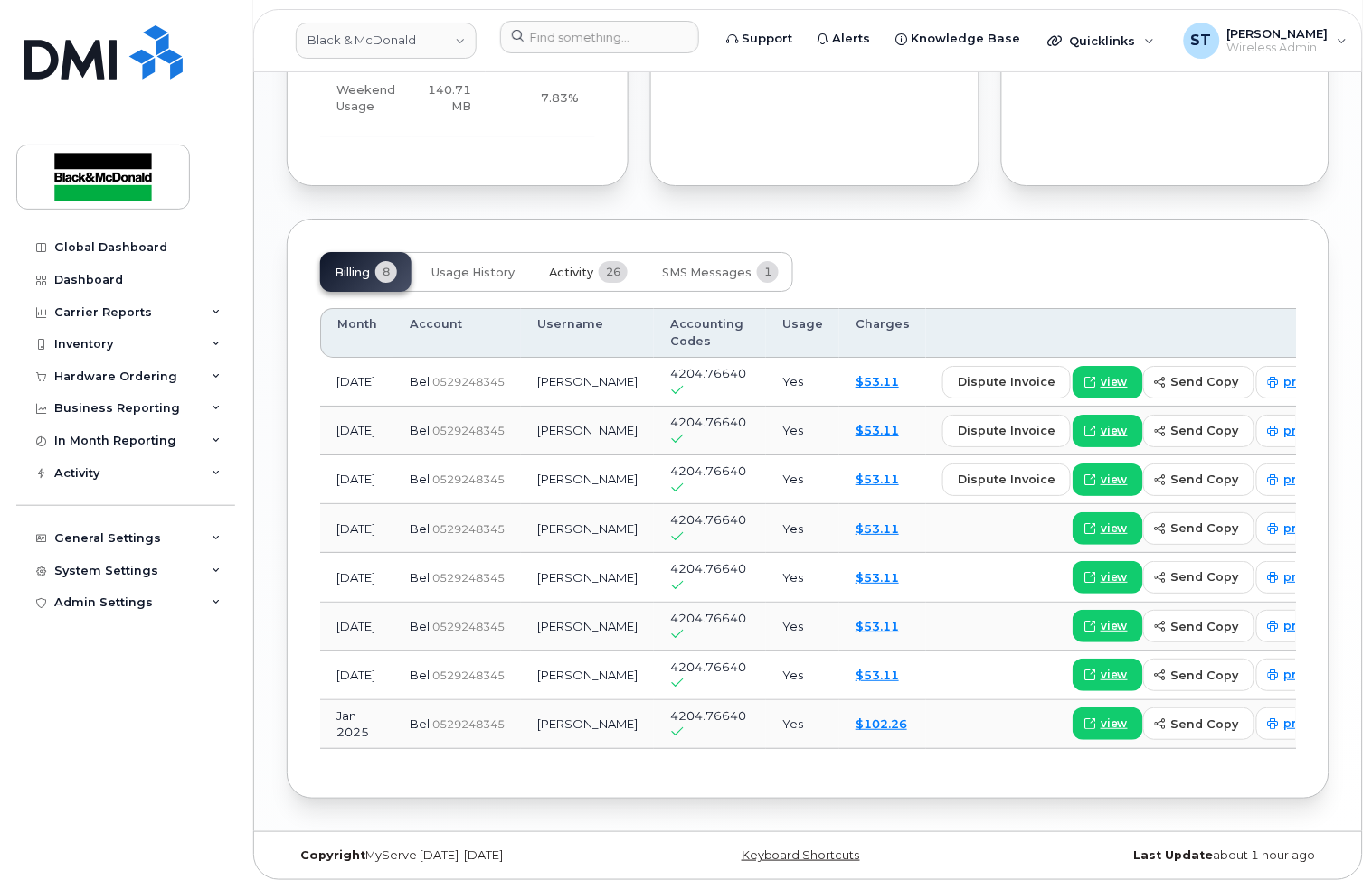
click at [605, 275] on span "26" at bounding box center [614, 272] width 29 height 21
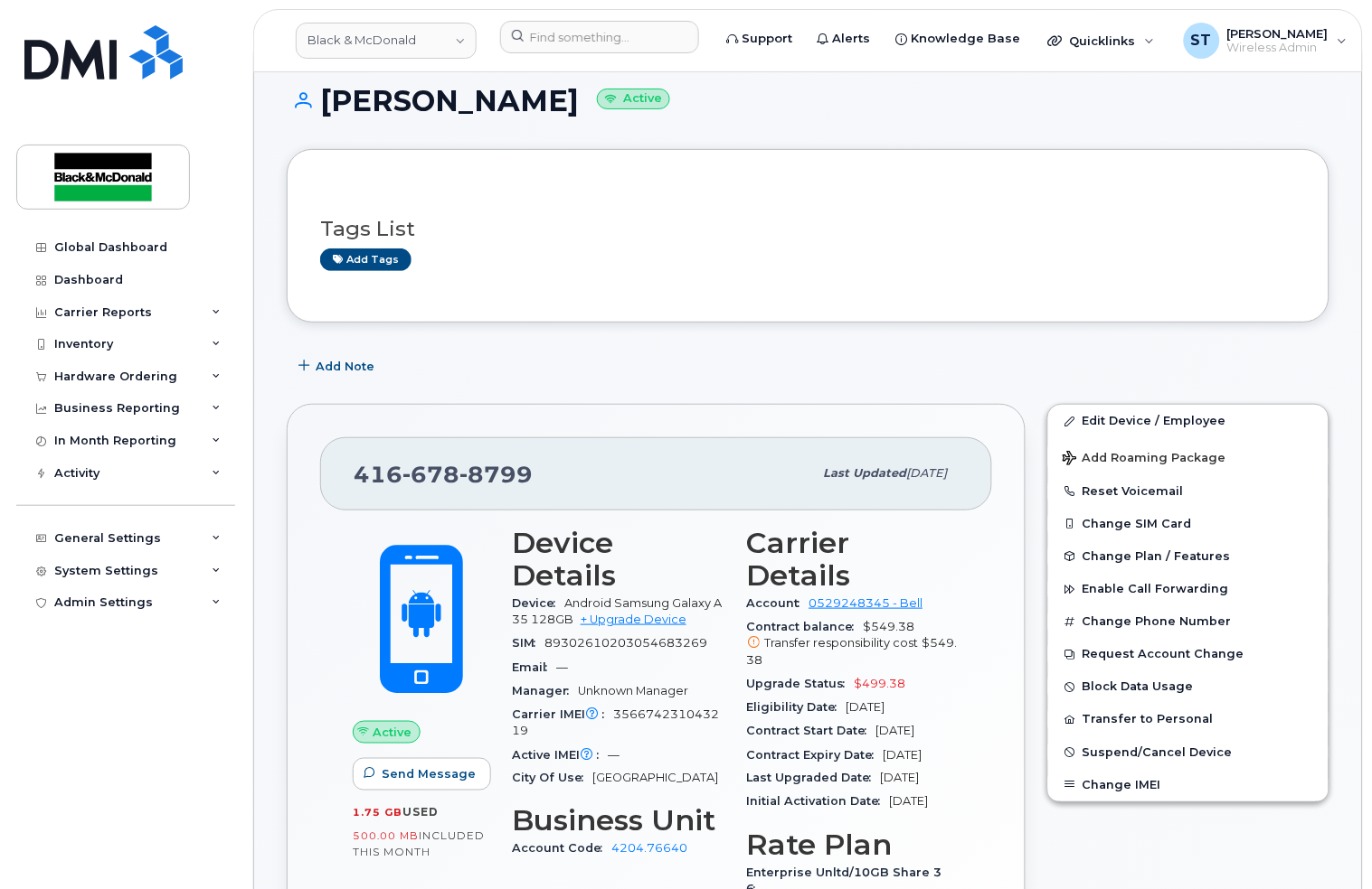
scroll to position [0, 0]
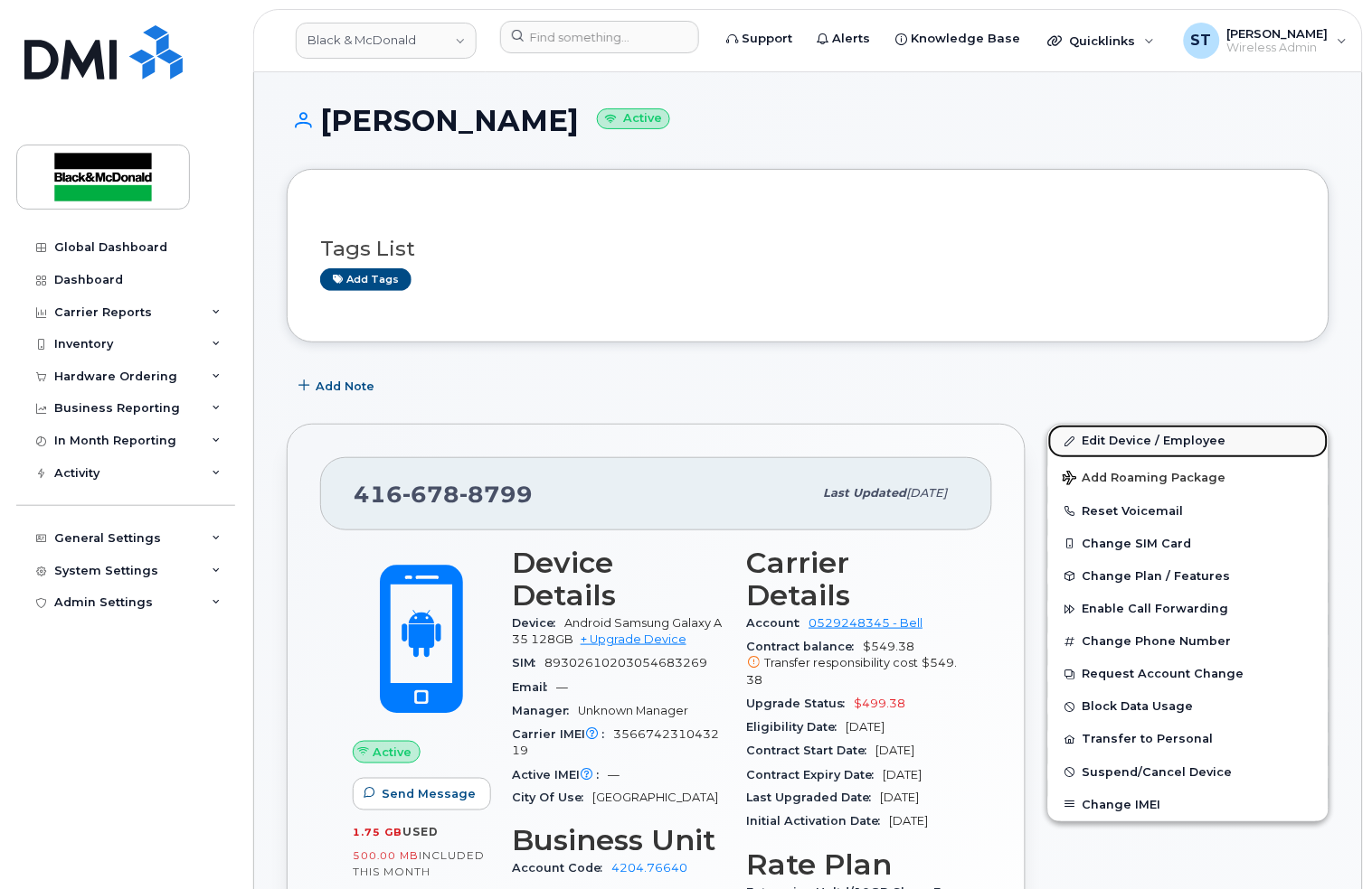
click at [1119, 430] on link "Edit Device / Employee" at bounding box center [1188, 442] width 281 height 33
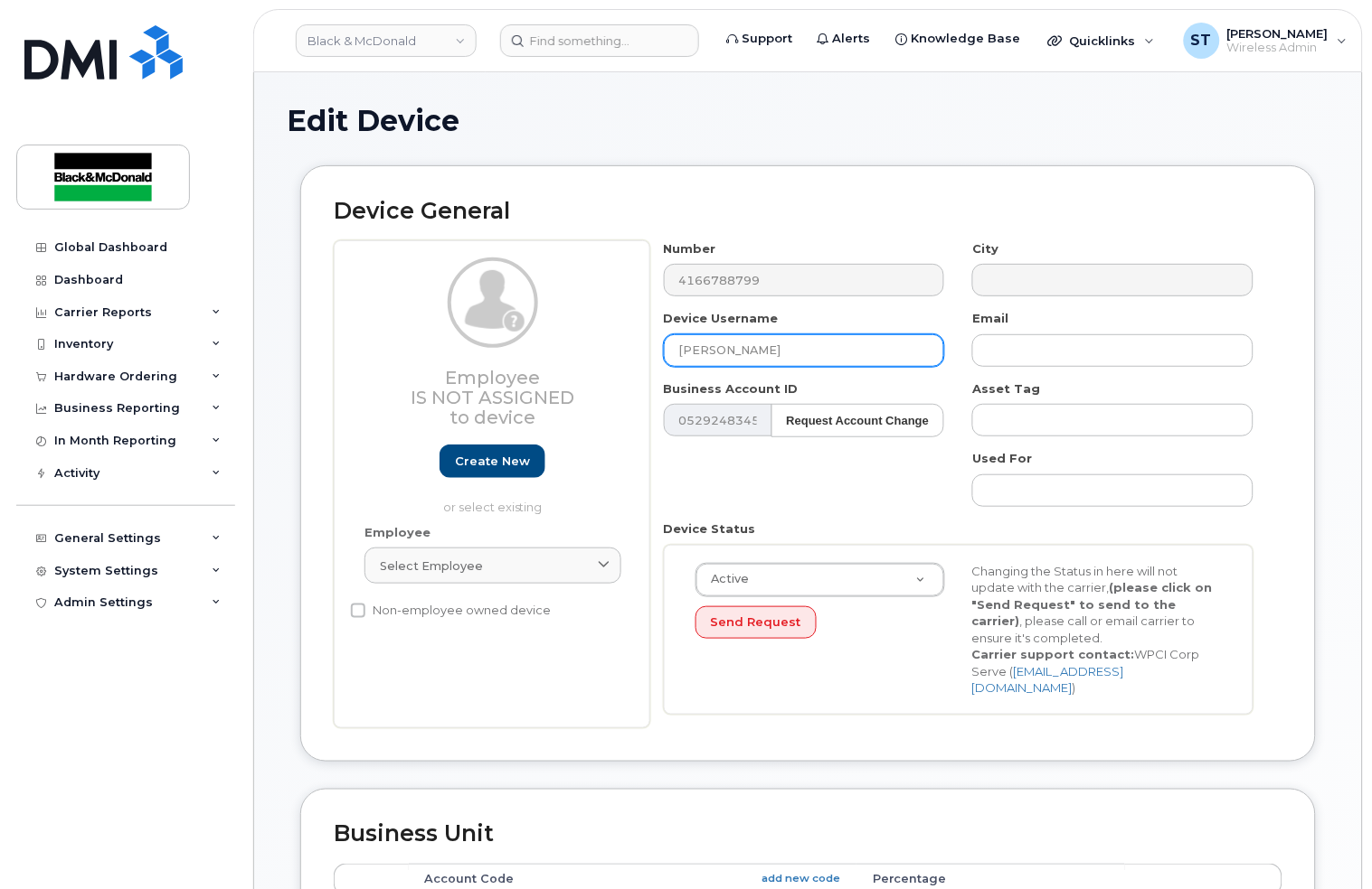
drag, startPoint x: 811, startPoint y: 350, endPoint x: 564, endPoint y: 345, distance: 247.1
click at [564, 345] on div "Employee Is not assigned to device Create new or select existing Employee Selec…" at bounding box center [808, 484] width 949 height 488
paste input "[PERSON_NAME]"
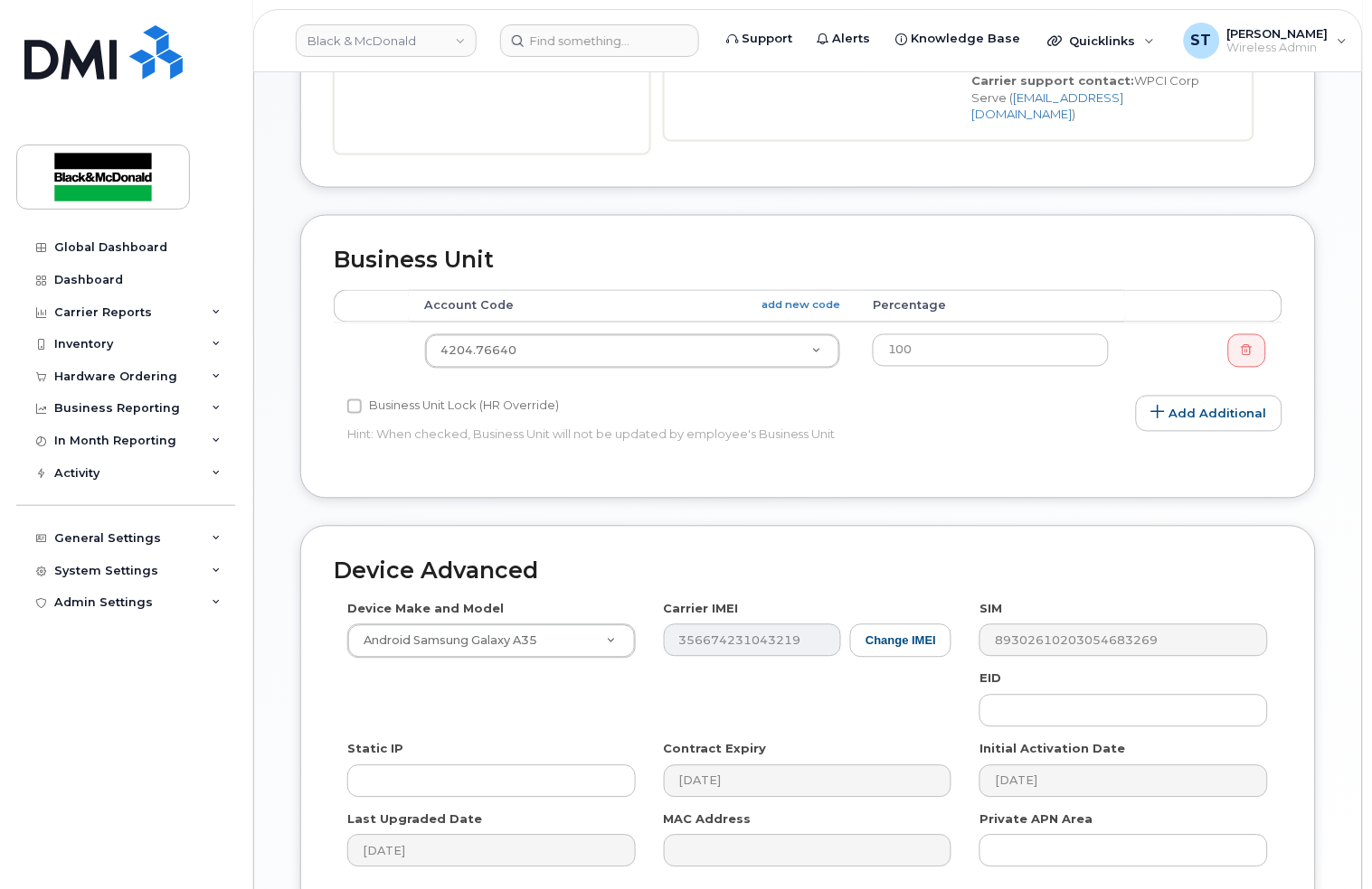
scroll to position [723, 0]
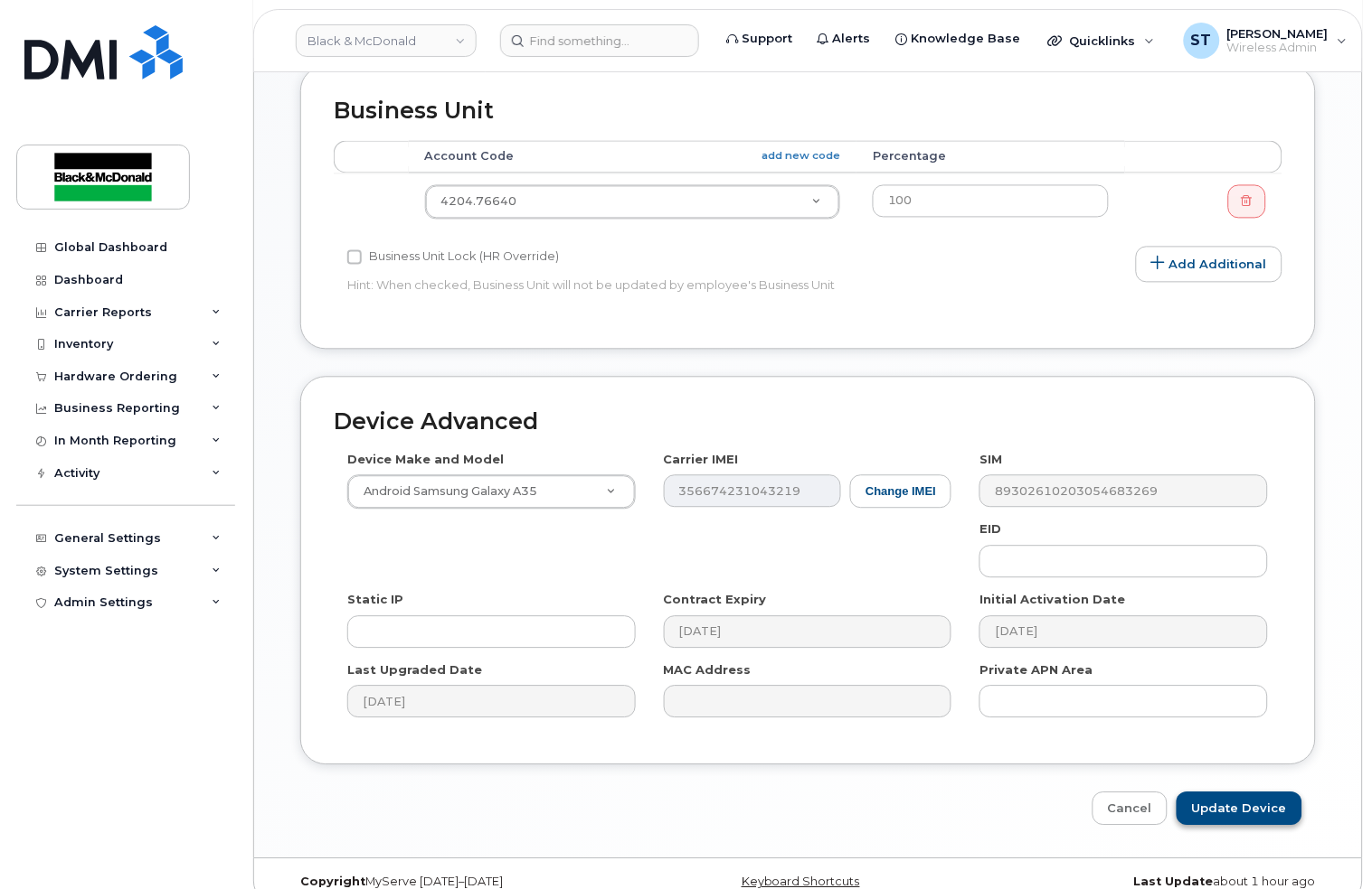
type input "[PERSON_NAME]"
click at [1257, 795] on input "Update Device" at bounding box center [1239, 809] width 125 height 33
type input "Saving..."
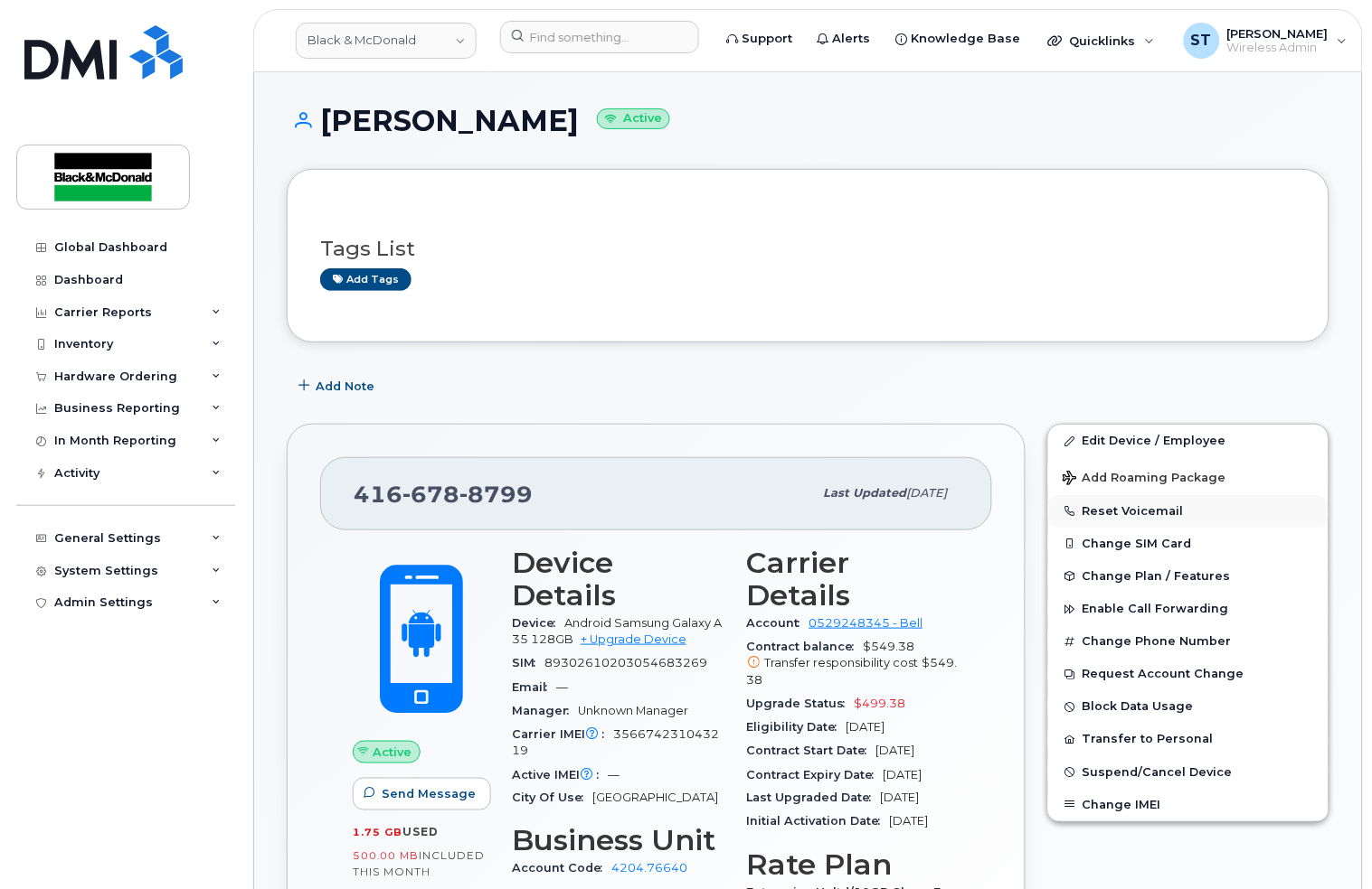
click at [1125, 514] on button "Reset Voicemail" at bounding box center [1188, 511] width 281 height 33
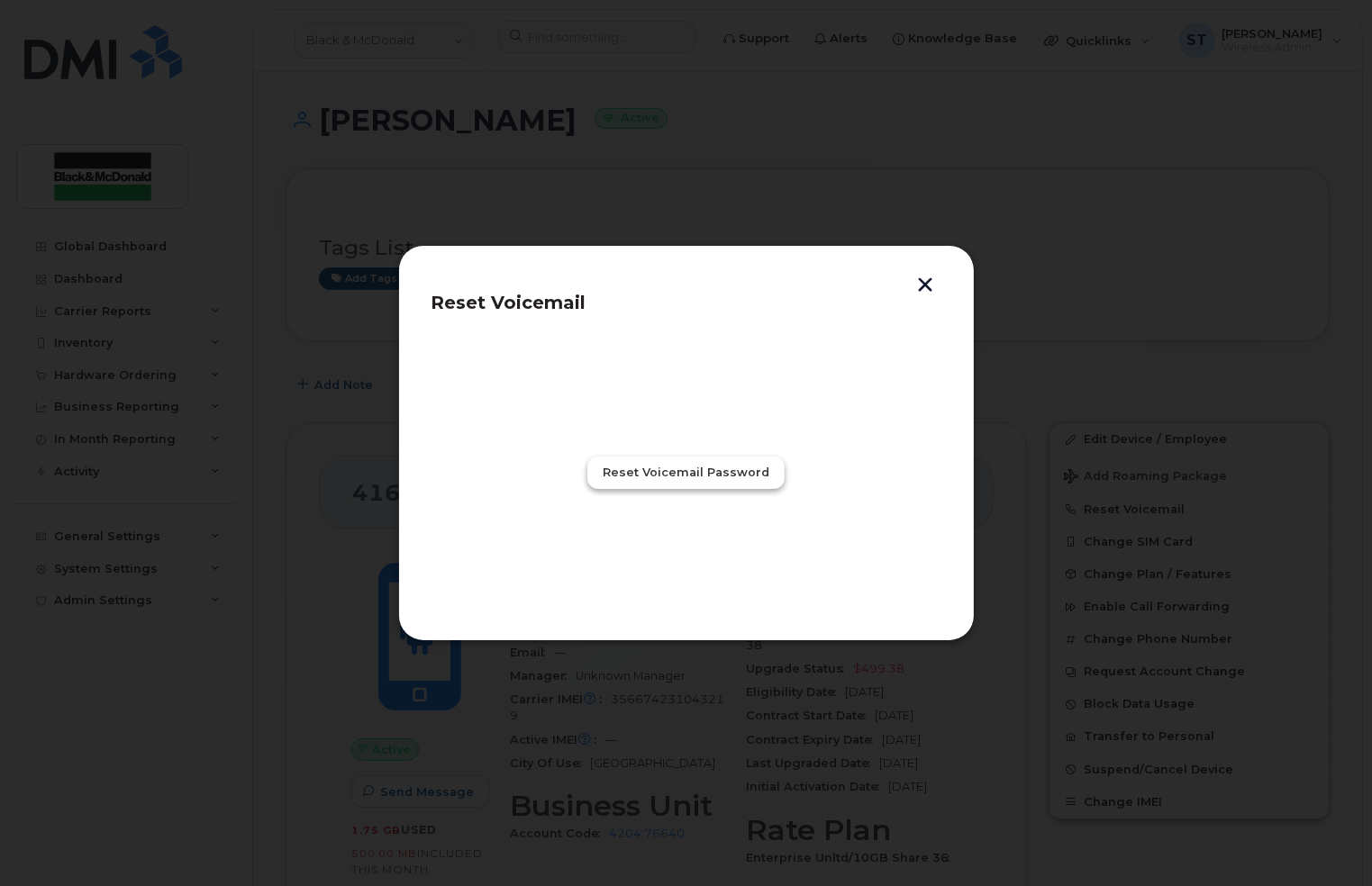
click at [633, 479] on span "Reset Voicemail Password" at bounding box center [686, 473] width 166 height 17
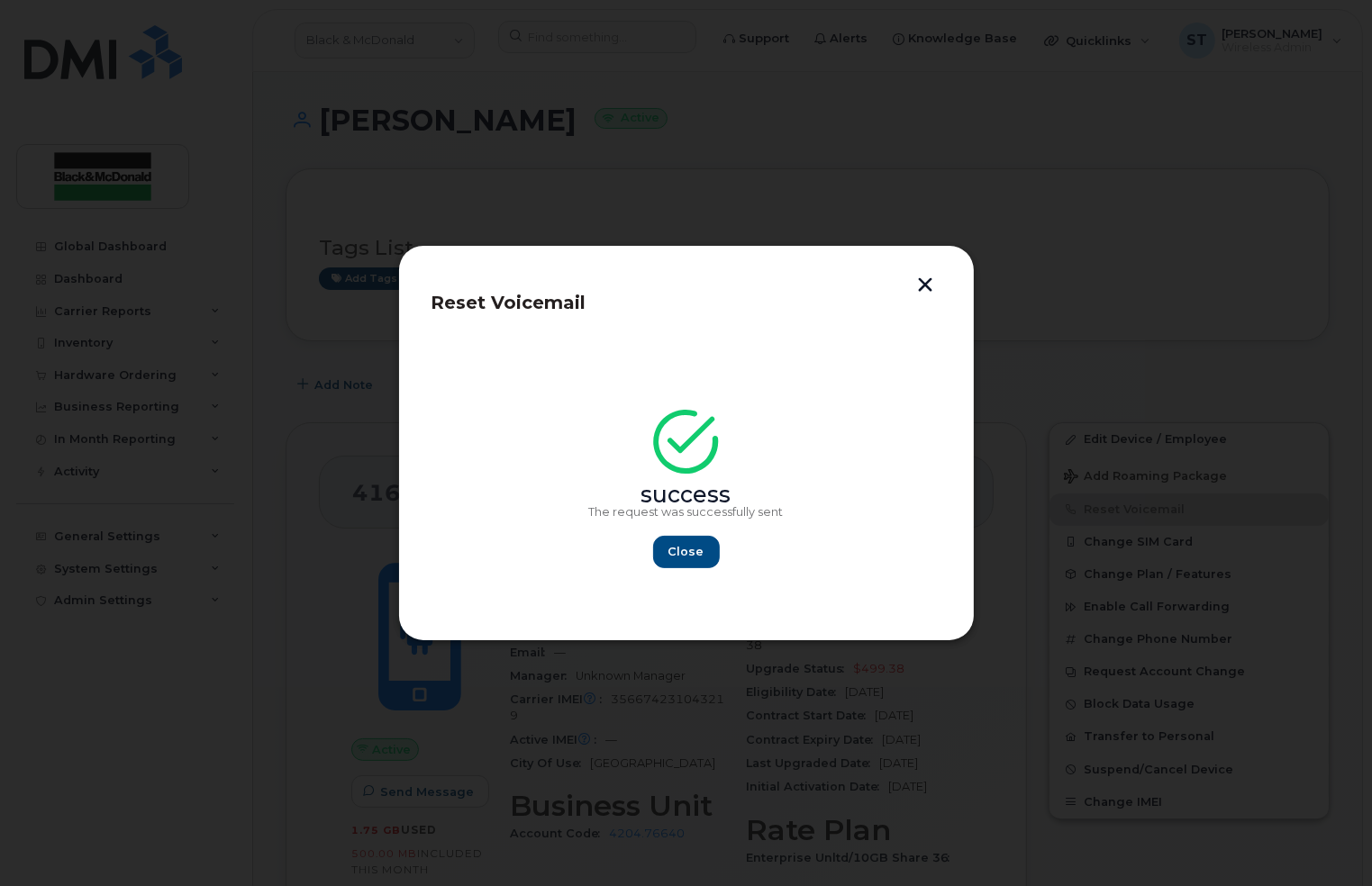
click at [920, 286] on button "button" at bounding box center [926, 287] width 27 height 19
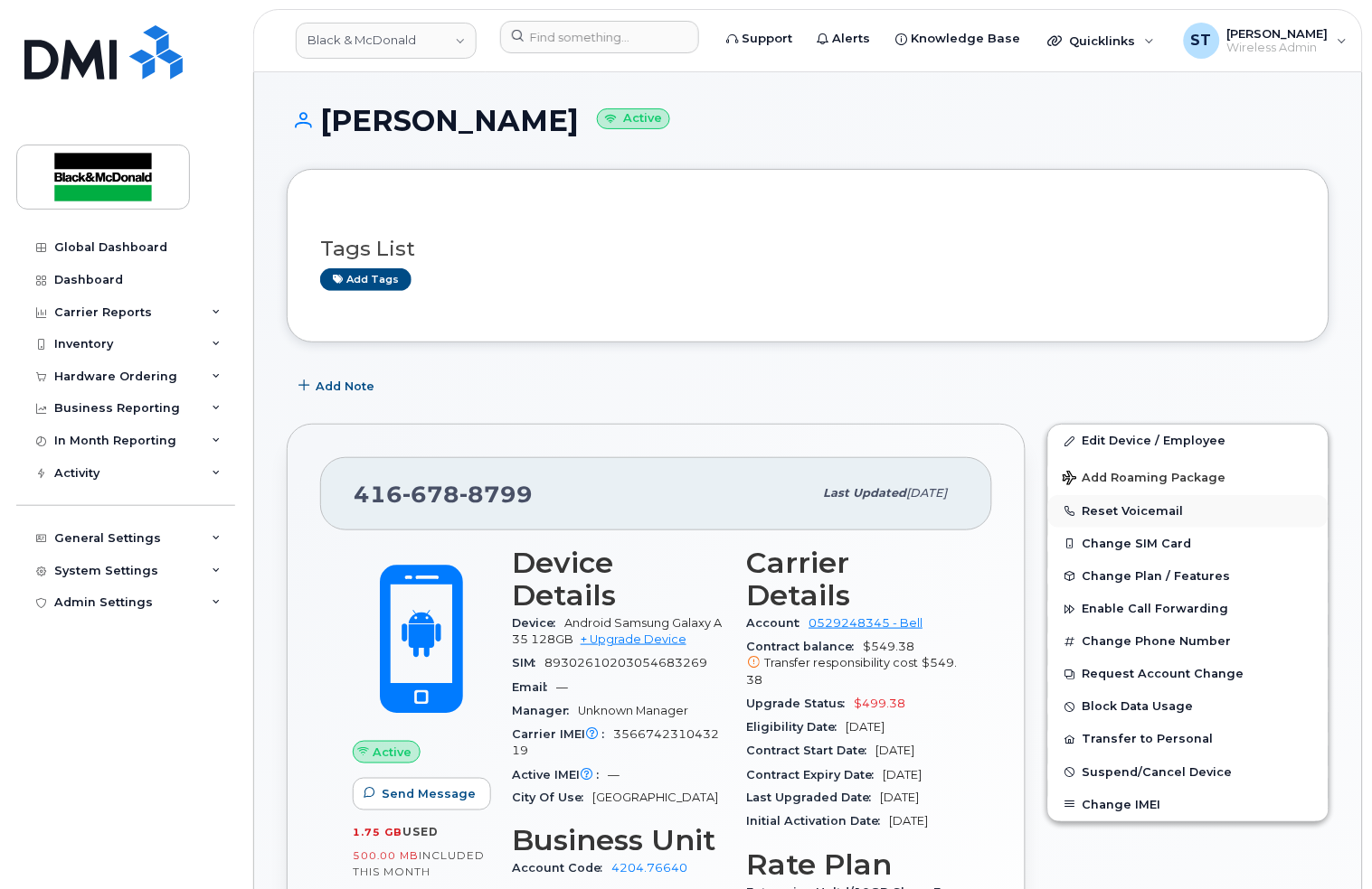
click at [1146, 506] on button "Reset Voicemail" at bounding box center [1188, 511] width 281 height 33
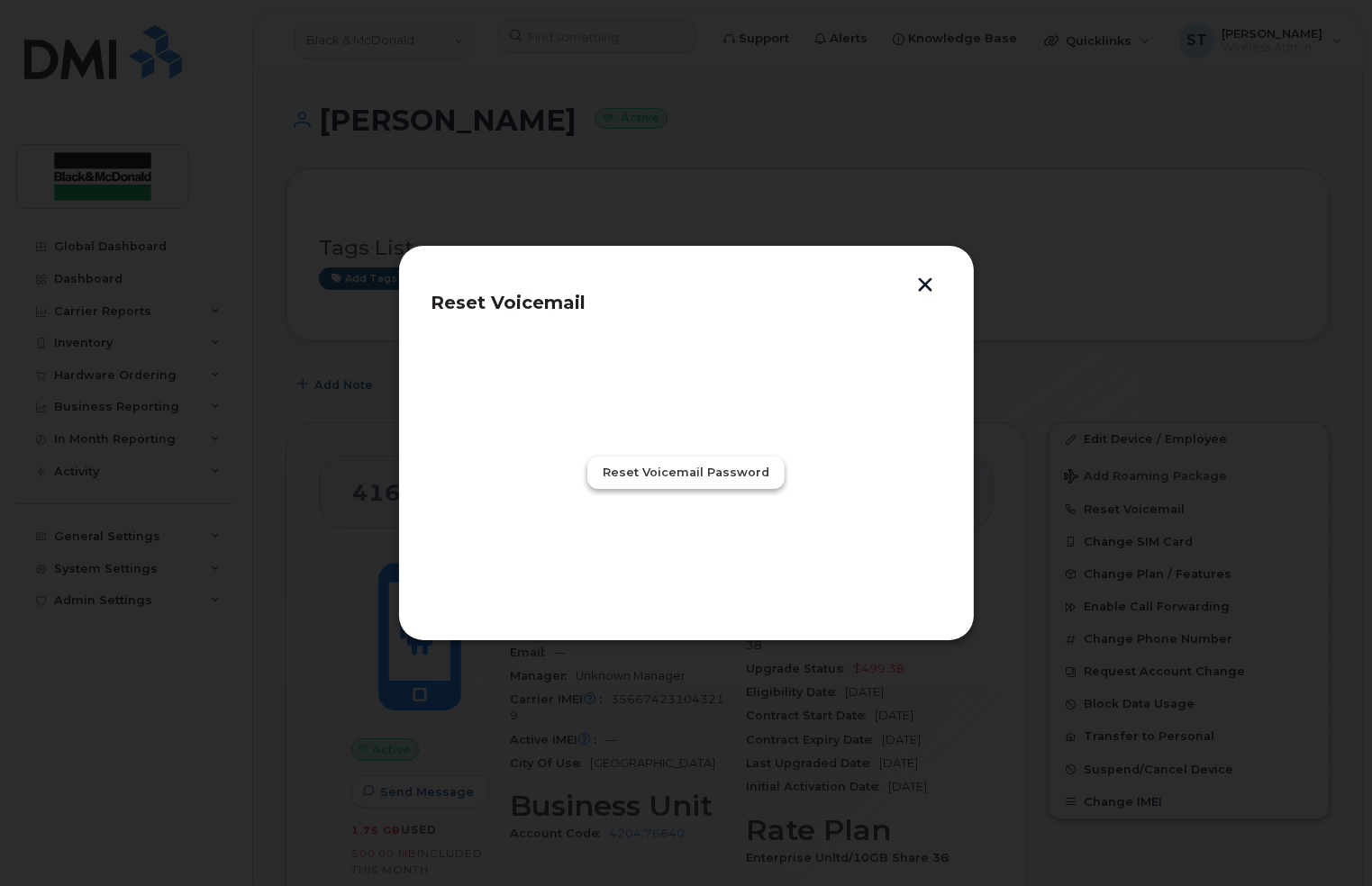
click at [632, 479] on span "Reset Voicemail Password" at bounding box center [686, 473] width 166 height 17
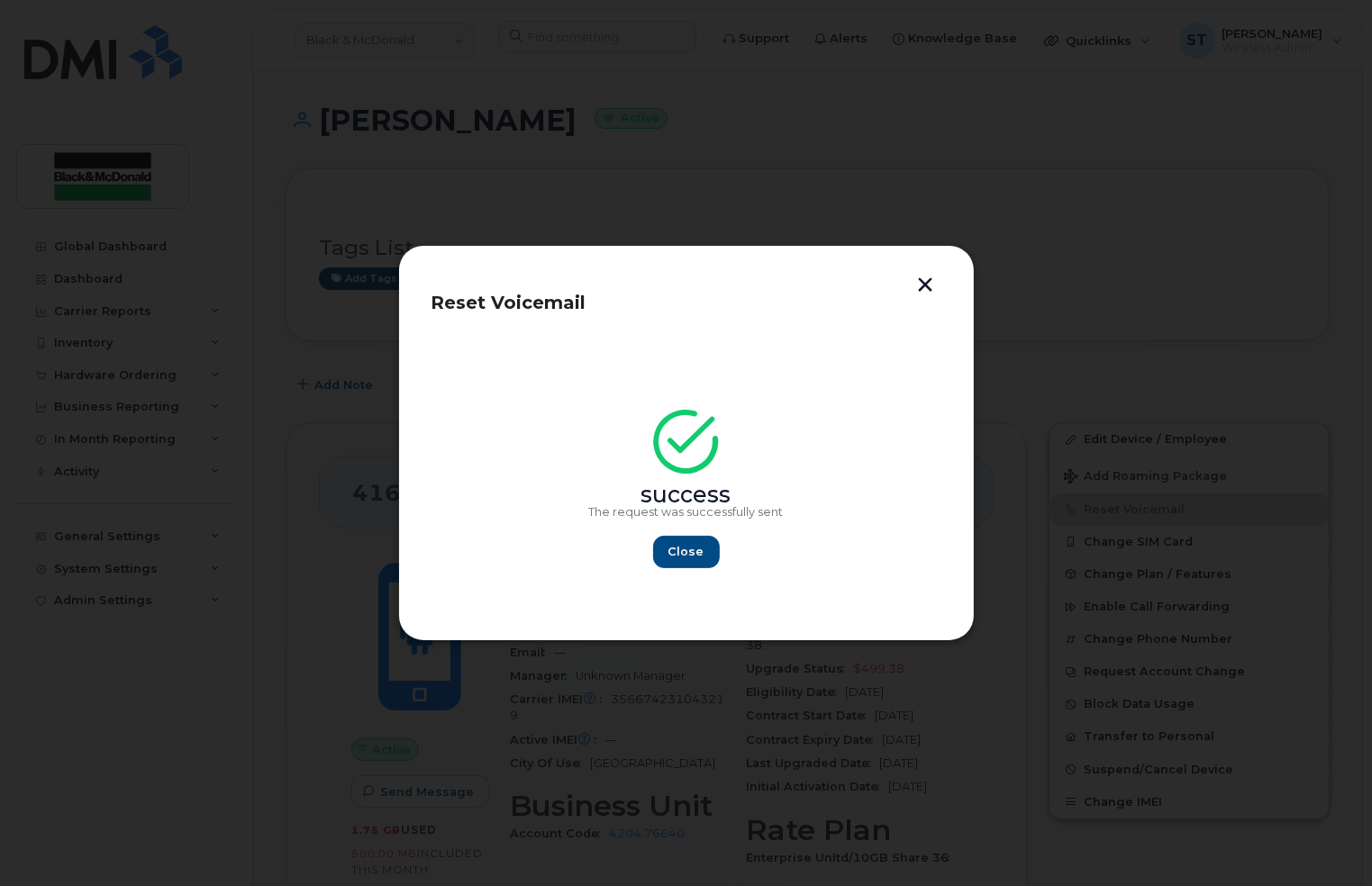
click at [929, 295] on header "Reset Voicemail" at bounding box center [686, 308] width 510 height 59
click at [923, 286] on button "button" at bounding box center [926, 287] width 27 height 19
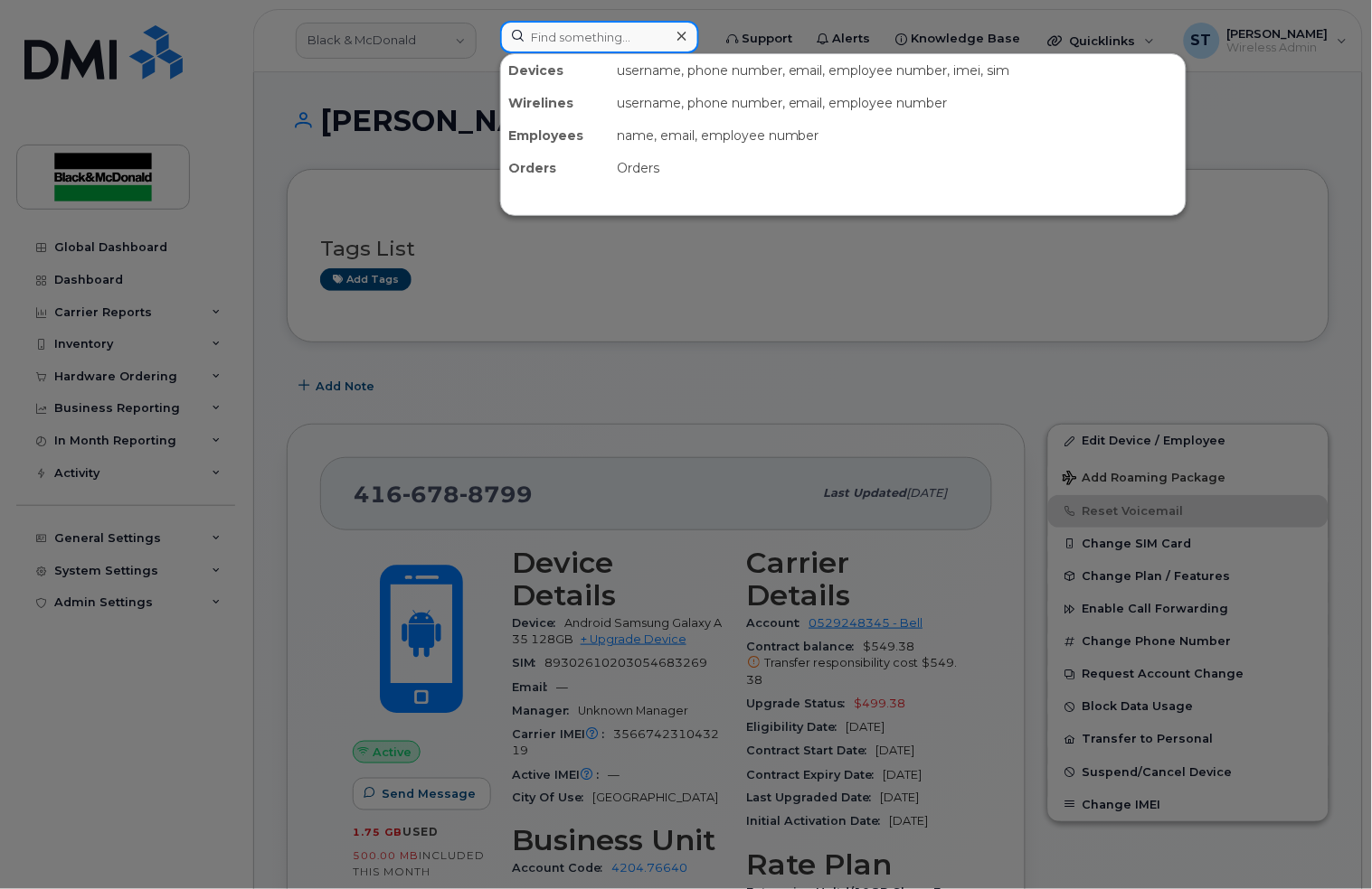
click at [528, 31] on input at bounding box center [599, 37] width 199 height 33
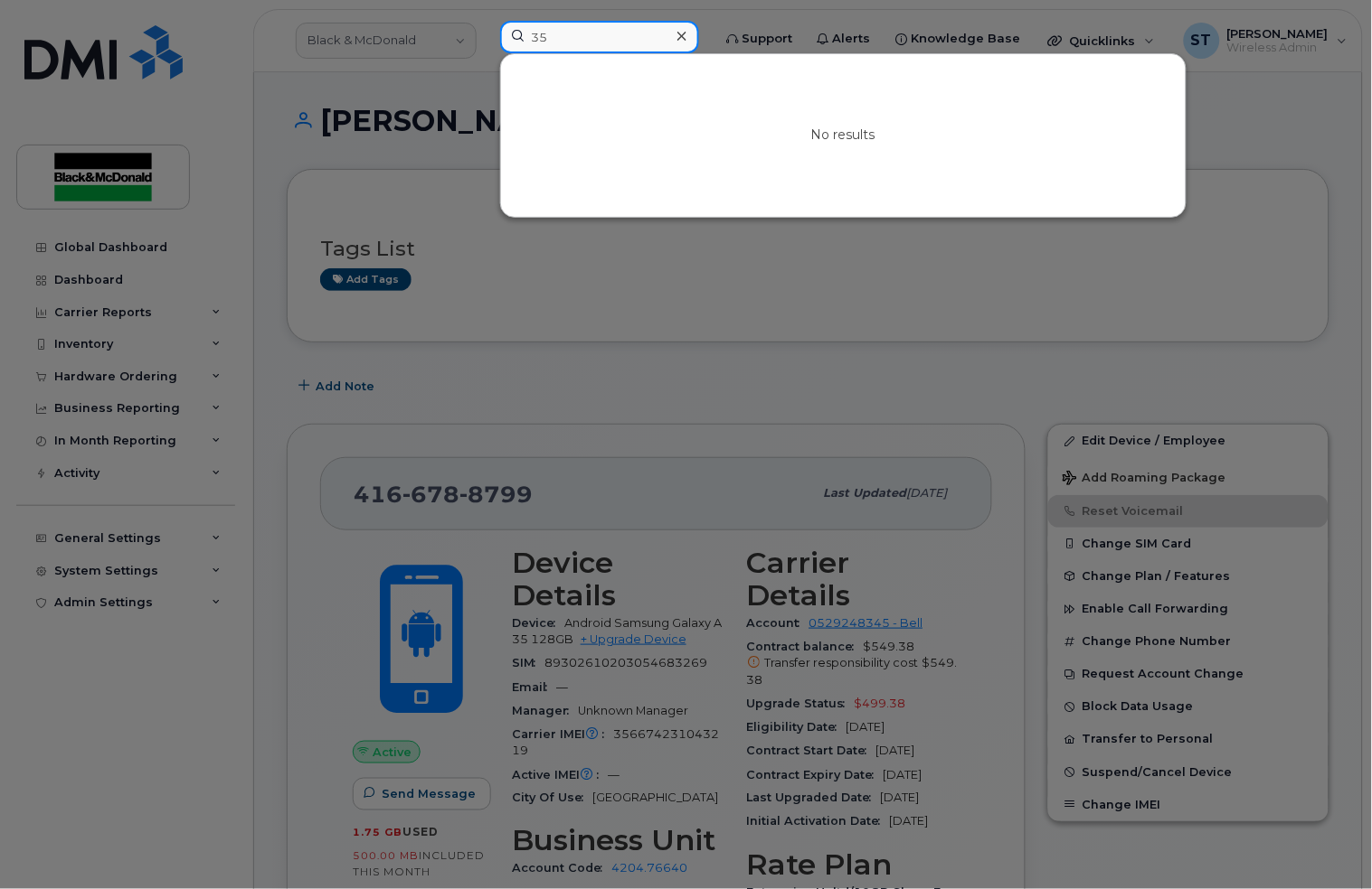
type input "3"
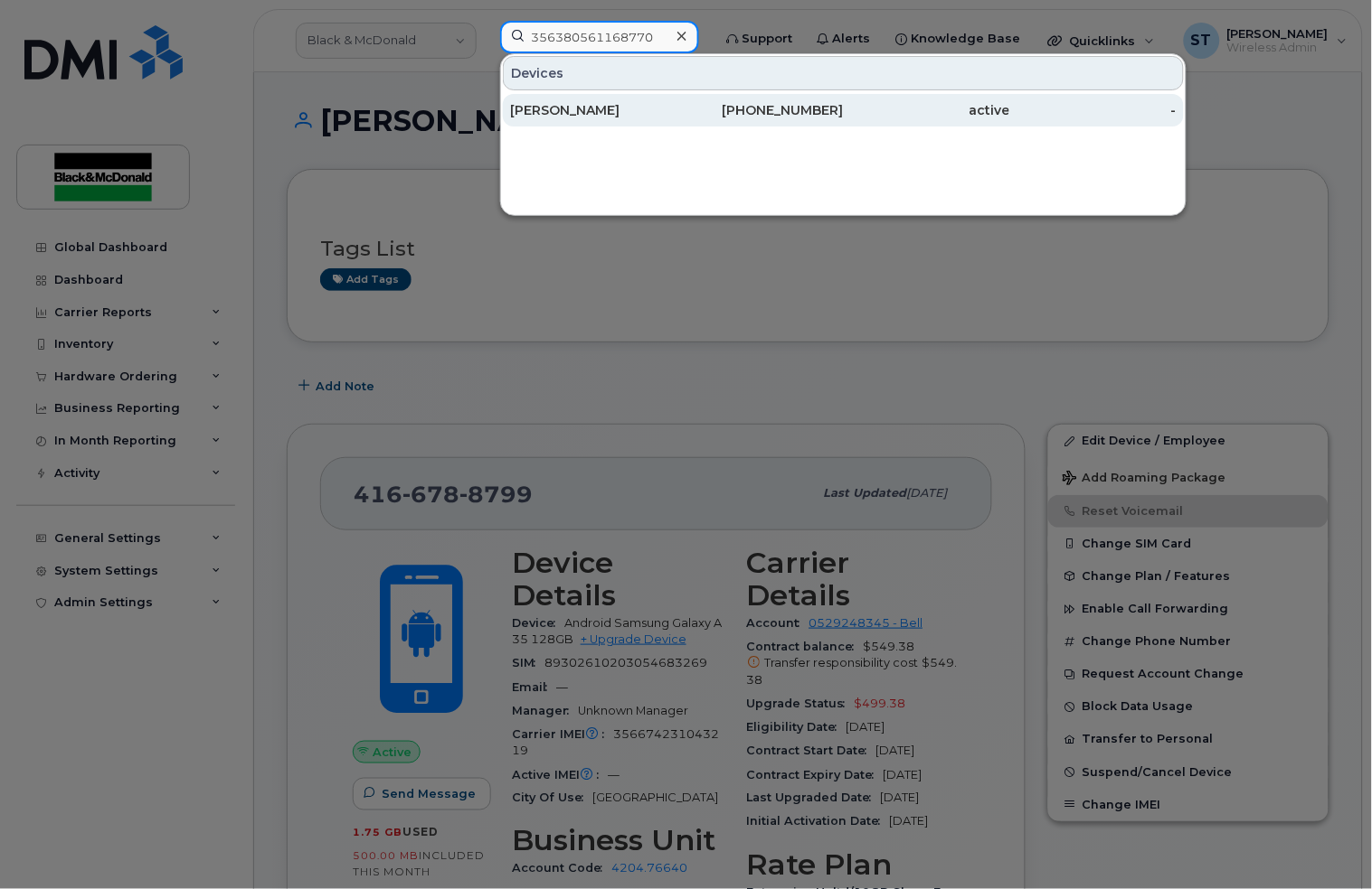
type input "356380561168770"
click at [581, 113] on div "JORDON REAUME" at bounding box center [592, 110] width 166 height 18
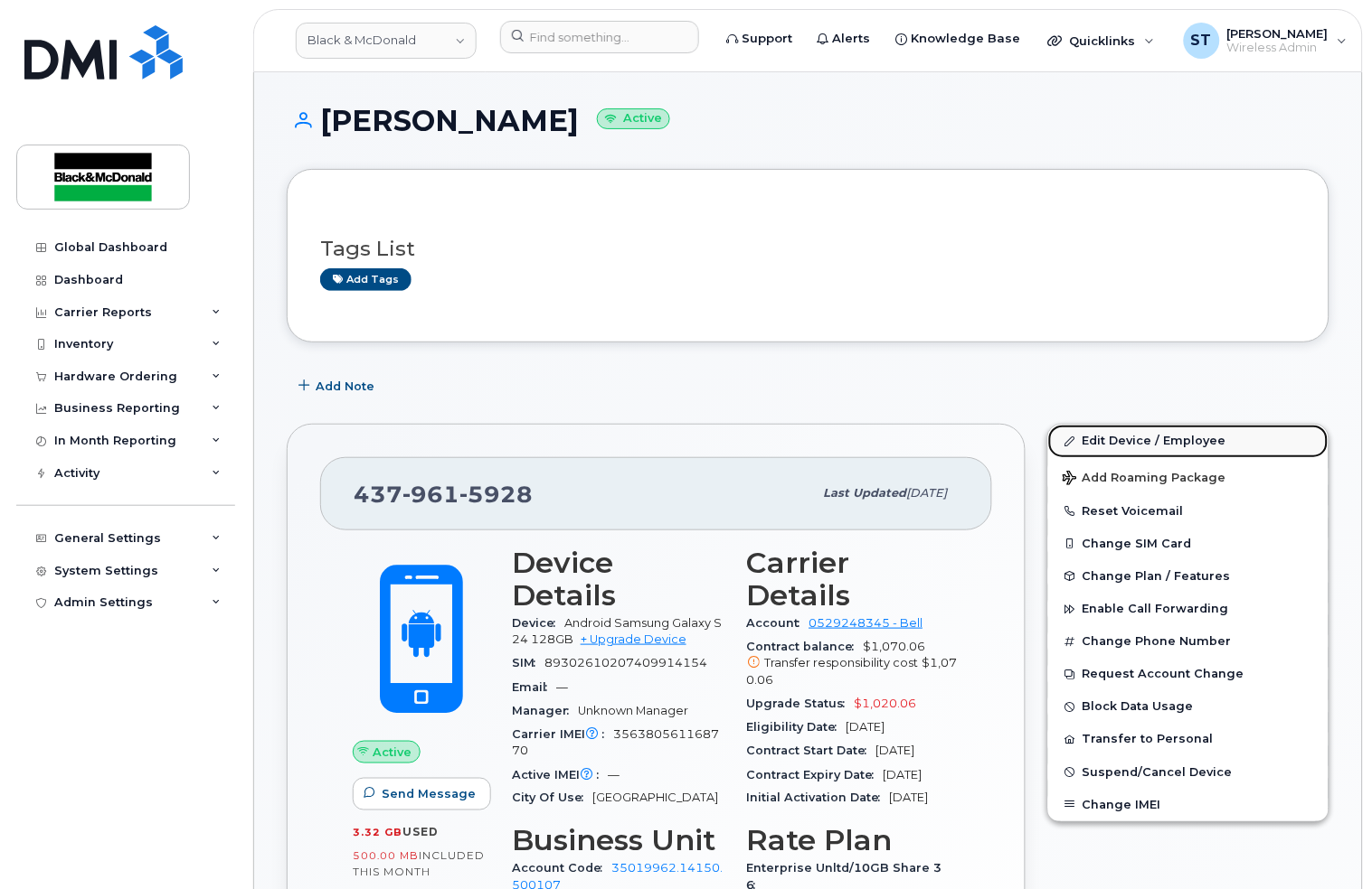
drag, startPoint x: 1152, startPoint y: 446, endPoint x: 1139, endPoint y: 435, distance: 17.0
click at [1152, 446] on link "Edit Device / Employee" at bounding box center [1188, 442] width 281 height 33
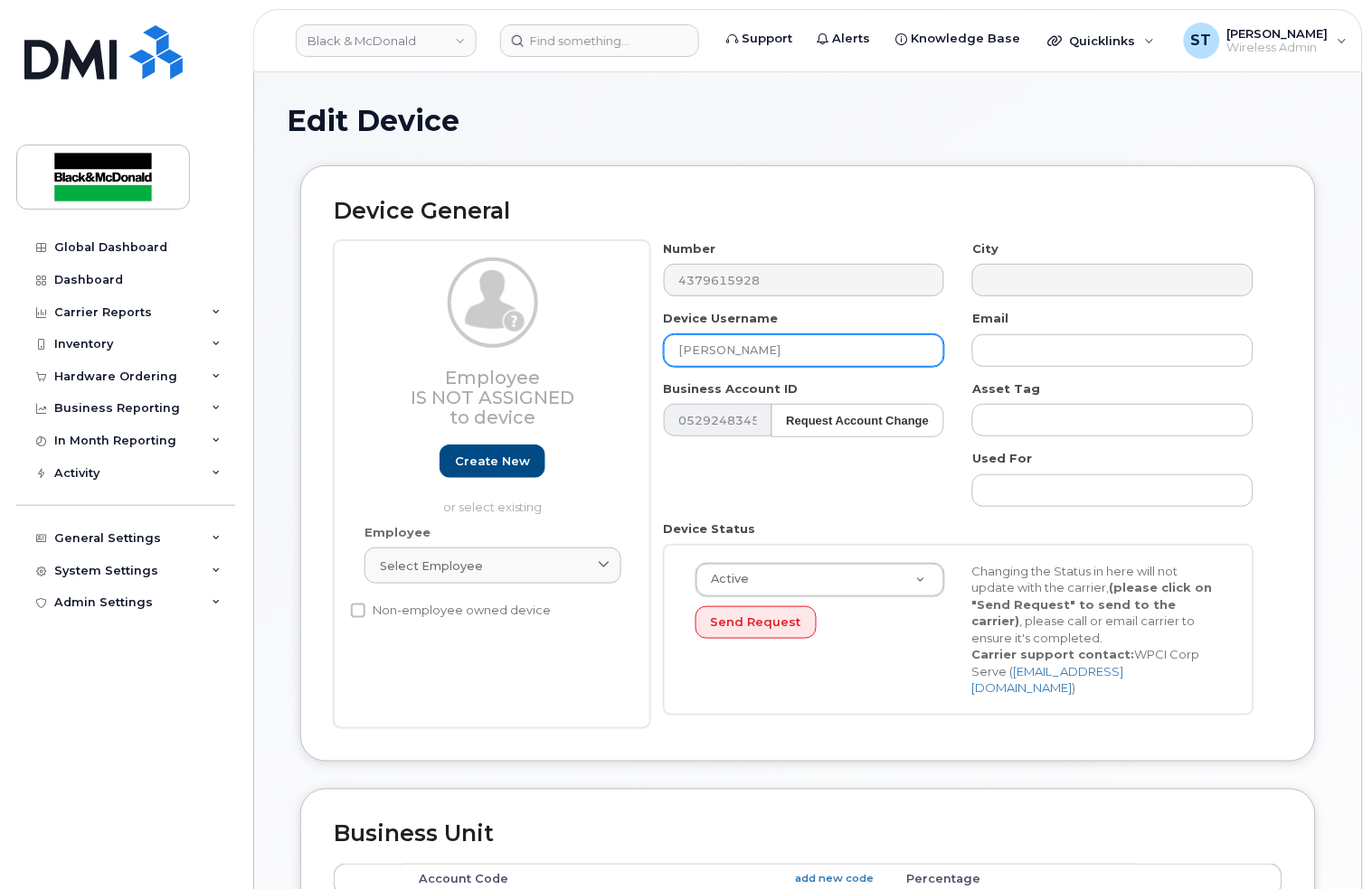
drag, startPoint x: 812, startPoint y: 349, endPoint x: 600, endPoint y: 349, distance: 212.0
click at [600, 349] on div "Employee Is not assigned to device Create new or select existing Employee Selec…" at bounding box center [808, 484] width 949 height 488
paste input "[PERSON_NAME]"
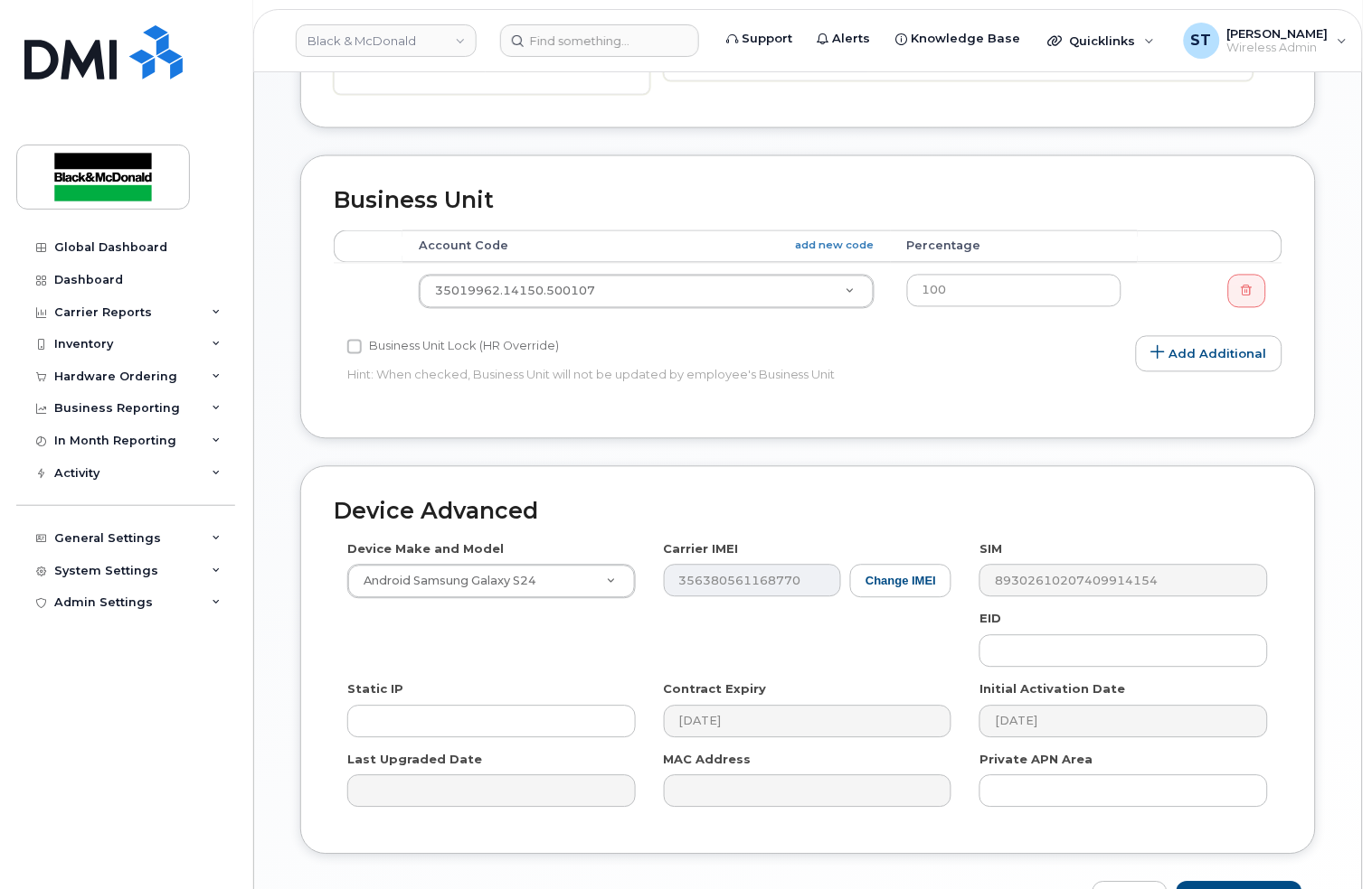
scroll to position [734, 0]
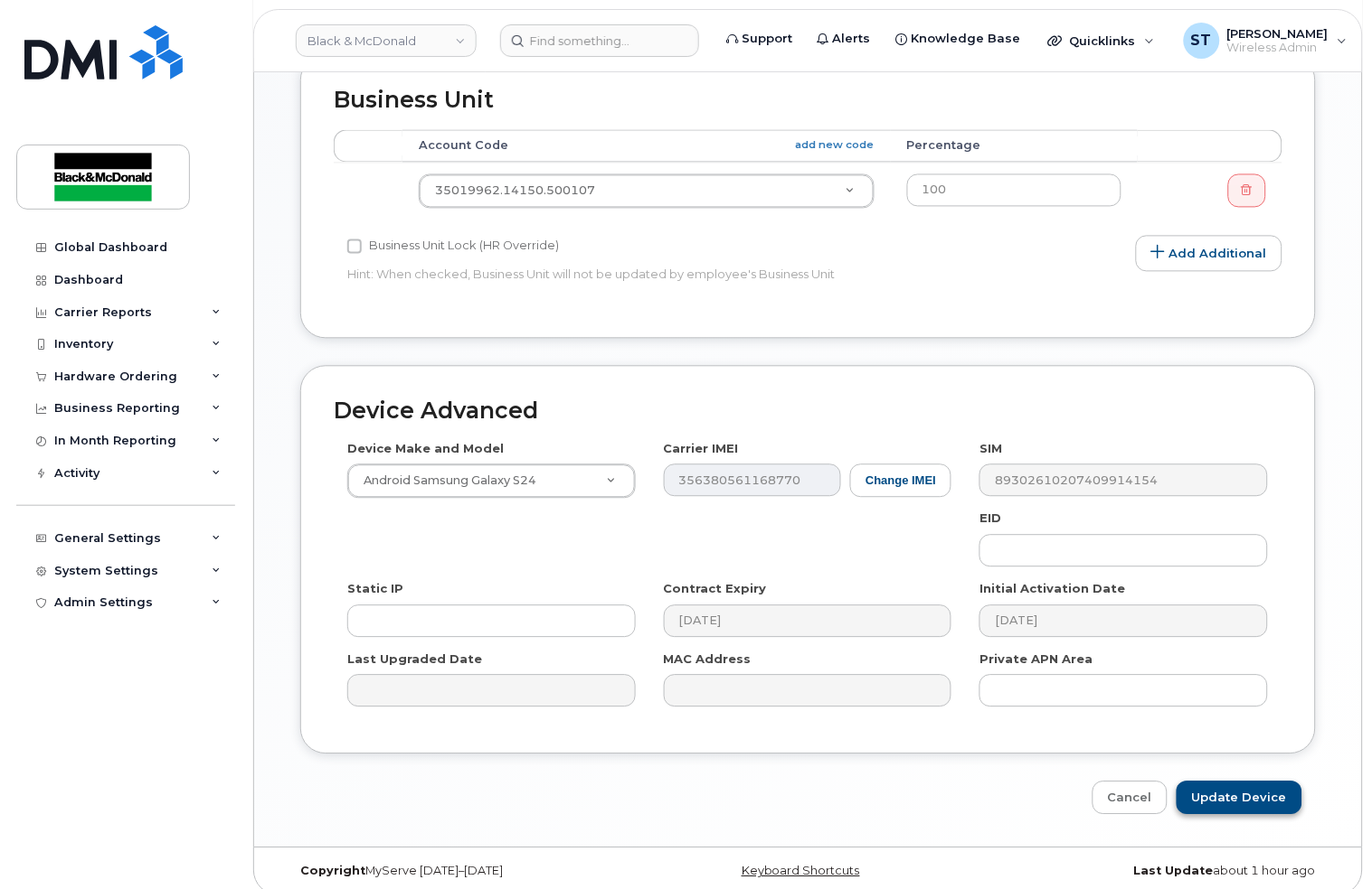
type input "[PERSON_NAME]"
click at [1221, 784] on input "Update Device" at bounding box center [1239, 799] width 125 height 33
type input "Saving..."
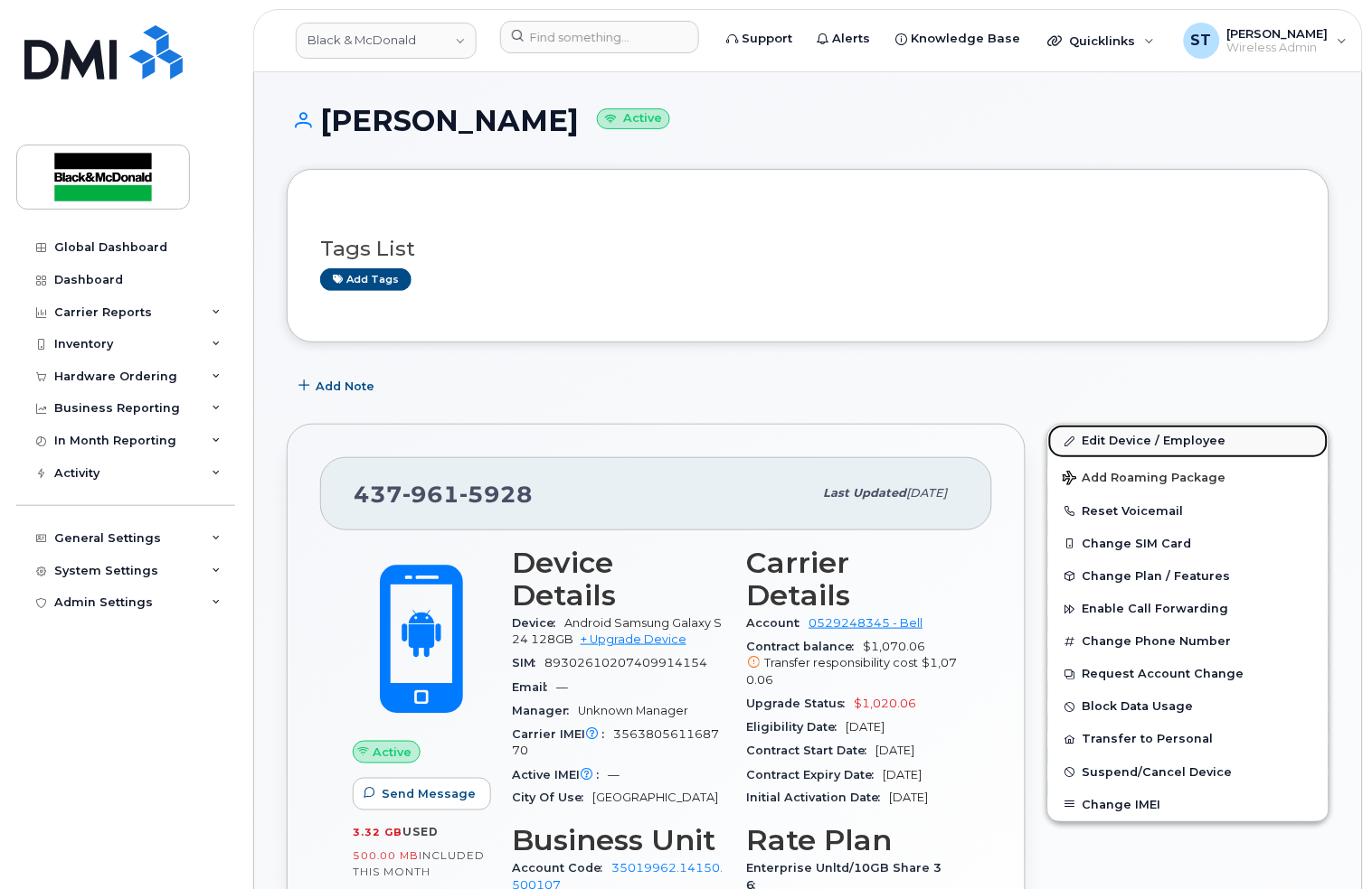
click at [1149, 434] on link "Edit Device / Employee" at bounding box center [1188, 442] width 281 height 33
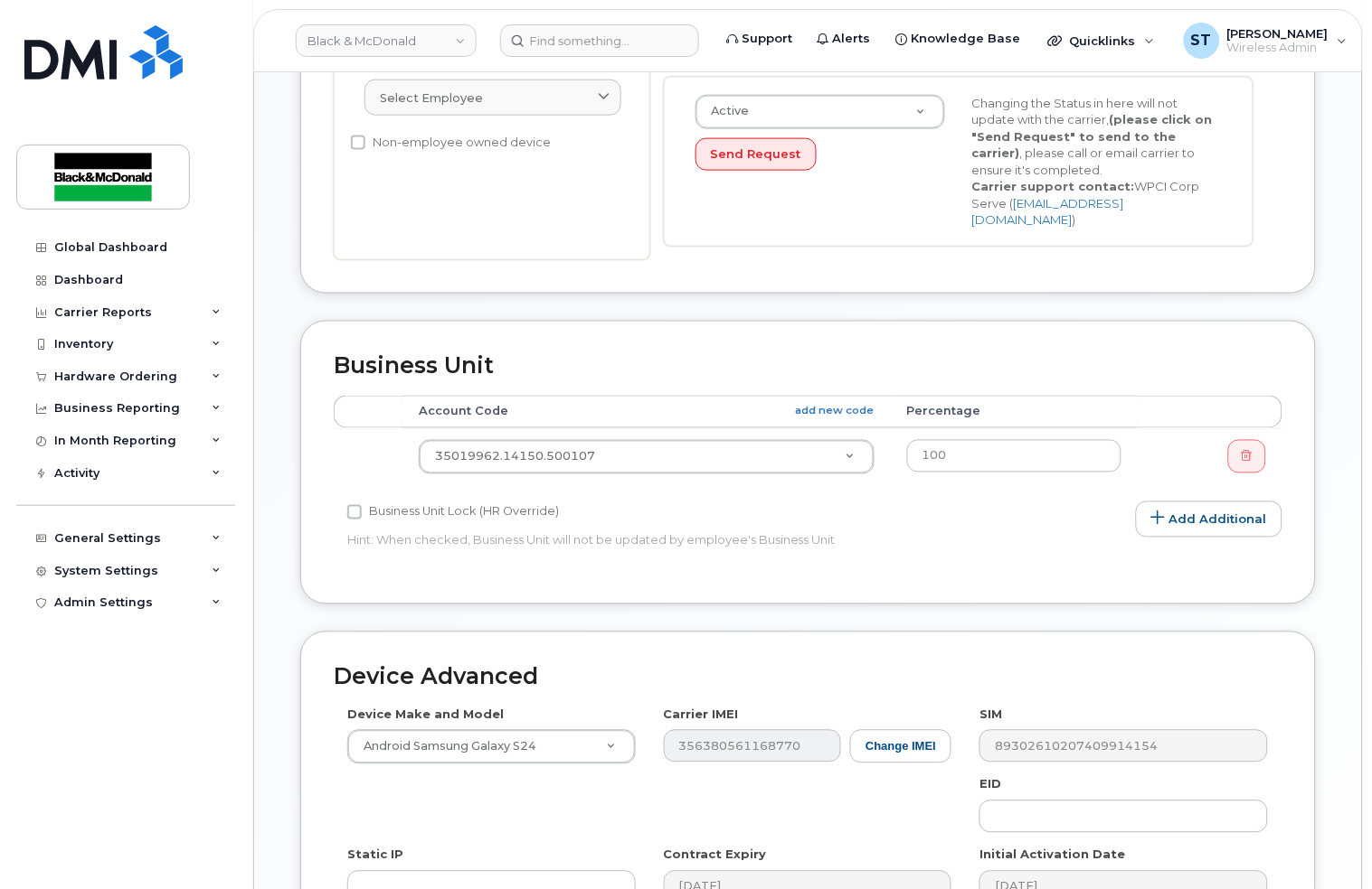
scroll to position [734, 0]
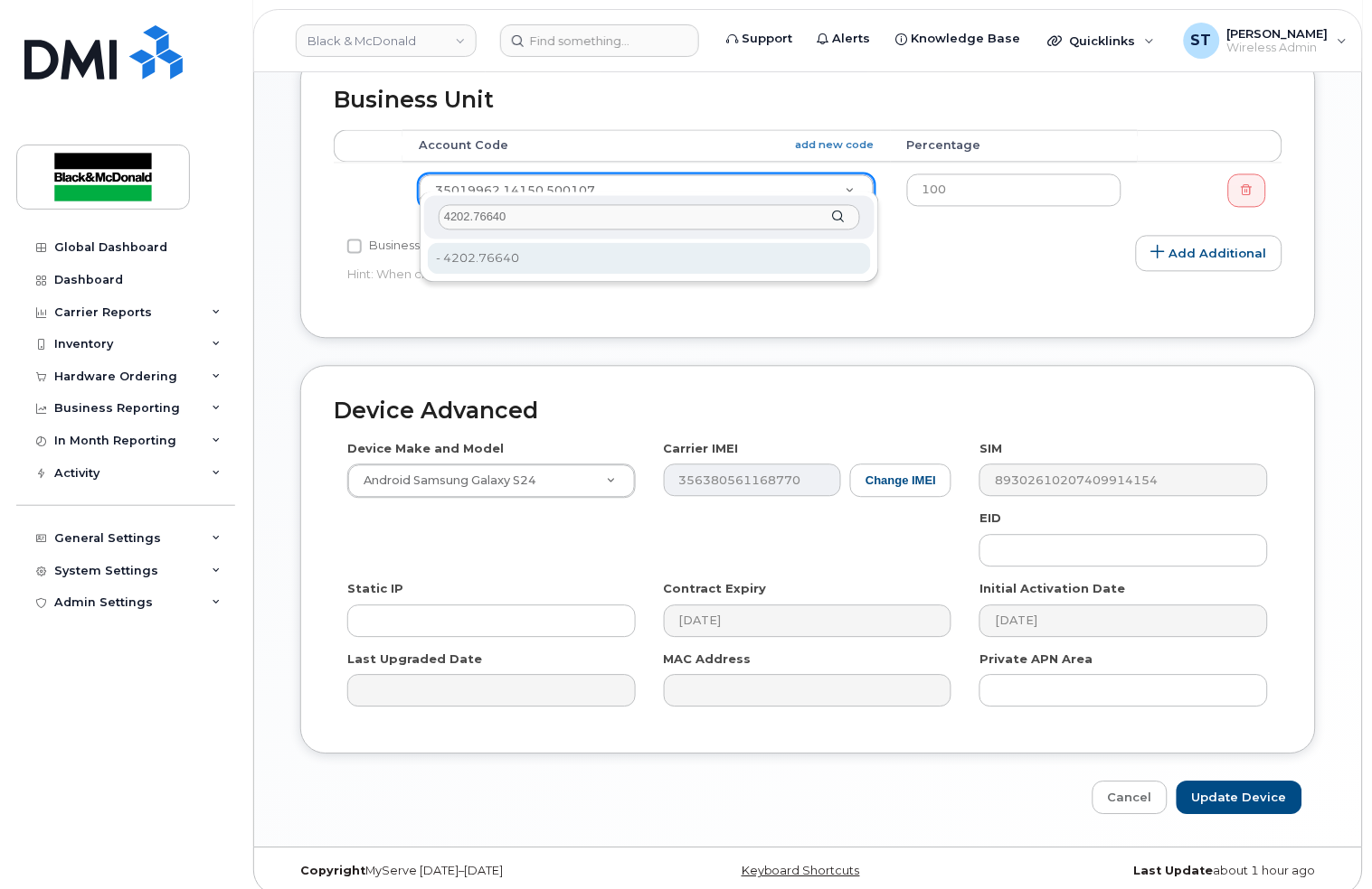
type input "4202.76640"
type input "81164"
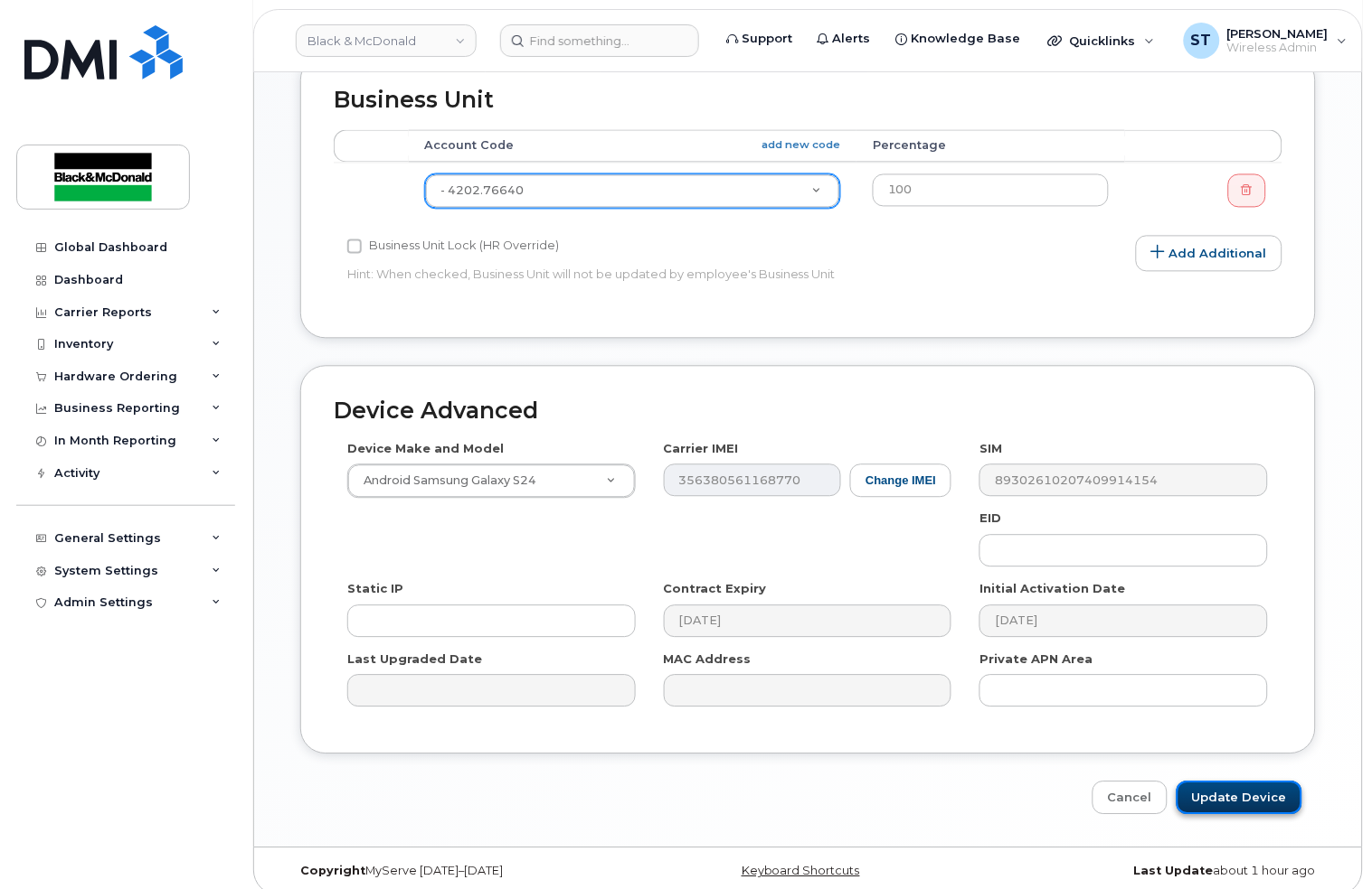
click at [1236, 785] on input "Update Device" at bounding box center [1239, 799] width 125 height 33
type input "Saving..."
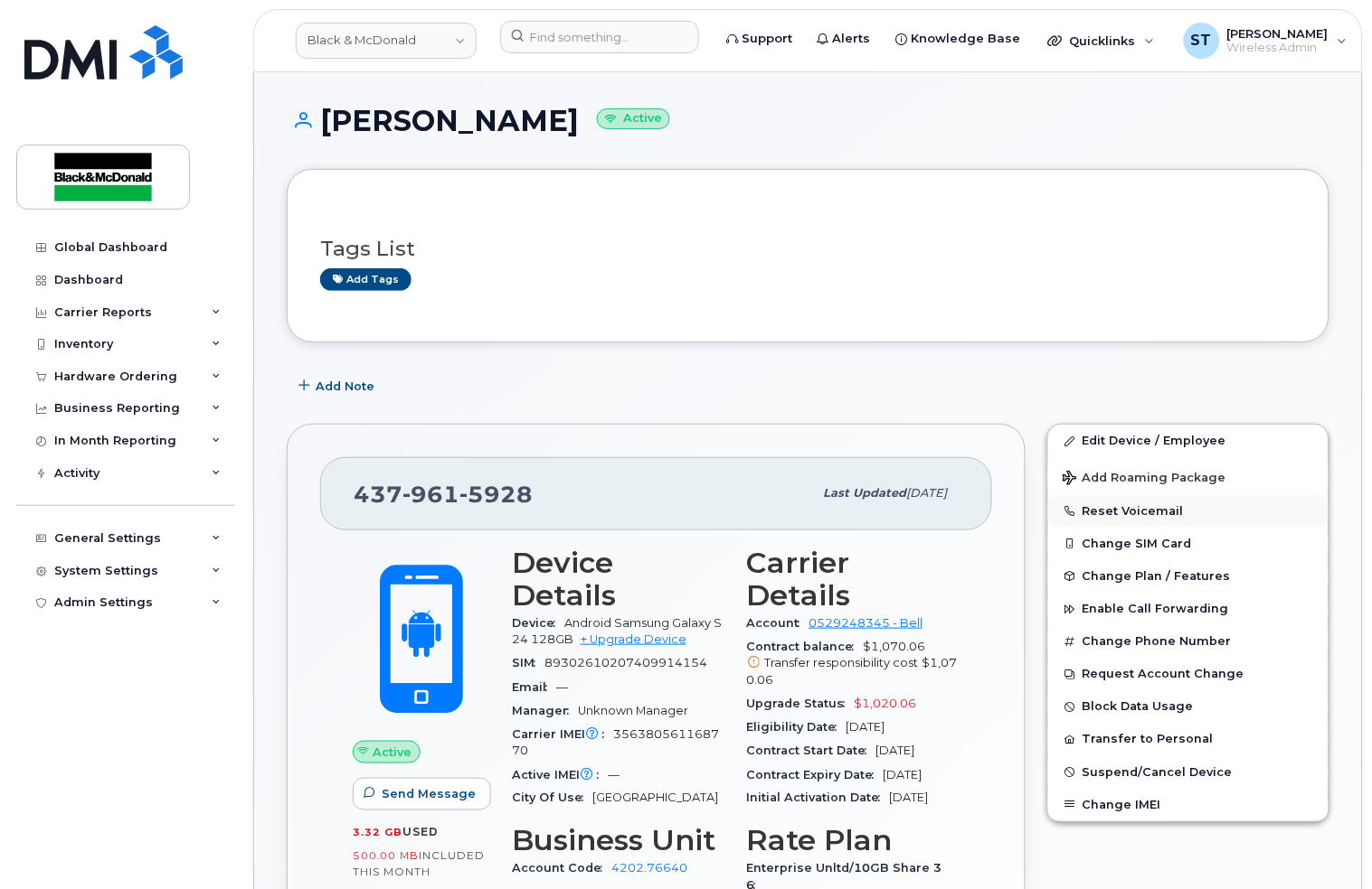
click at [1081, 505] on button "Reset Voicemail" at bounding box center [1188, 511] width 281 height 33
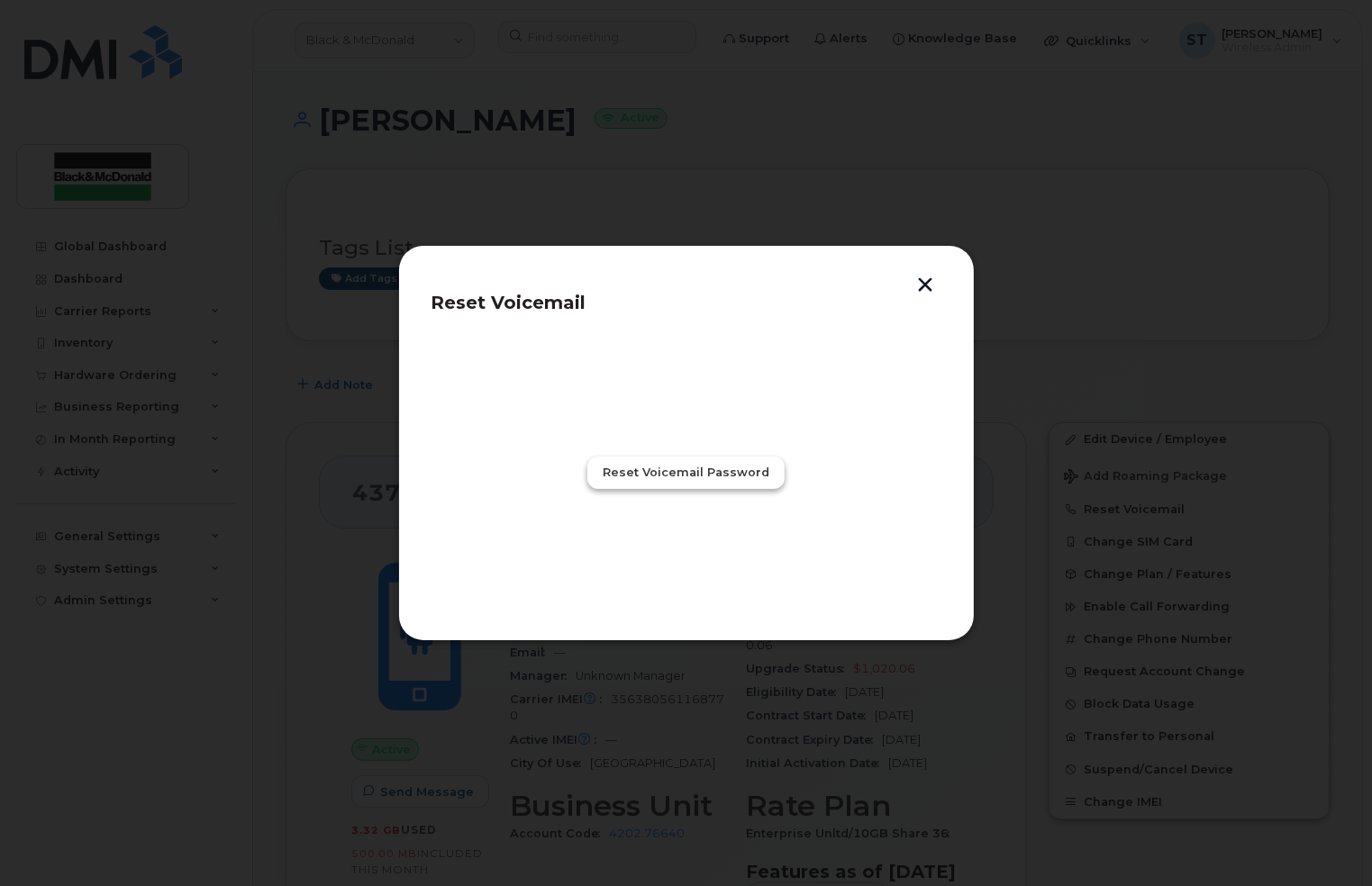
click at [639, 458] on button "Reset Voicemail Password" at bounding box center [686, 473] width 197 height 33
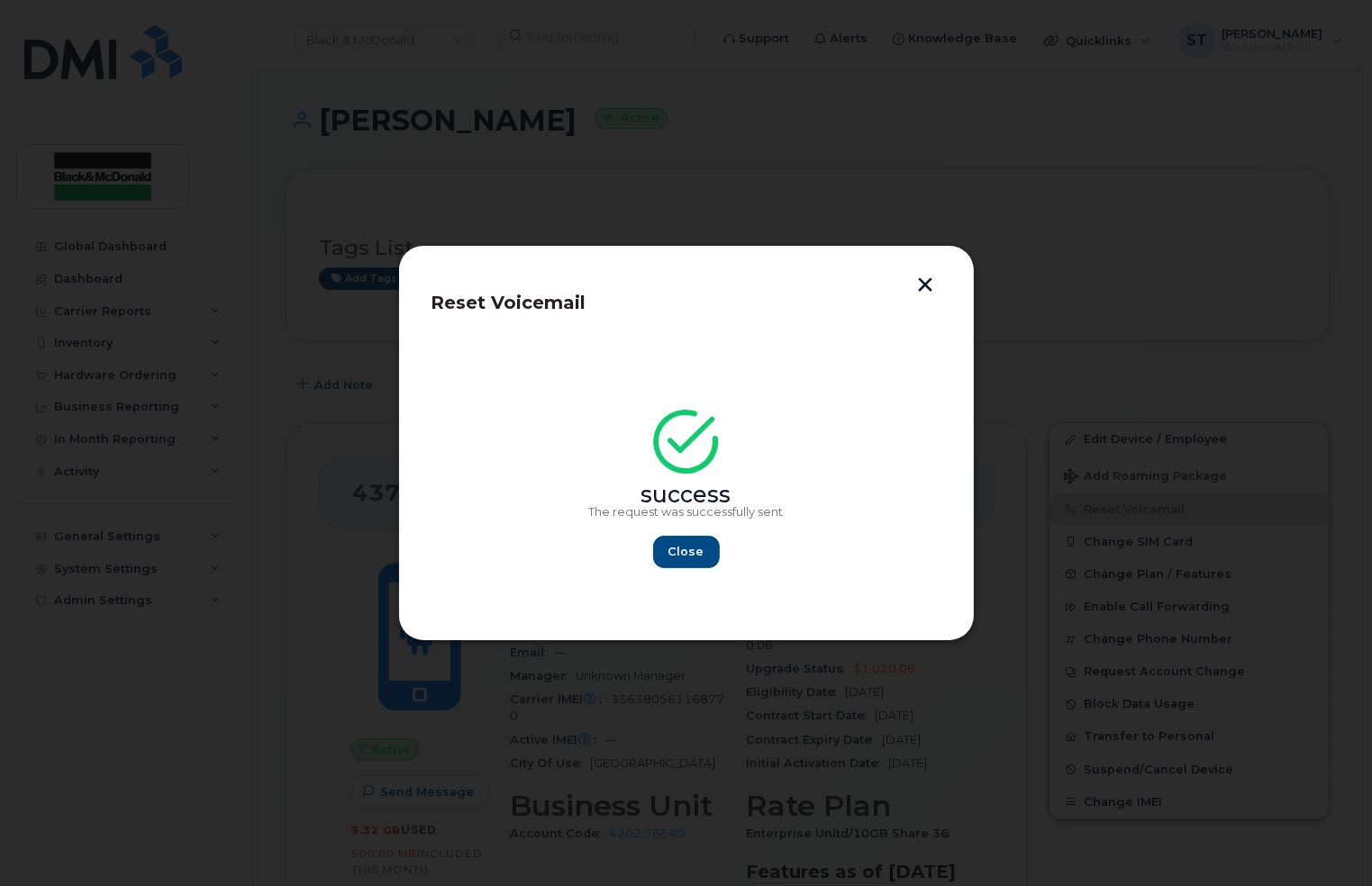
click at [929, 284] on button "button" at bounding box center [926, 287] width 27 height 19
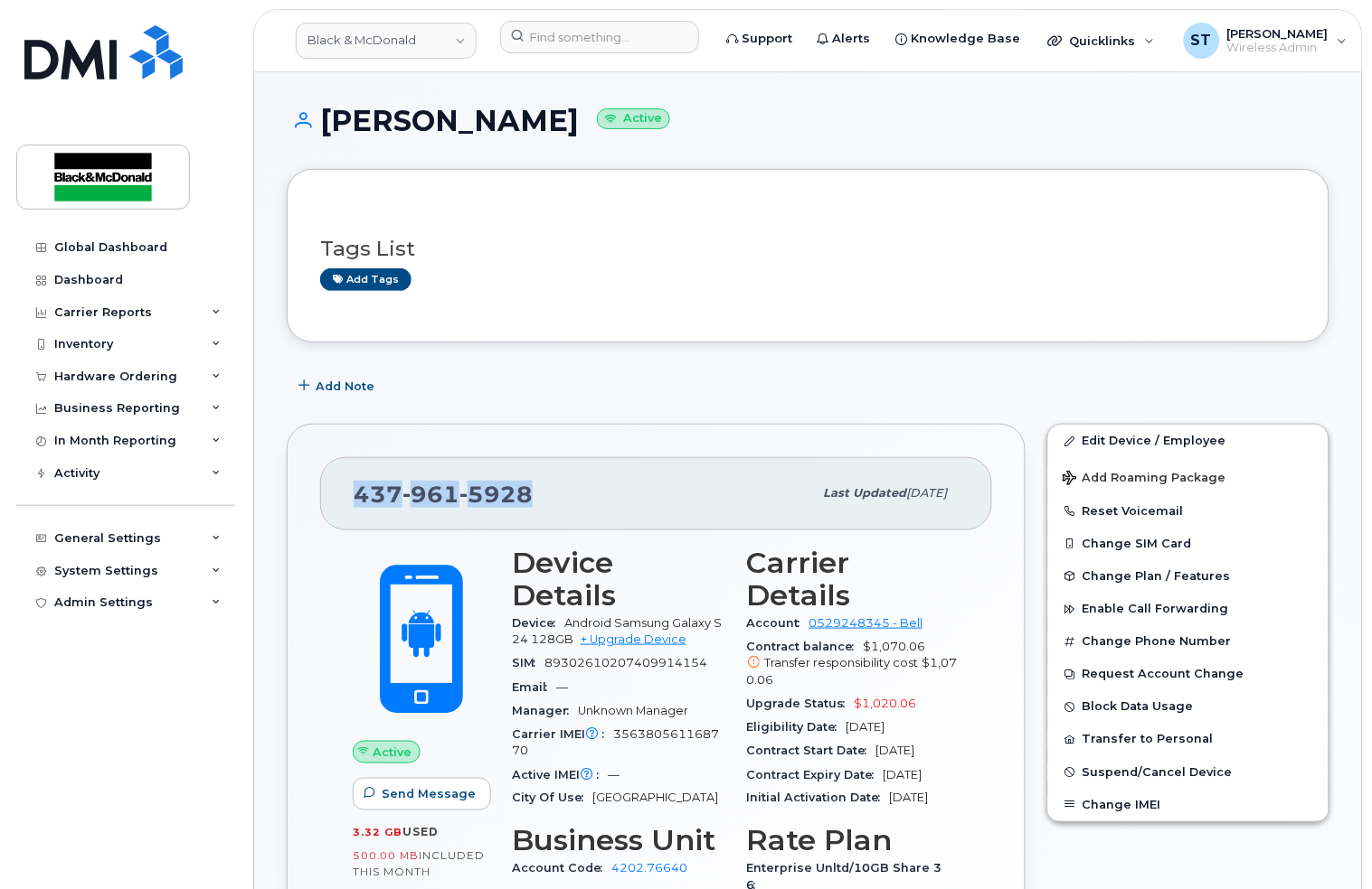
drag, startPoint x: 548, startPoint y: 504, endPoint x: 330, endPoint y: 506, distance: 218.0
click at [330, 506] on div "[PHONE_NUMBER] Last updated [DATE]" at bounding box center [656, 493] width 672 height 73
copy span "[PHONE_NUMBER]"
click at [696, 328] on div "Tags List Add tags" at bounding box center [808, 255] width 1043 height 174
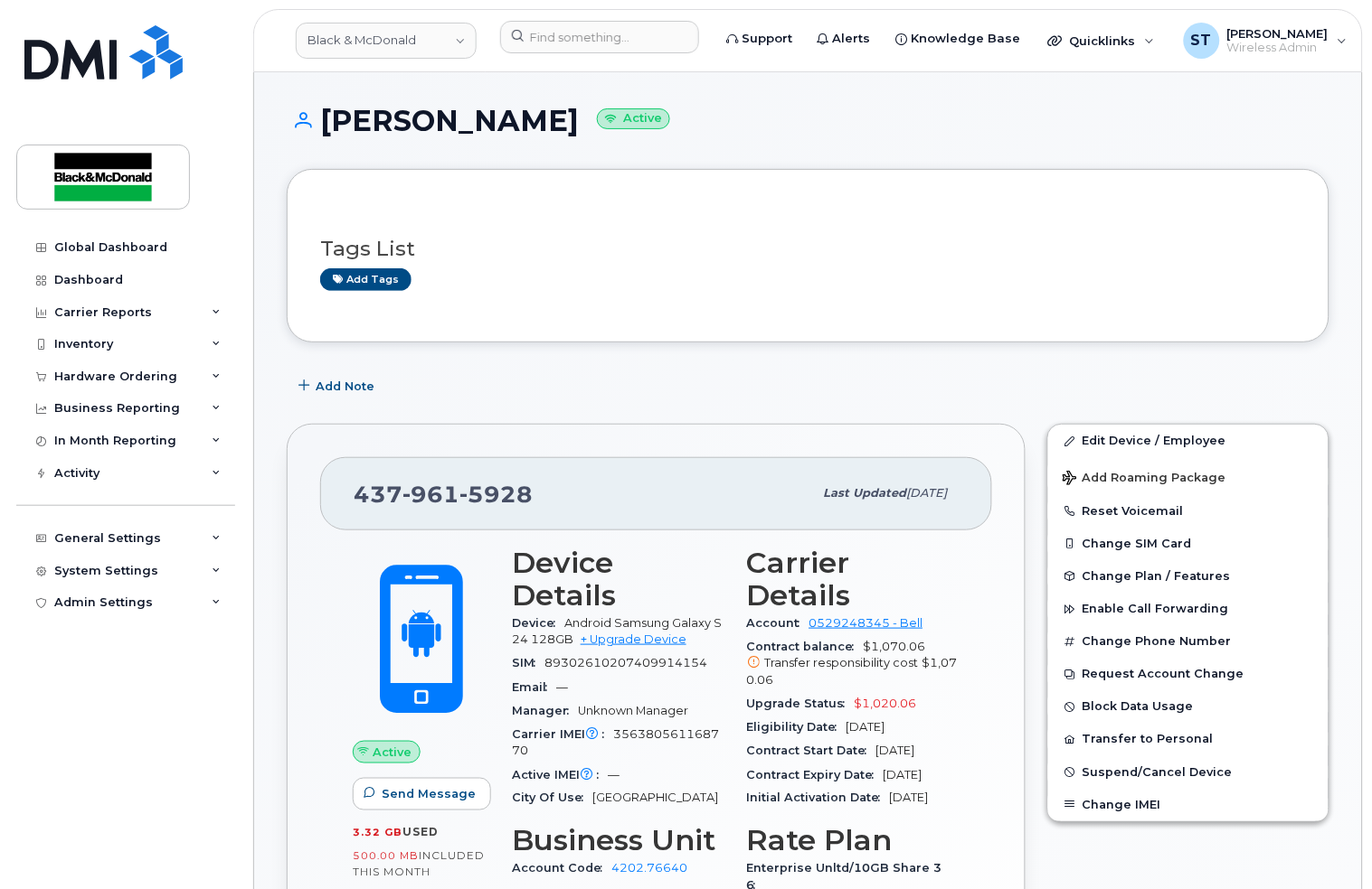
scroll to position [481, 0]
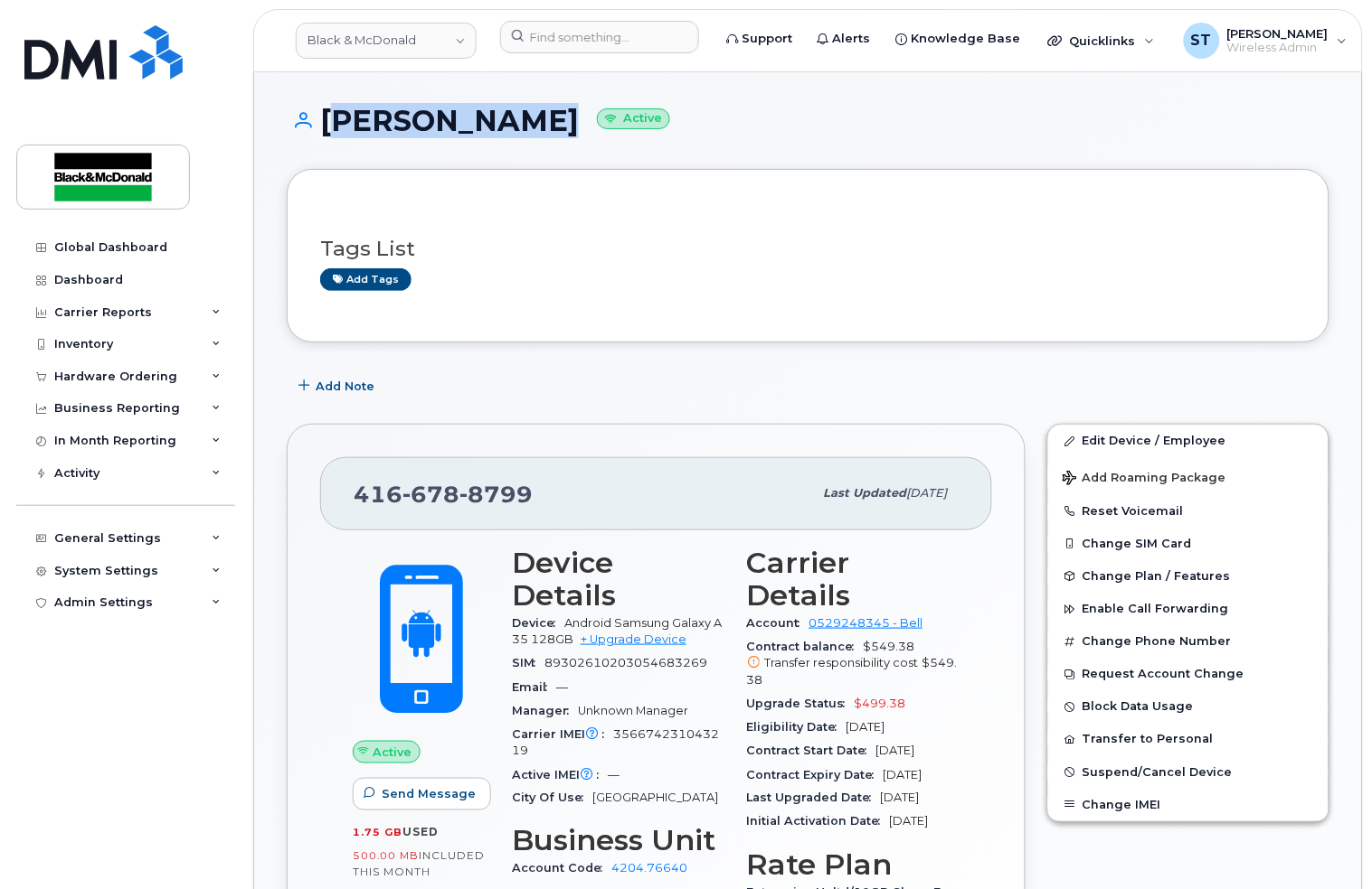
drag, startPoint x: 525, startPoint y: 129, endPoint x: 326, endPoint y: 129, distance: 199.0
click at [326, 129] on h1 "Sergio Bouca Active" at bounding box center [808, 120] width 1043 height 32
copy h1 "Sergio Bouca"
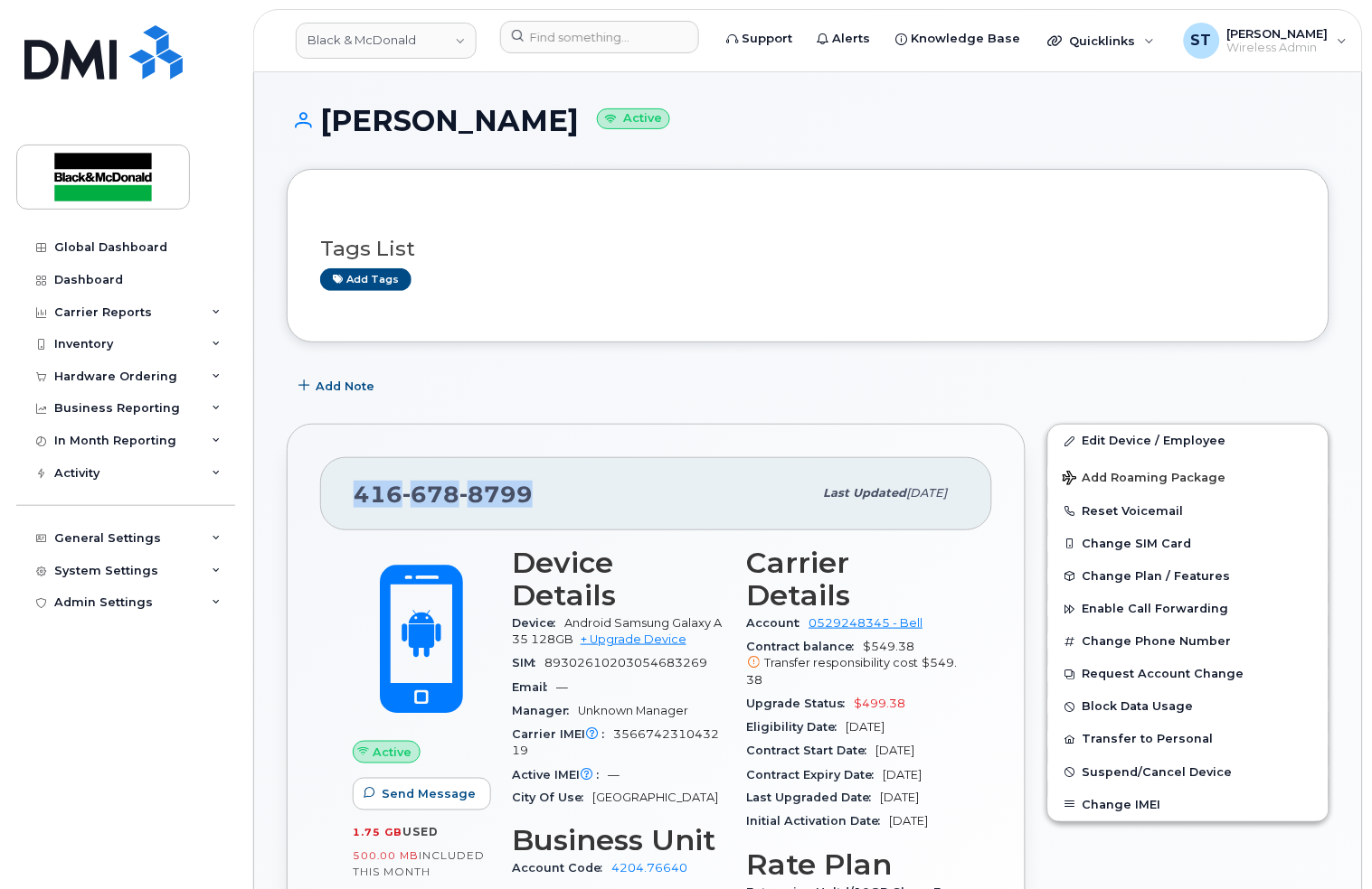
drag, startPoint x: 552, startPoint y: 487, endPoint x: 345, endPoint y: 501, distance: 207.5
click at [345, 501] on div "416 678 8799 Last updated Sep 11, 2025" at bounding box center [656, 493] width 672 height 73
copy span "416 678 8799"
click at [1161, 509] on button "Reset Voicemail" at bounding box center [1188, 511] width 281 height 33
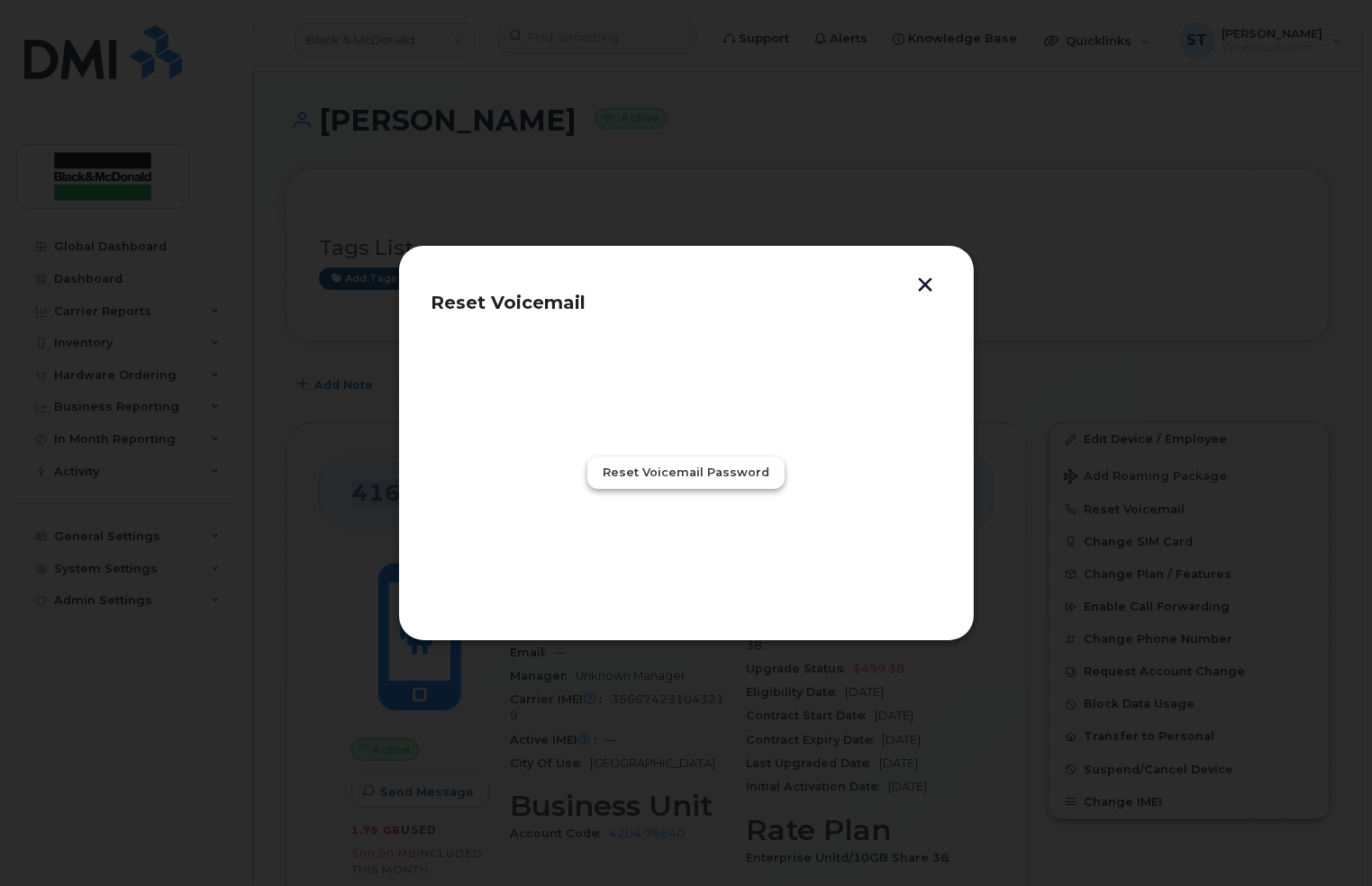
click at [716, 477] on span "Reset Voicemail Password" at bounding box center [686, 473] width 166 height 17
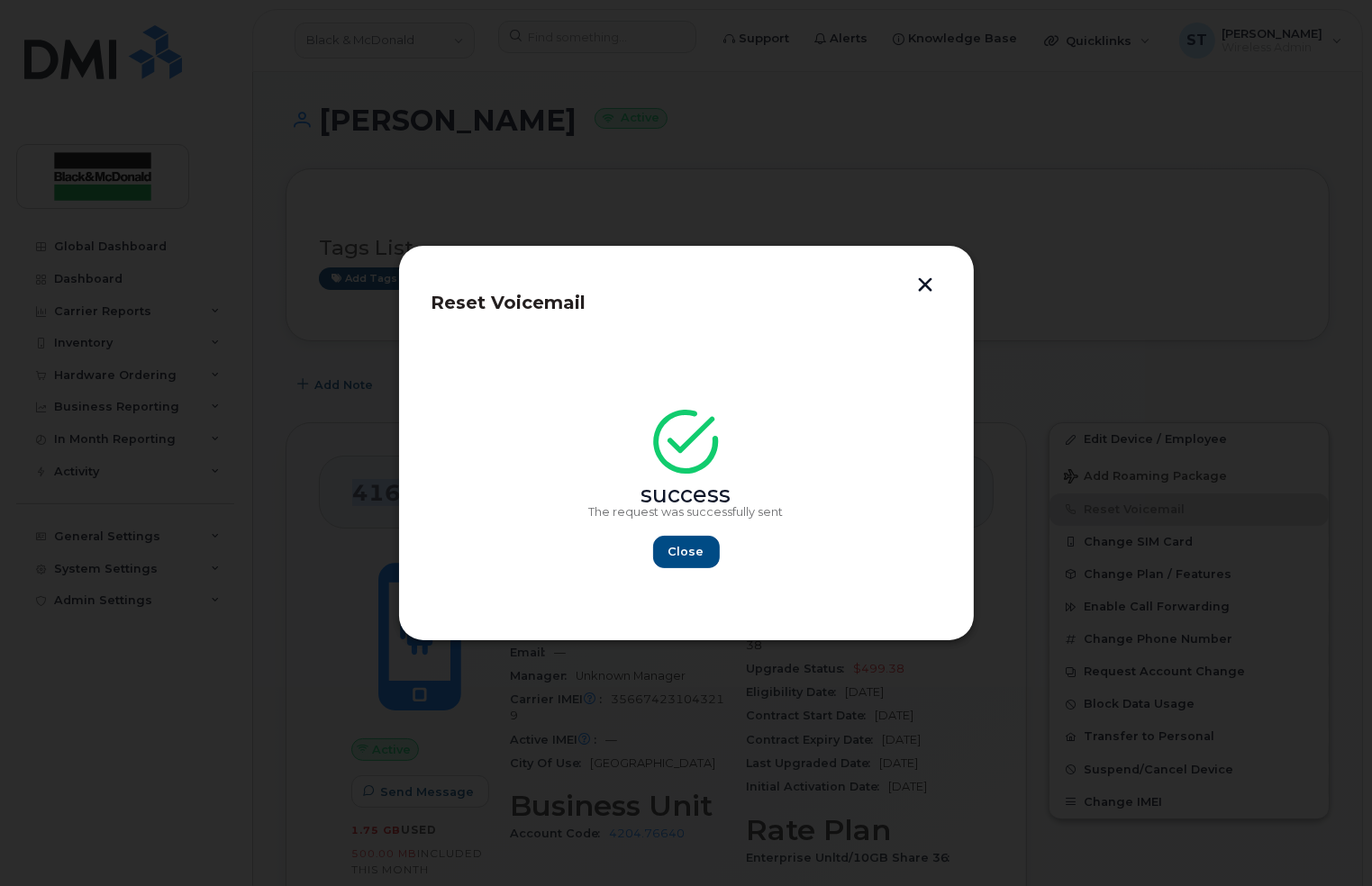
click at [927, 282] on button "button" at bounding box center [926, 287] width 27 height 19
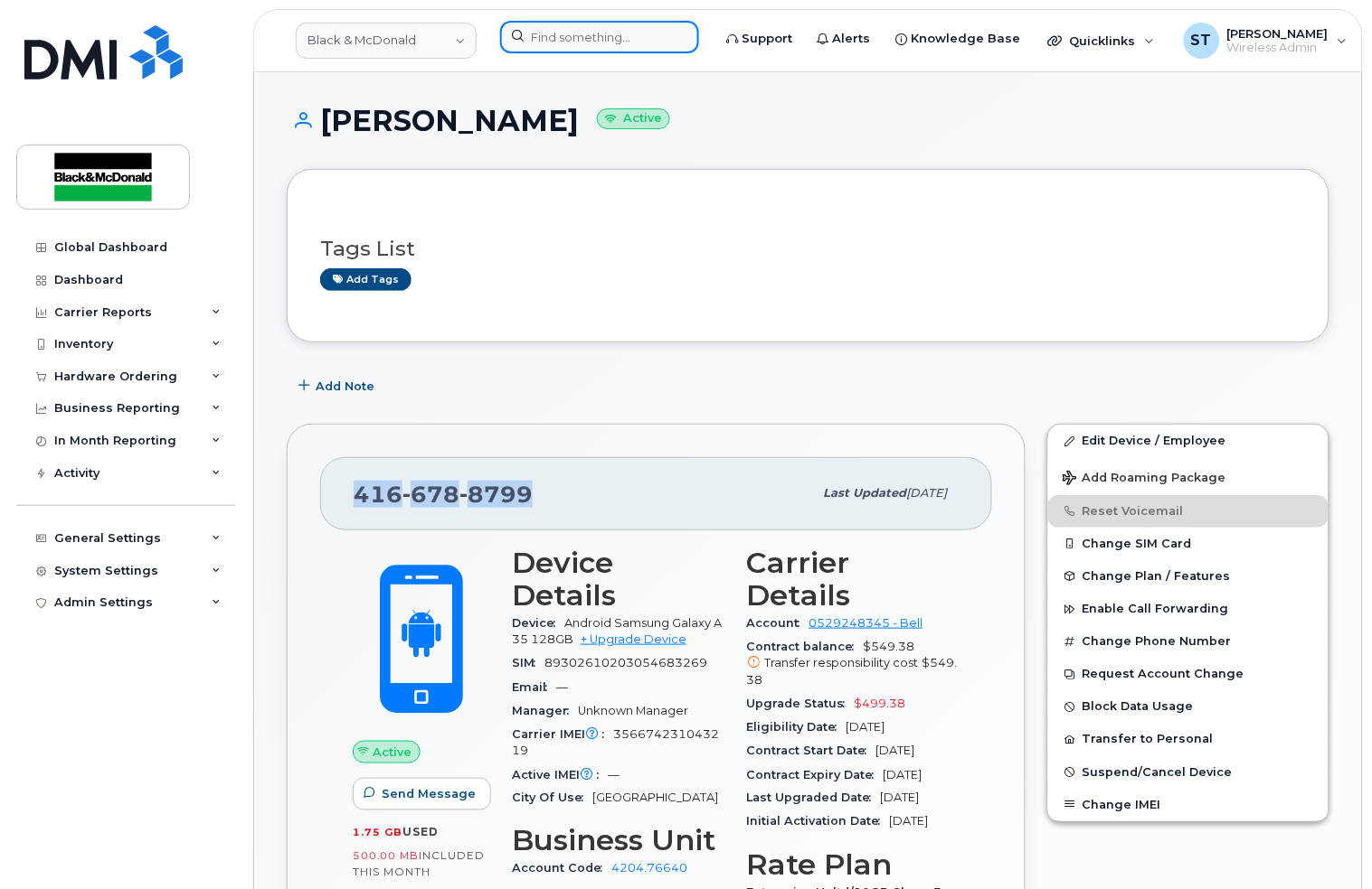
click at [556, 42] on input at bounding box center [599, 37] width 199 height 33
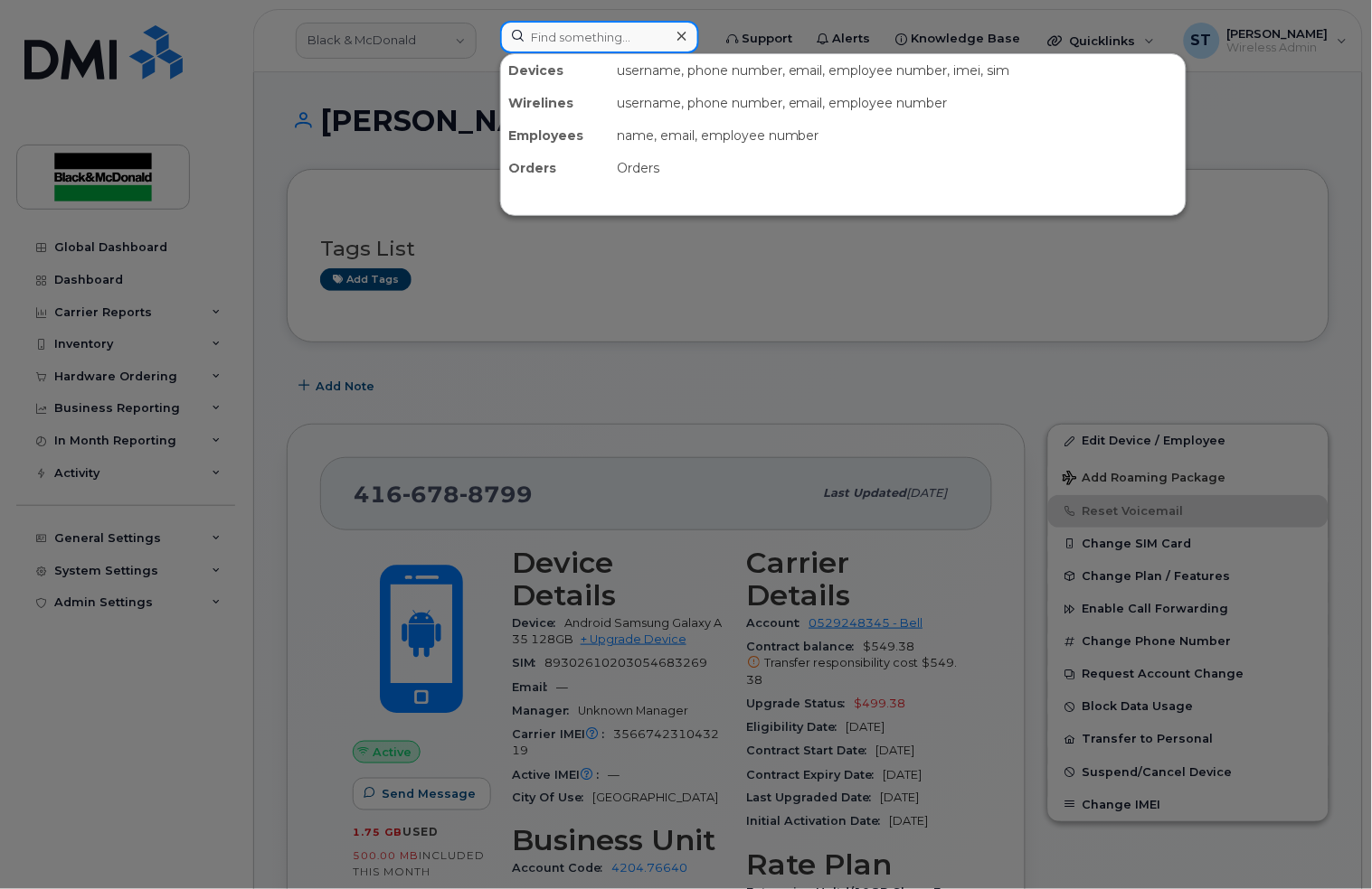
paste input "647-233-9438"
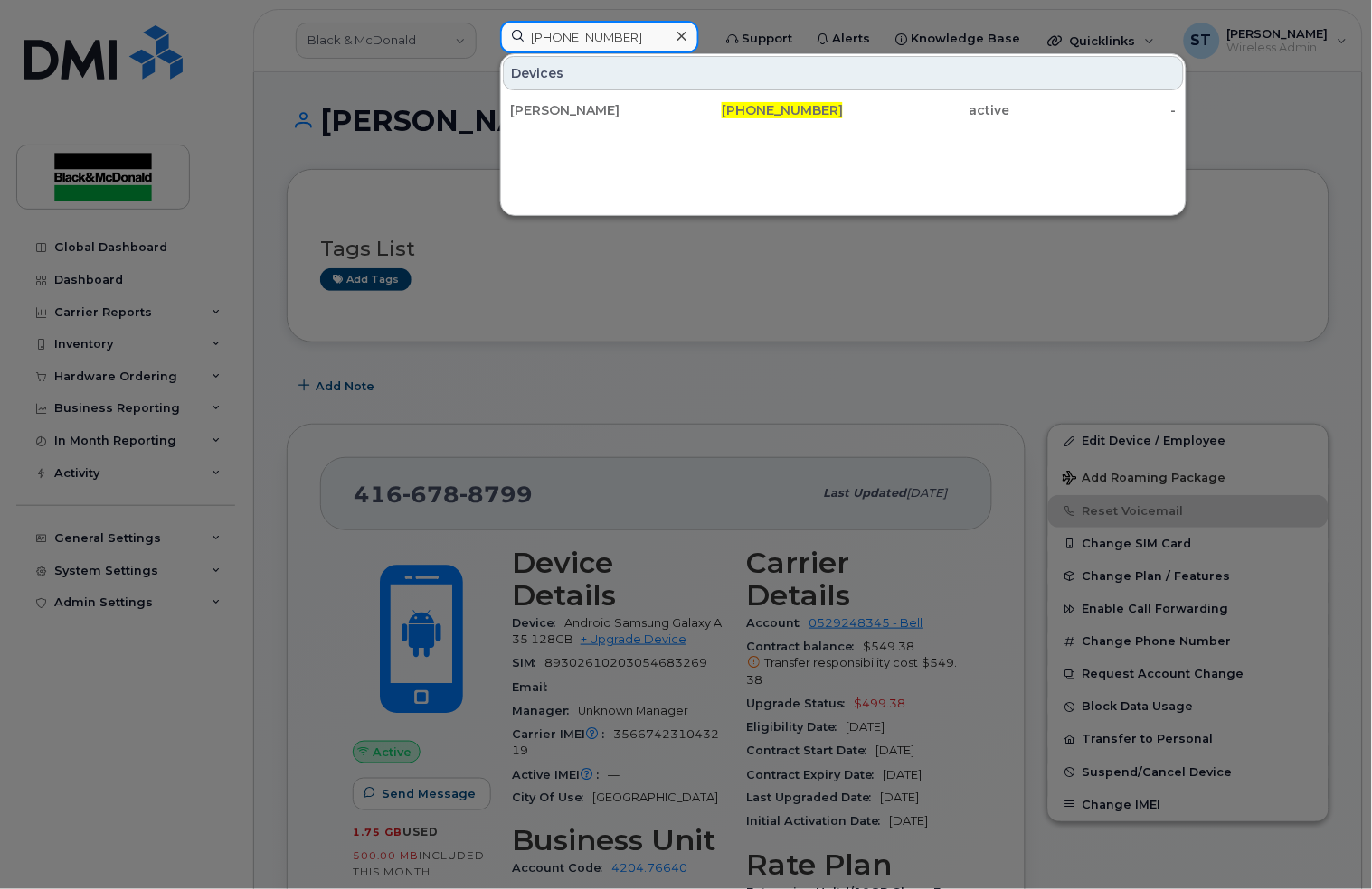
click at [599, 40] on input "647-233-9438" at bounding box center [599, 37] width 199 height 33
type input "647-233-9438"
click at [619, 112] on div "ALEX Abdilla" at bounding box center [592, 110] width 166 height 18
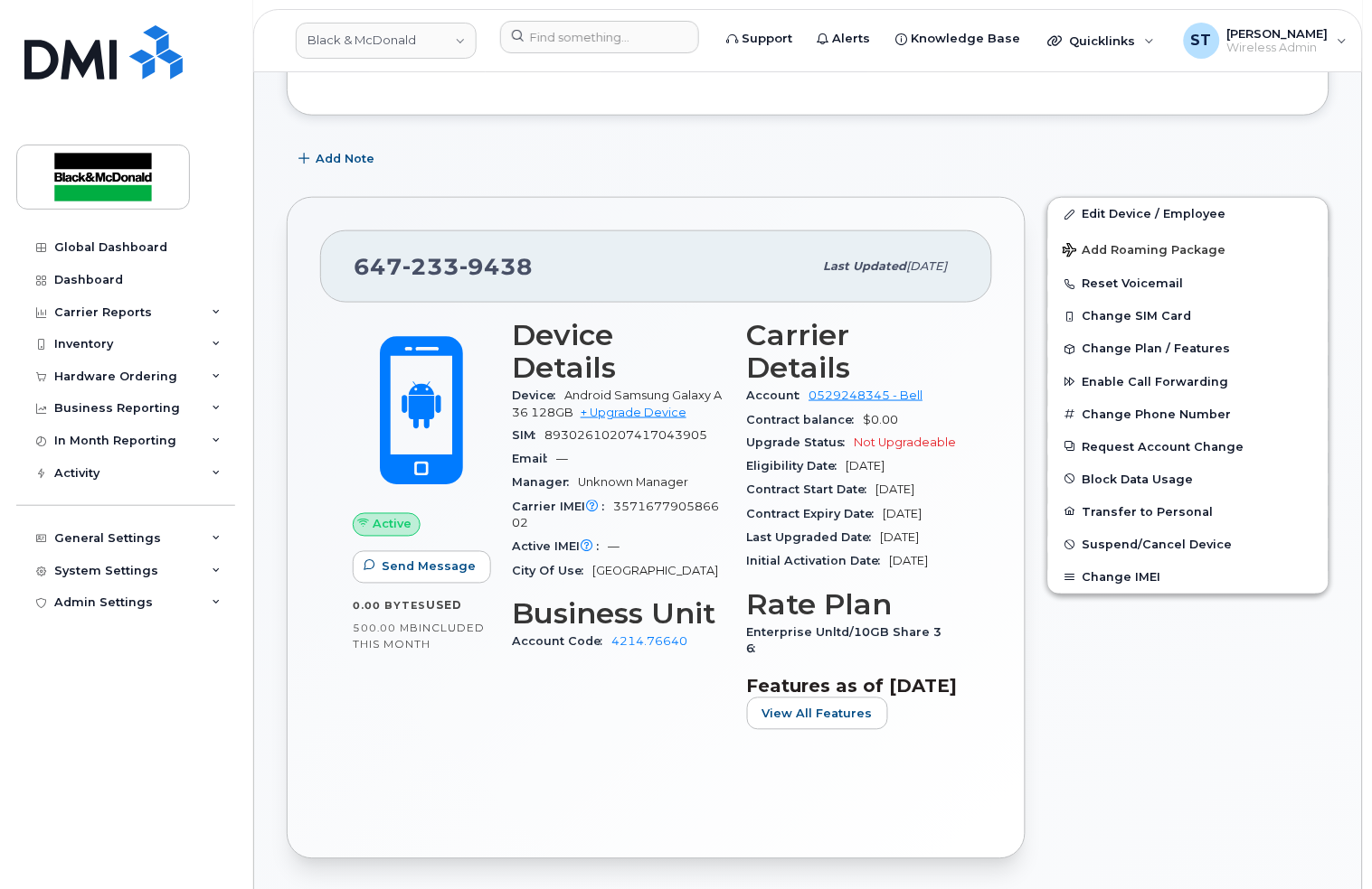
scroll to position [362, 0]
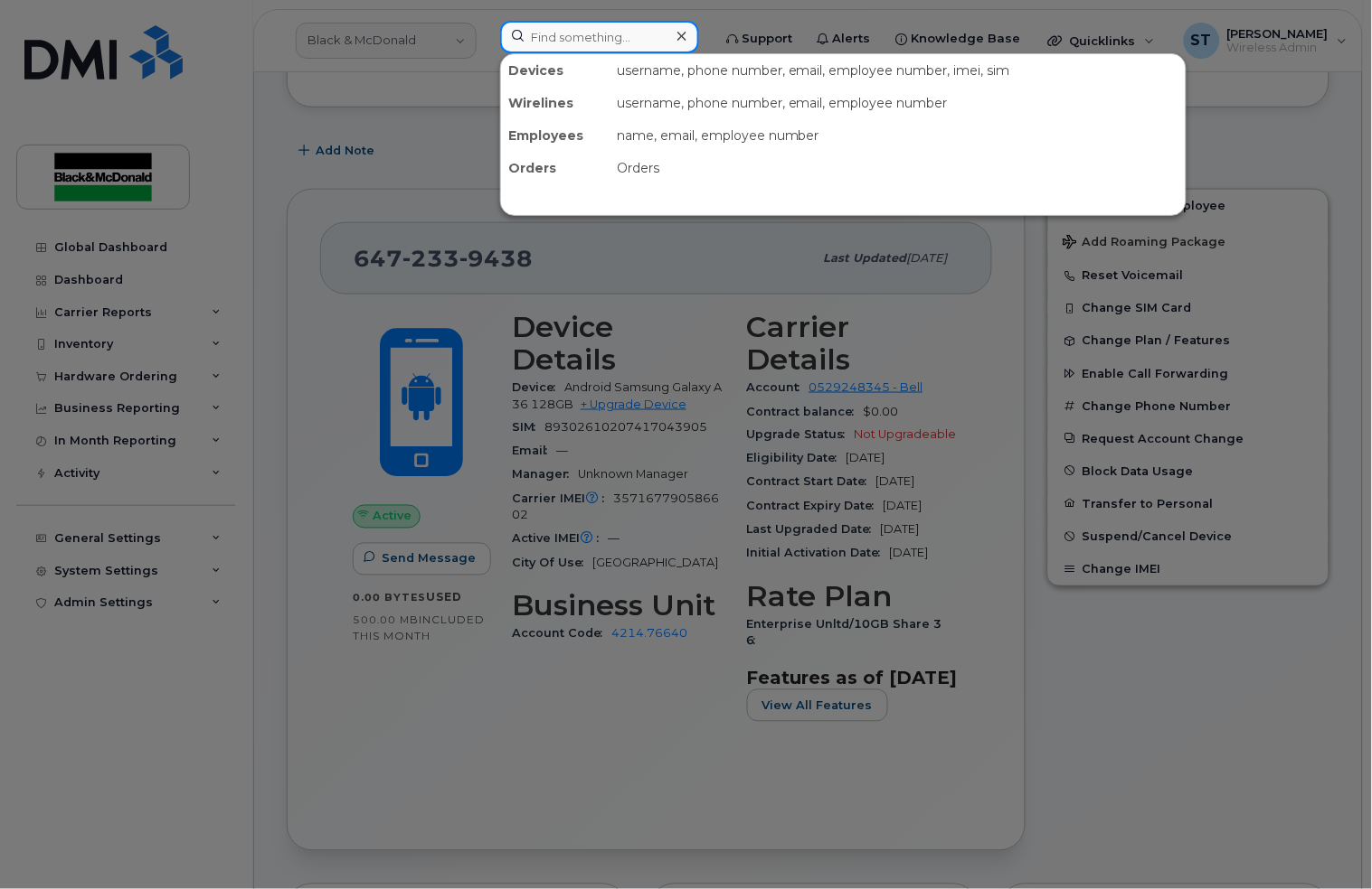
paste input "[PHONE_NUMBER]"
click at [598, 45] on input "[PHONE_NUMBER]" at bounding box center [599, 37] width 199 height 33
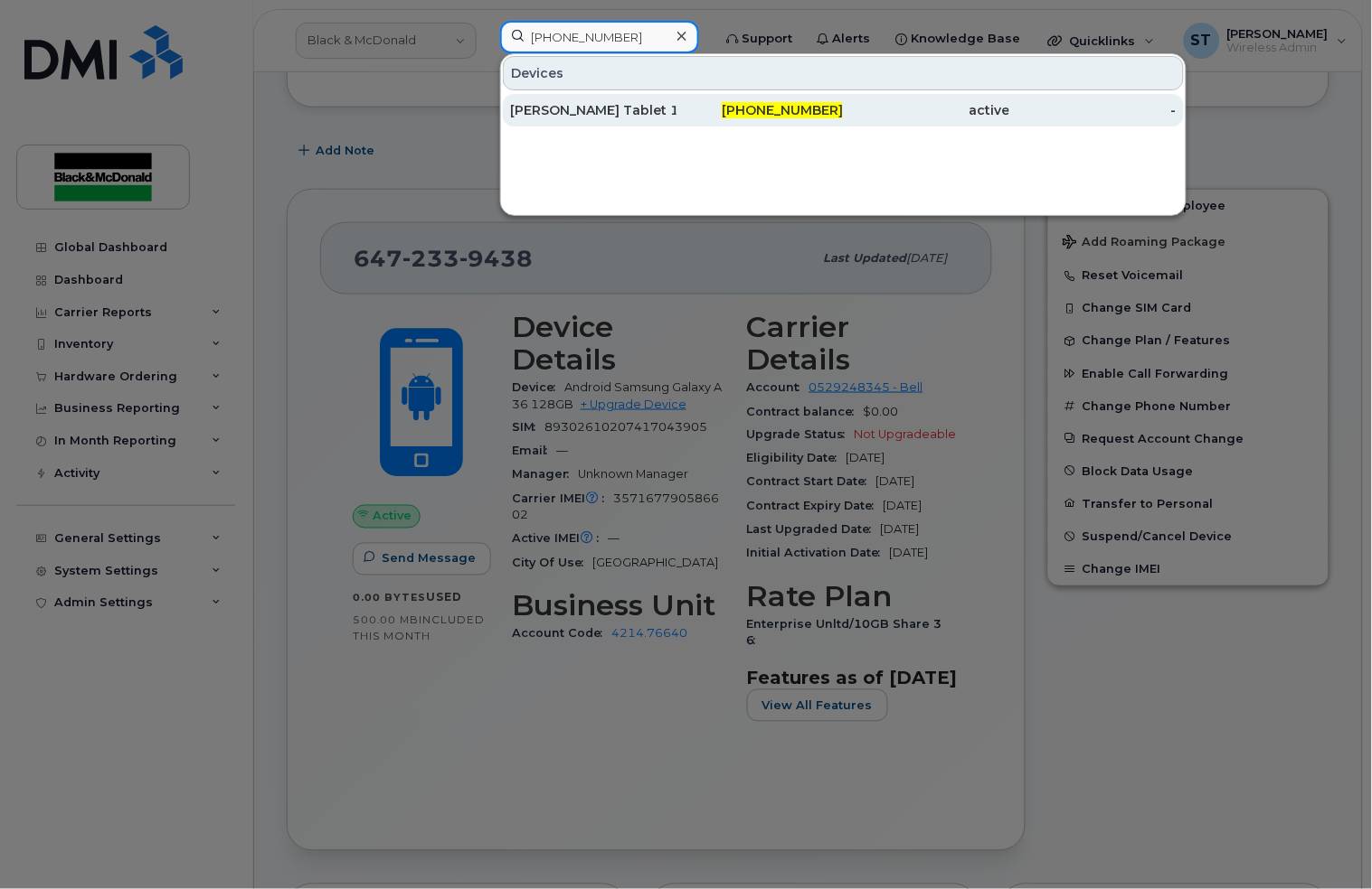
type input "[PHONE_NUMBER]"
click at [545, 109] on div "[PERSON_NAME] Tablet 13" at bounding box center [592, 110] width 166 height 18
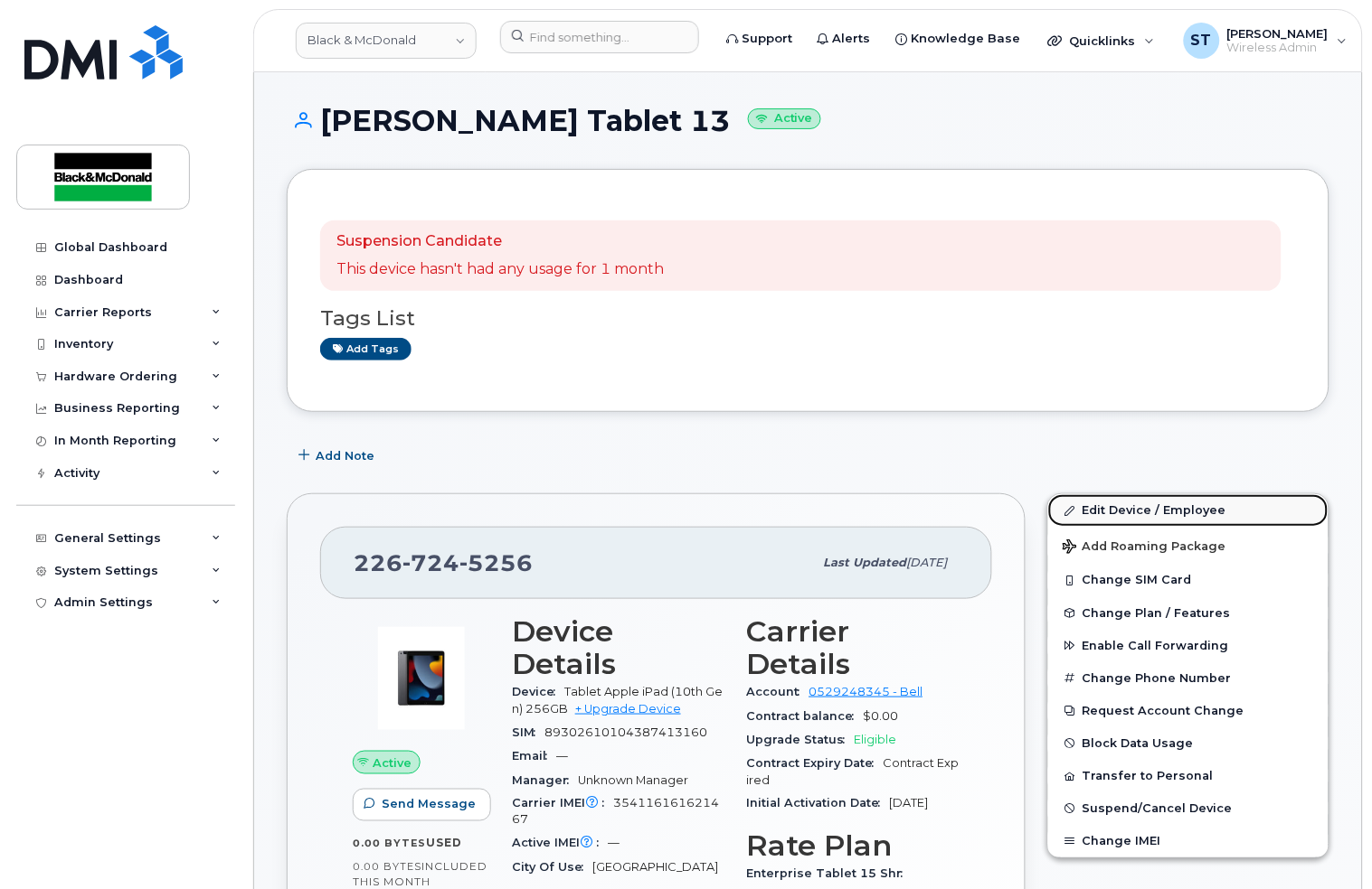
click at [1162, 507] on link "Edit Device / Employee" at bounding box center [1188, 510] width 281 height 33
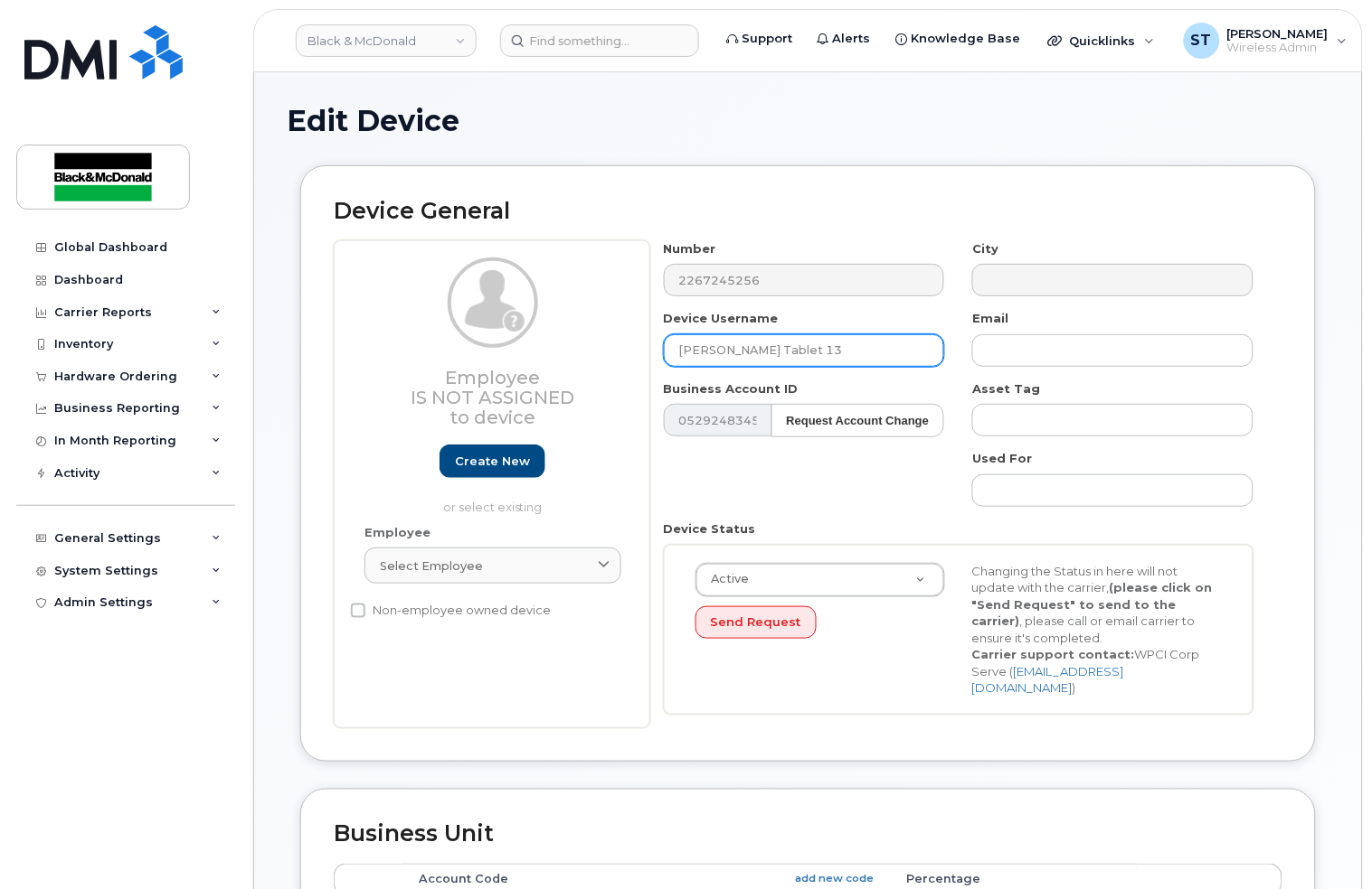
paste input "[PERSON_NAME]"
drag, startPoint x: 857, startPoint y: 351, endPoint x: 628, endPoint y: 354, distance: 229.0
click at [628, 354] on div "Employee Is not assigned to device Create new or select existing Employee Selec…" at bounding box center [808, 484] width 949 height 488
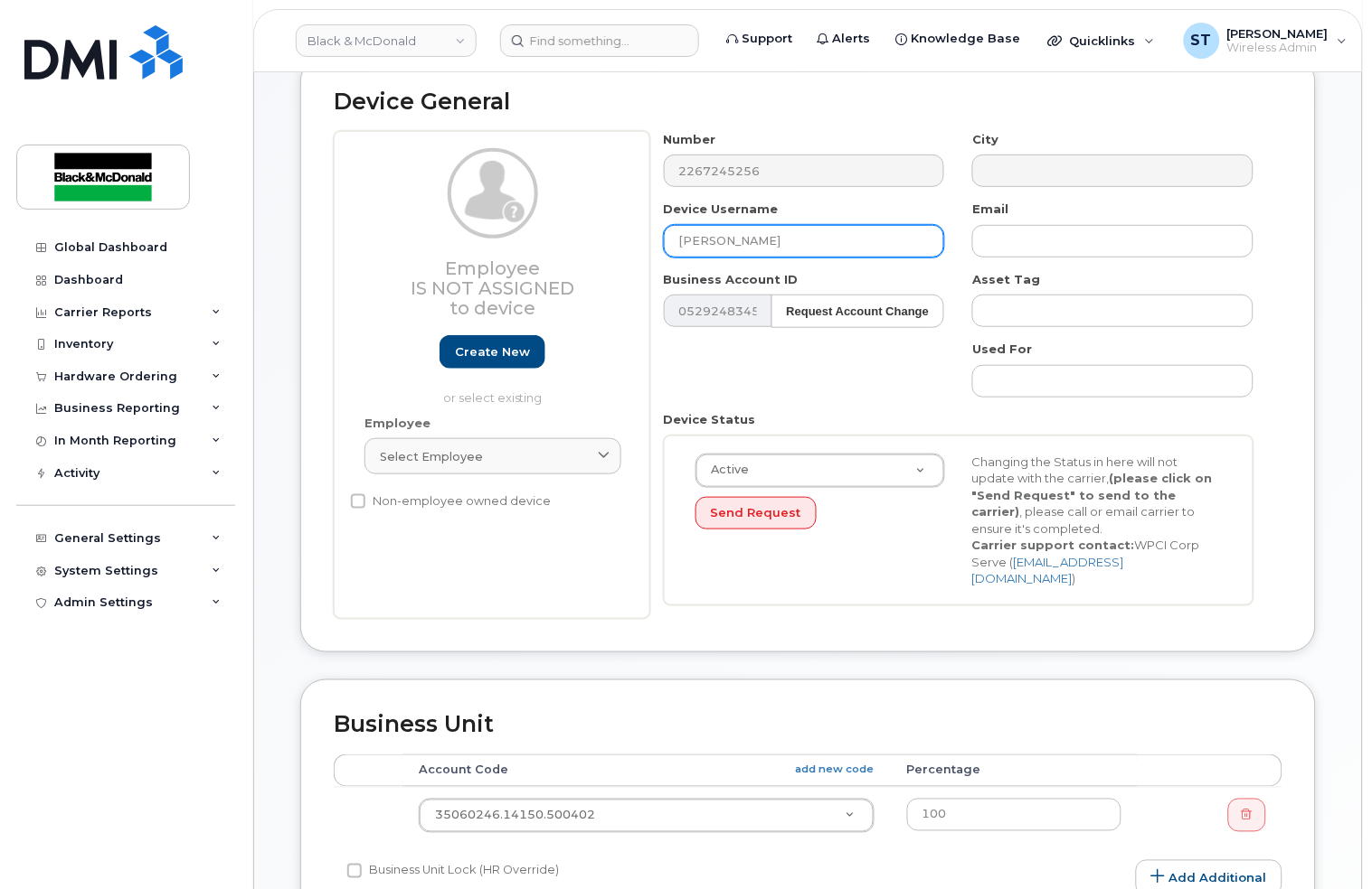
scroll to position [241, 0]
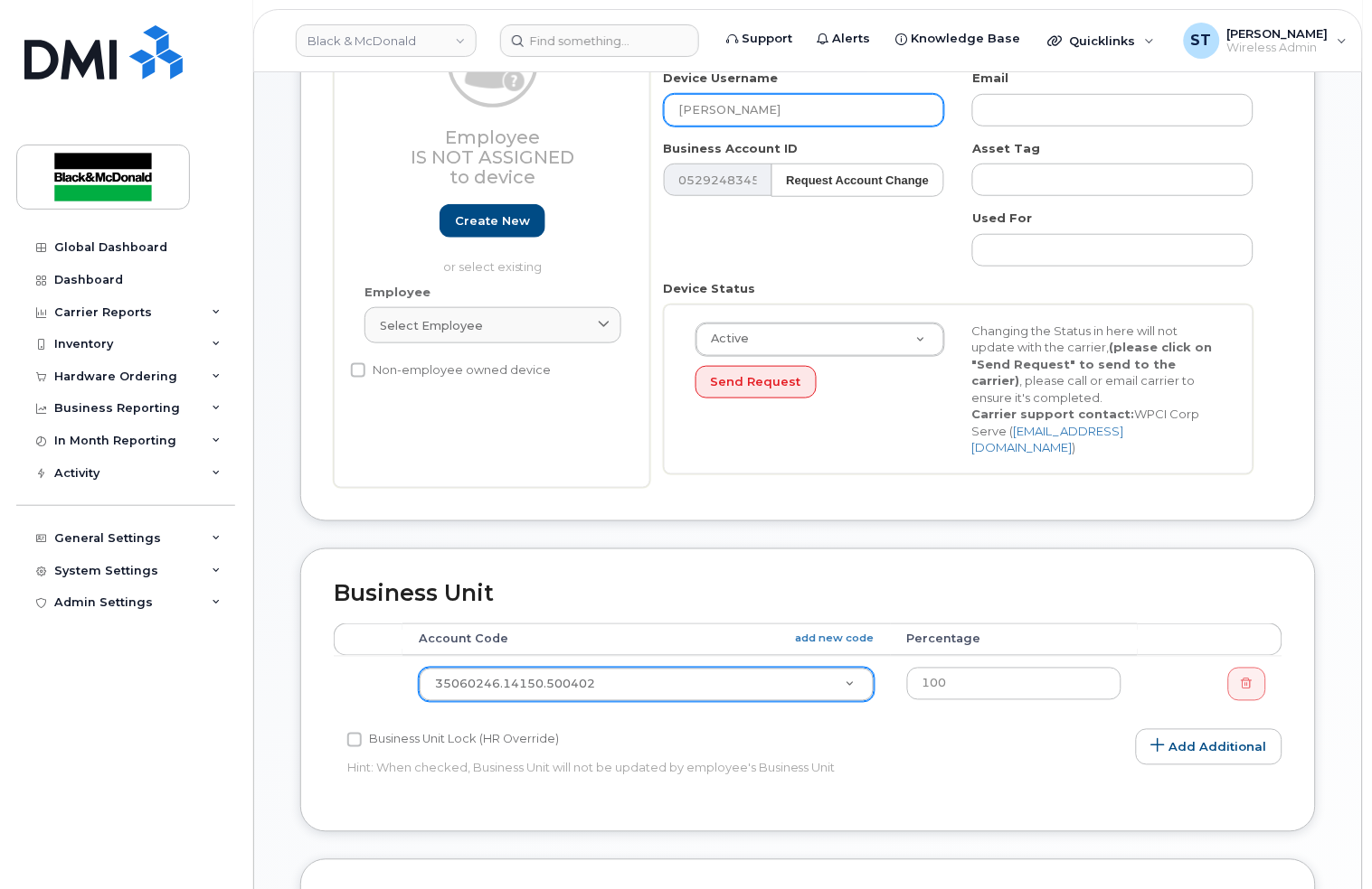
type input "[PERSON_NAME]"
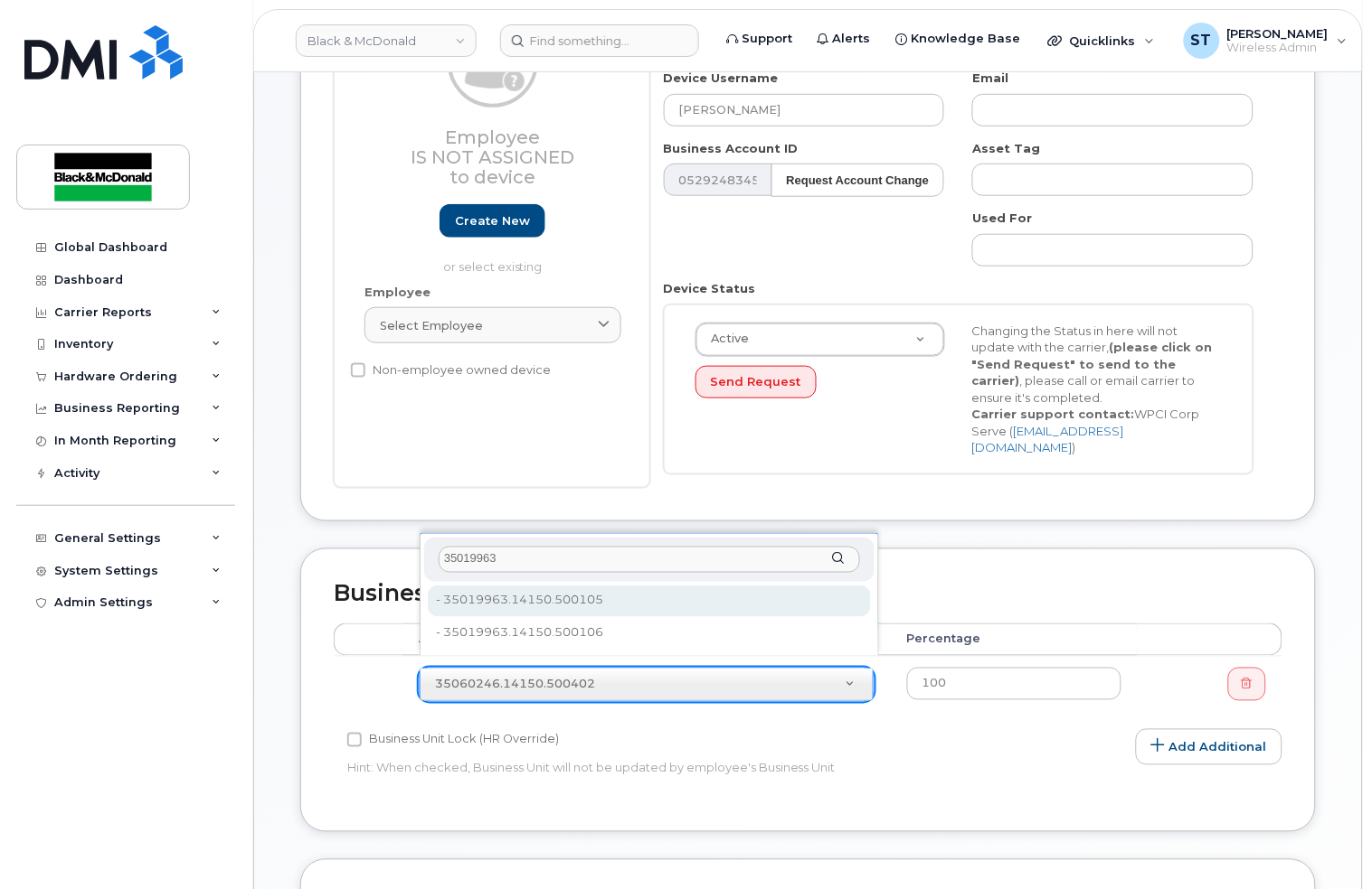
type input "35019963"
type input "36022383"
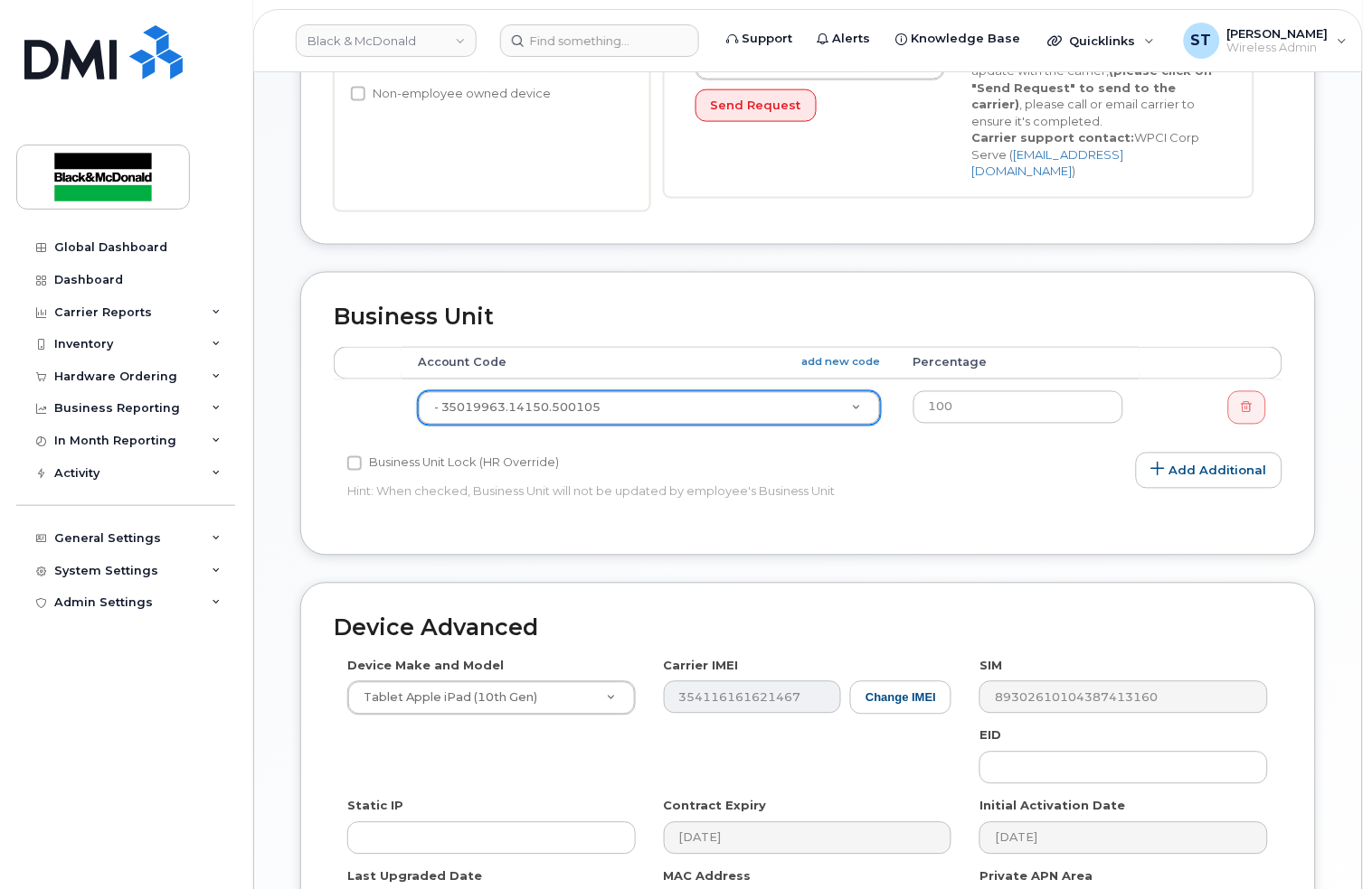
scroll to position [734, 0]
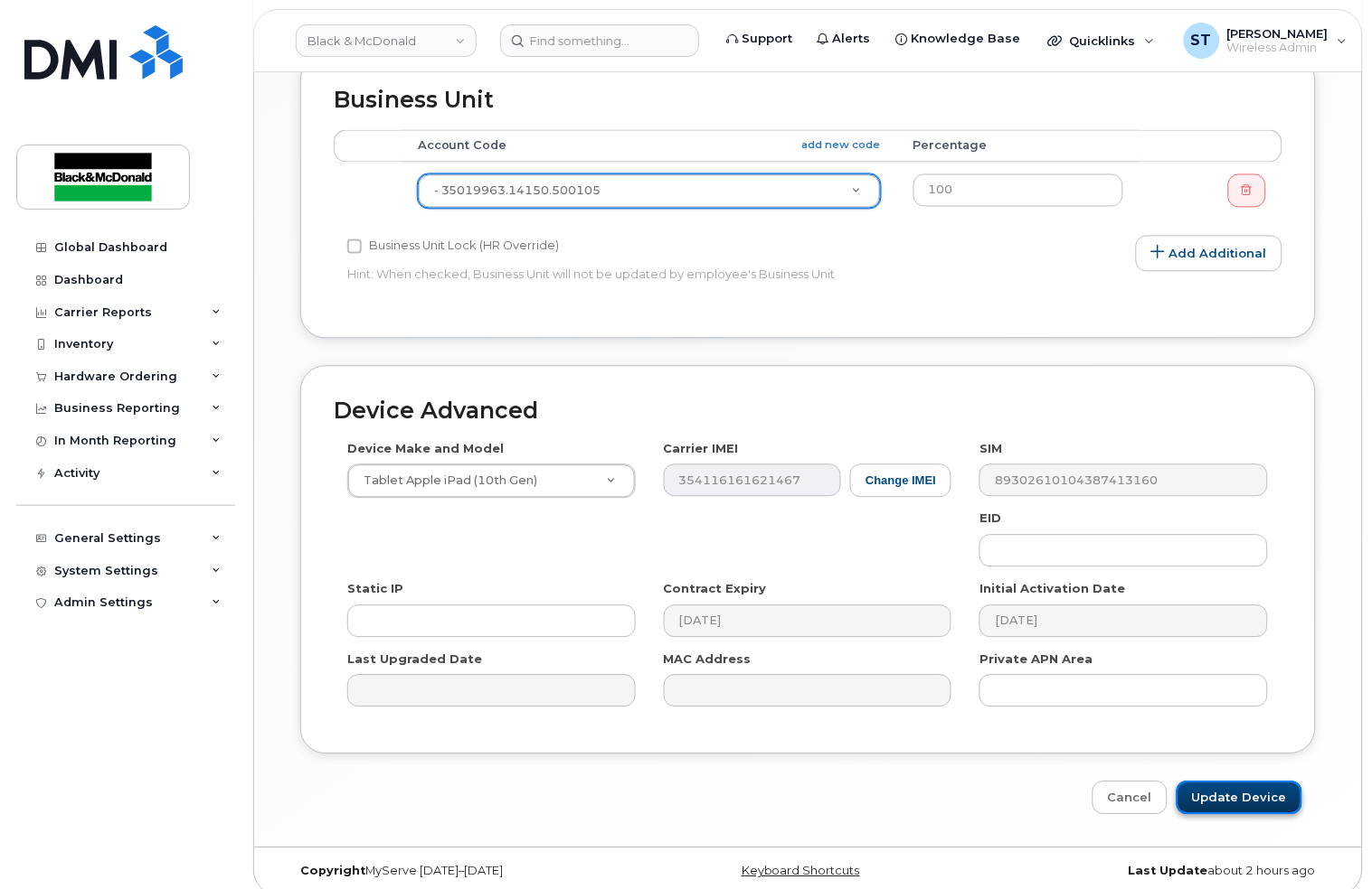
click at [1259, 790] on input "Update Device" at bounding box center [1239, 799] width 125 height 33
type input "Saving..."
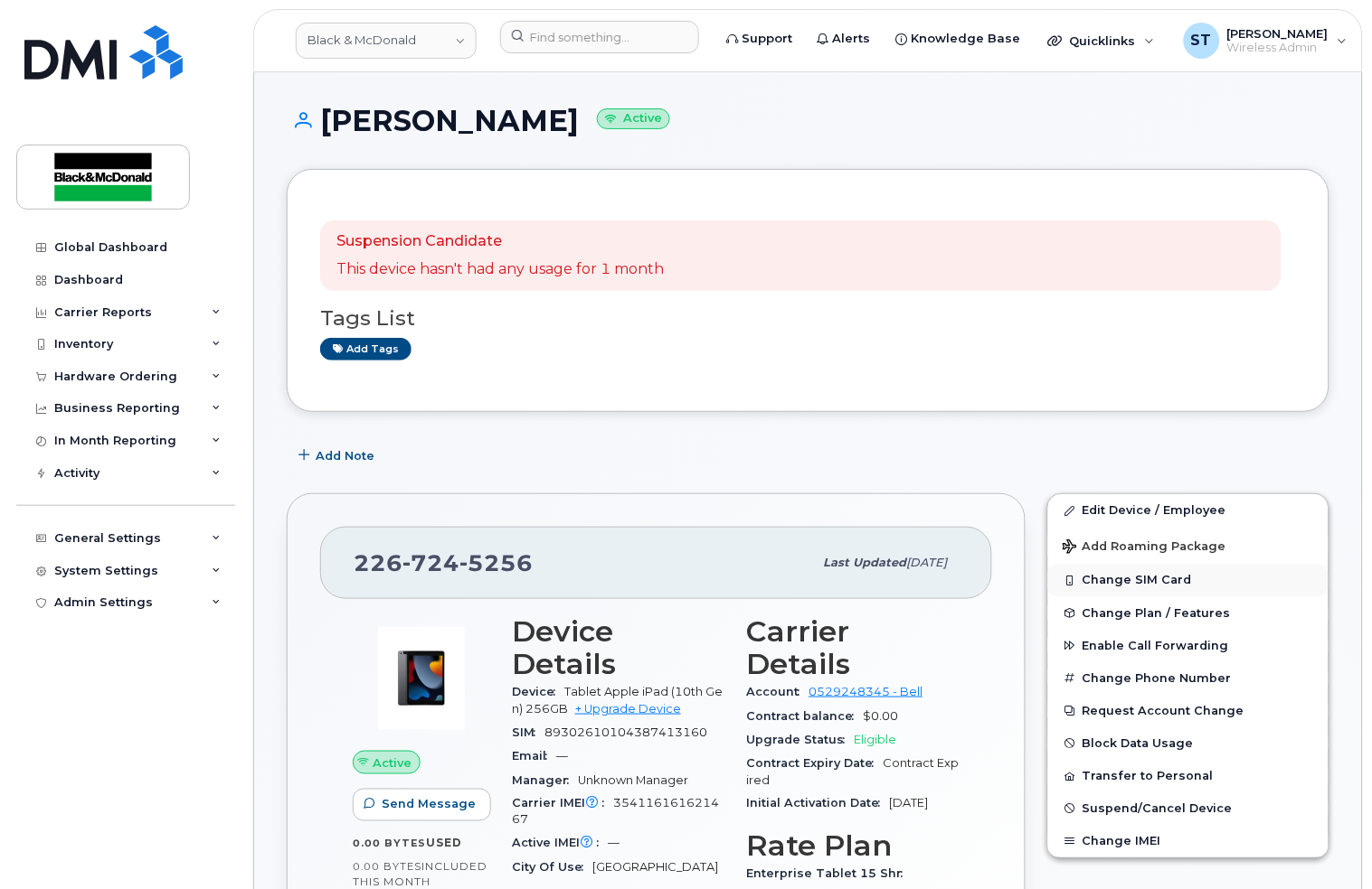
click at [1129, 585] on button "Change SIM Card" at bounding box center [1188, 580] width 281 height 33
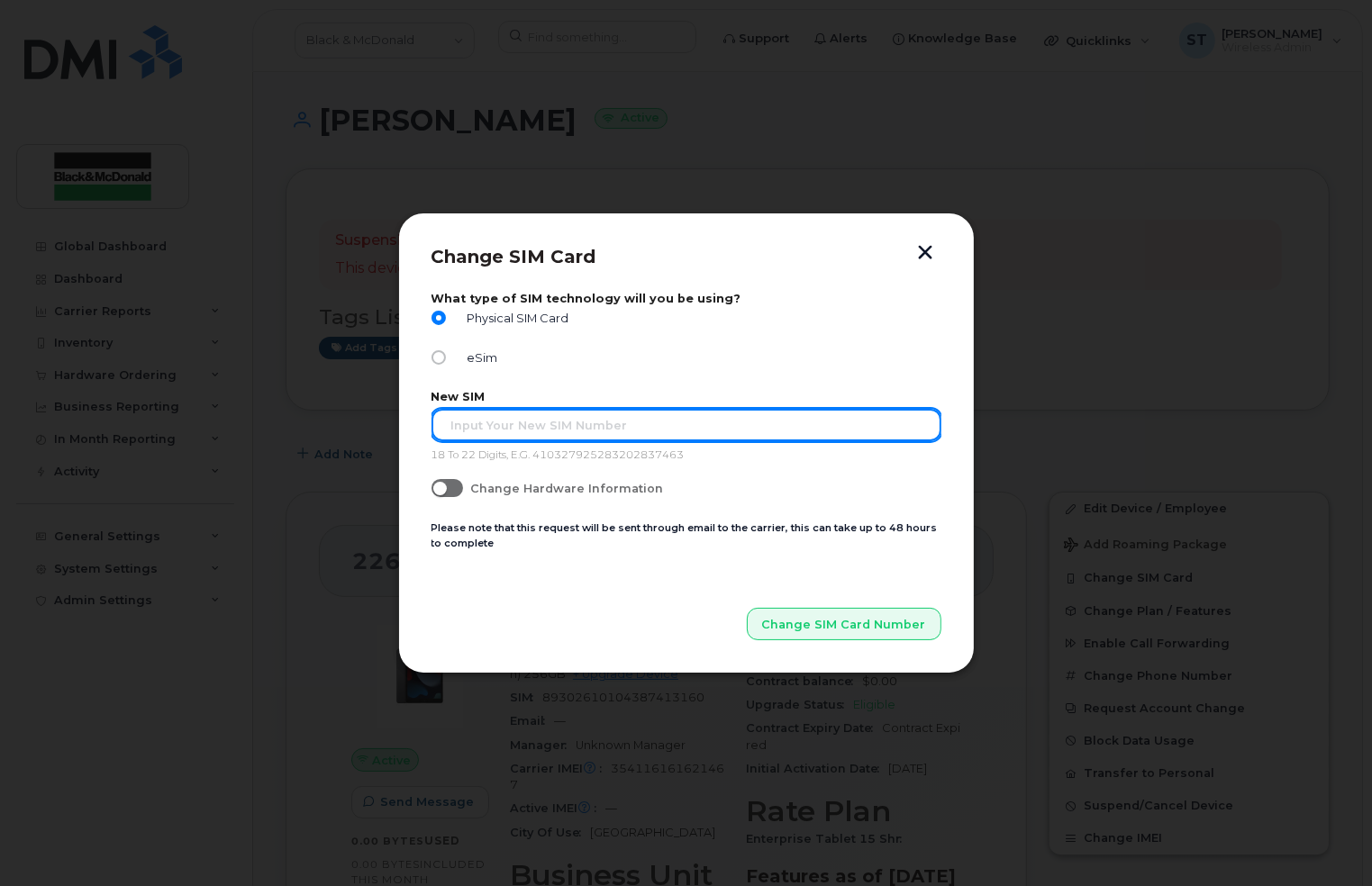
click at [531, 431] on input "text" at bounding box center [686, 426] width 510 height 33
paste input "83902610104394029124"
type input "83902610104394029124"
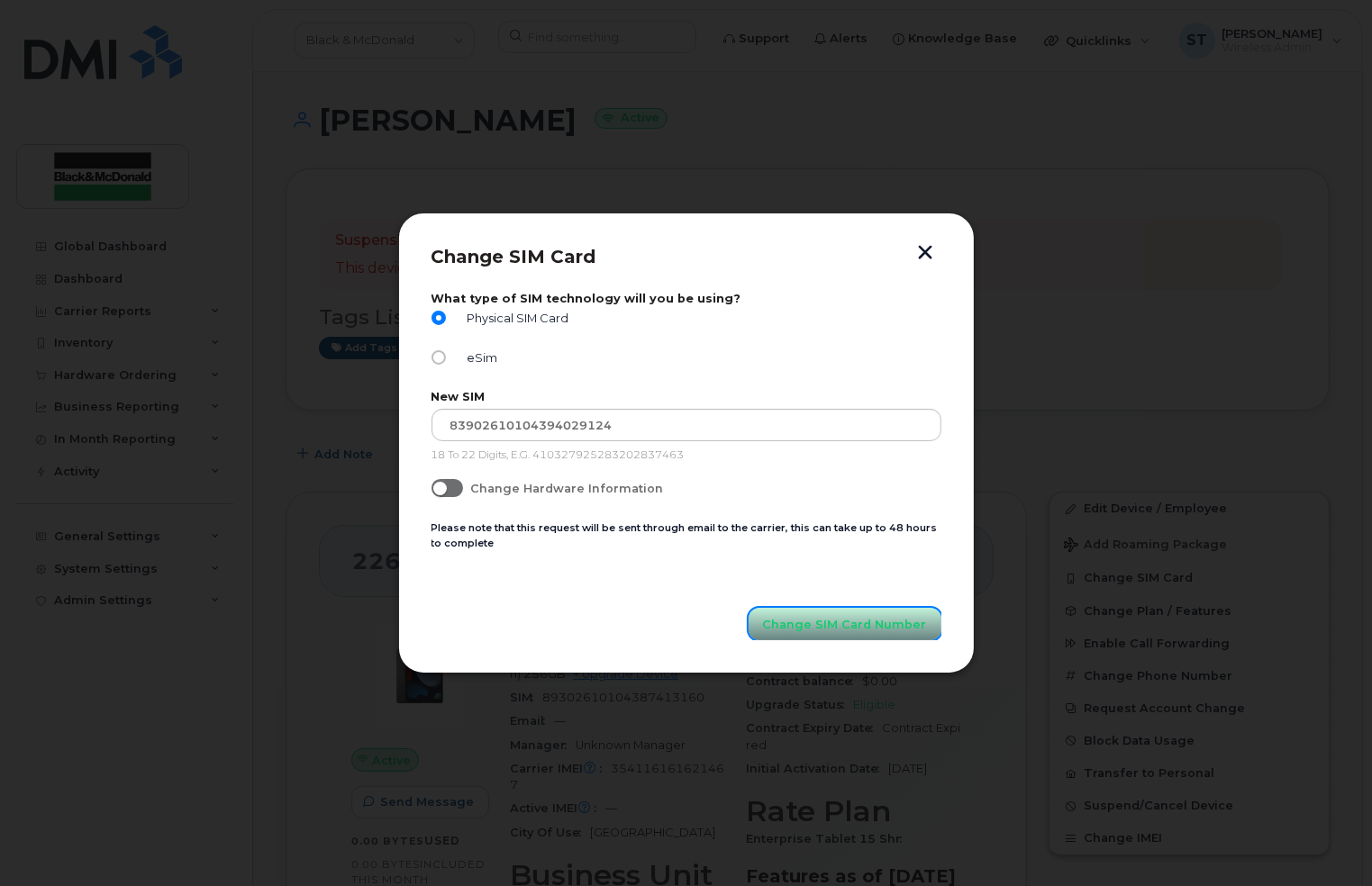
click at [847, 631] on span "Change SIM Card Number" at bounding box center [845, 625] width 164 height 17
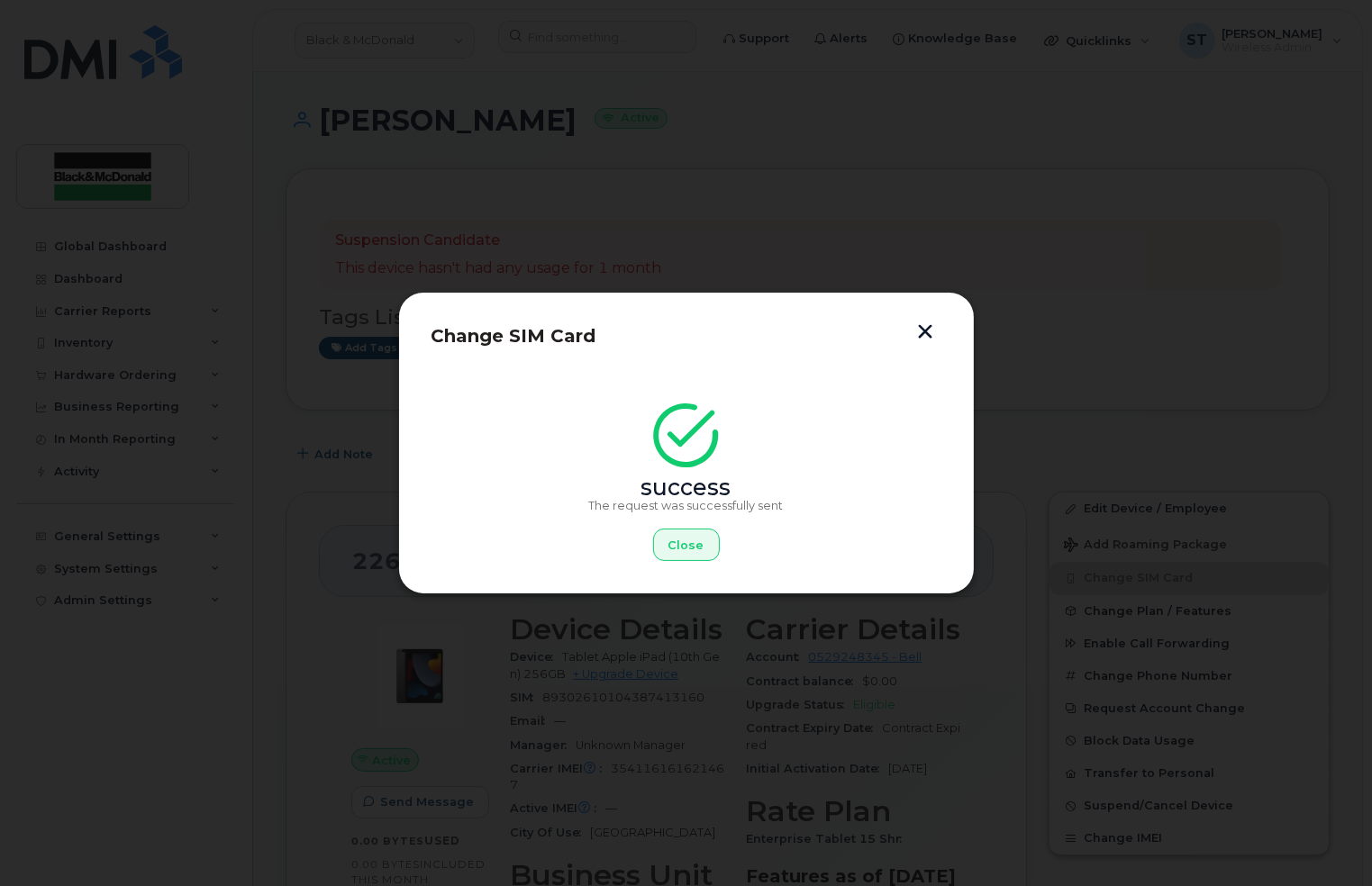
click at [928, 321] on div "Change SIM Card success The request was successfully sent Close" at bounding box center [687, 444] width 577 height 304
click at [923, 329] on button "button" at bounding box center [926, 334] width 27 height 19
